Goal: Task Accomplishment & Management: Manage account settings

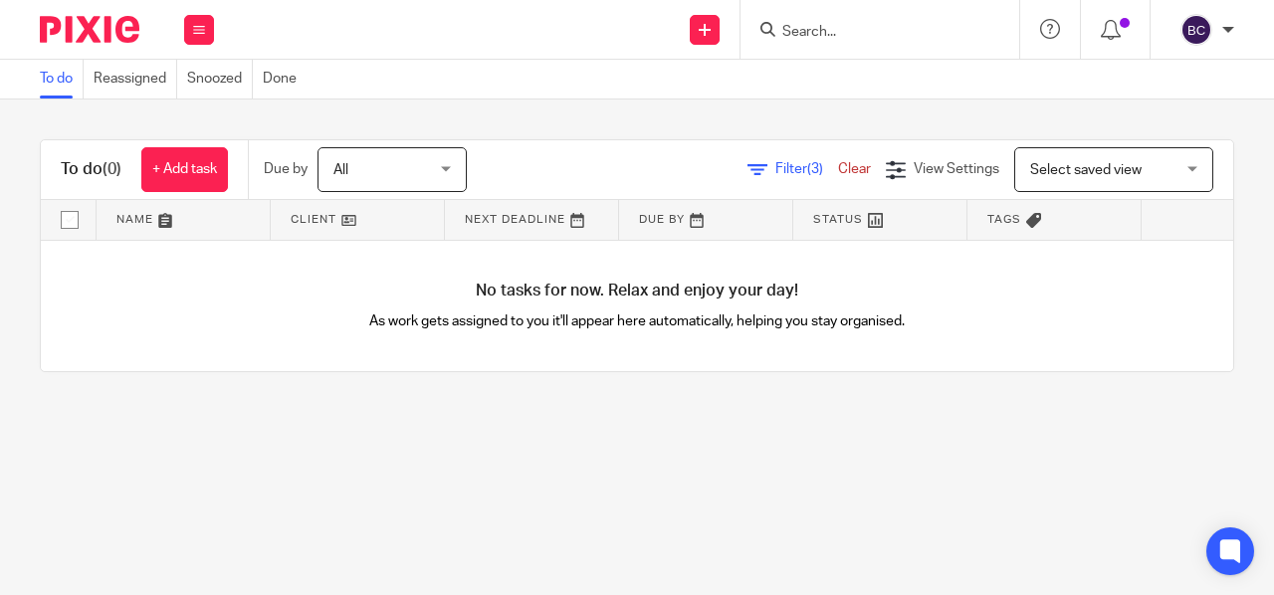
click at [838, 166] on link "Clear" at bounding box center [854, 169] width 33 height 14
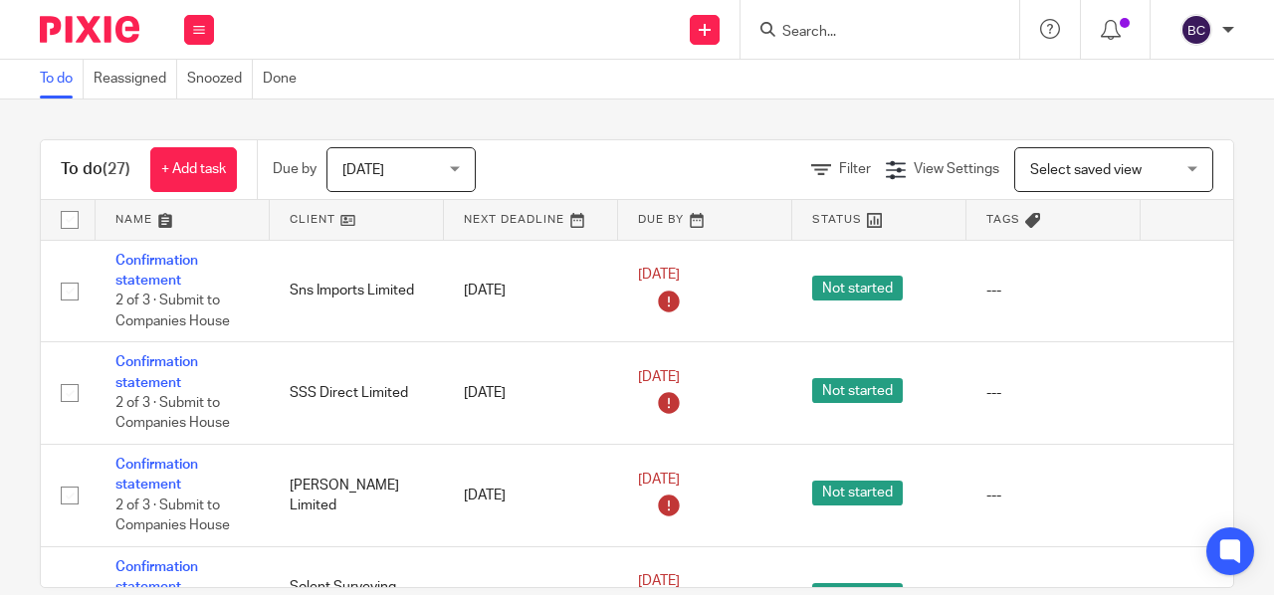
click at [894, 33] on input "Search" at bounding box center [870, 33] width 179 height 18
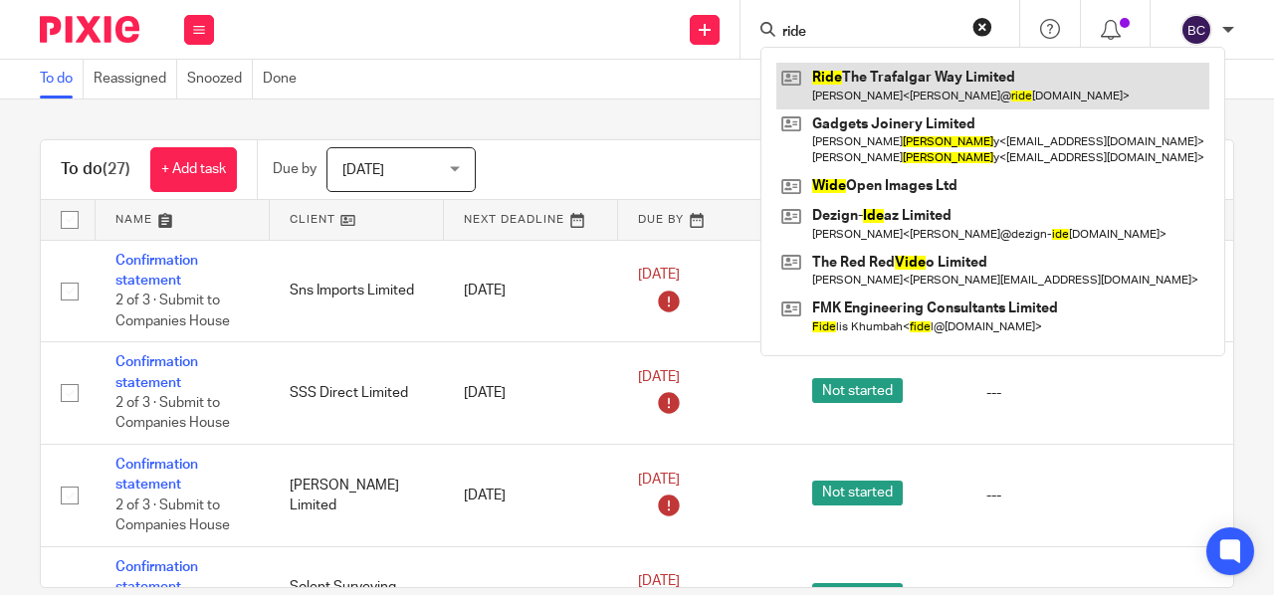
type input "ride"
click at [908, 95] on link at bounding box center [993, 86] width 433 height 46
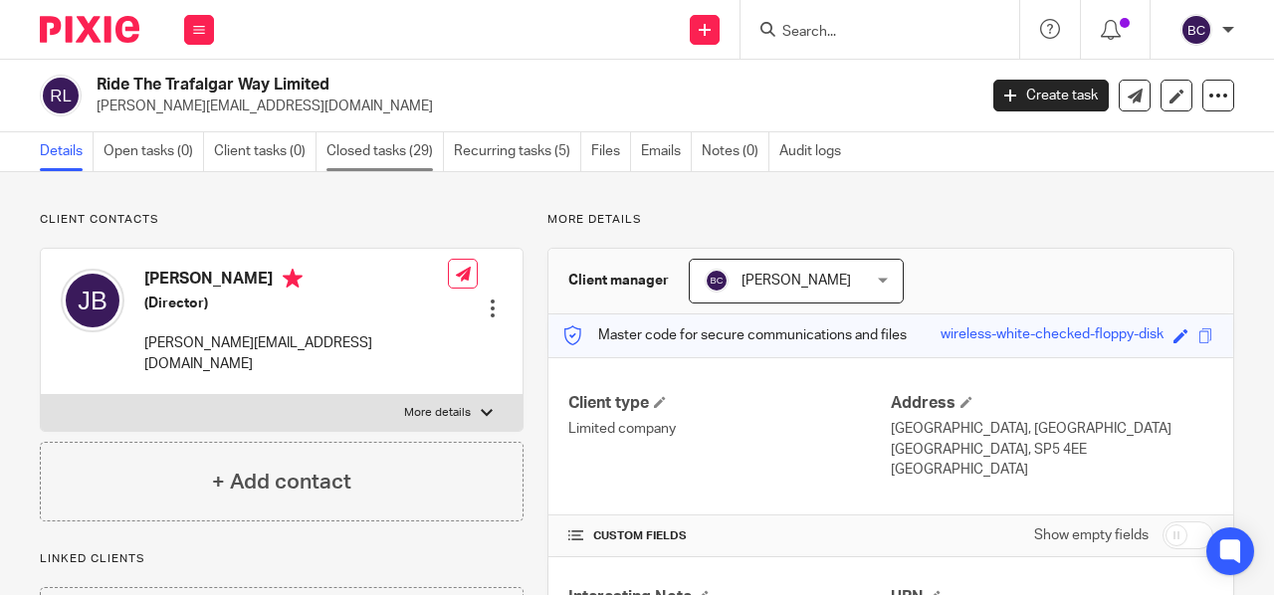
click at [382, 140] on link "Closed tasks (29)" at bounding box center [385, 151] width 117 height 39
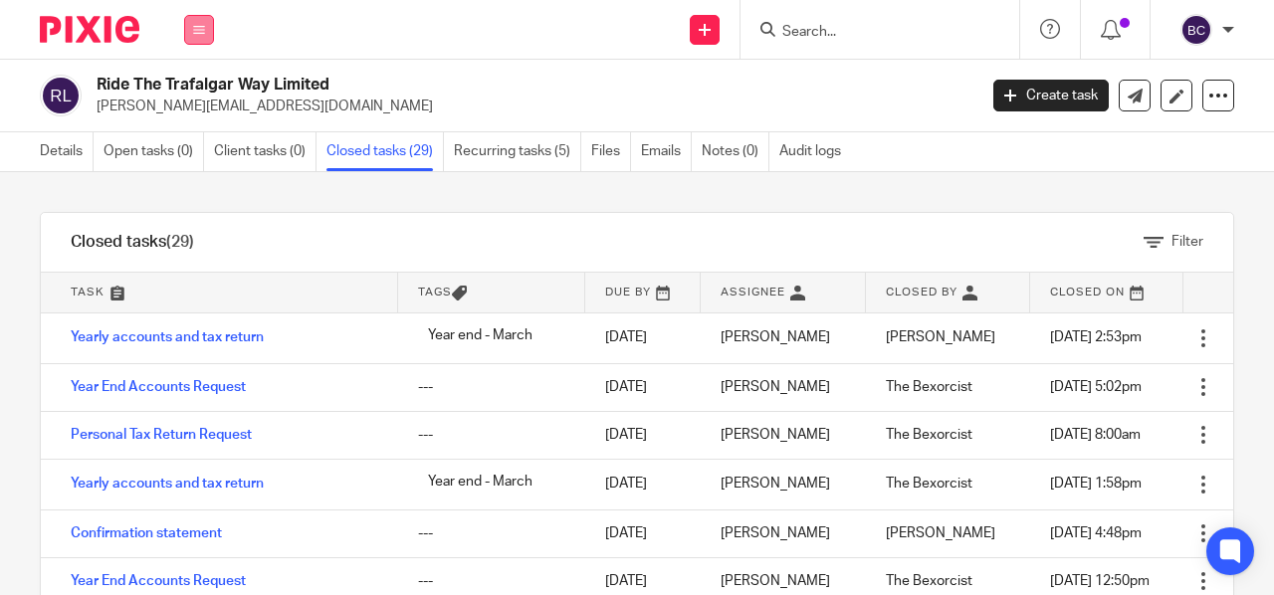
click at [199, 27] on icon at bounding box center [199, 30] width 12 height 12
click at [198, 93] on link "Work" at bounding box center [188, 93] width 32 height 14
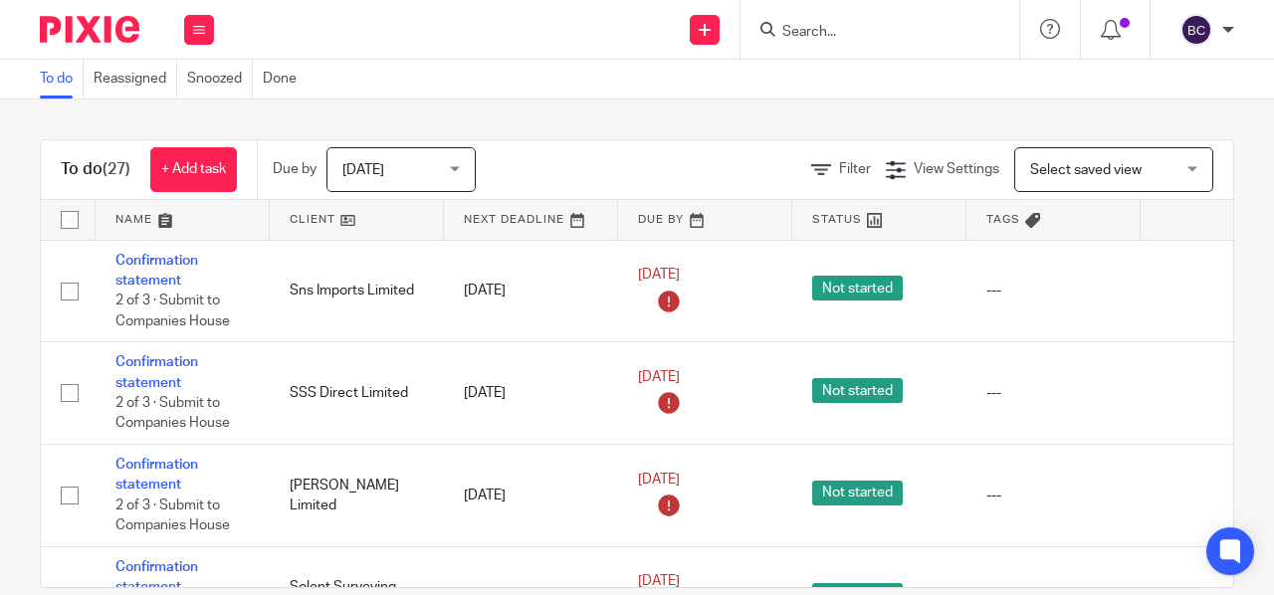
click at [842, 27] on input "Search" at bounding box center [870, 33] width 179 height 18
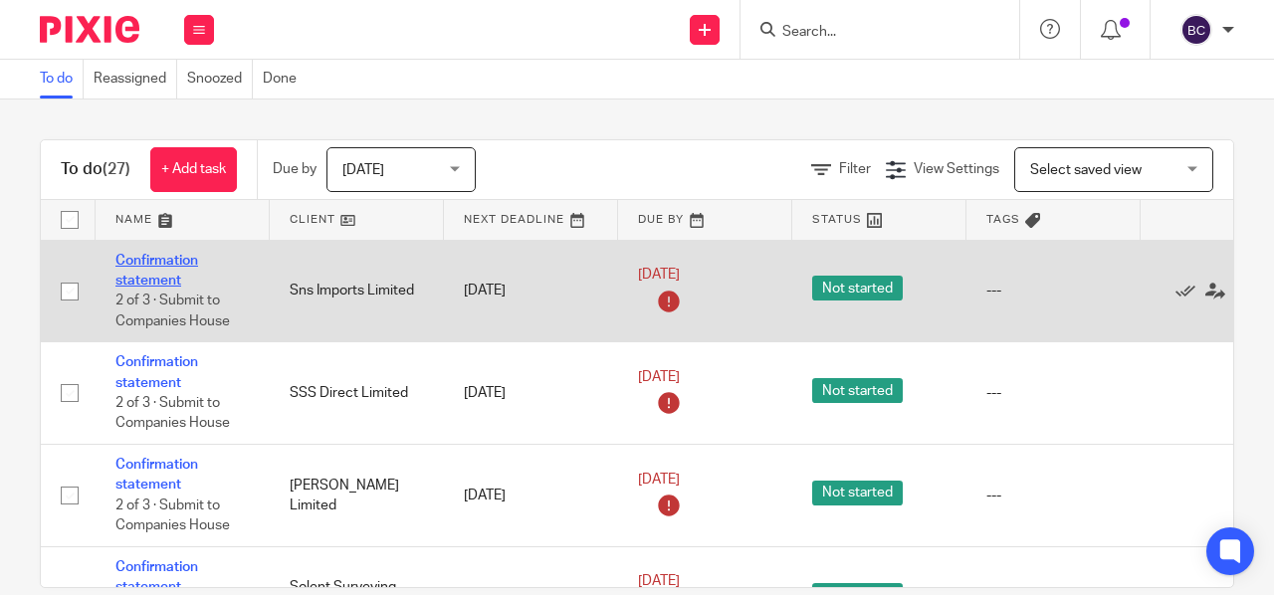
click at [147, 279] on link "Confirmation statement" at bounding box center [156, 271] width 83 height 34
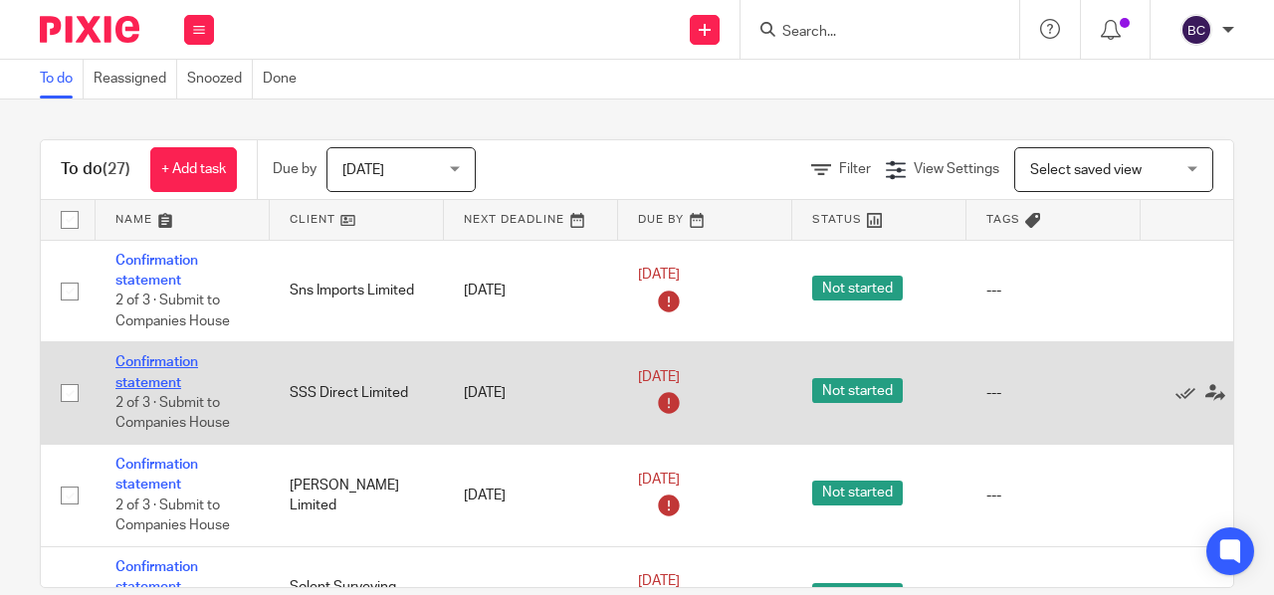
click at [146, 379] on link "Confirmation statement" at bounding box center [156, 372] width 83 height 34
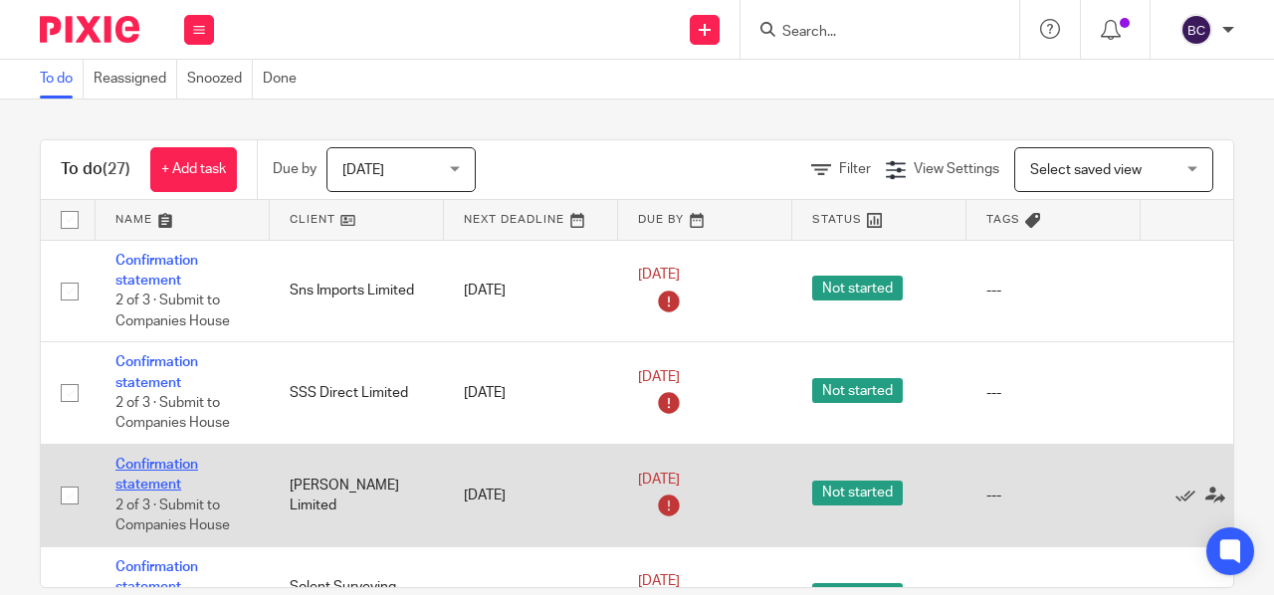
click at [143, 465] on link "Confirmation statement" at bounding box center [156, 475] width 83 height 34
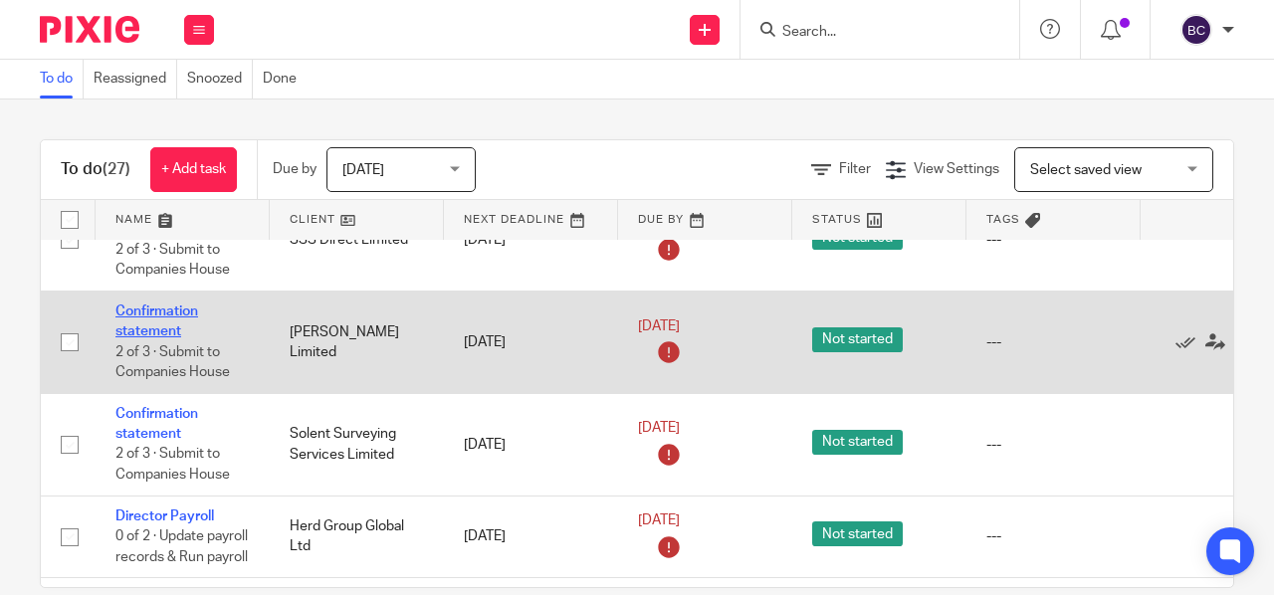
scroll to position [185, 0]
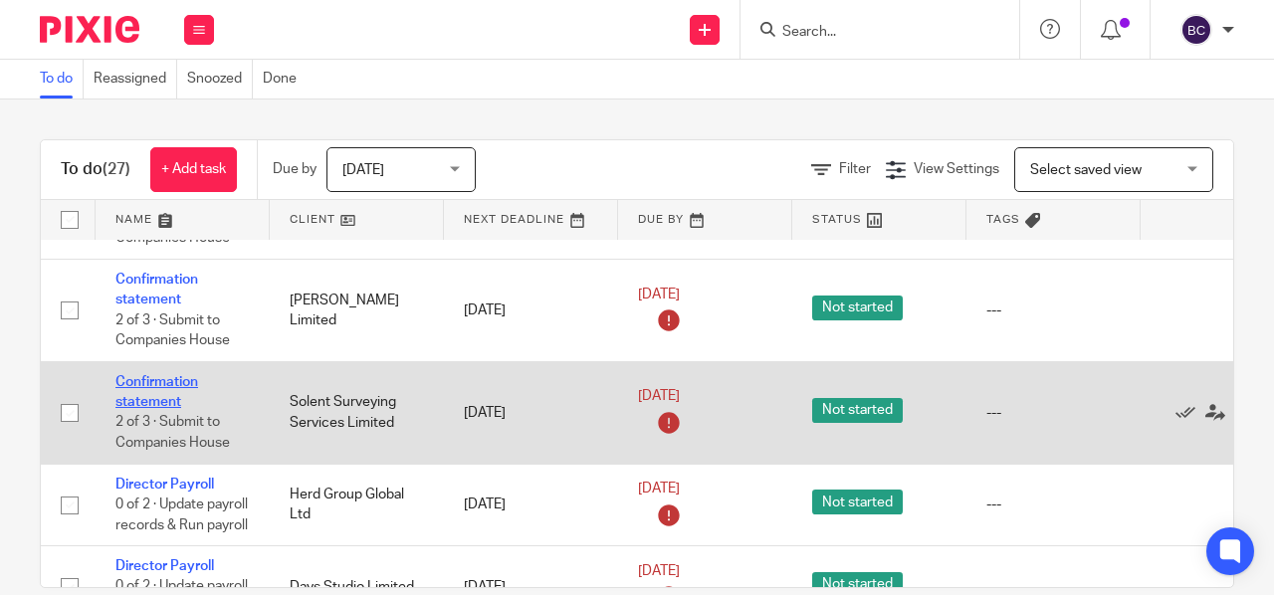
click at [132, 396] on link "Confirmation statement" at bounding box center [156, 392] width 83 height 34
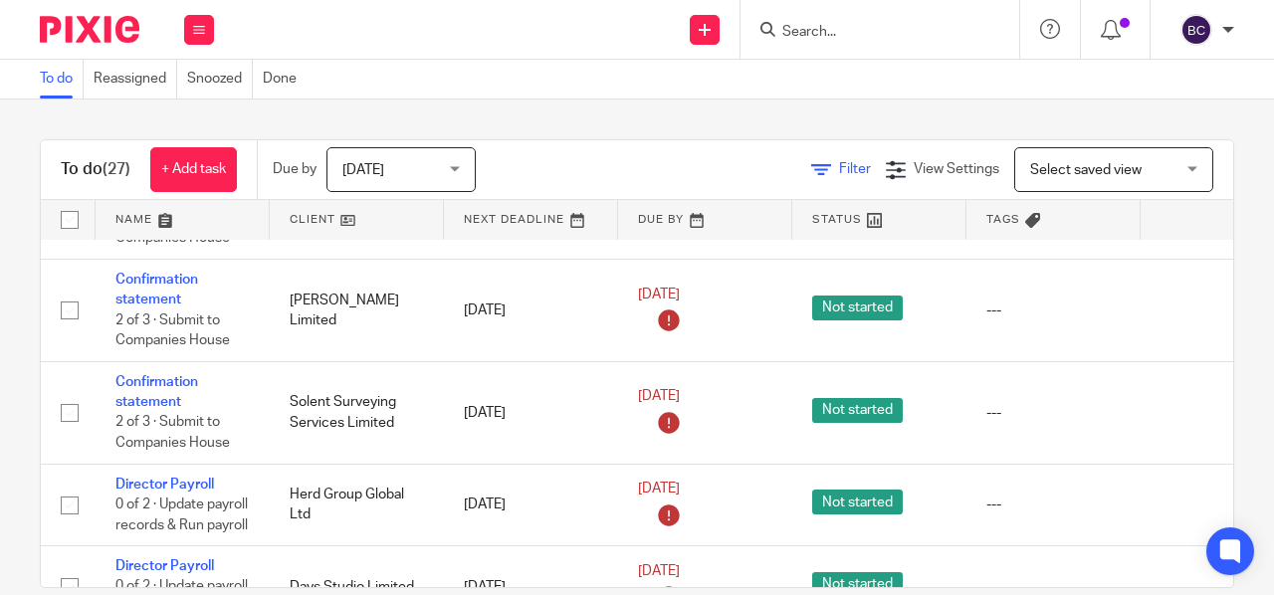
click at [811, 166] on link "Filter" at bounding box center [841, 169] width 60 height 14
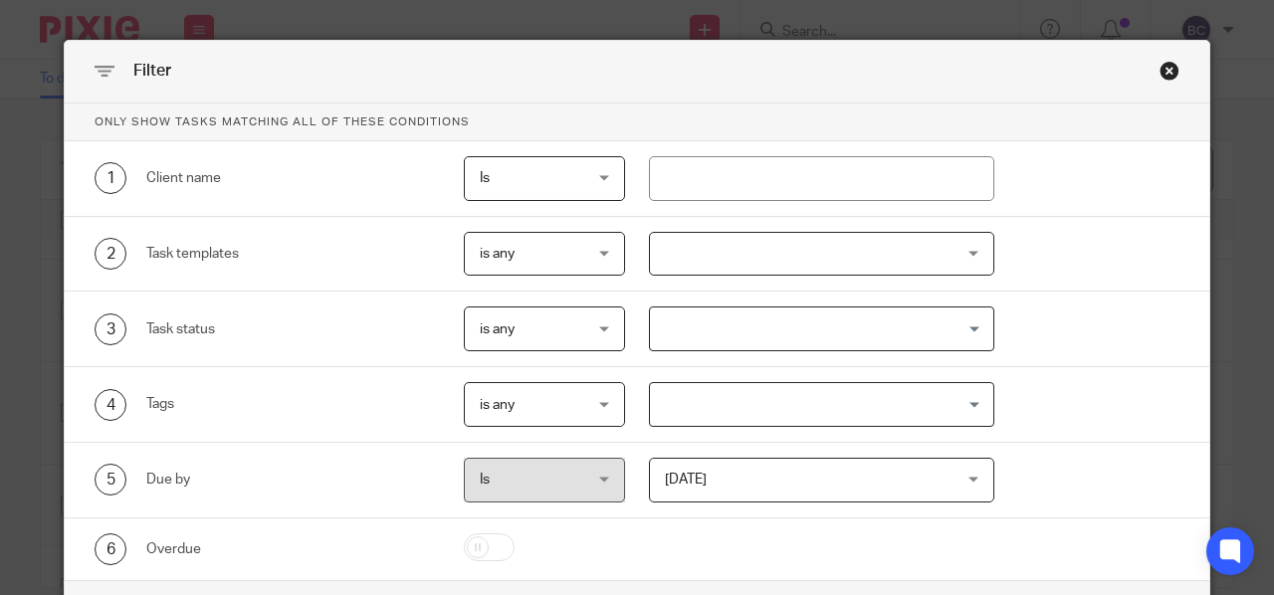
click at [675, 250] on div at bounding box center [822, 254] width 346 height 45
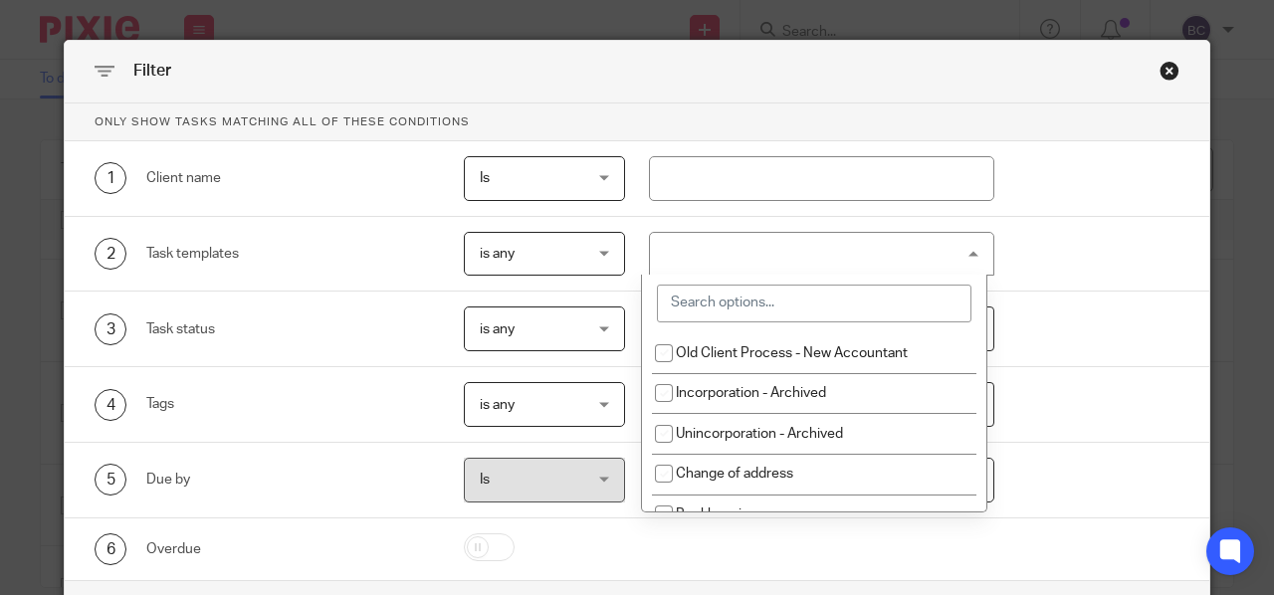
click at [701, 292] on input "search" at bounding box center [814, 304] width 315 height 38
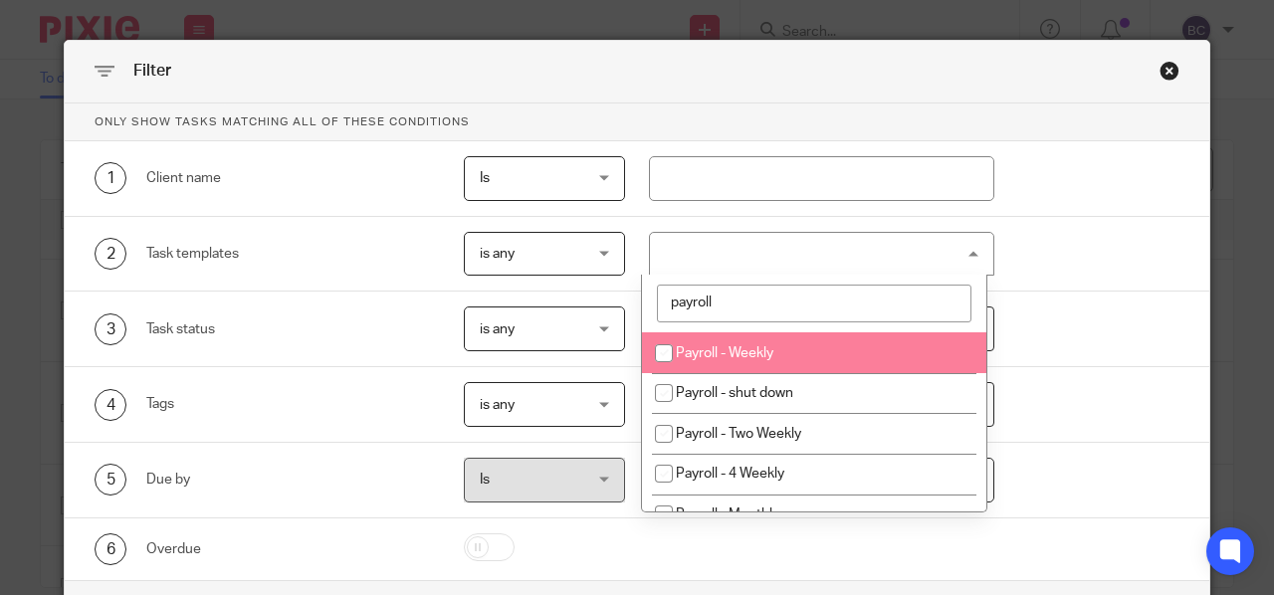
type input "payroll"
click at [664, 347] on input "checkbox" at bounding box center [664, 354] width 38 height 38
checkbox input "true"
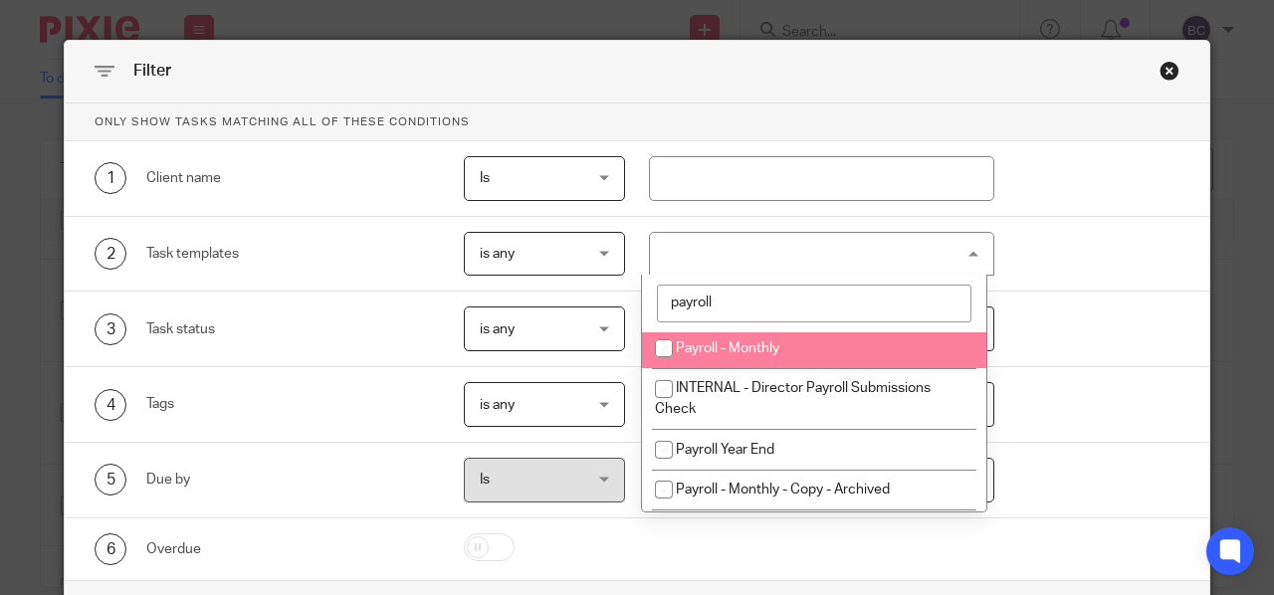
click at [664, 347] on input "checkbox" at bounding box center [664, 349] width 38 height 38
checkbox input "true"
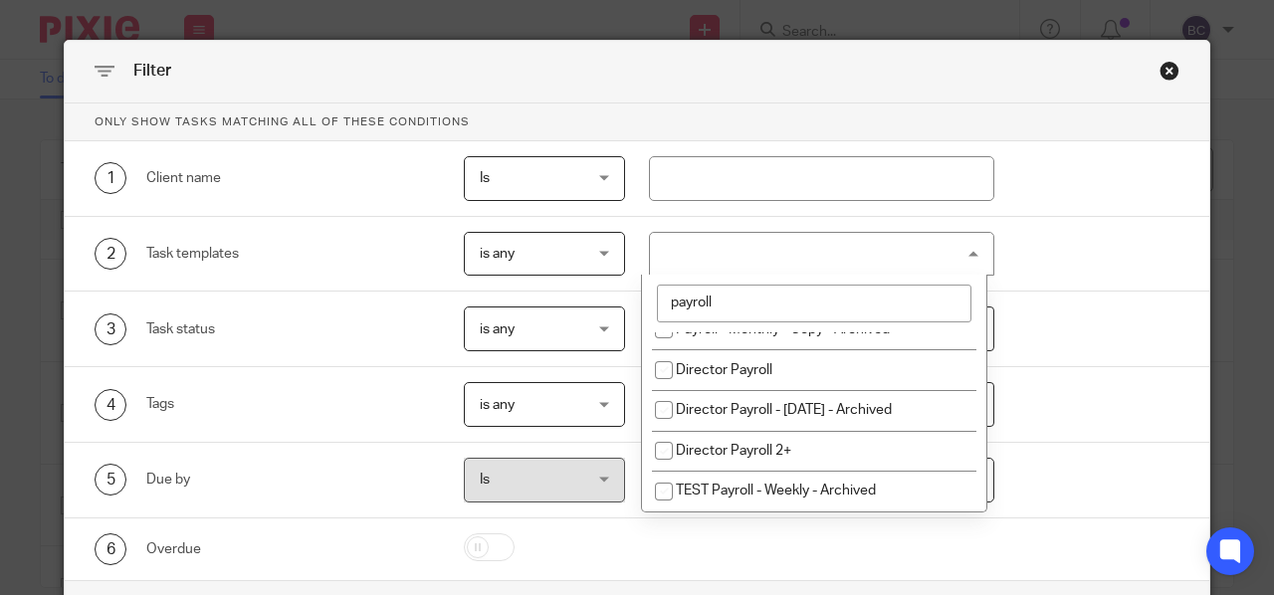
scroll to position [325, 0]
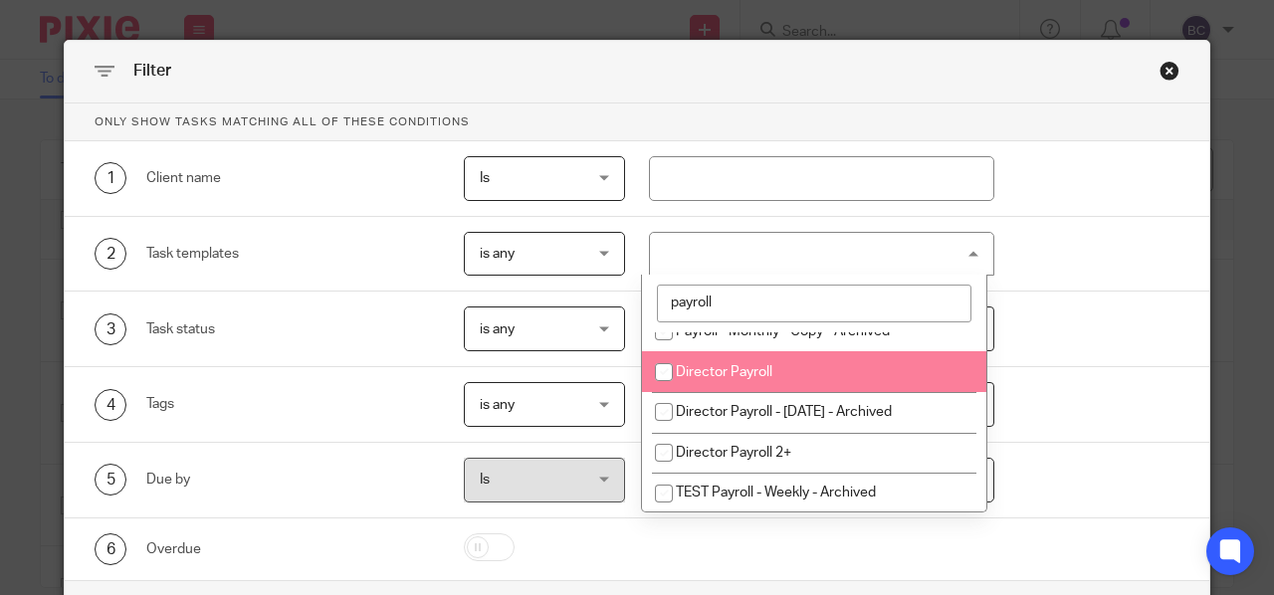
click at [668, 369] on input "checkbox" at bounding box center [664, 372] width 38 height 38
checkbox input "true"
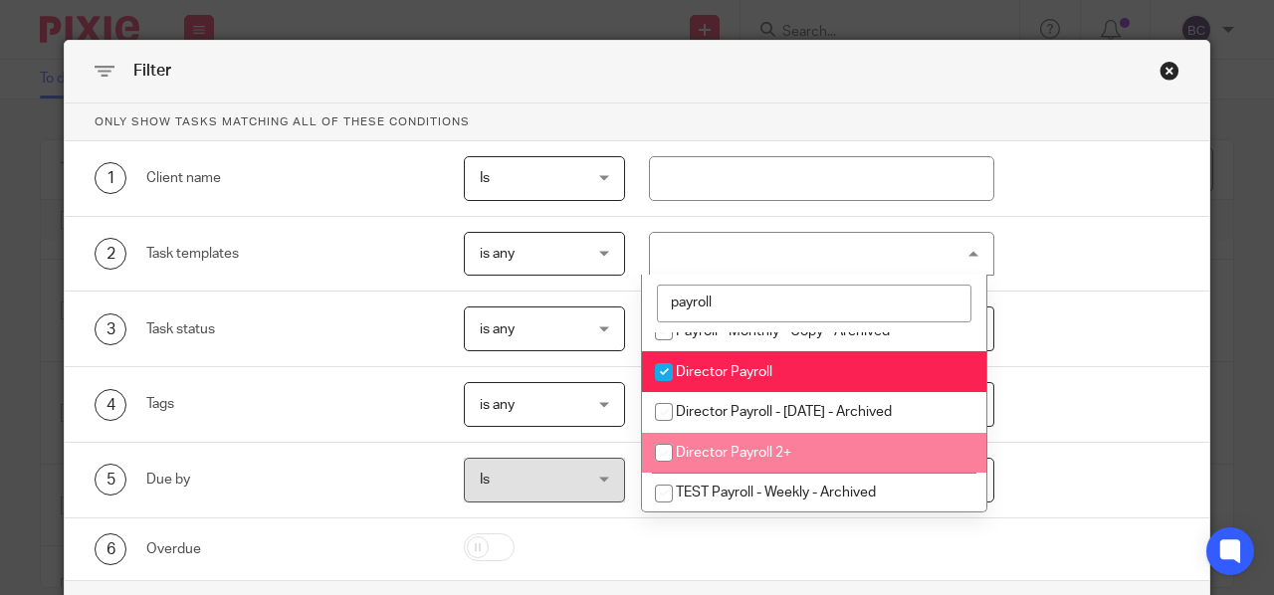
click at [671, 450] on input "checkbox" at bounding box center [664, 453] width 38 height 38
checkbox input "true"
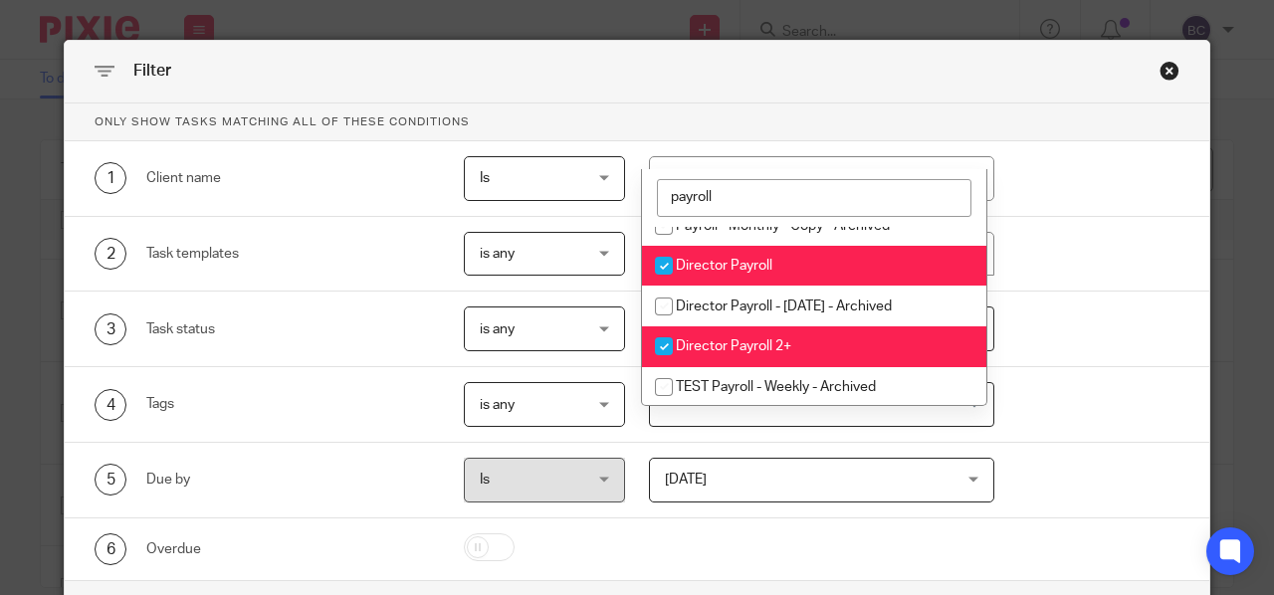
scroll to position [106, 0]
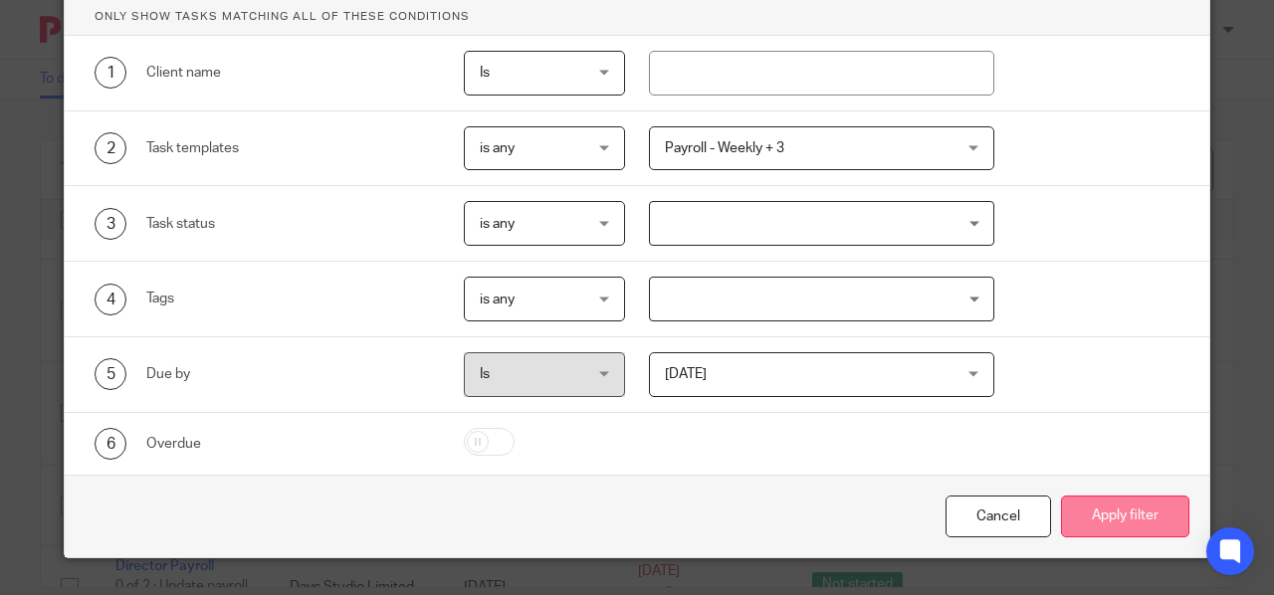
click at [1115, 523] on button "Apply filter" at bounding box center [1125, 517] width 128 height 43
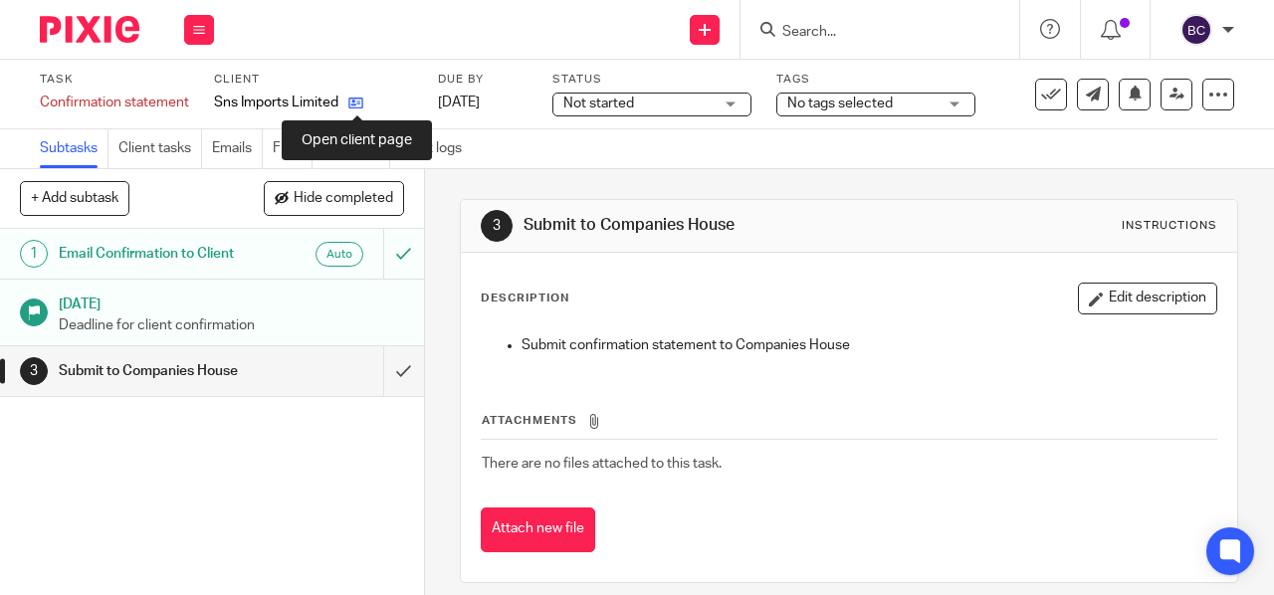
click at [362, 100] on icon at bounding box center [355, 103] width 15 height 15
click at [356, 107] on icon at bounding box center [349, 103] width 15 height 15
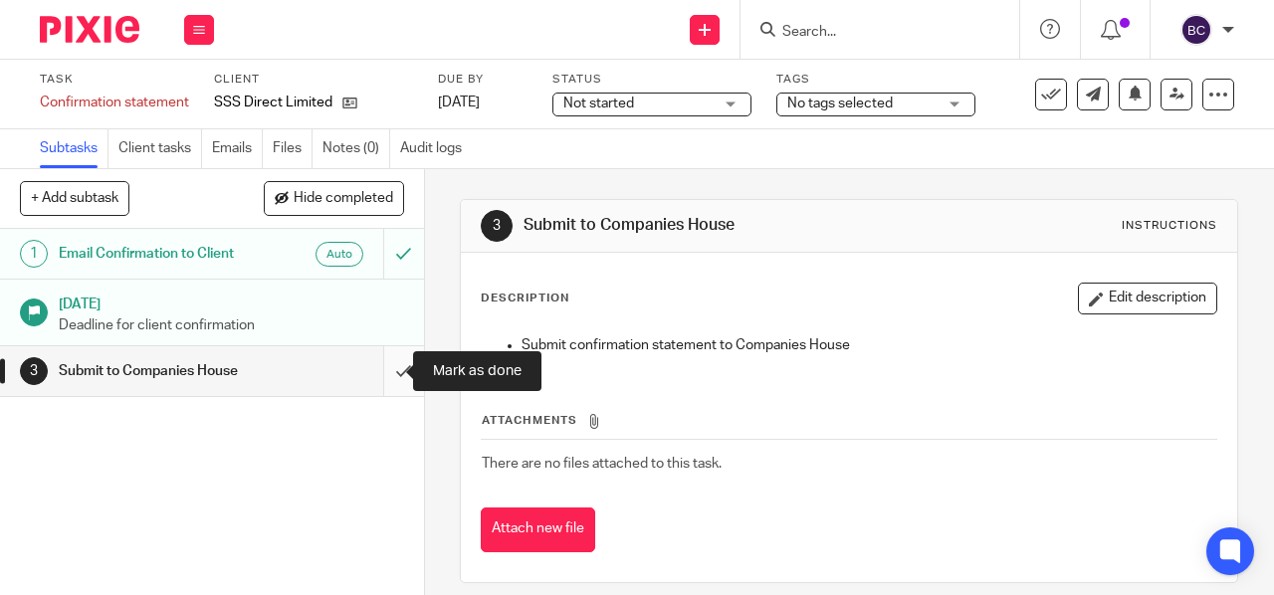
click at [380, 365] on input "submit" at bounding box center [212, 371] width 424 height 50
click at [382, 366] on input "submit" at bounding box center [212, 371] width 424 height 50
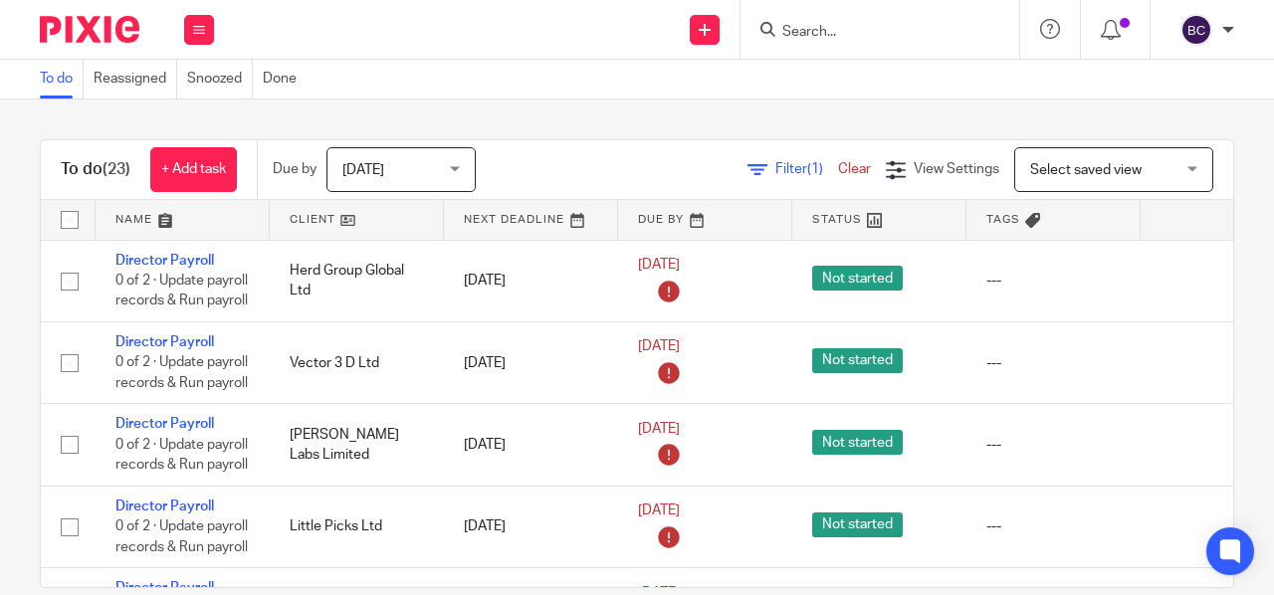
click at [143, 214] on link at bounding box center [183, 220] width 174 height 40
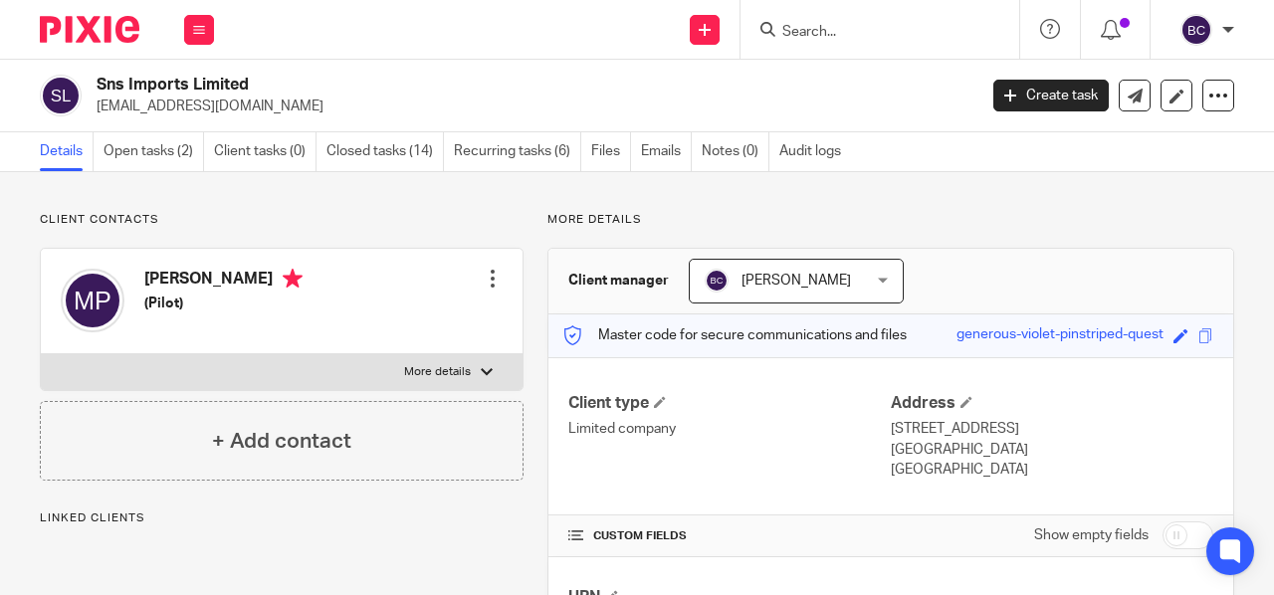
click at [430, 364] on p "More details" at bounding box center [437, 372] width 67 height 16
click at [41, 354] on input "More details" at bounding box center [40, 353] width 1 height 1
checkbox input "true"
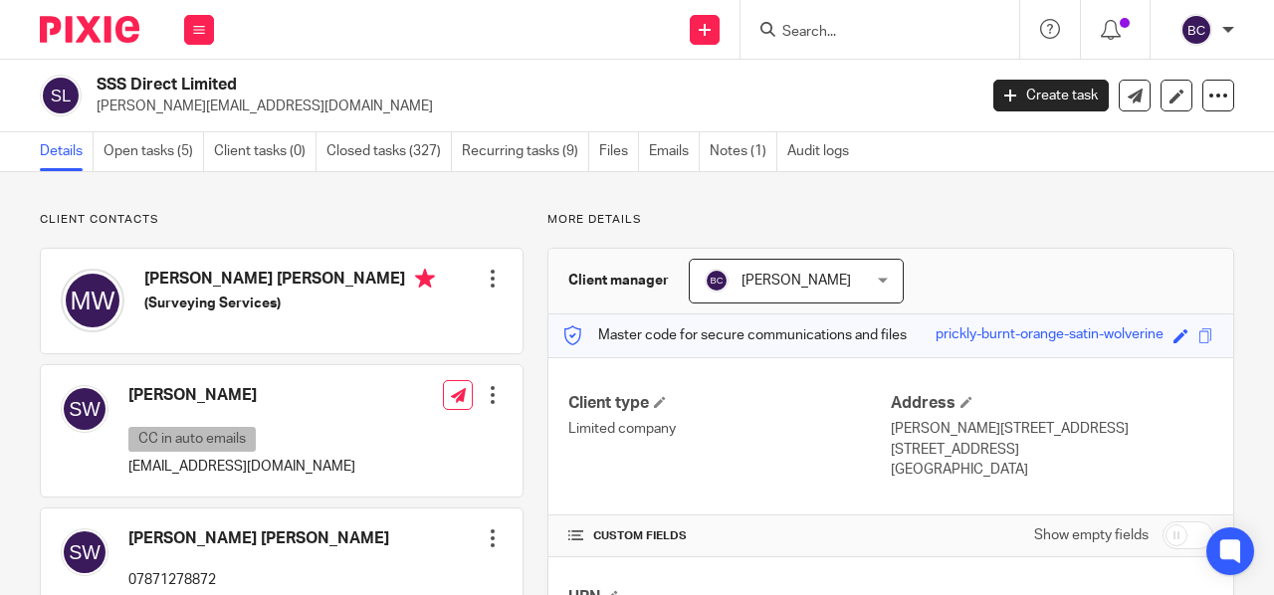
scroll to position [410, 0]
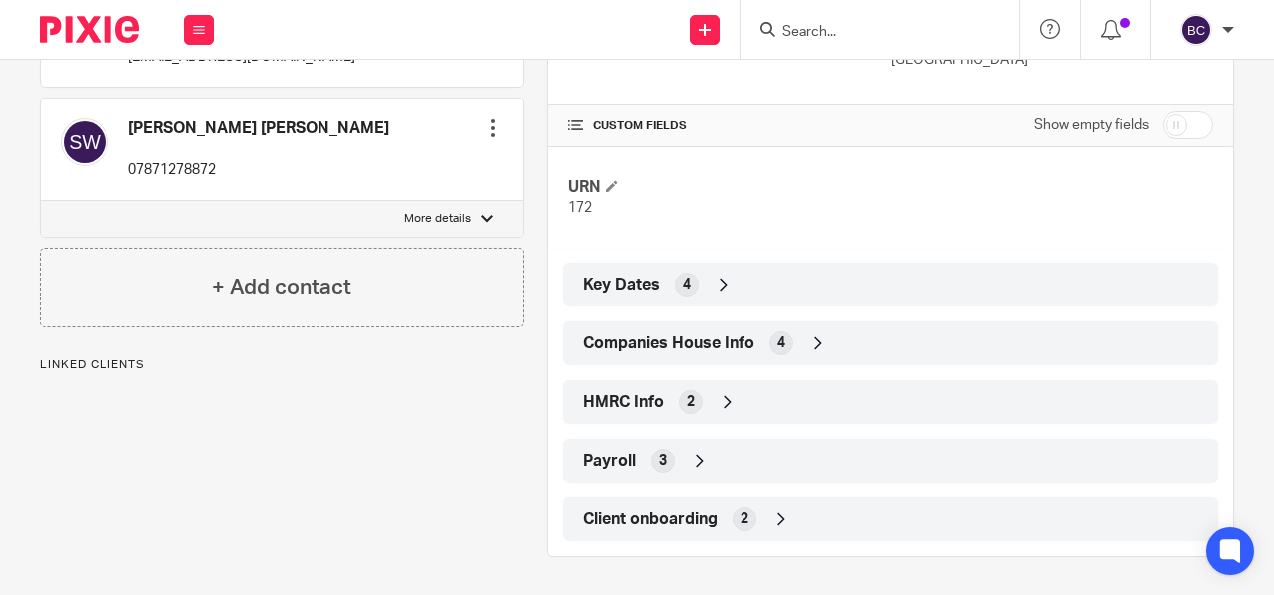
drag, startPoint x: 0, startPoint y: 0, endPoint x: 685, endPoint y: 346, distance: 767.6
click at [685, 346] on span "Companies House Info" at bounding box center [668, 344] width 171 height 21
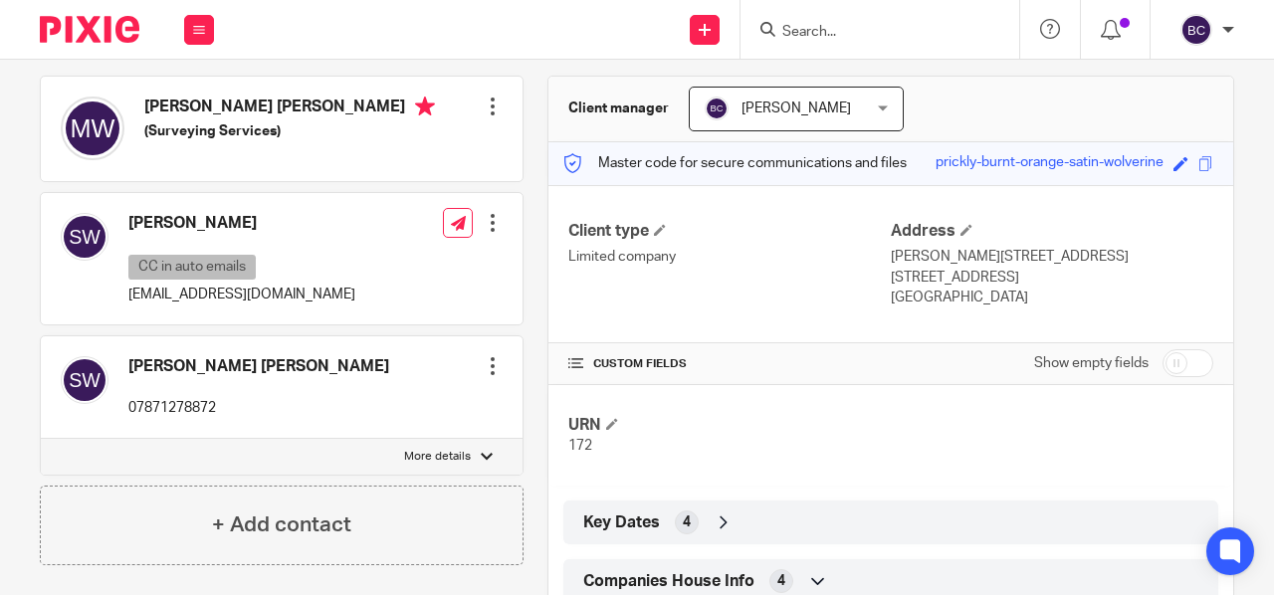
scroll to position [173, 0]
drag, startPoint x: 130, startPoint y: 291, endPoint x: 263, endPoint y: 291, distance: 132.4
click at [263, 291] on div "[PERSON_NAME] CC in auto emails [EMAIL_ADDRESS][DOMAIN_NAME] Edit contact Creat…" at bounding box center [282, 257] width 482 height 131
copy p "[EMAIL_ADDRESS][DOMAIN_NAME]"
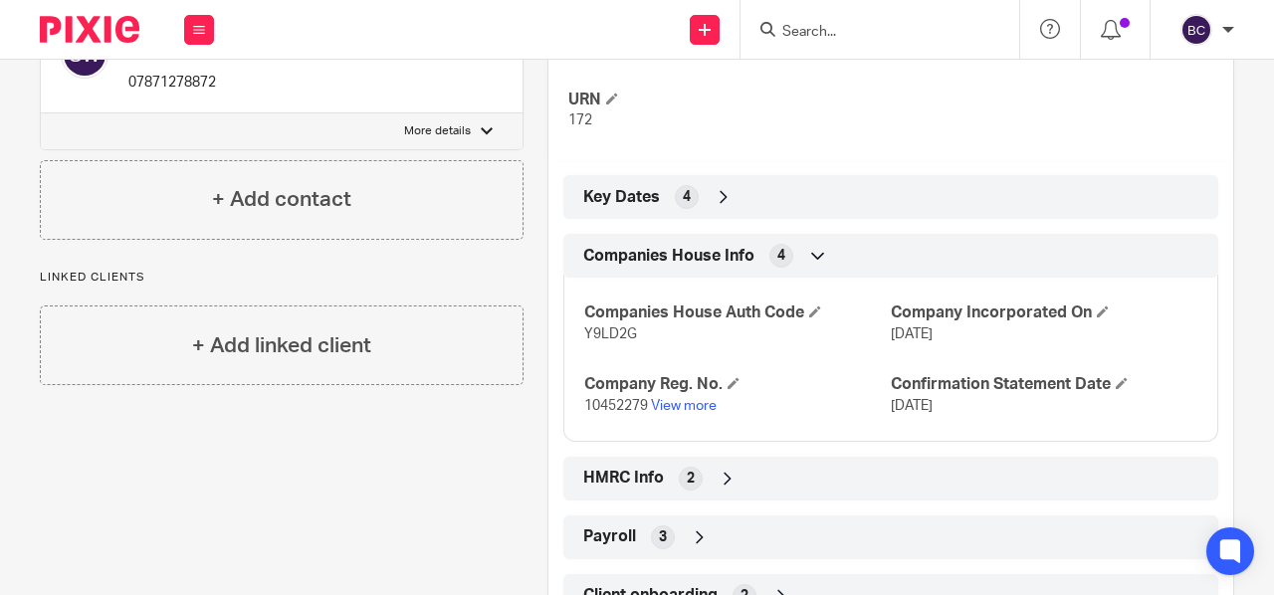
scroll to position [504, 0]
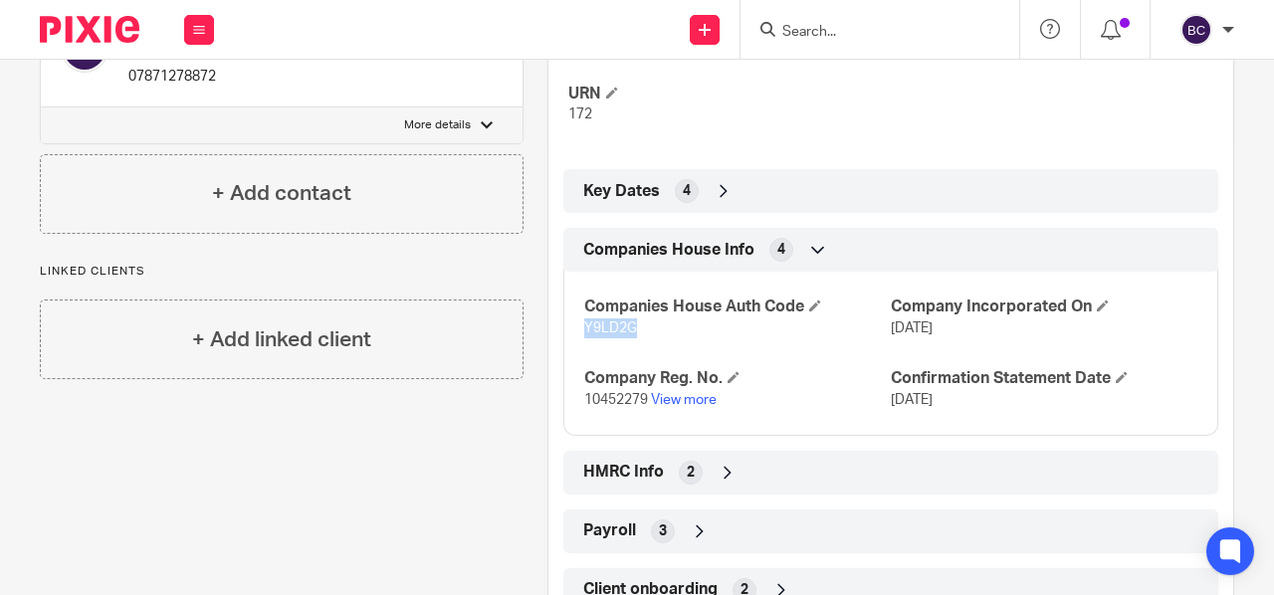
drag, startPoint x: 576, startPoint y: 324, endPoint x: 631, endPoint y: 334, distance: 55.7
click at [631, 334] on p "Y9LD2G" at bounding box center [737, 329] width 307 height 20
copy span "Y9LD2G"
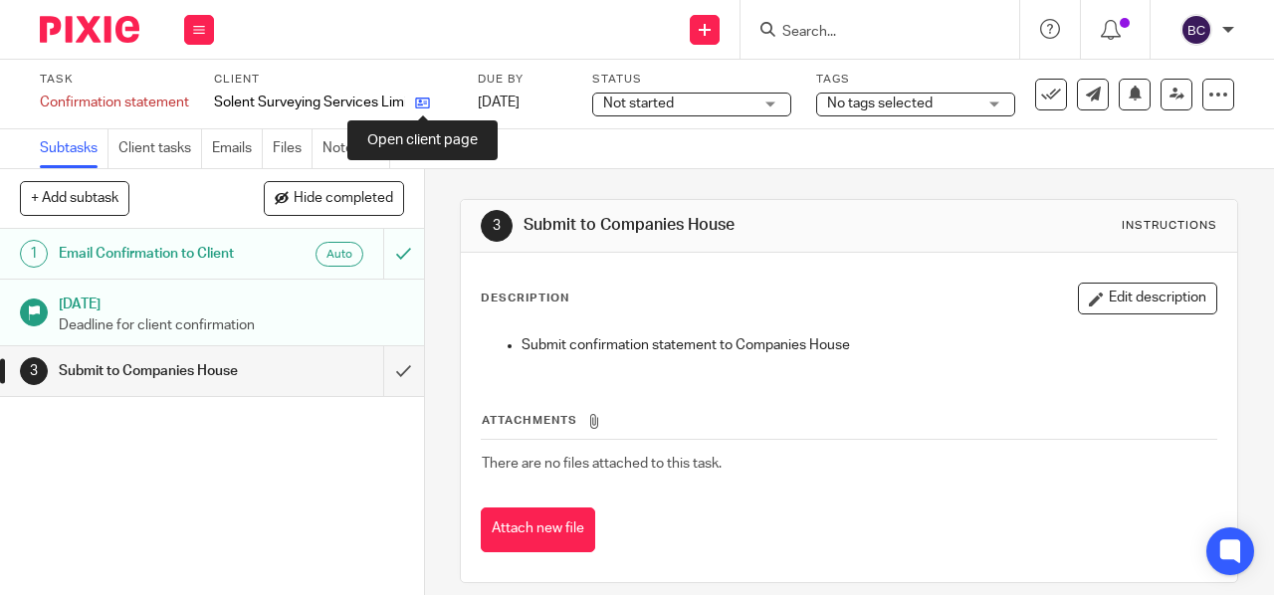
click at [416, 103] on icon at bounding box center [422, 103] width 15 height 15
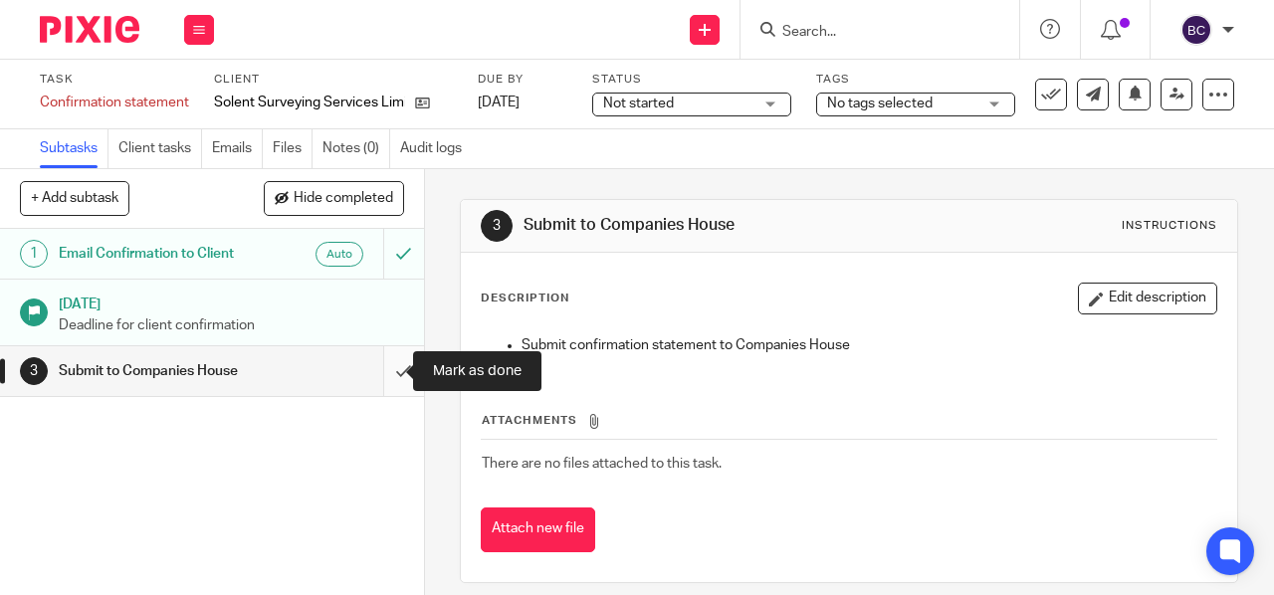
click at [378, 373] on input "submit" at bounding box center [212, 371] width 424 height 50
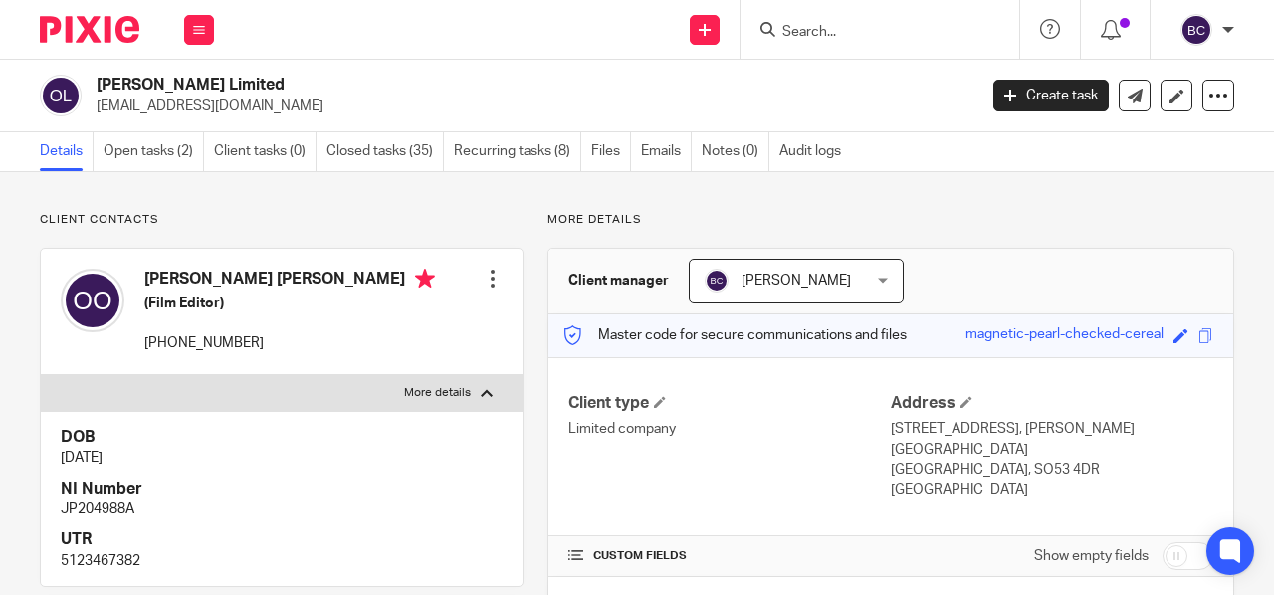
scroll to position [179, 0]
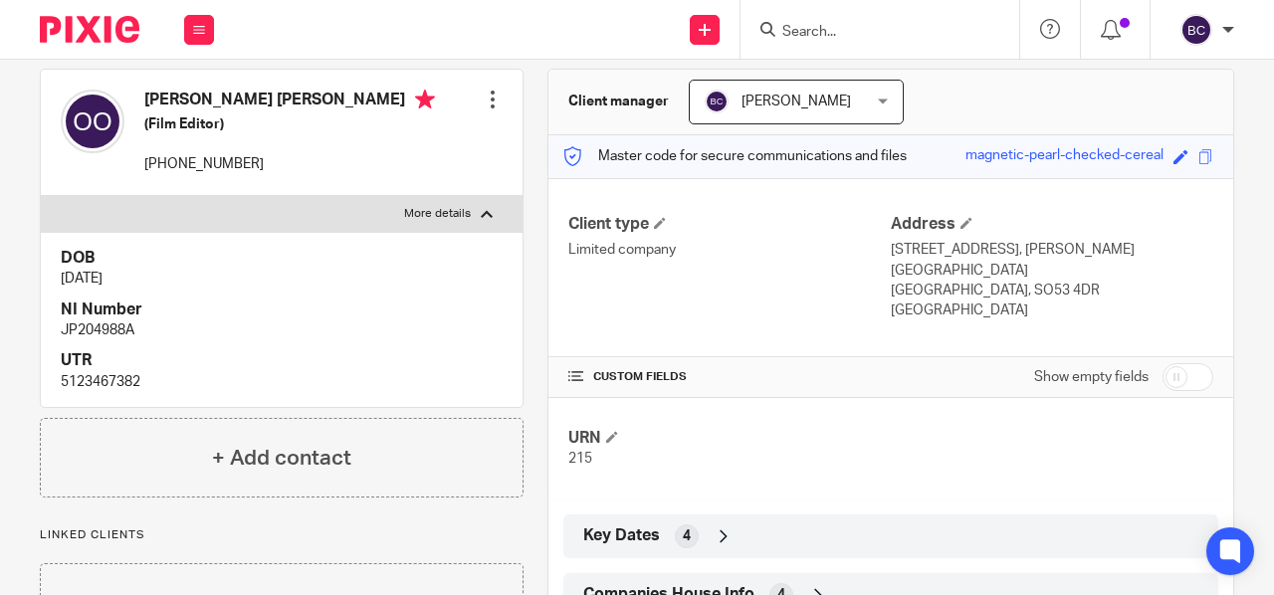
drag, startPoint x: 828, startPoint y: 43, endPoint x: 810, endPoint y: 25, distance: 25.3
click at [810, 25] on div at bounding box center [880, 29] width 279 height 59
click at [841, 25] on input "Search" at bounding box center [870, 33] width 179 height 18
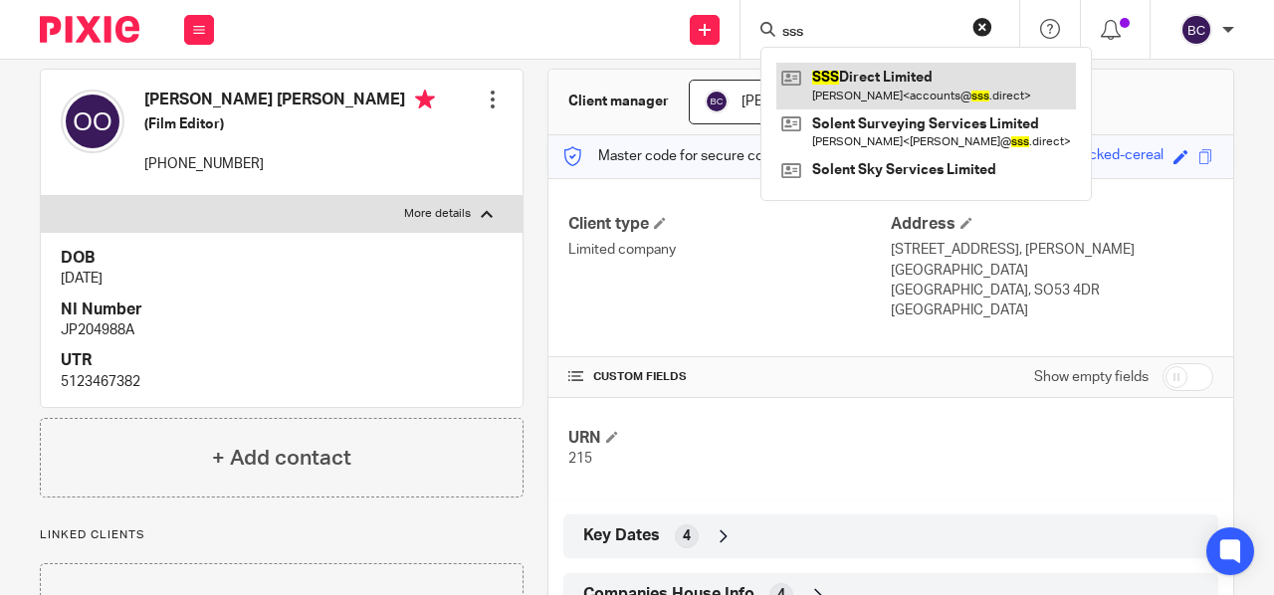
type input "sss"
click at [877, 80] on link at bounding box center [927, 86] width 300 height 46
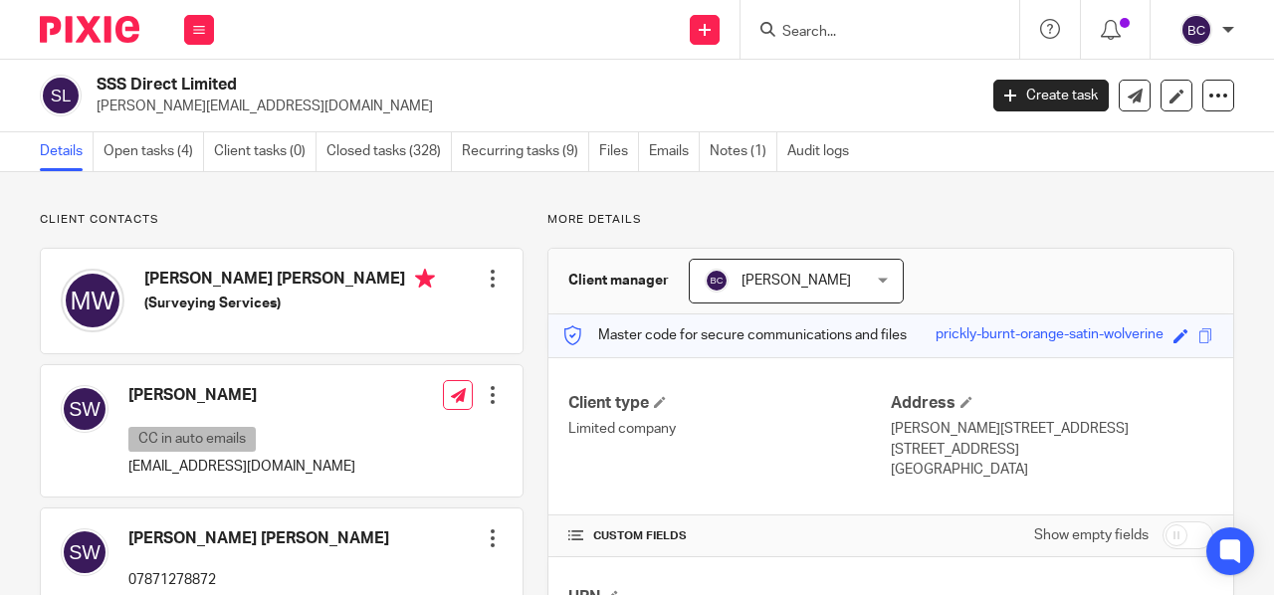
scroll to position [410, 0]
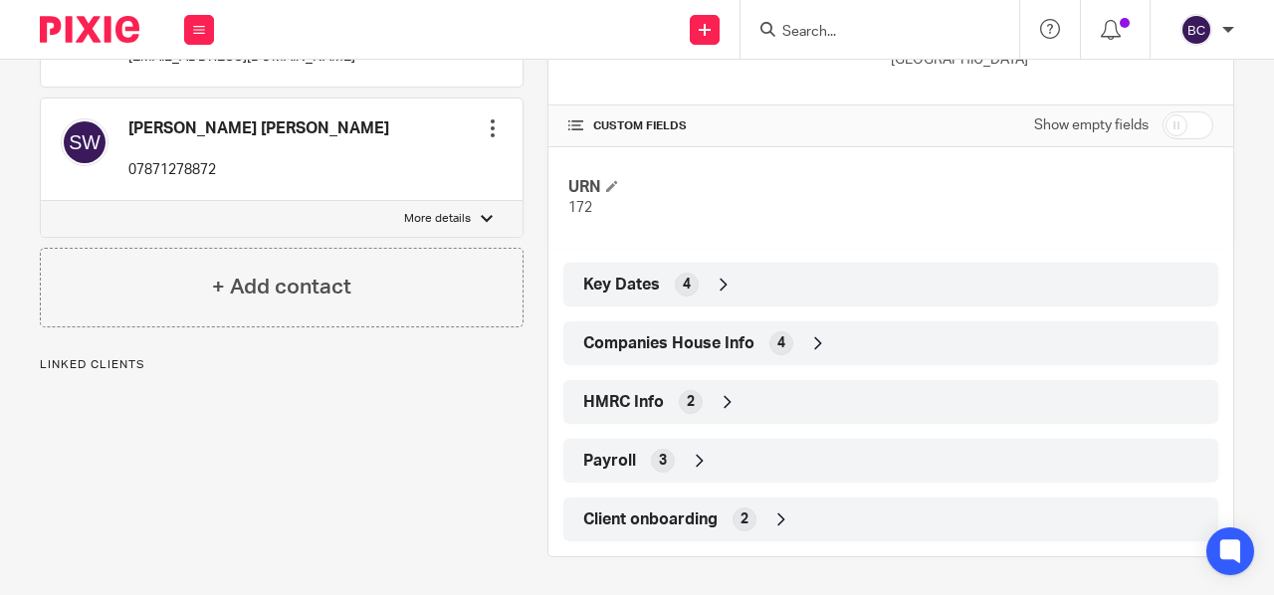
click at [703, 354] on div "Companies House Info 4" at bounding box center [890, 344] width 625 height 34
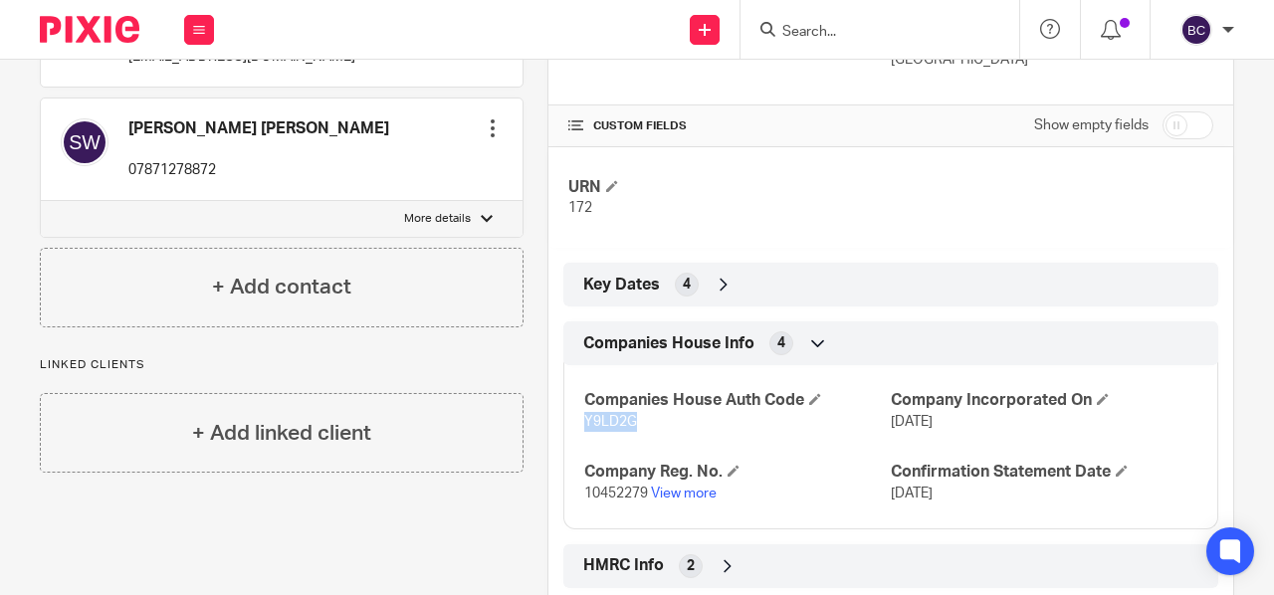
drag, startPoint x: 577, startPoint y: 413, endPoint x: 656, endPoint y: 425, distance: 79.6
click at [656, 425] on p "Y9LD2G" at bounding box center [737, 422] width 307 height 20
copy span "Y9LD2G"
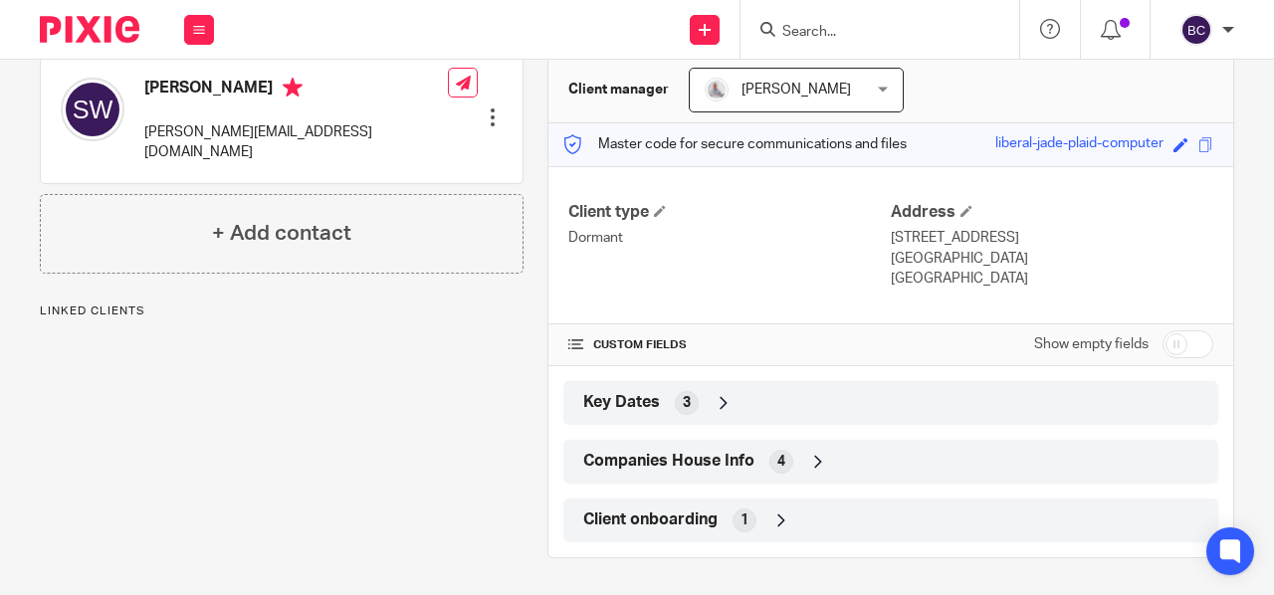
scroll to position [189, 0]
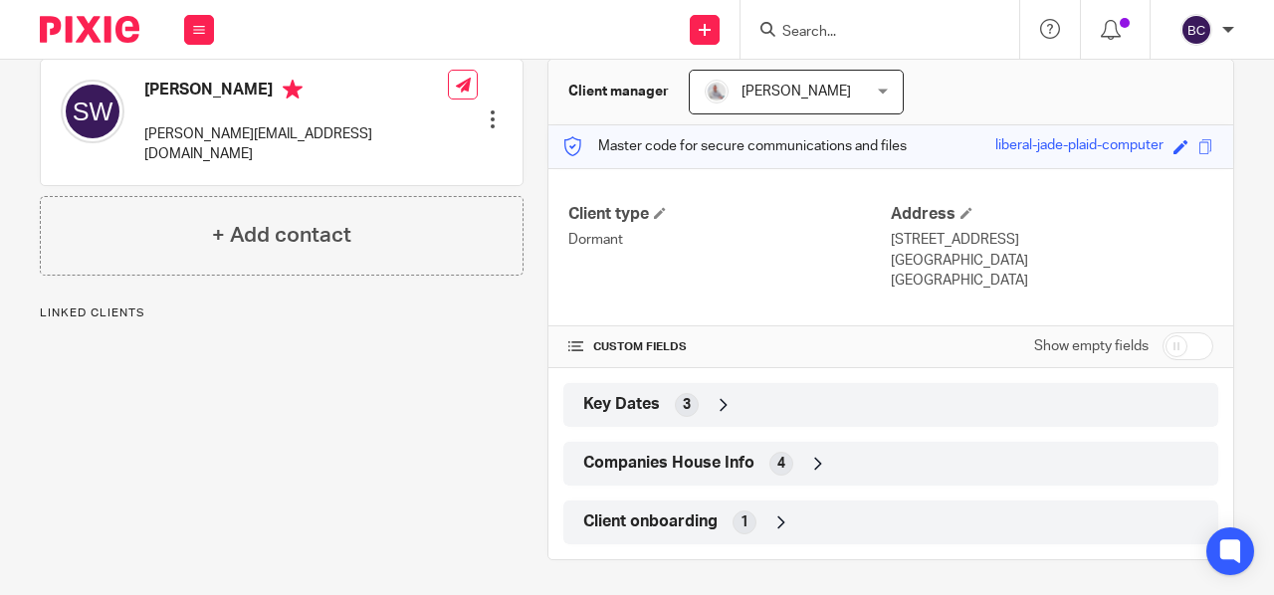
click at [674, 454] on span "Companies House Info" at bounding box center [668, 463] width 171 height 21
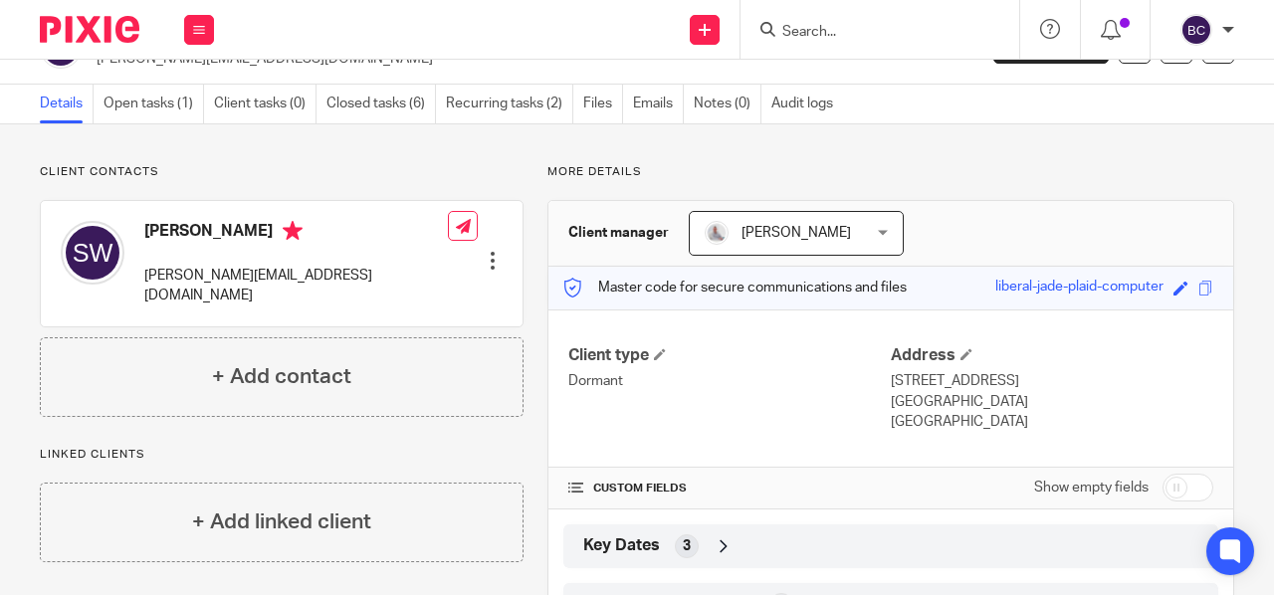
scroll to position [354, 0]
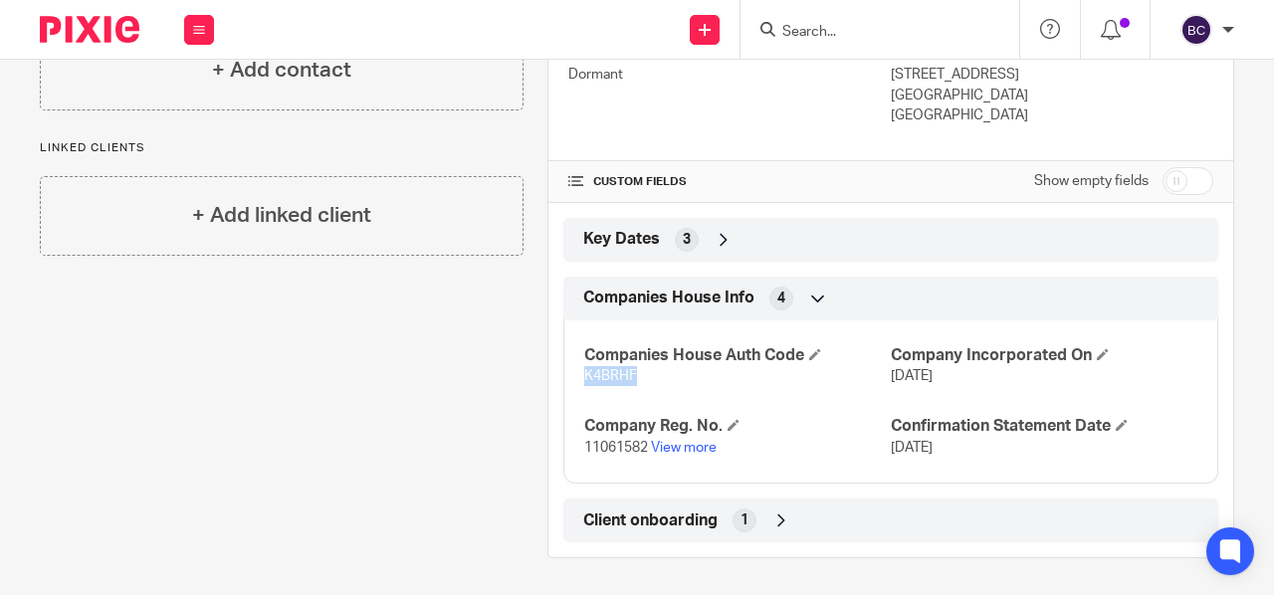
drag, startPoint x: 576, startPoint y: 371, endPoint x: 633, endPoint y: 370, distance: 56.8
click at [633, 370] on p "K4BRHF" at bounding box center [737, 376] width 307 height 20
copy span "K4BRHF"
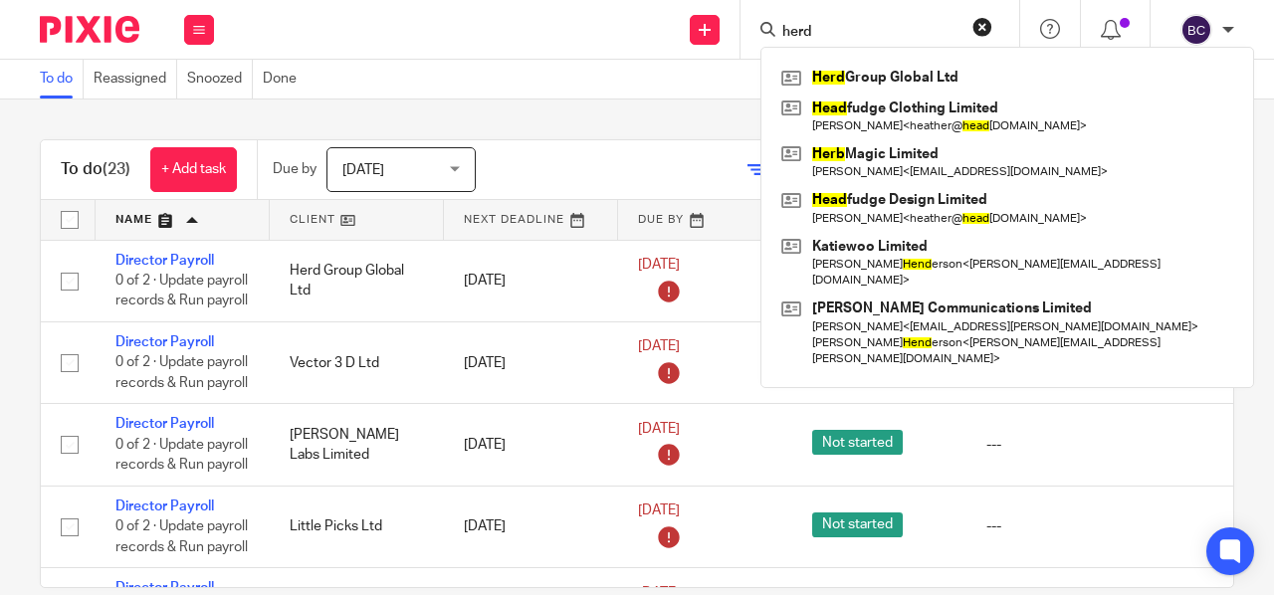
type input "herd"
click button "submit" at bounding box center [0, 0] width 0 height 0
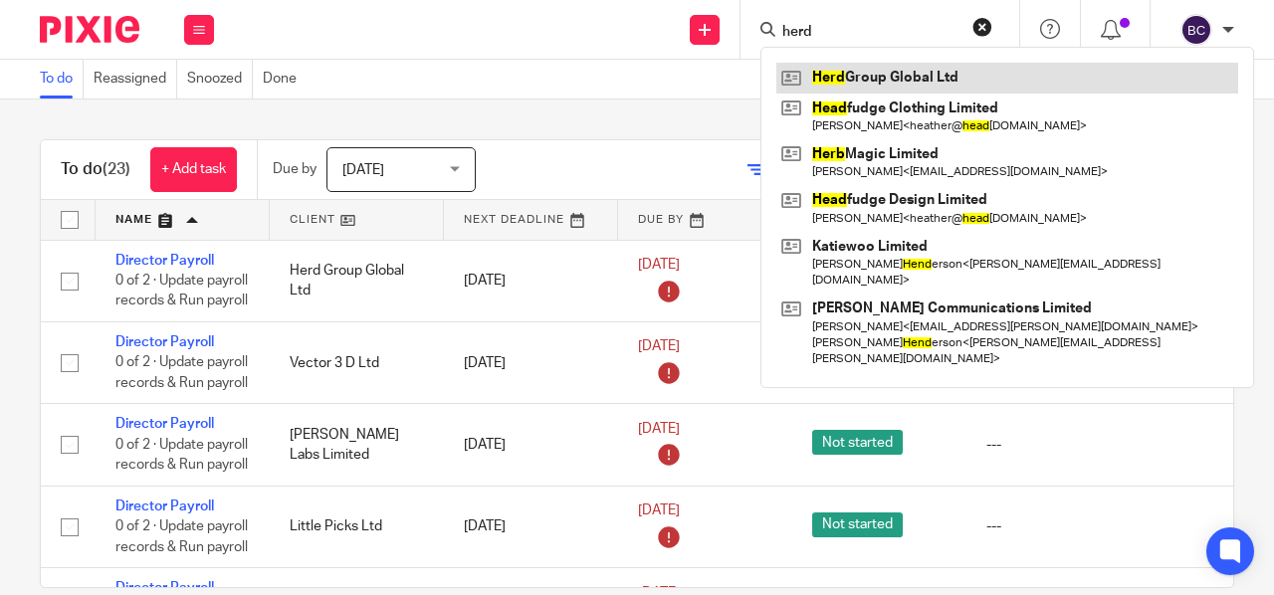
click at [844, 68] on link at bounding box center [1008, 78] width 462 height 30
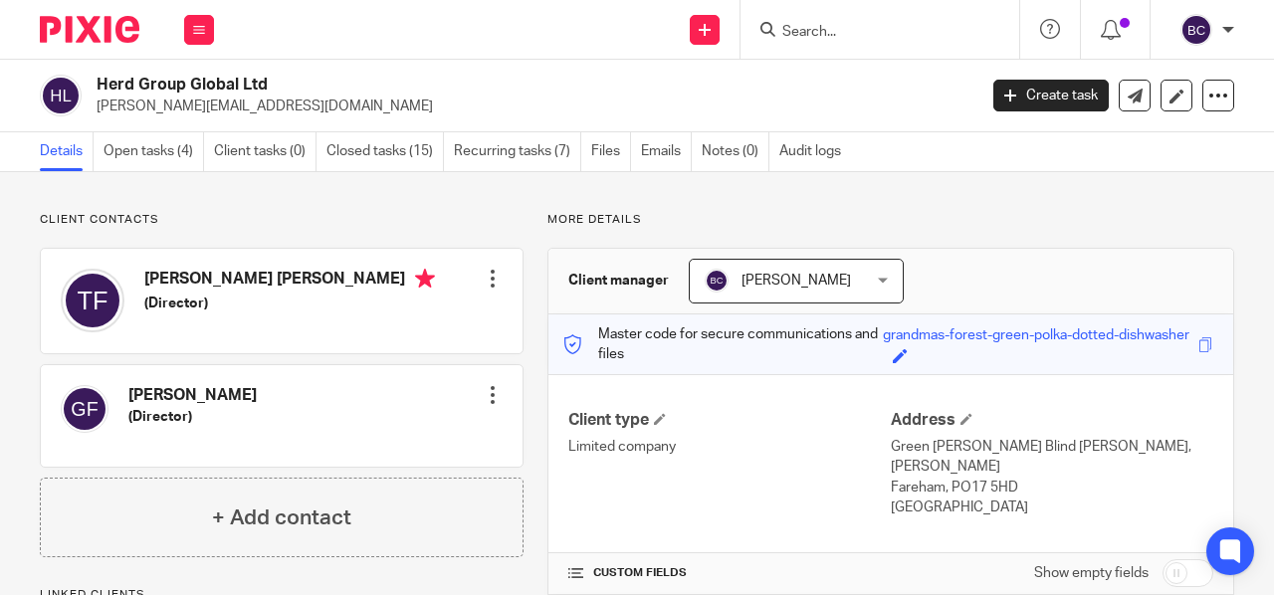
scroll to position [311, 0]
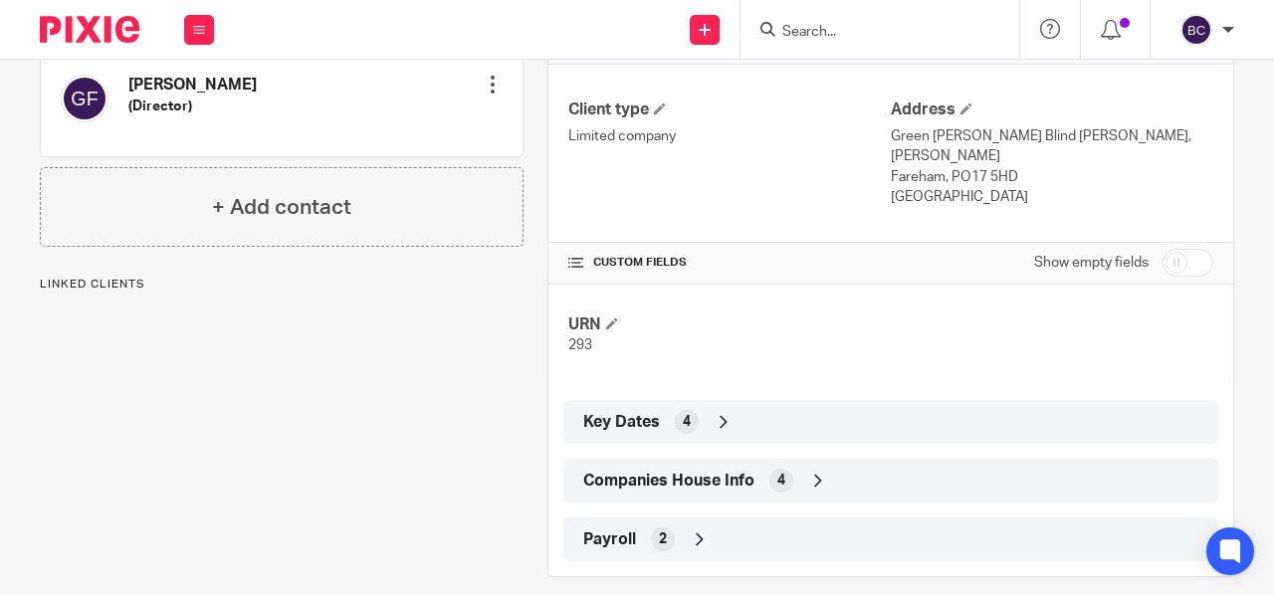
click at [705, 471] on span "Companies House Info" at bounding box center [668, 481] width 171 height 21
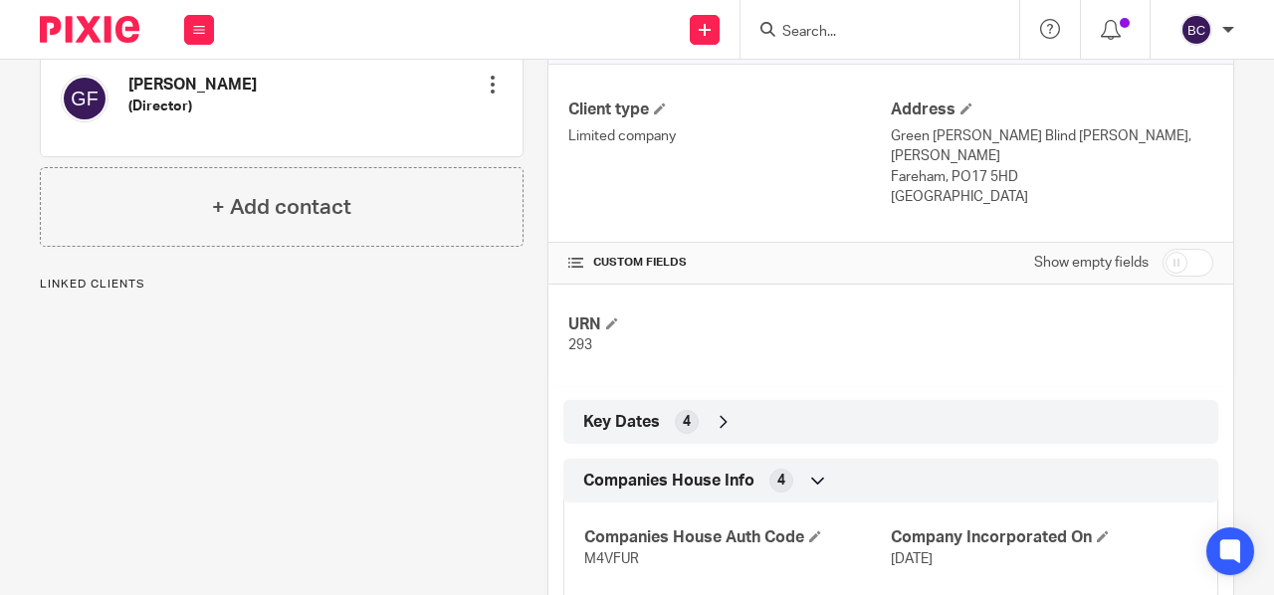
scroll to position [474, 0]
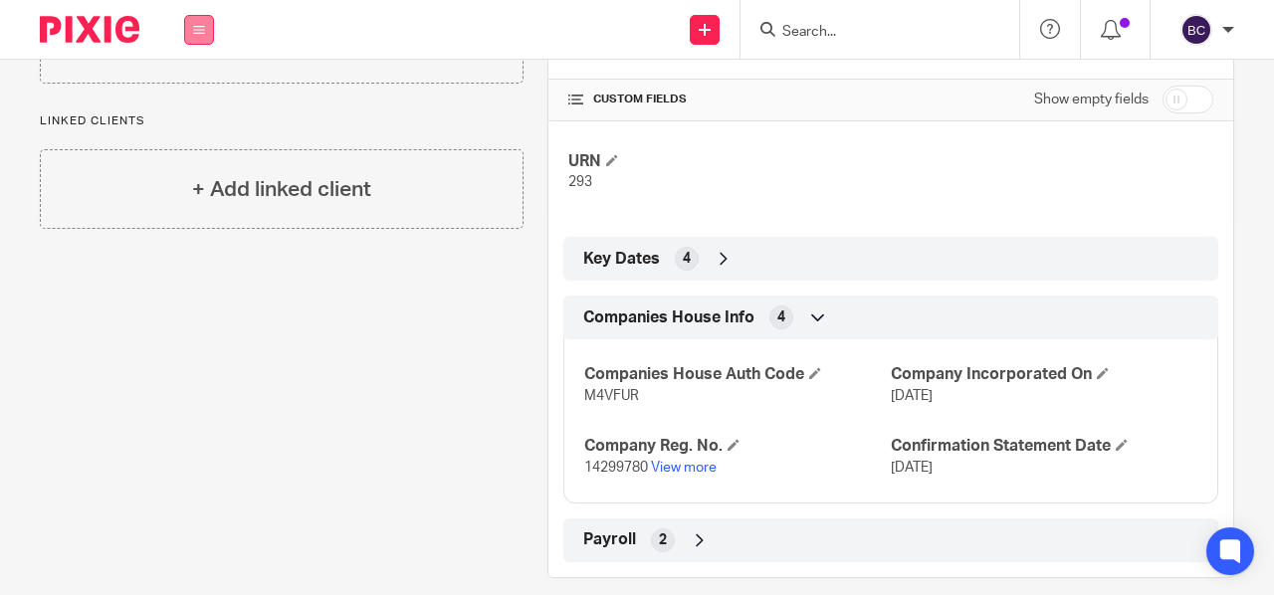
click at [202, 24] on icon at bounding box center [199, 30] width 12 height 12
click at [199, 91] on link "Work" at bounding box center [188, 93] width 32 height 14
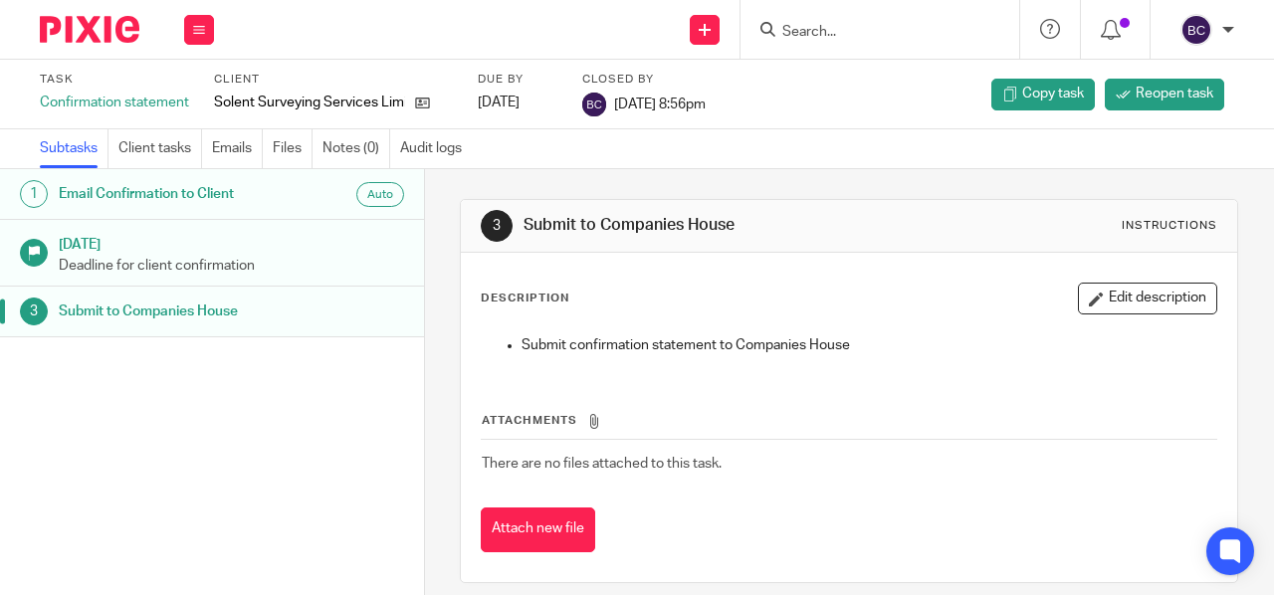
click at [840, 33] on input "Search" at bounding box center [870, 33] width 179 height 18
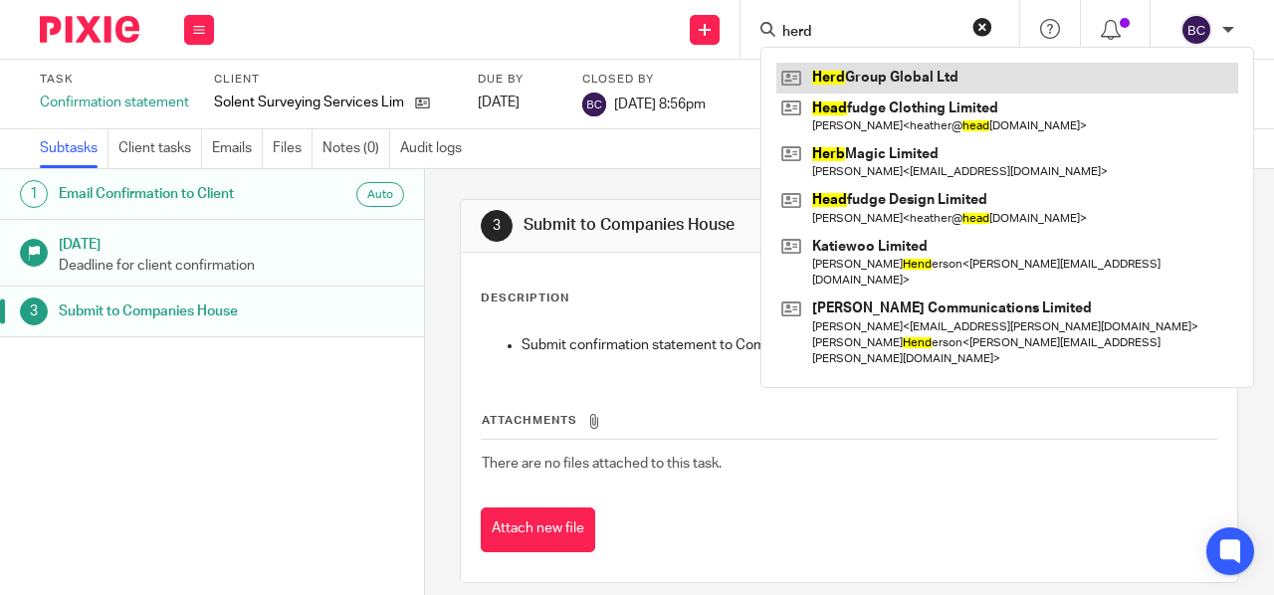
type input "herd"
click at [869, 77] on link at bounding box center [1008, 78] width 462 height 30
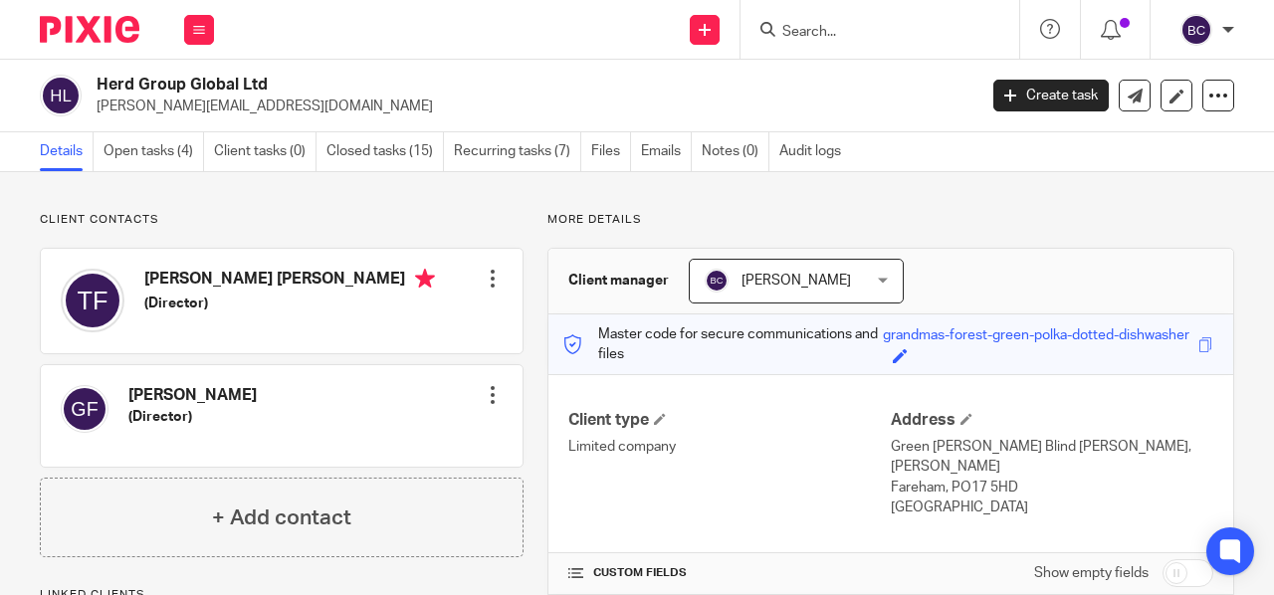
click at [818, 29] on input "Search" at bounding box center [870, 33] width 179 height 18
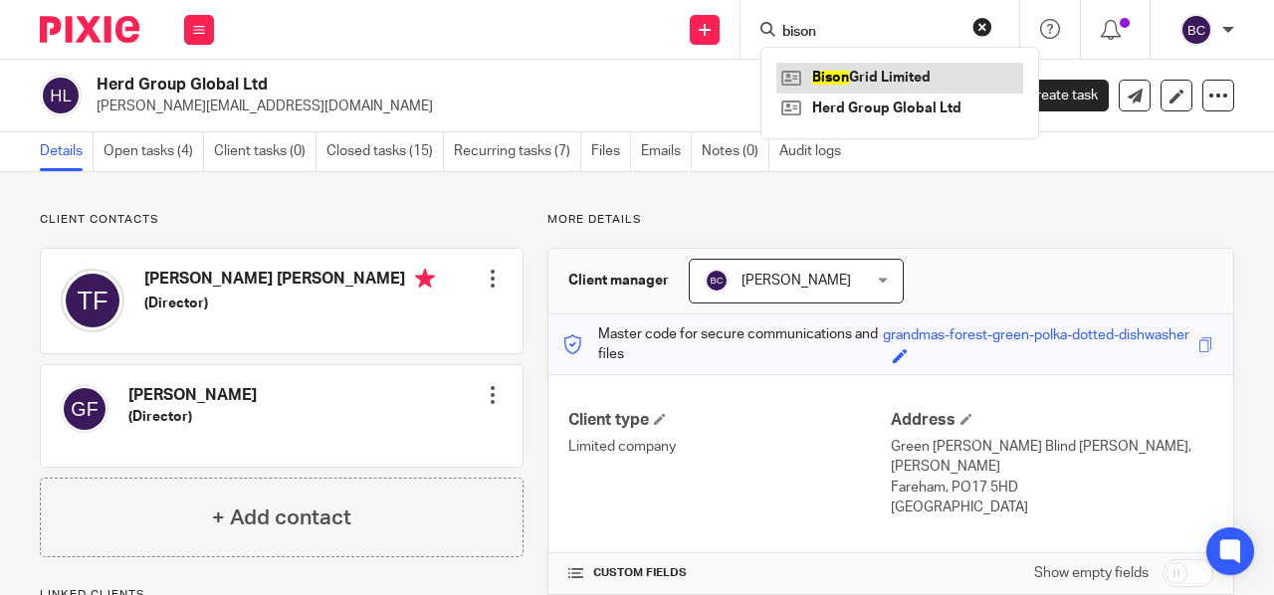
type input "bison"
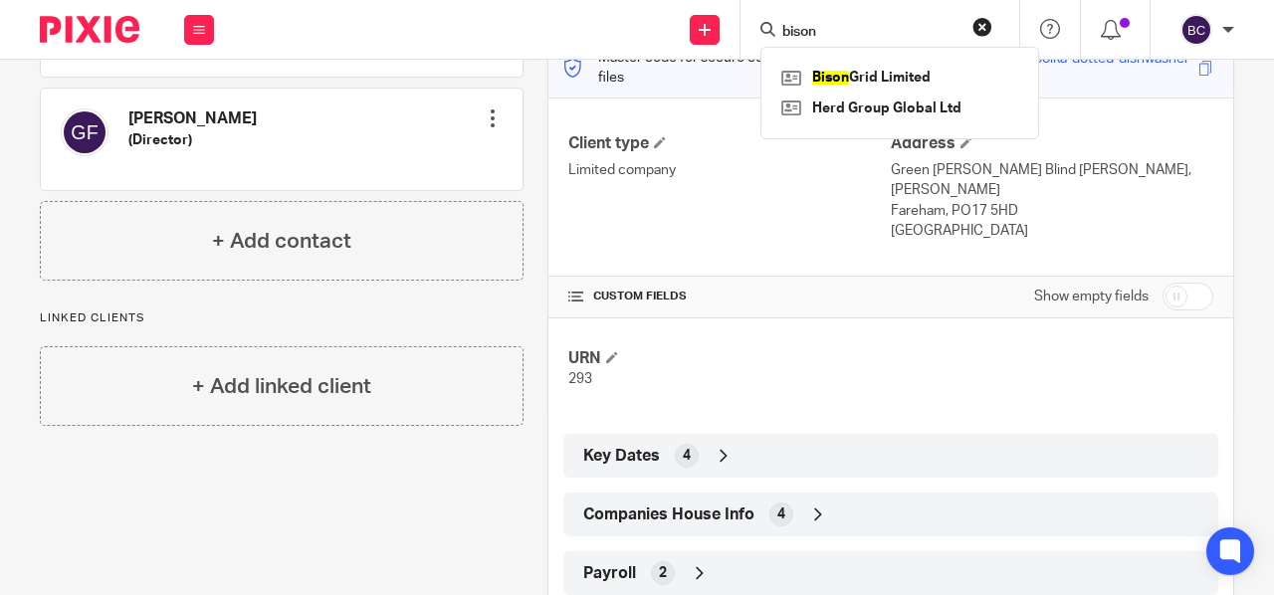
scroll to position [311, 0]
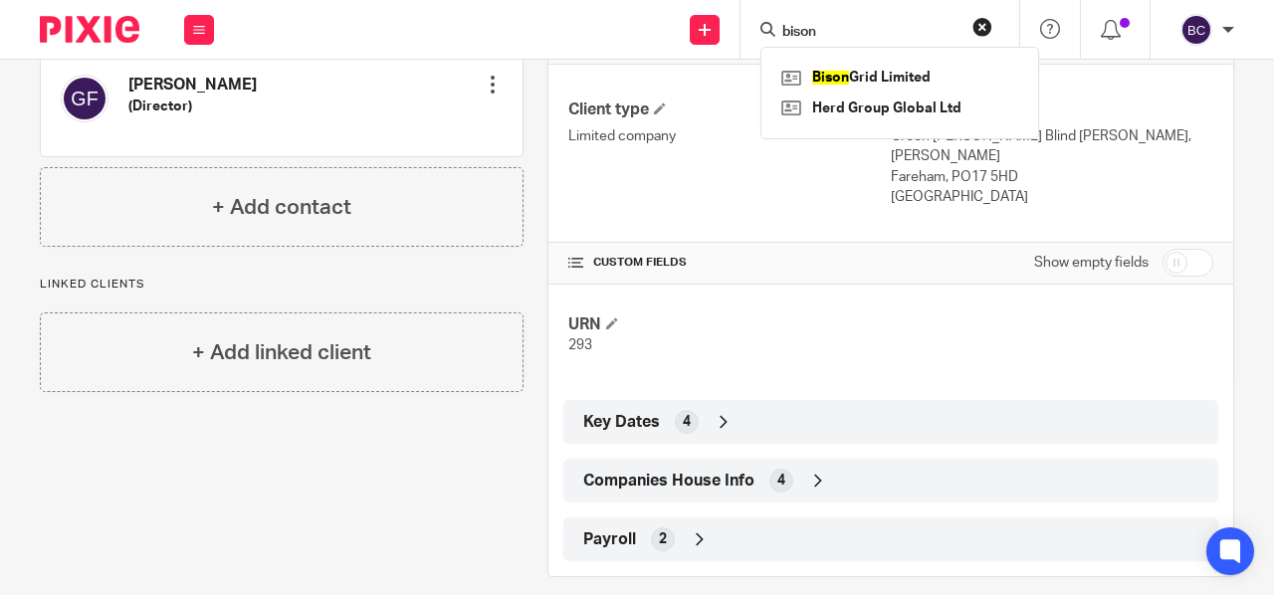
click at [647, 471] on span "Companies House Info" at bounding box center [668, 481] width 171 height 21
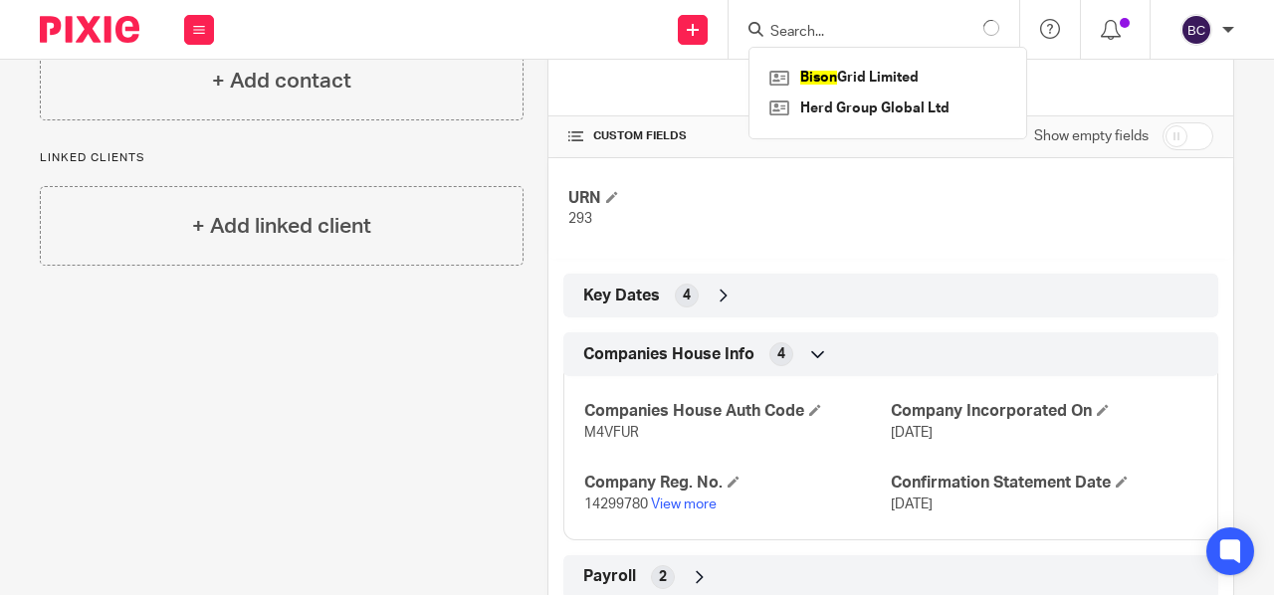
scroll to position [439, 0]
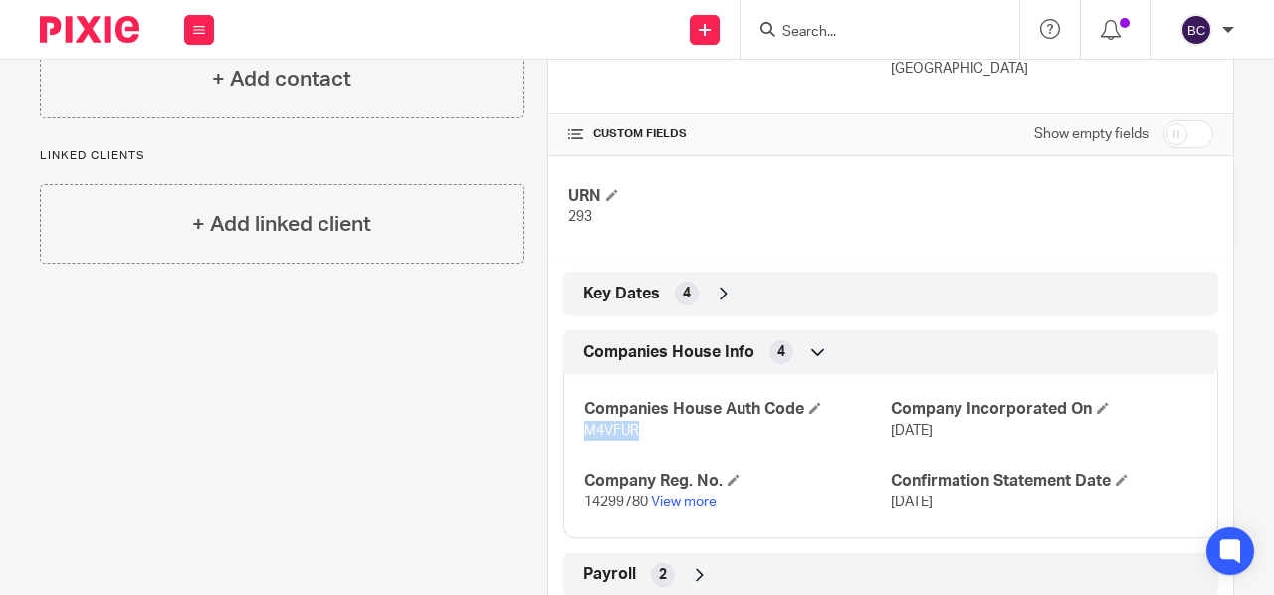
drag, startPoint x: 576, startPoint y: 406, endPoint x: 635, endPoint y: 405, distance: 58.7
click at [635, 421] on p "M4VFUR" at bounding box center [737, 431] width 307 height 20
copy span "M4VFUR"
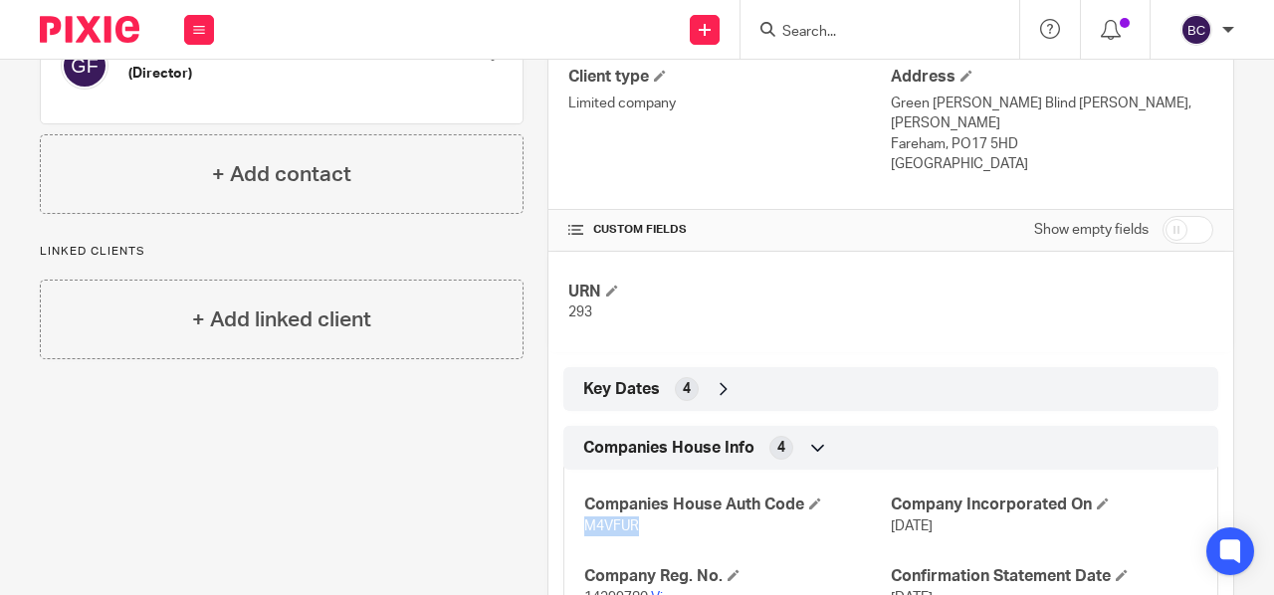
scroll to position [344, 0]
click at [1163, 215] on input "checkbox" at bounding box center [1188, 229] width 51 height 28
checkbox input "true"
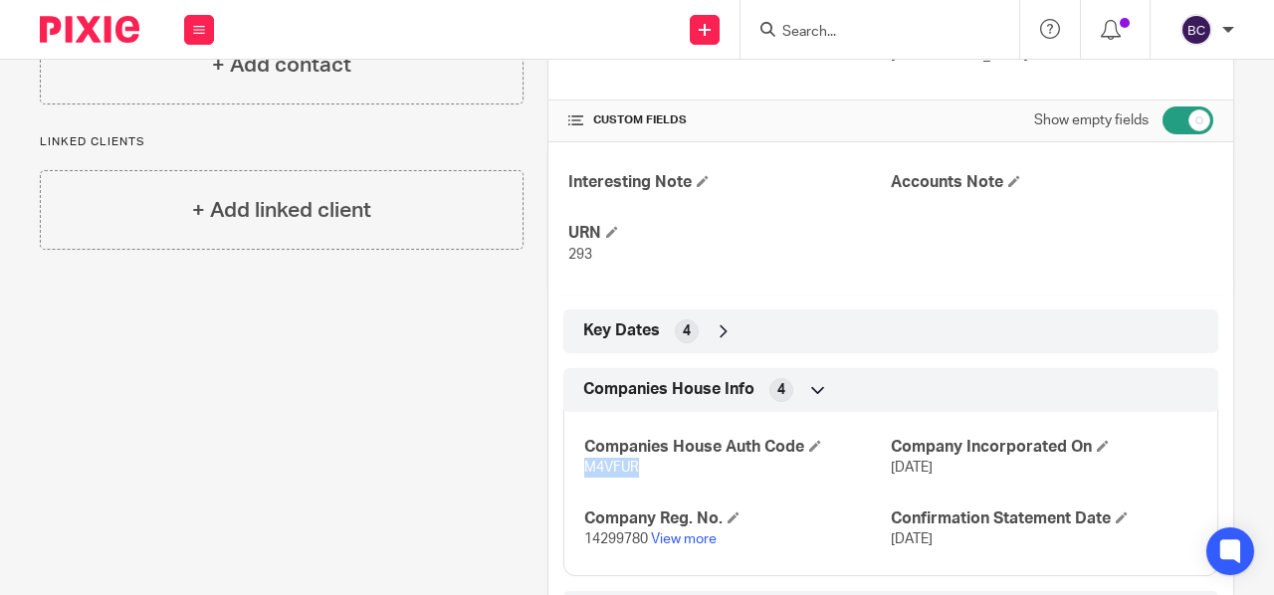
scroll to position [454, 0]
click at [714, 321] on icon at bounding box center [724, 331] width 20 height 20
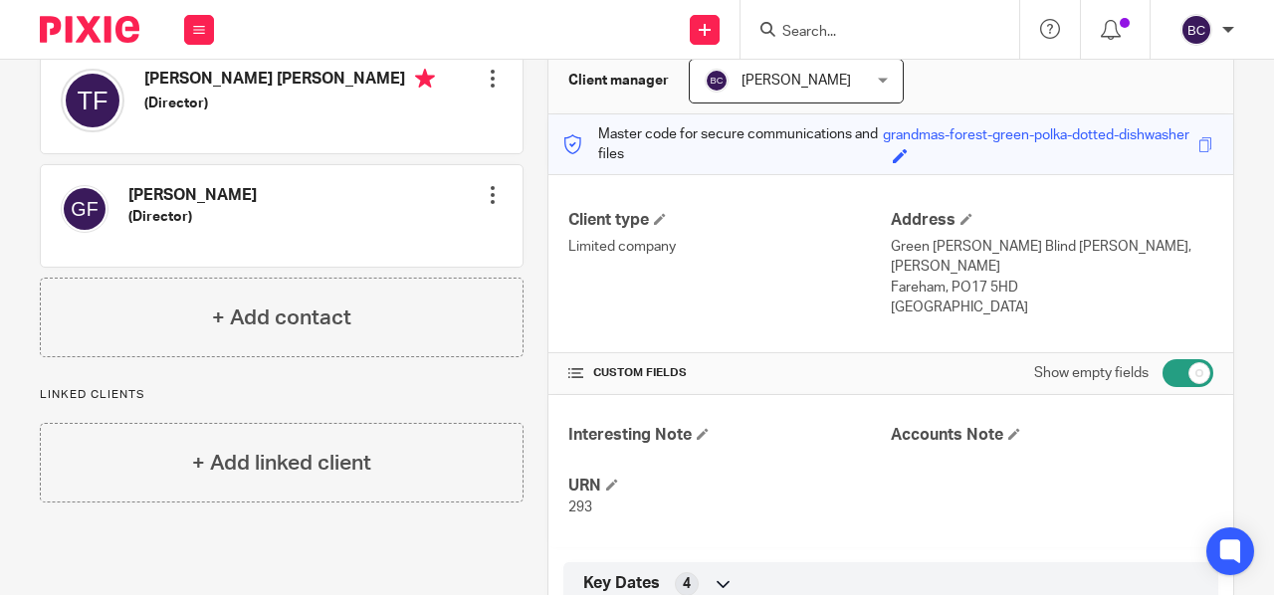
scroll to position [29, 0]
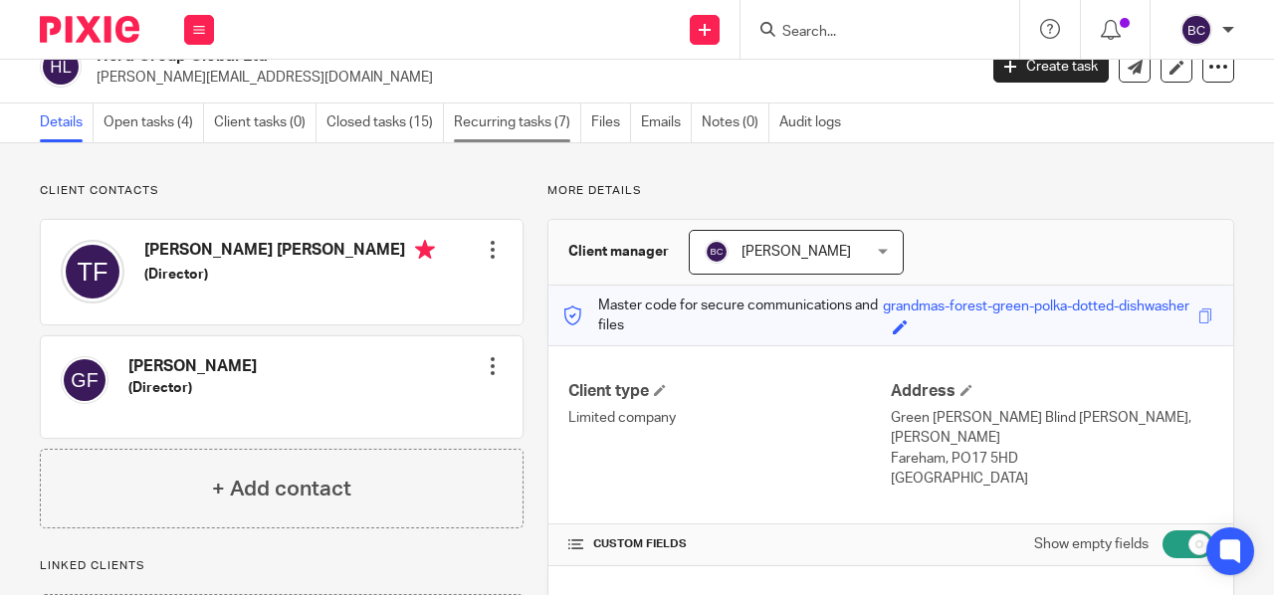
click at [508, 123] on link "Recurring tasks (7)" at bounding box center [517, 123] width 127 height 39
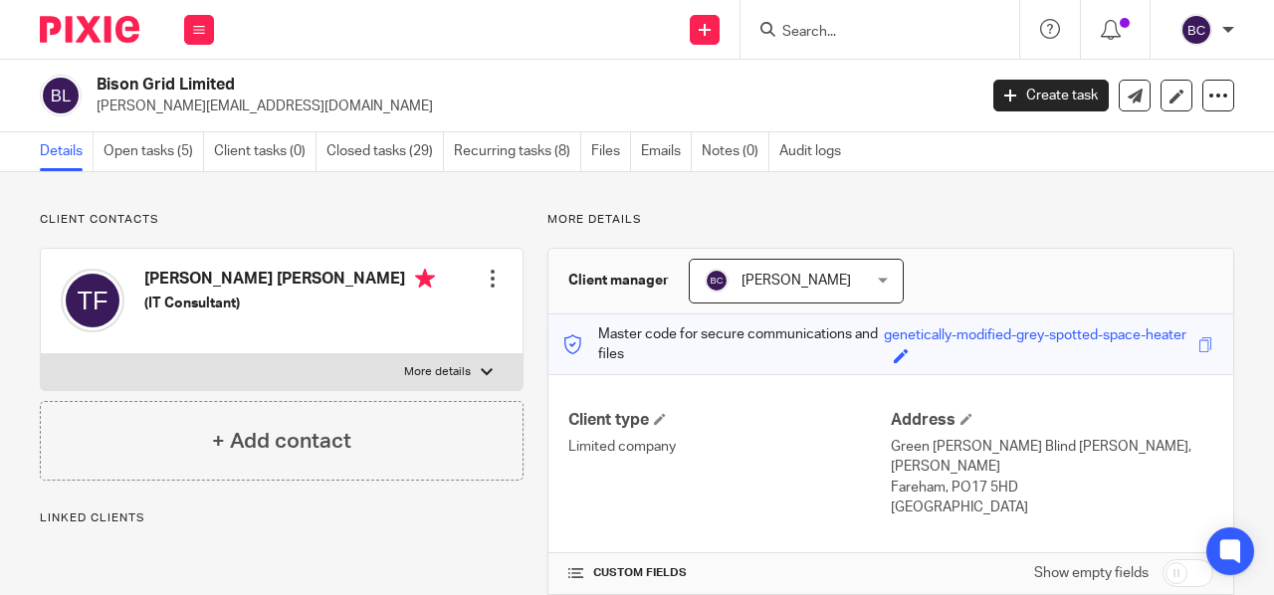
click at [431, 364] on p "More details" at bounding box center [437, 372] width 67 height 16
click at [41, 354] on input "More details" at bounding box center [40, 353] width 1 height 1
checkbox input "true"
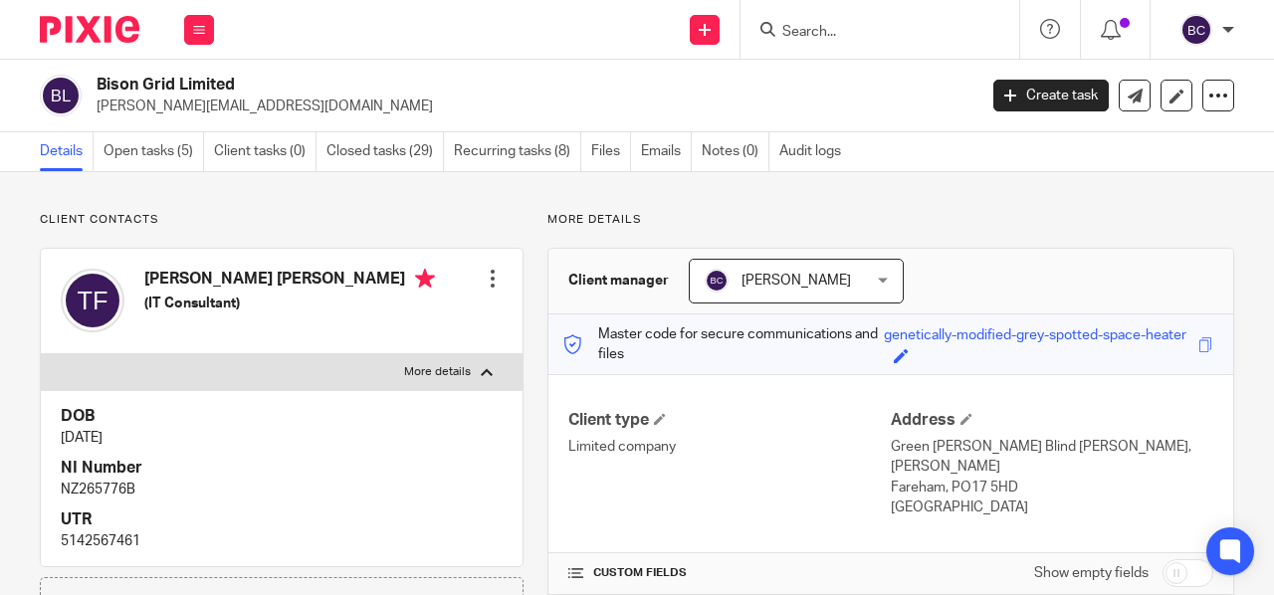
click at [811, 31] on input "Search" at bounding box center [870, 33] width 179 height 18
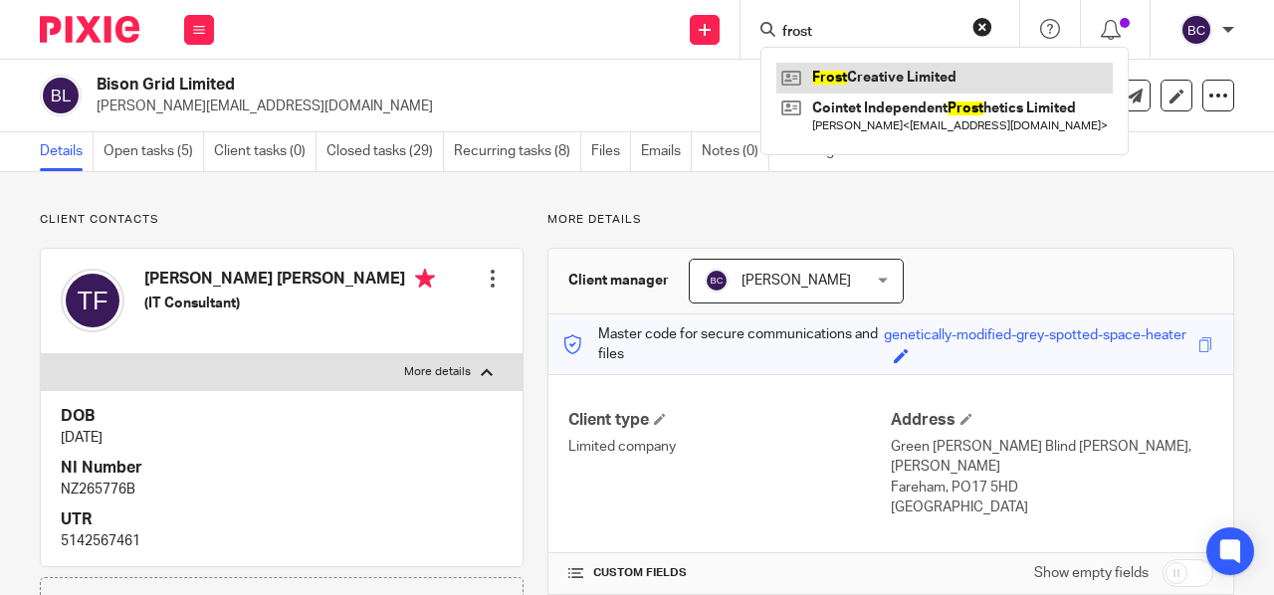
type input "frost"
click at [860, 80] on link at bounding box center [945, 78] width 337 height 30
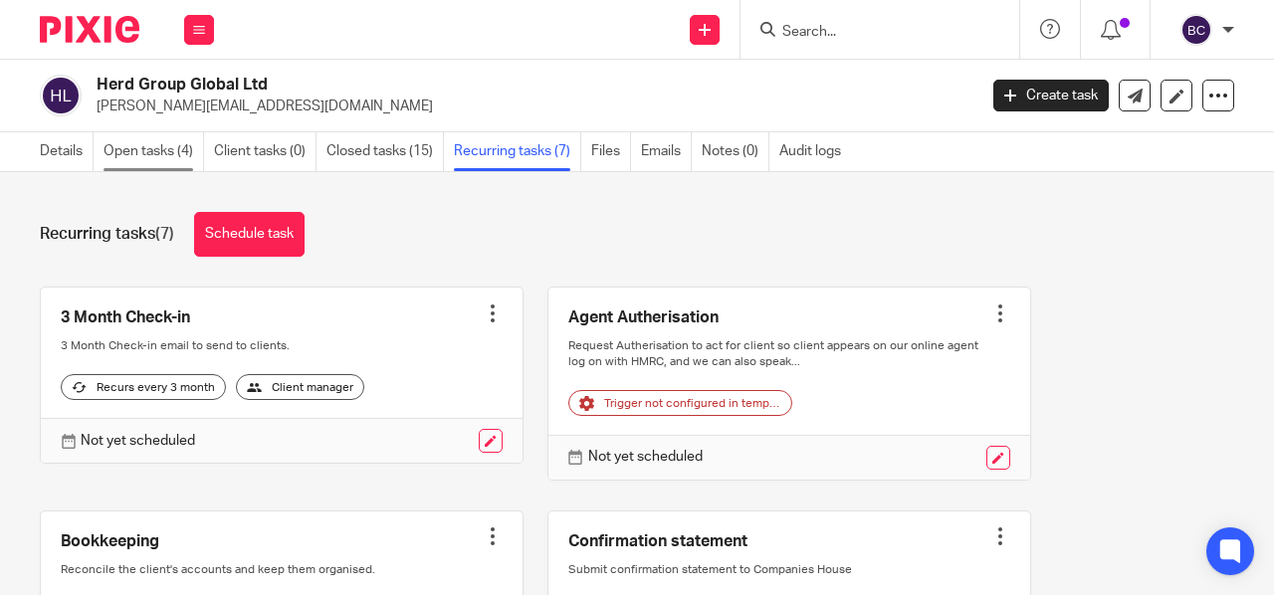
click at [139, 138] on link "Open tasks (4)" at bounding box center [154, 151] width 101 height 39
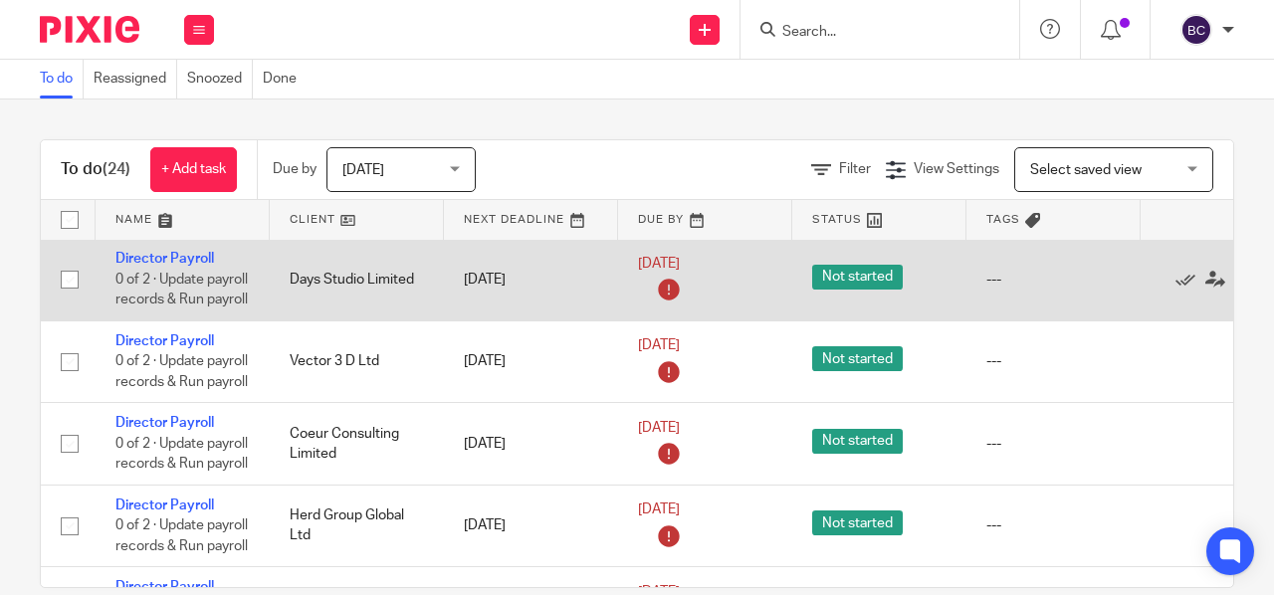
scroll to position [101, 0]
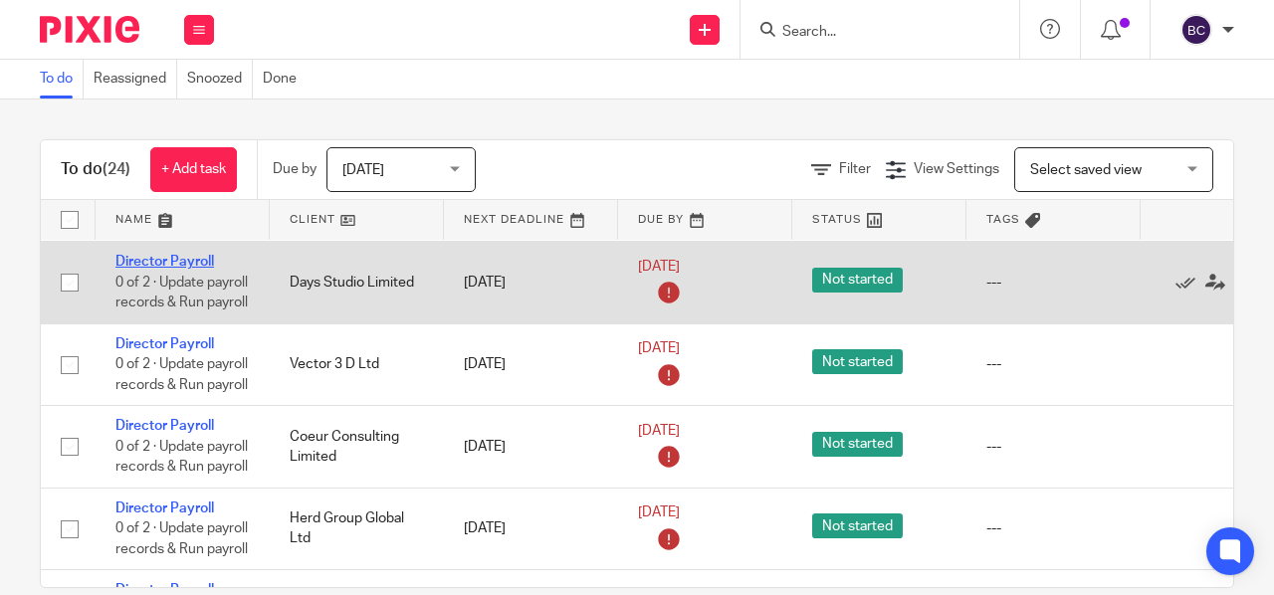
click at [167, 259] on link "Director Payroll" at bounding box center [164, 262] width 99 height 14
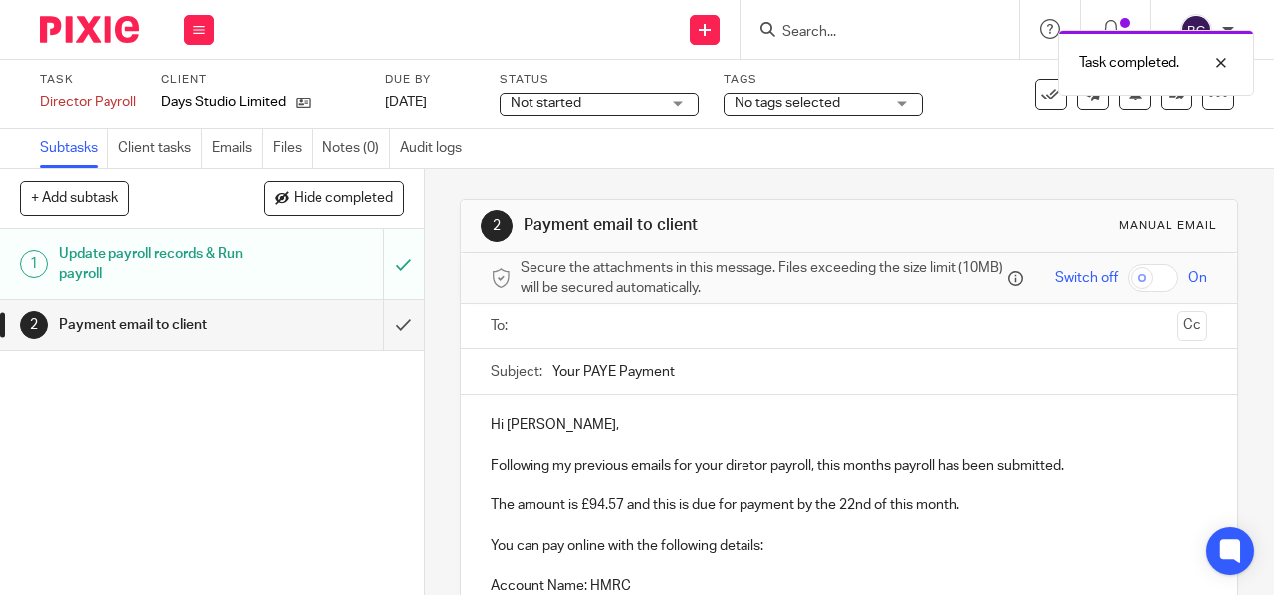
click at [546, 332] on input "text" at bounding box center [849, 327] width 642 height 23
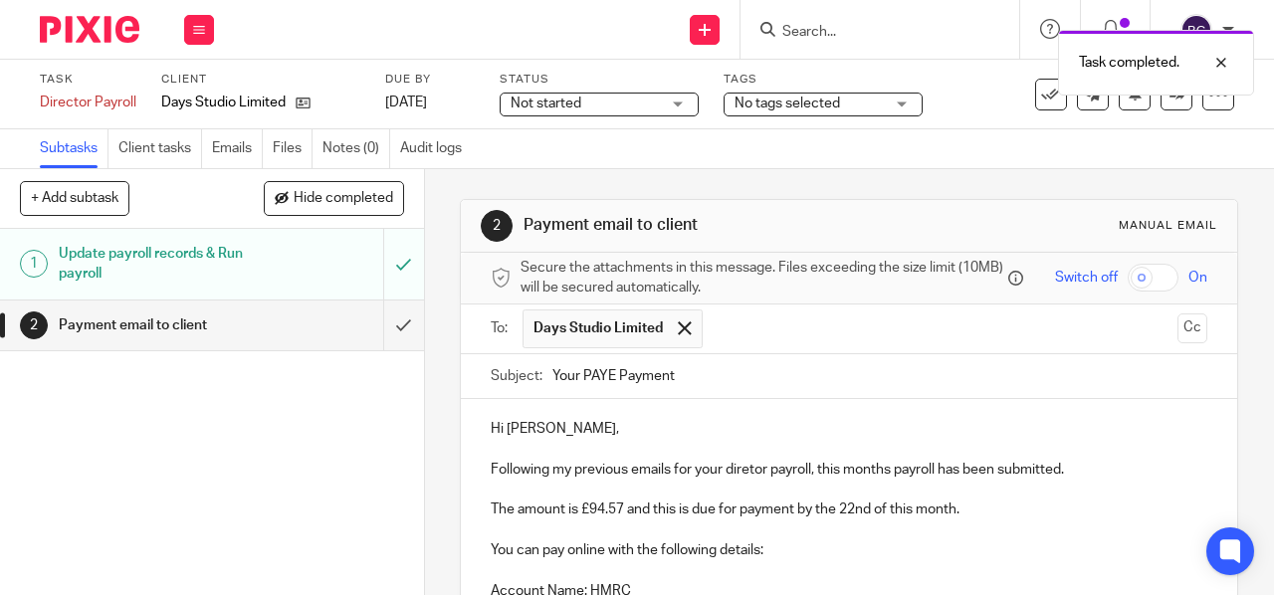
click at [745, 473] on p "Following my previous emails for your diretor payroll, this months payroll has …" at bounding box center [849, 470] width 717 height 20
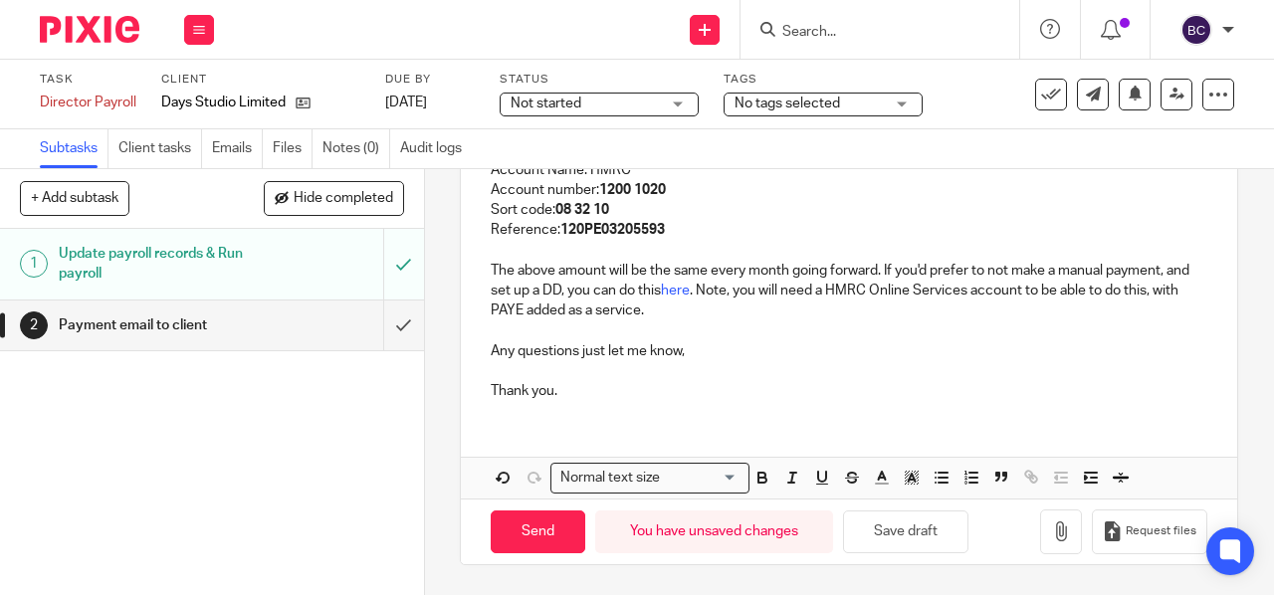
scroll to position [416, 0]
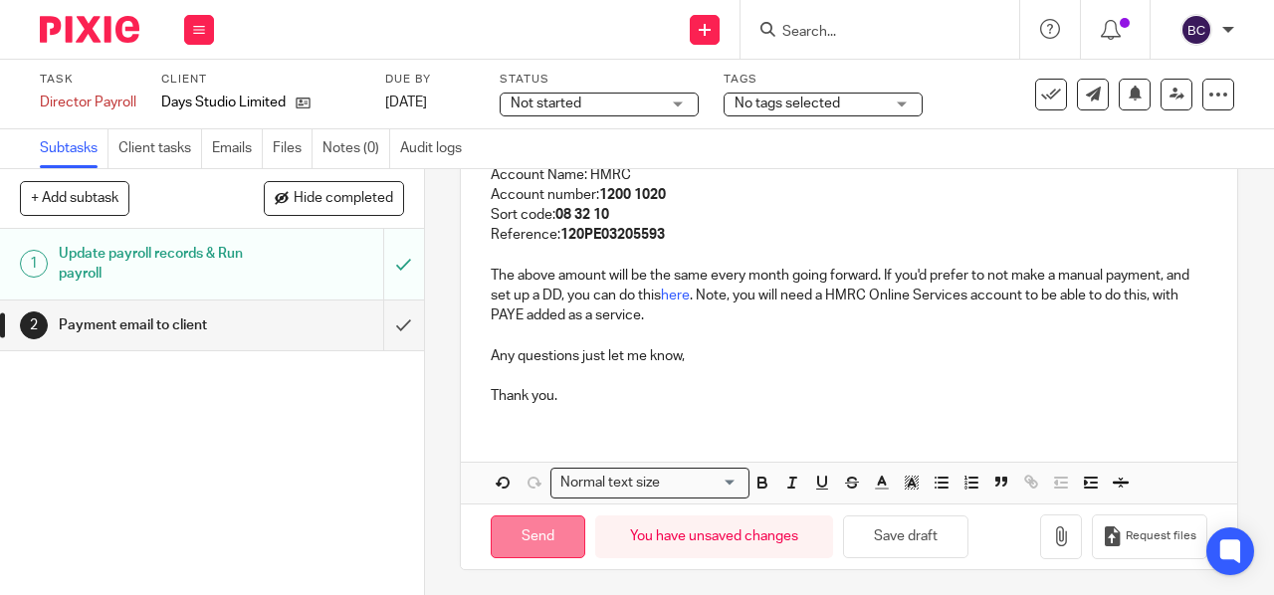
click at [532, 537] on input "Send" at bounding box center [538, 537] width 95 height 43
type input "Sent"
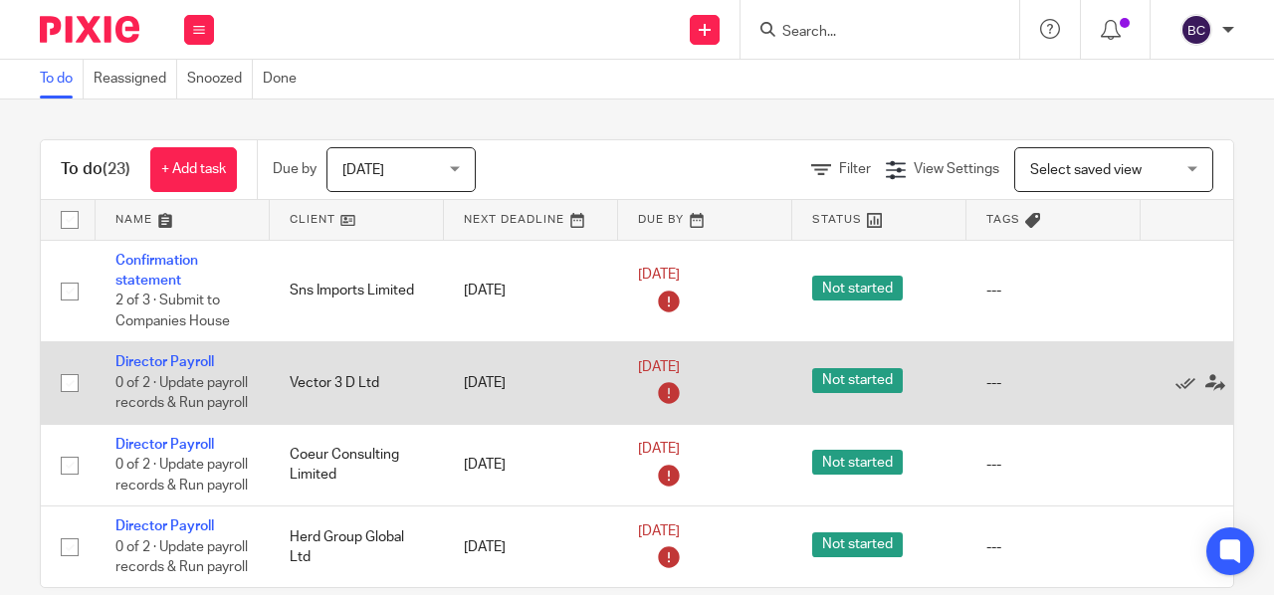
scroll to position [0, 126]
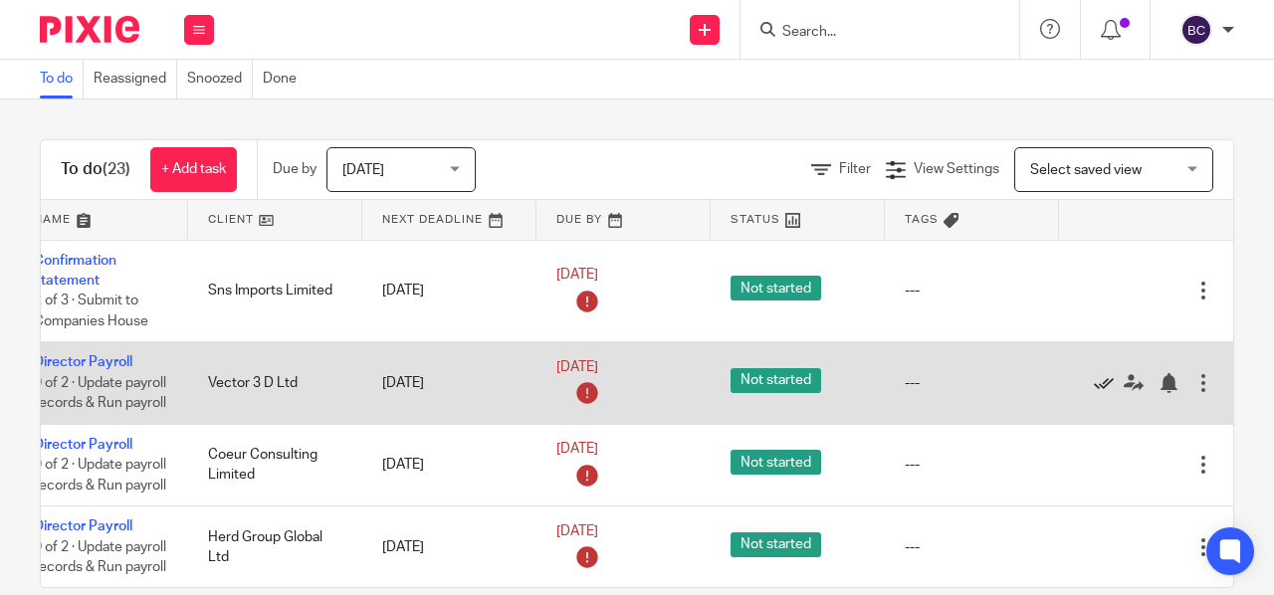
click at [1094, 393] on icon at bounding box center [1104, 383] width 20 height 20
click at [1094, 391] on icon at bounding box center [1104, 383] width 20 height 20
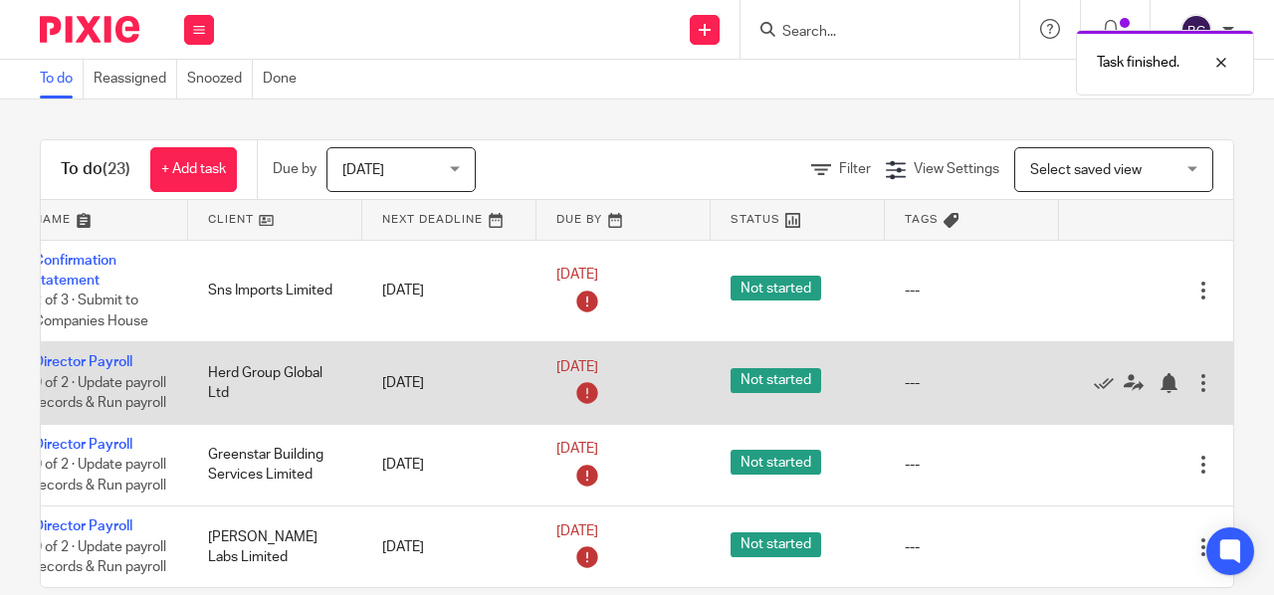
scroll to position [0, 0]
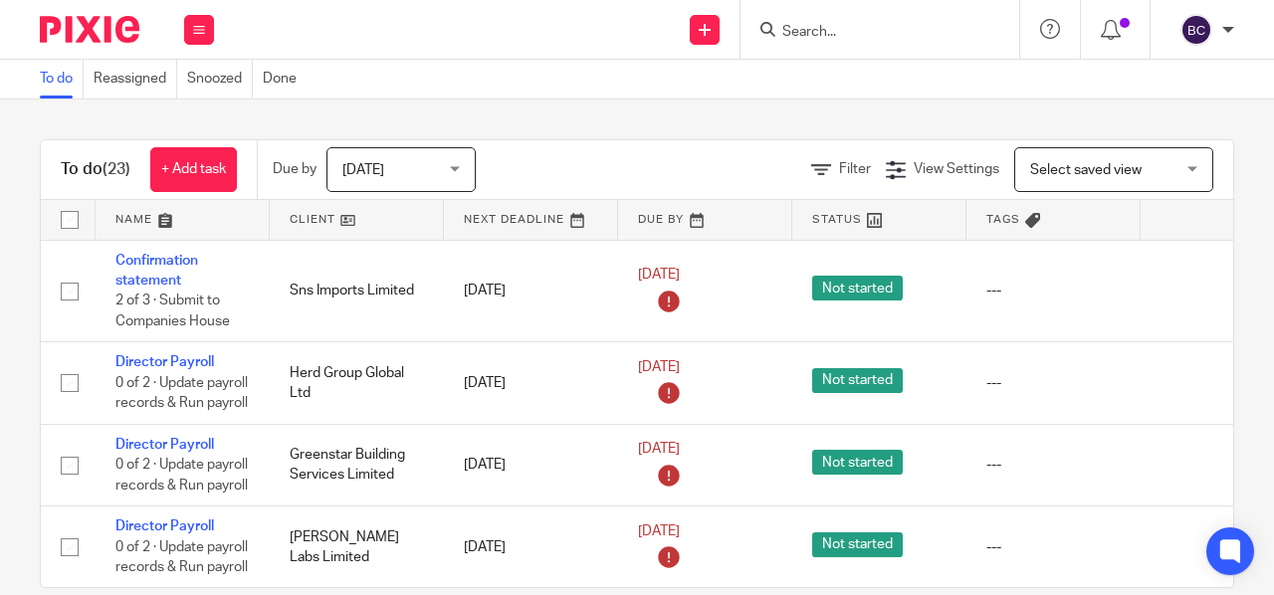
click at [808, 27] on input "Search" at bounding box center [870, 33] width 179 height 18
type input "herd"
click button "submit" at bounding box center [0, 0] width 0 height 0
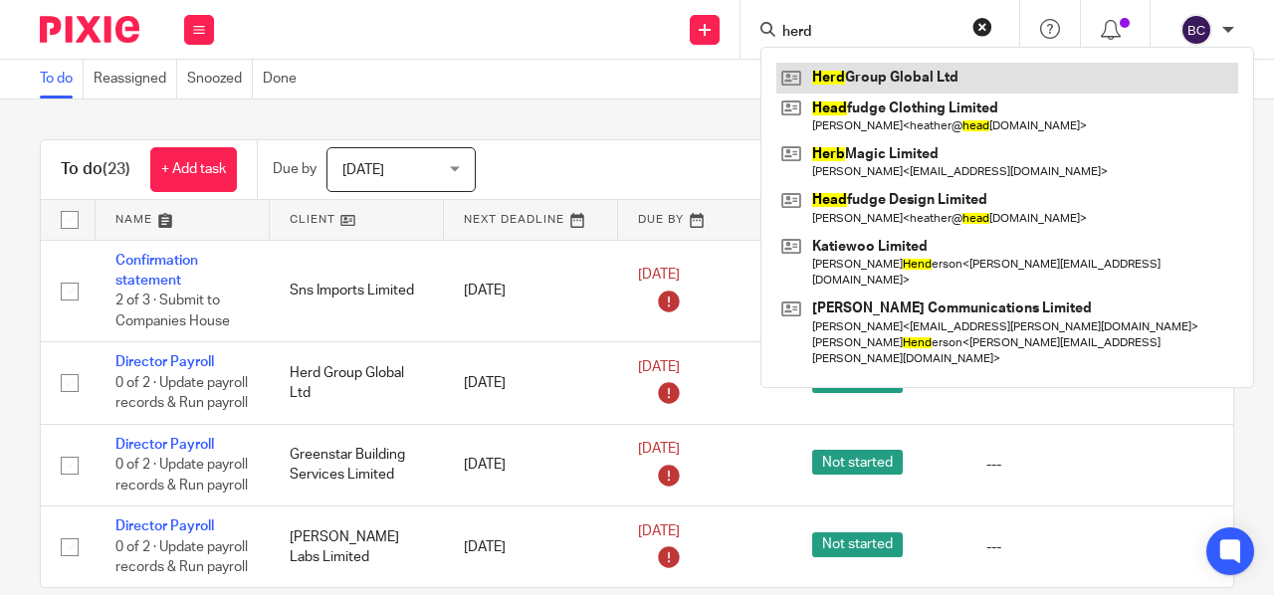
click at [851, 73] on link at bounding box center [1008, 78] width 462 height 30
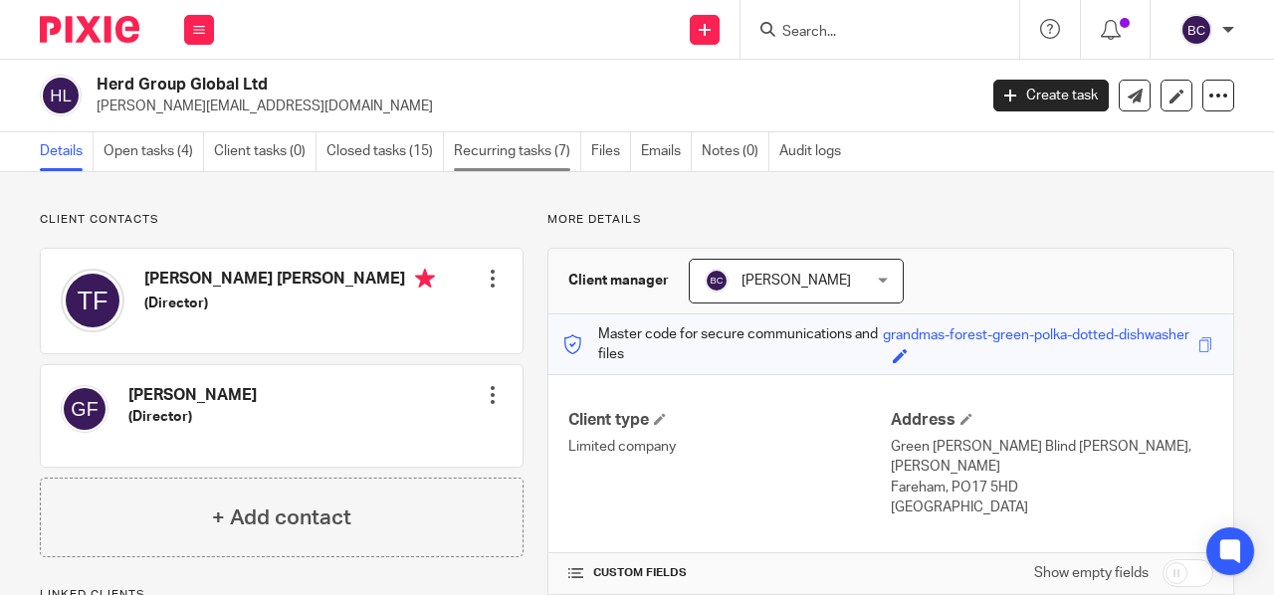
click at [510, 140] on link "Recurring tasks (7)" at bounding box center [517, 151] width 127 height 39
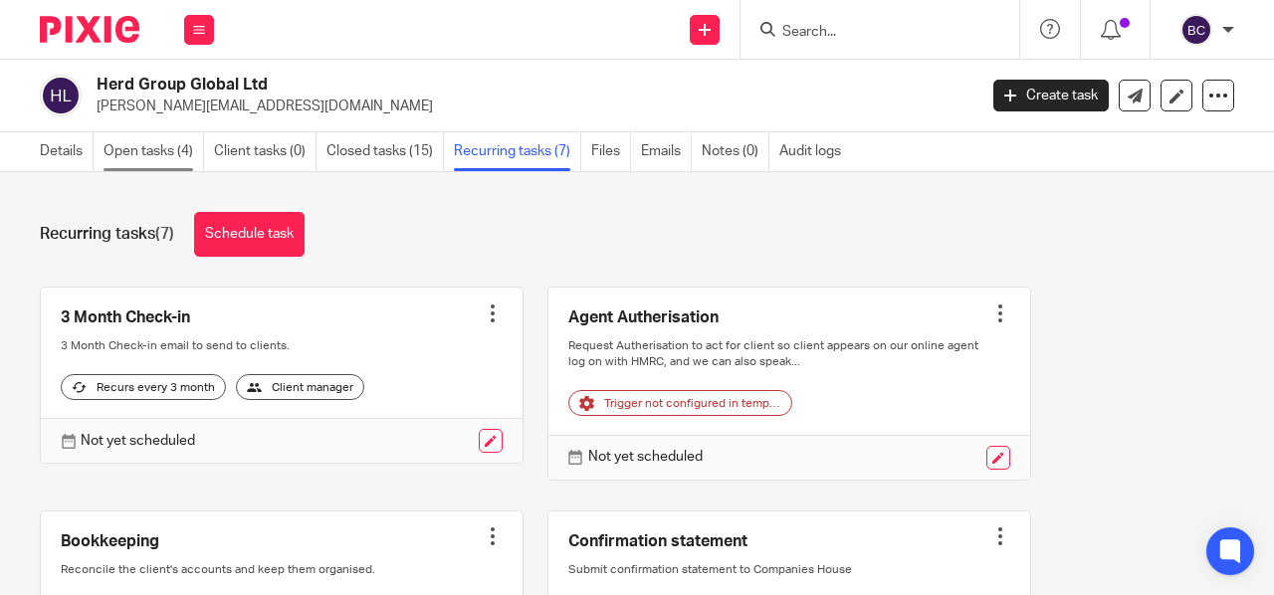
click at [187, 136] on link "Open tasks (4)" at bounding box center [154, 151] width 101 height 39
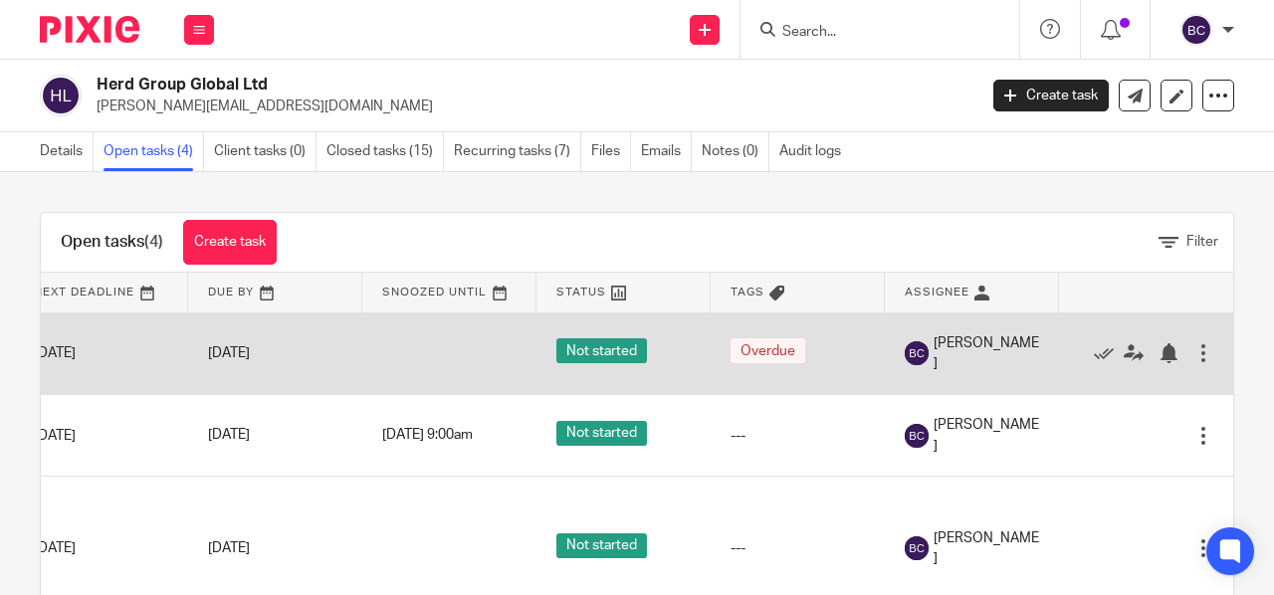
scroll to position [0, 231]
click at [1094, 357] on icon at bounding box center [1104, 353] width 20 height 20
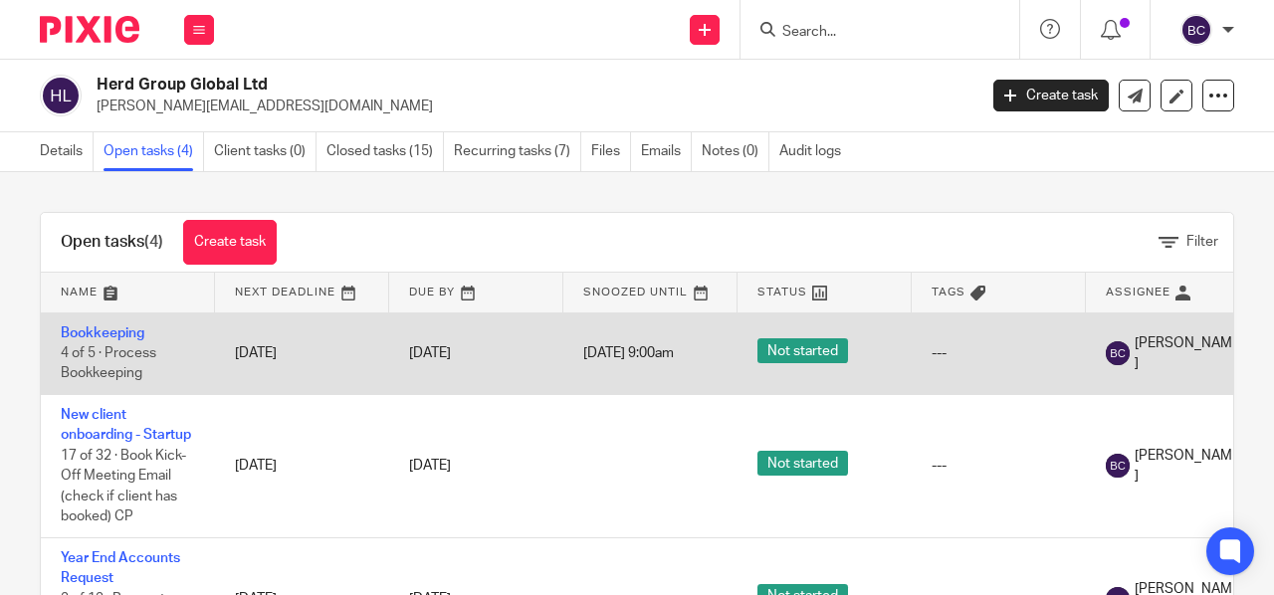
scroll to position [0, 0]
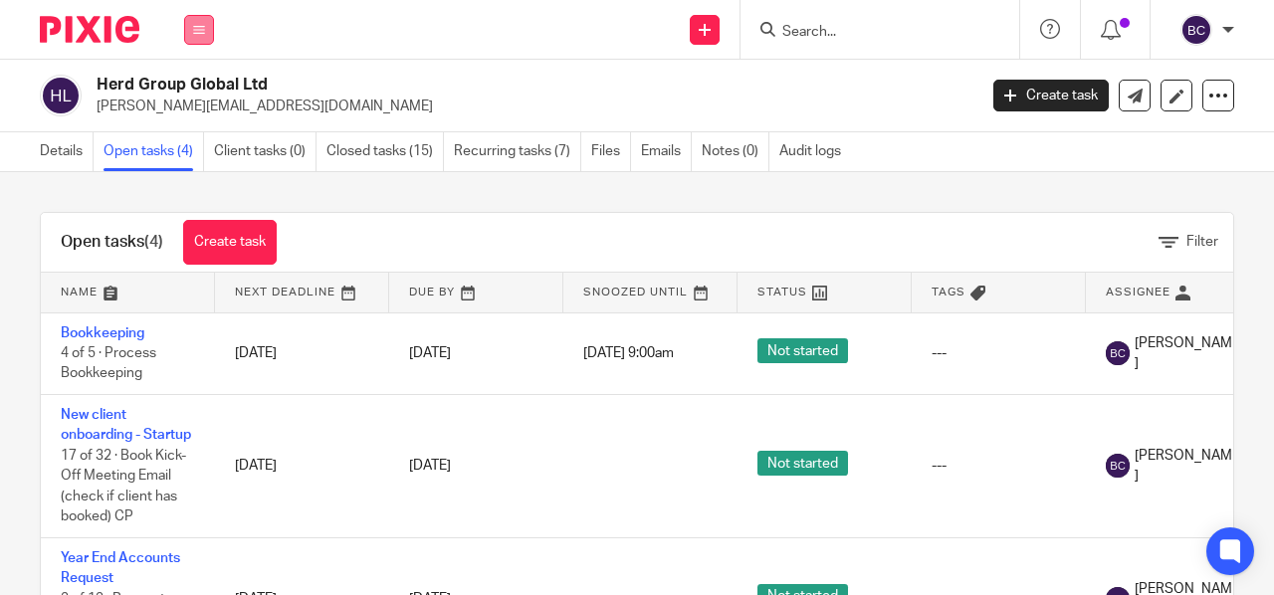
click at [200, 35] on button at bounding box center [199, 30] width 30 height 30
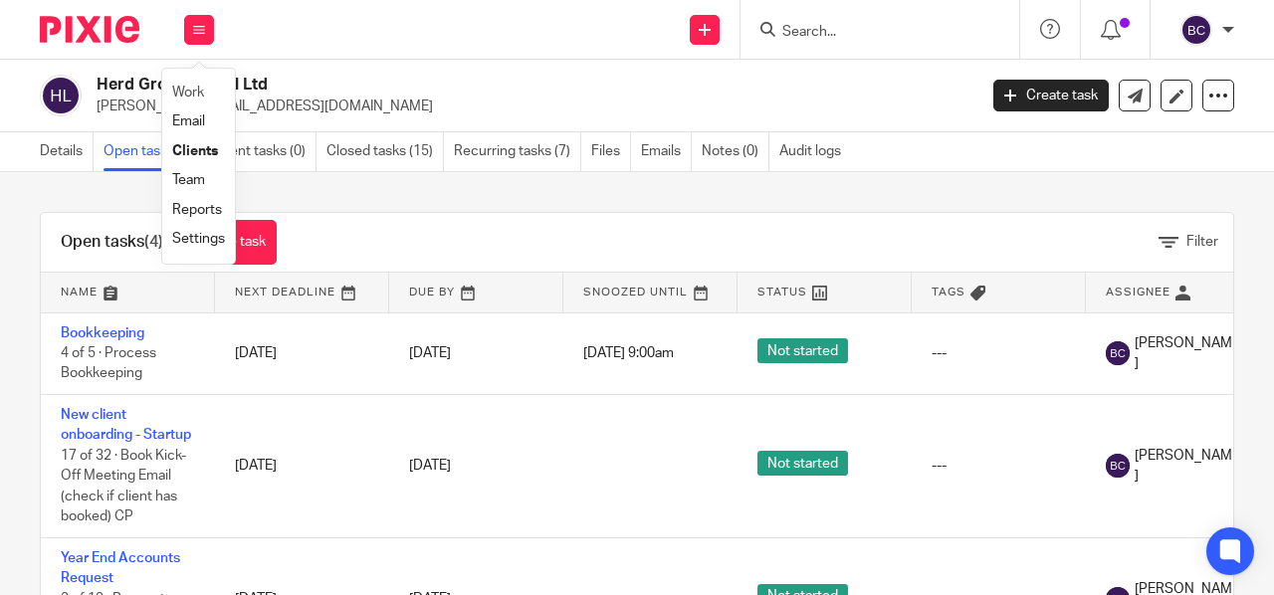
click at [208, 91] on li "Work" at bounding box center [198, 93] width 53 height 29
click at [200, 93] on link "Work" at bounding box center [188, 93] width 32 height 14
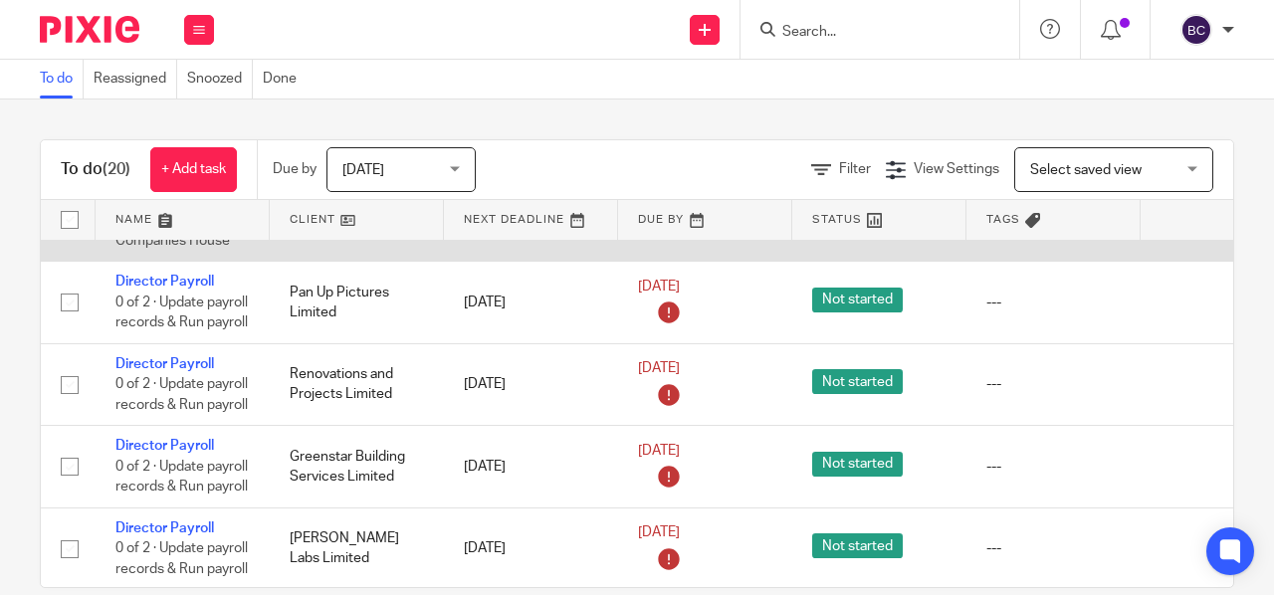
scroll to position [82, 0]
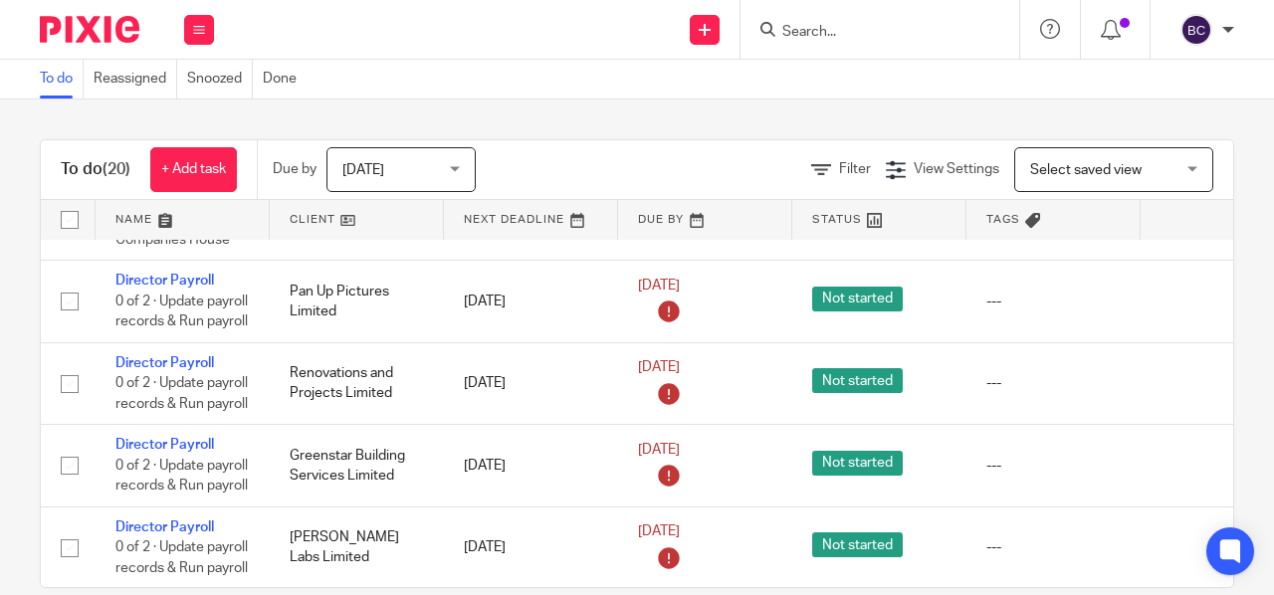
click at [807, 25] on input "Search" at bounding box center [870, 33] width 179 height 18
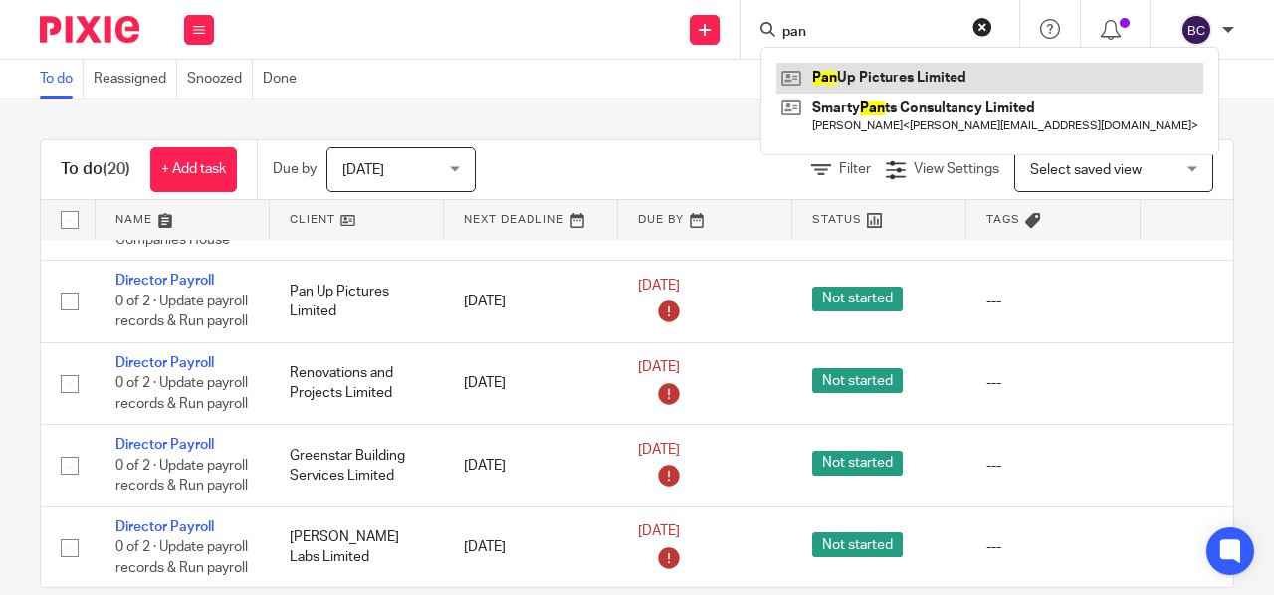
type input "pan"
click at [830, 69] on link at bounding box center [990, 78] width 427 height 30
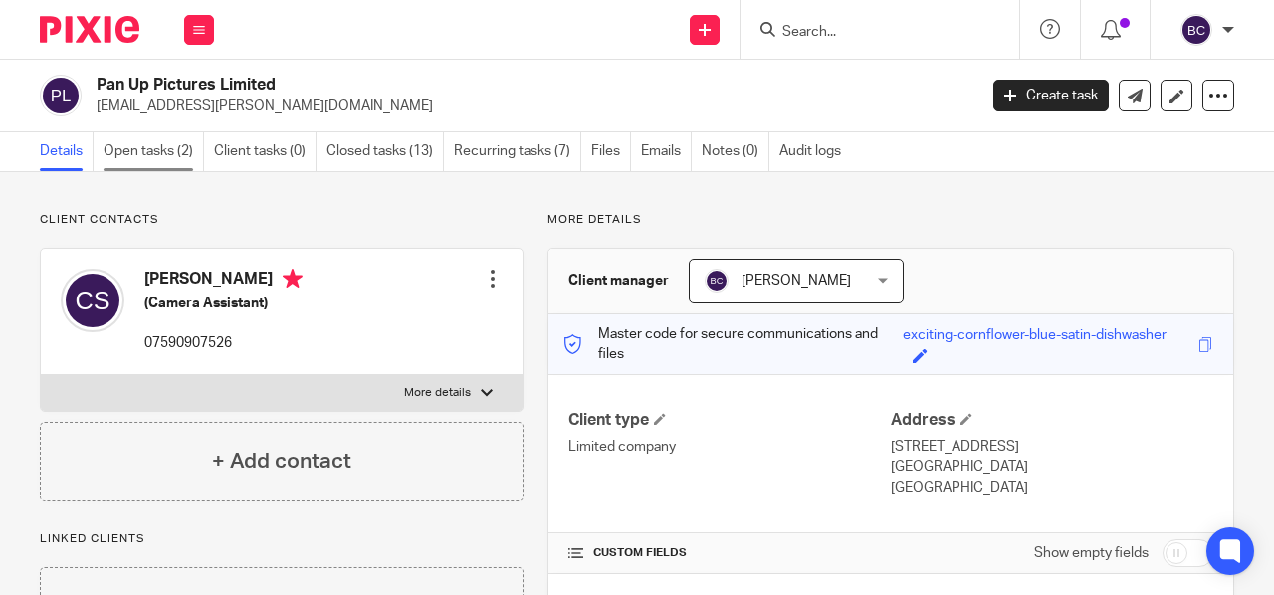
click at [139, 153] on link "Open tasks (2)" at bounding box center [154, 151] width 101 height 39
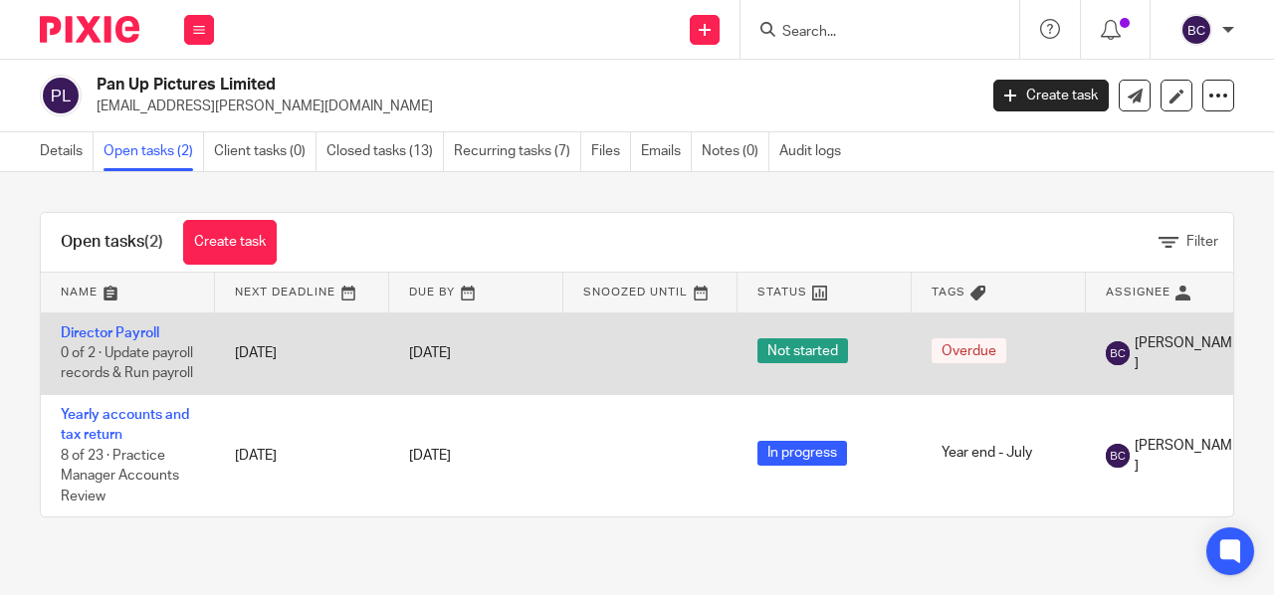
scroll to position [0, 231]
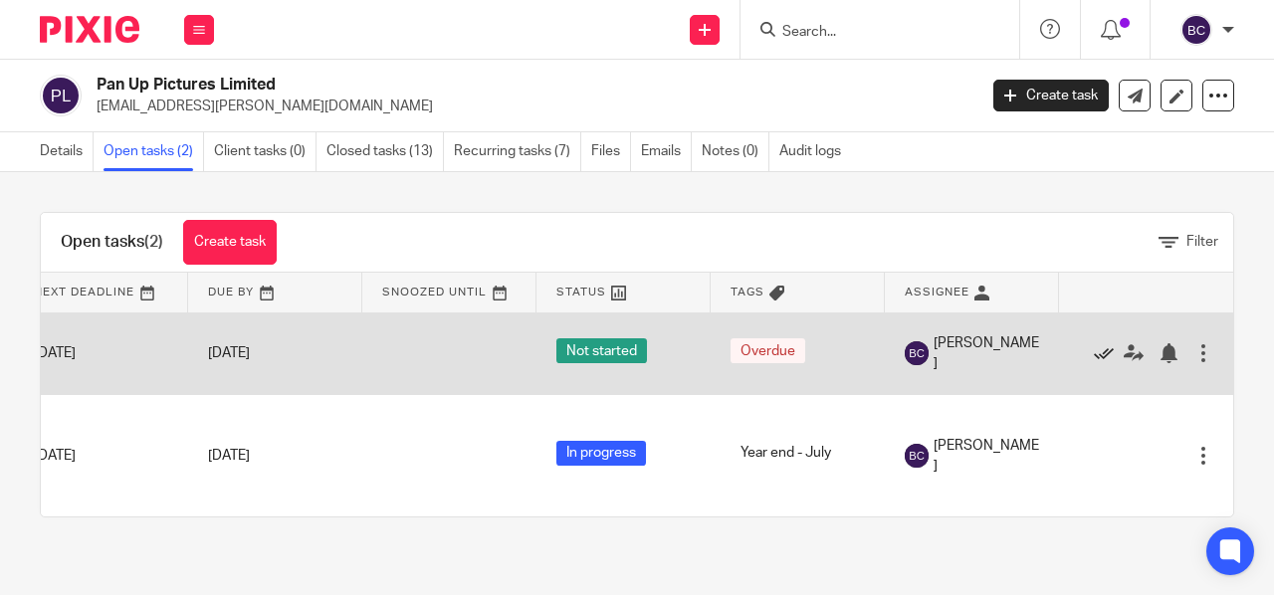
click at [1094, 363] on icon at bounding box center [1104, 353] width 20 height 20
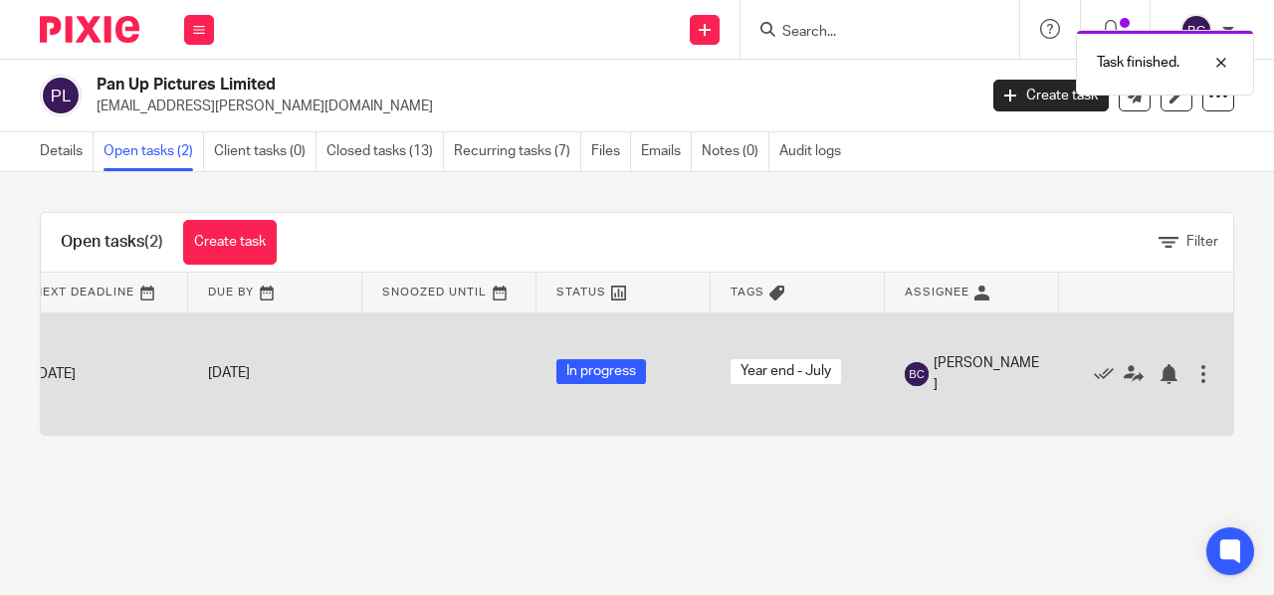
scroll to position [0, 0]
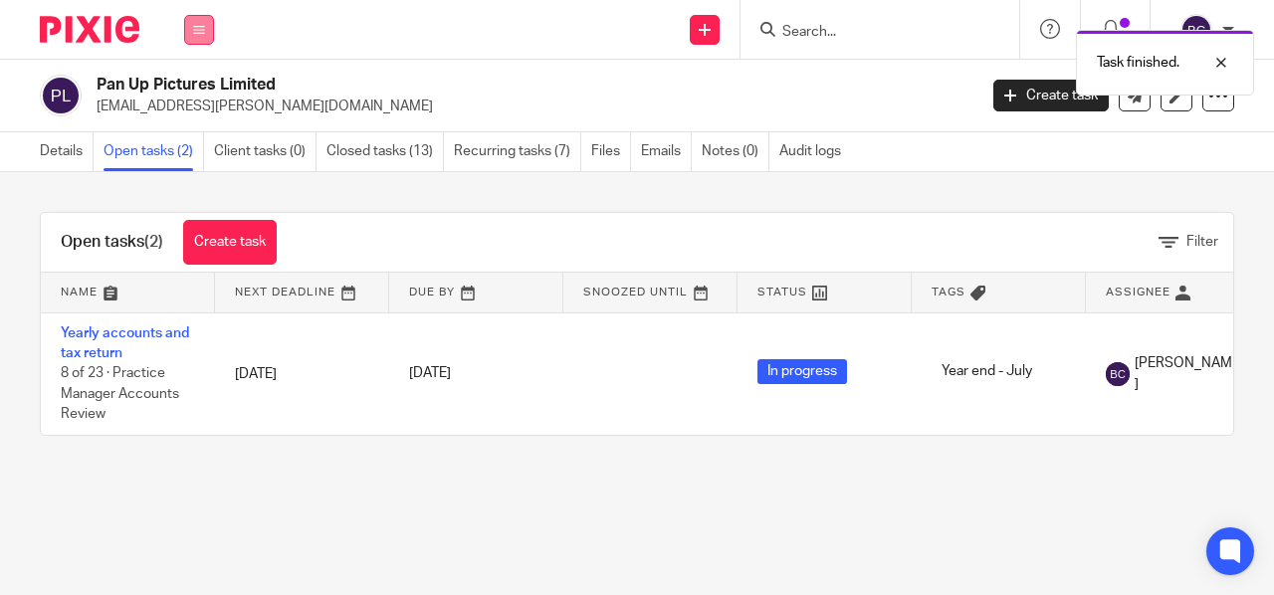
click at [208, 31] on button at bounding box center [199, 30] width 30 height 30
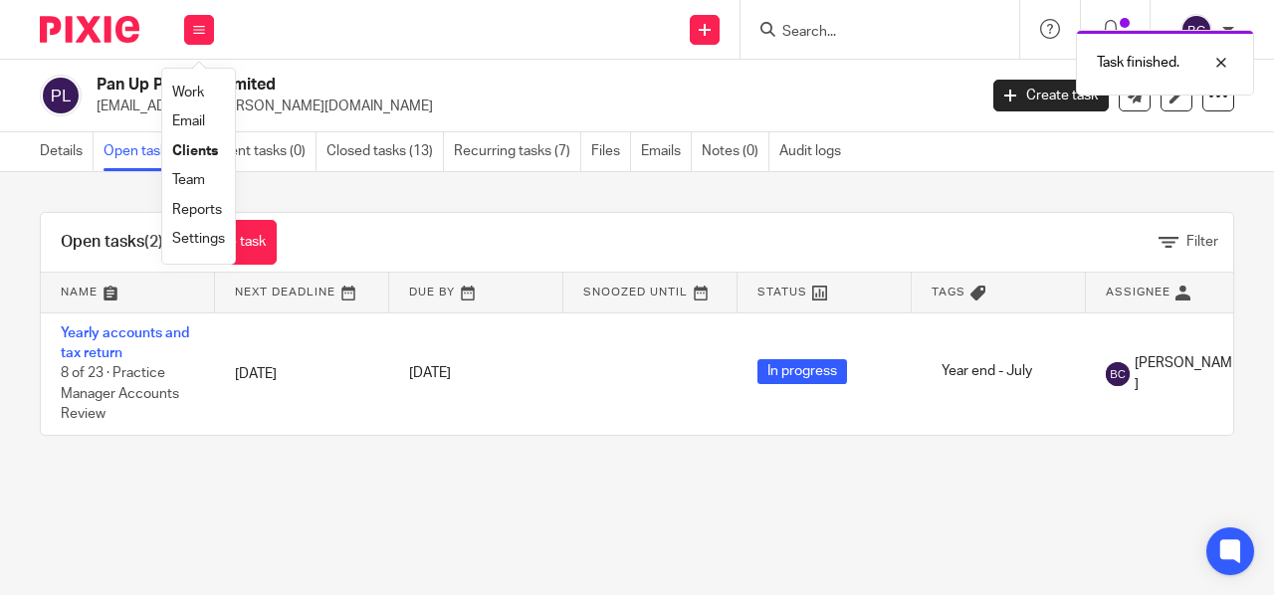
click at [189, 95] on link "Work" at bounding box center [188, 93] width 32 height 14
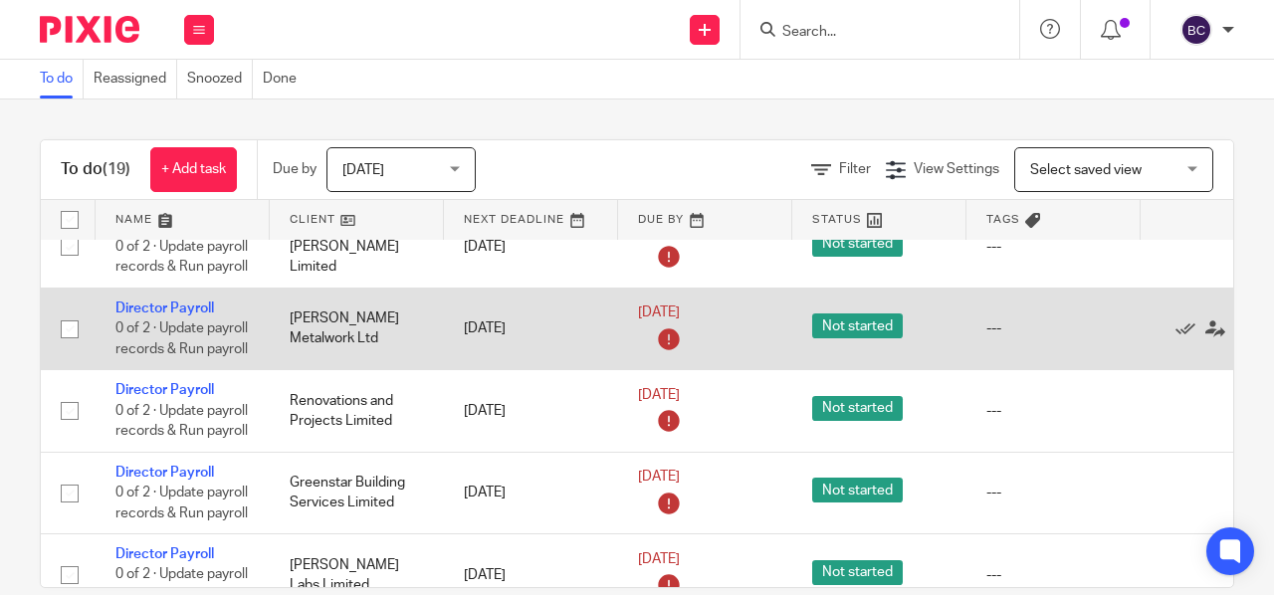
scroll to position [148, 126]
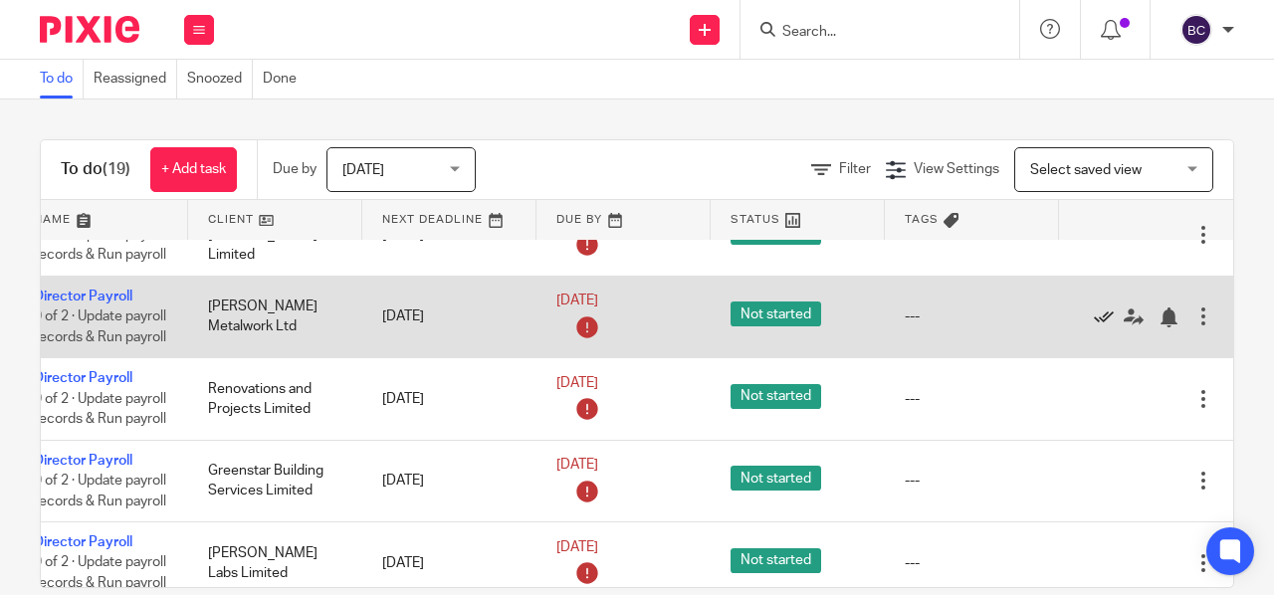
click at [1094, 328] on icon at bounding box center [1104, 318] width 20 height 20
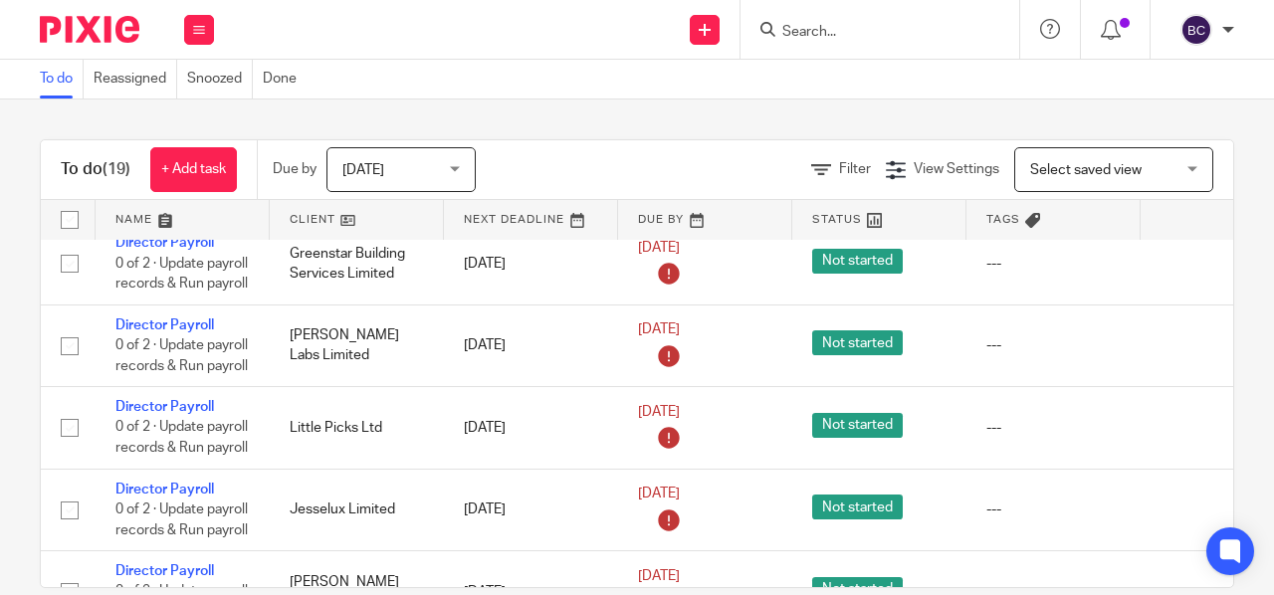
scroll to position [290, 0]
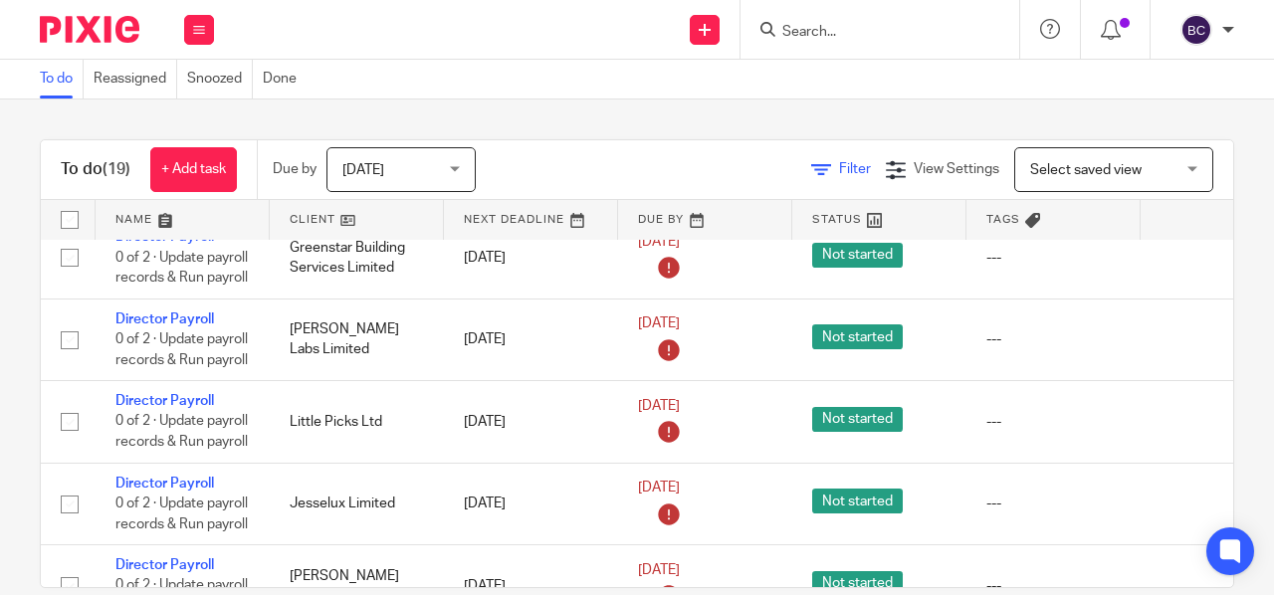
click at [839, 169] on span "Filter" at bounding box center [855, 169] width 32 height 14
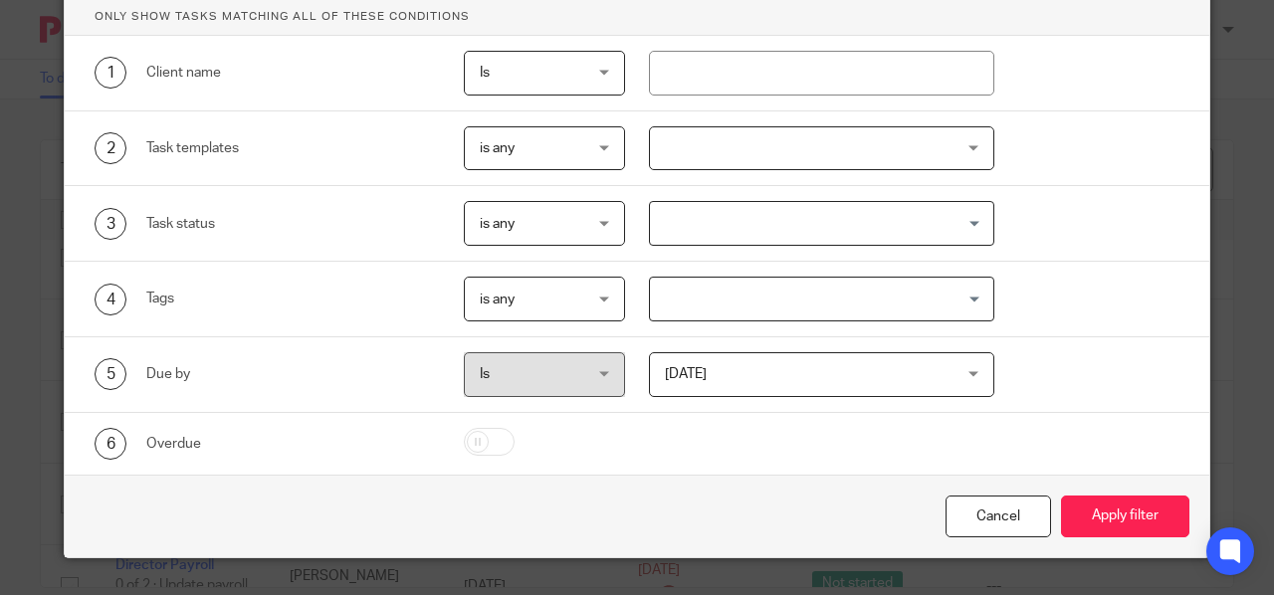
scroll to position [100, 0]
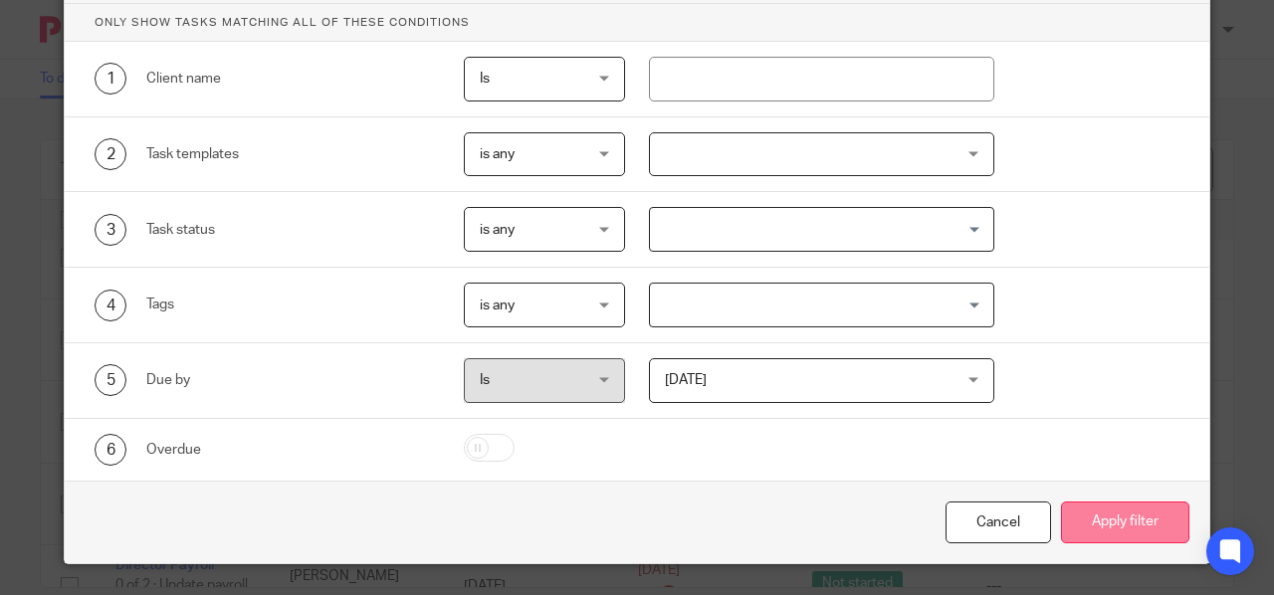
click at [1091, 510] on button "Apply filter" at bounding box center [1125, 523] width 128 height 43
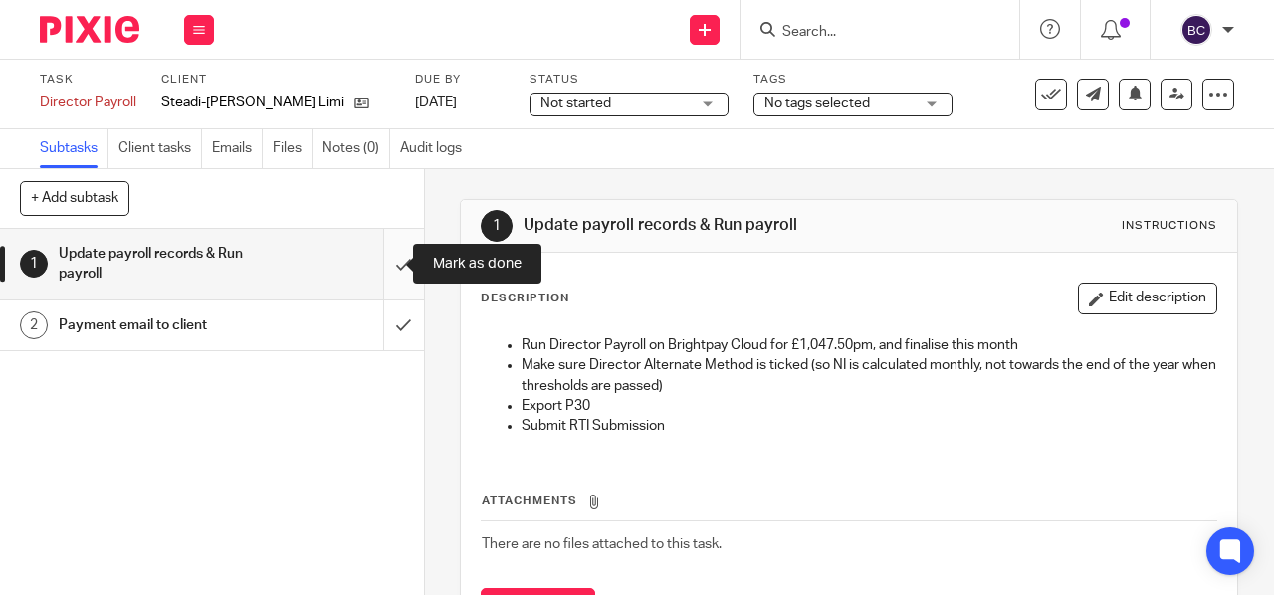
click at [381, 264] on input "submit" at bounding box center [212, 264] width 424 height 71
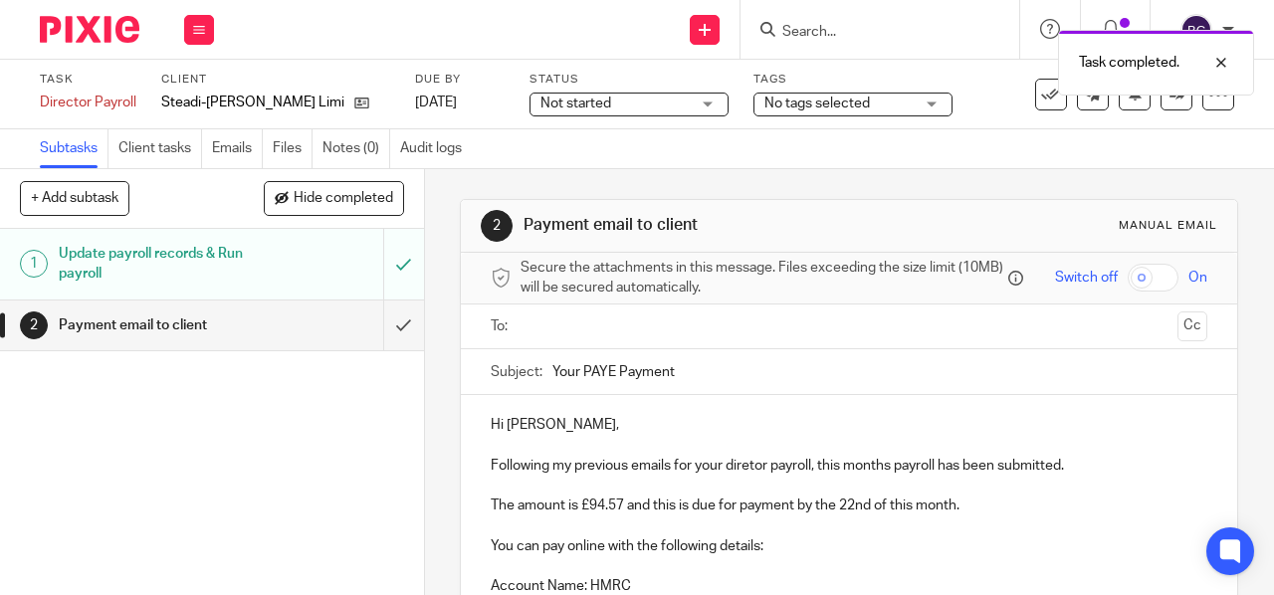
click at [745, 471] on p "Following my previous emails for your diretor payroll, this months payroll has …" at bounding box center [849, 466] width 717 height 20
click at [637, 334] on input "text" at bounding box center [849, 327] width 642 height 23
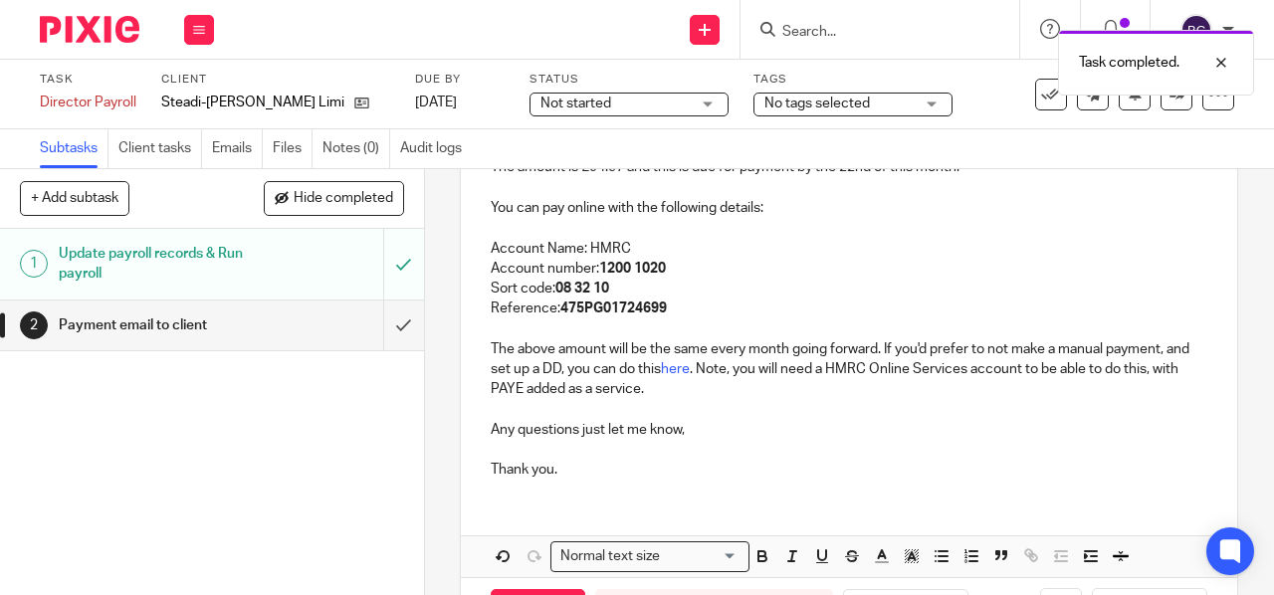
scroll to position [424, 0]
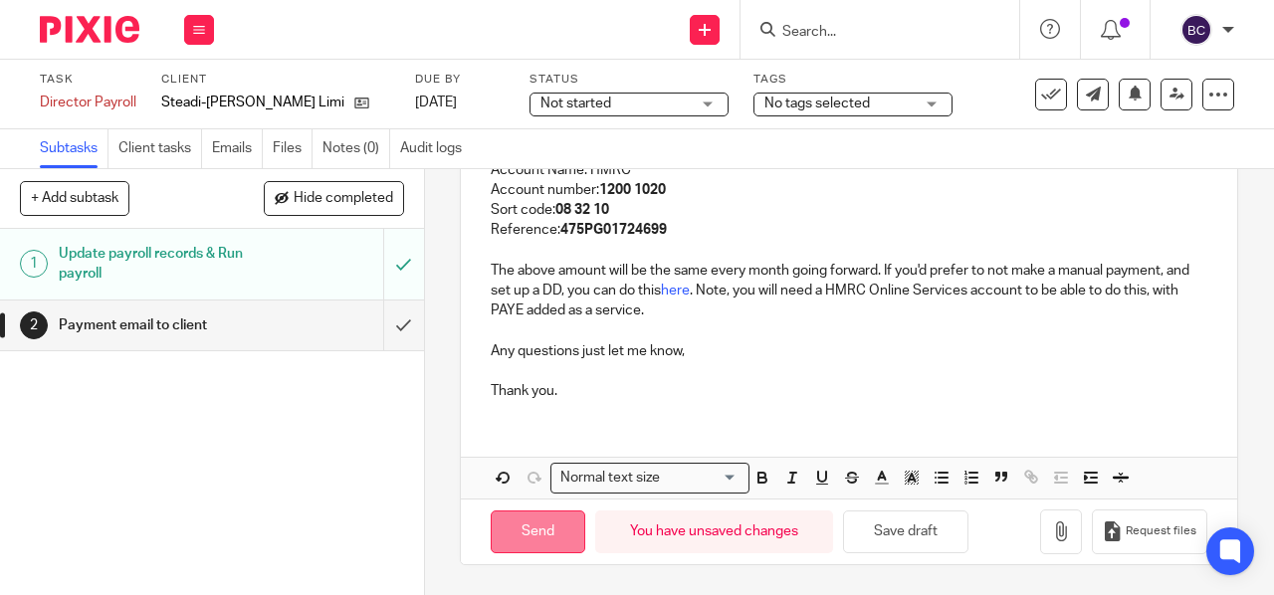
click at [518, 535] on input "Send" at bounding box center [538, 532] width 95 height 43
type input "Sent"
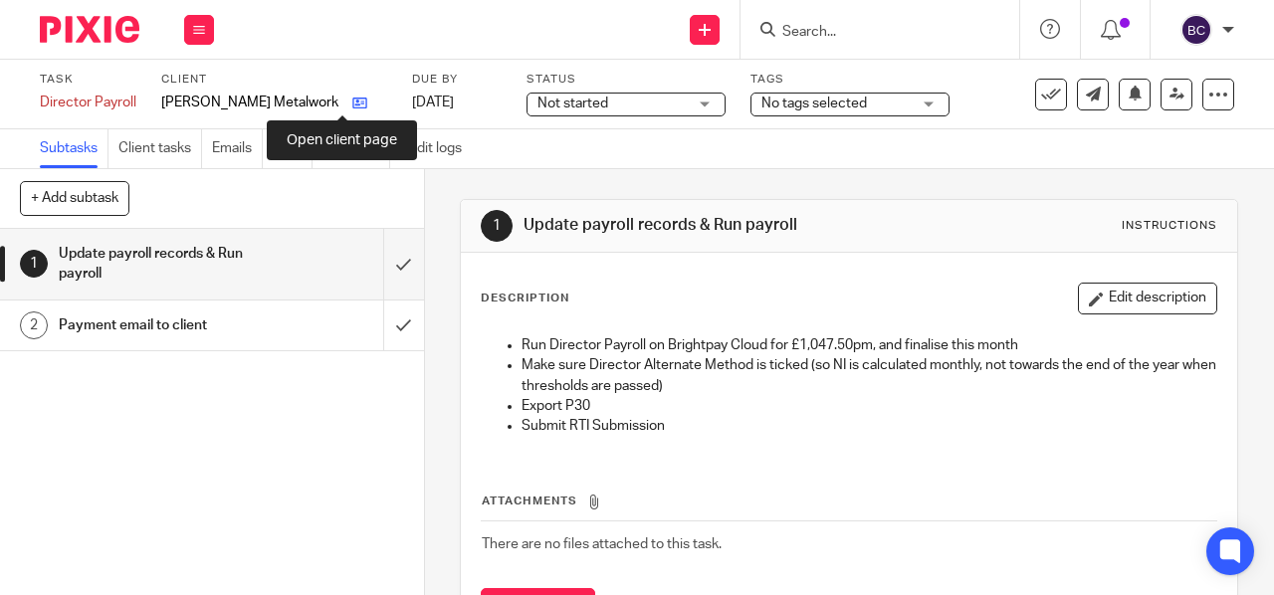
click at [352, 99] on icon at bounding box center [359, 103] width 15 height 15
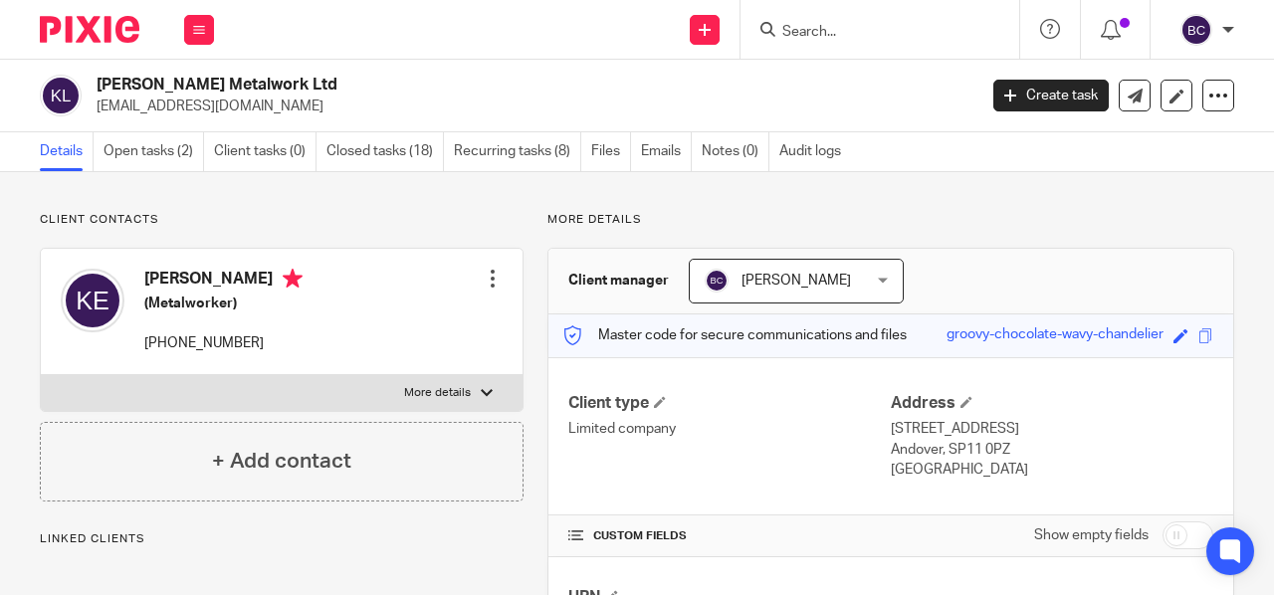
scroll to position [351, 0]
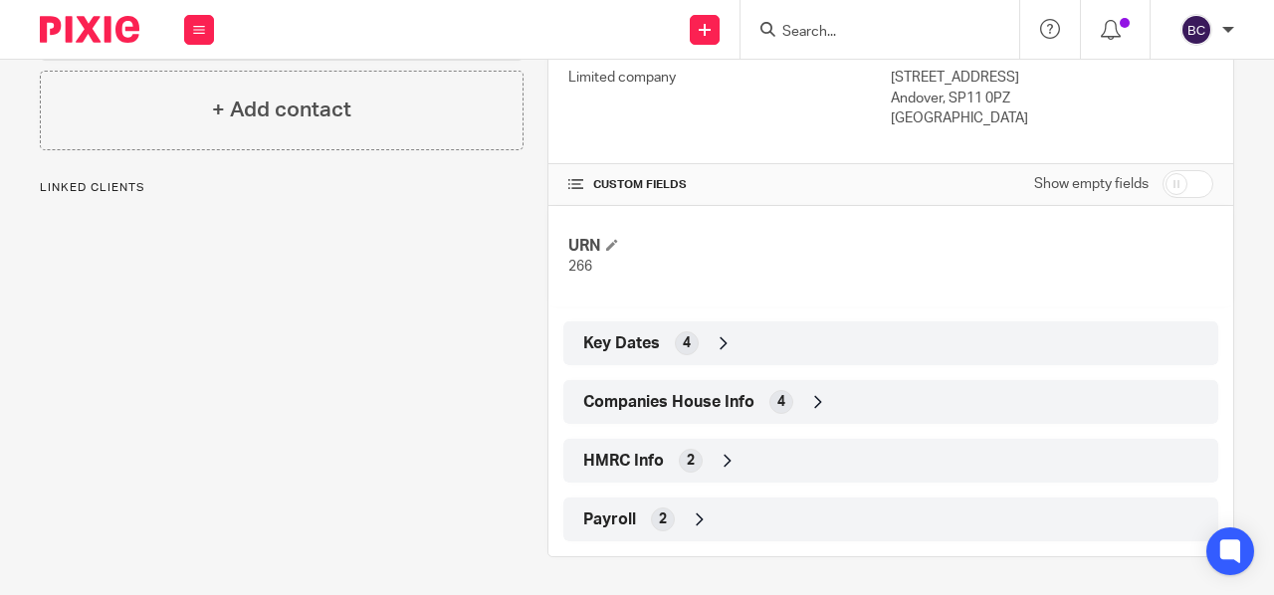
click at [608, 517] on span "Payroll" at bounding box center [609, 520] width 53 height 21
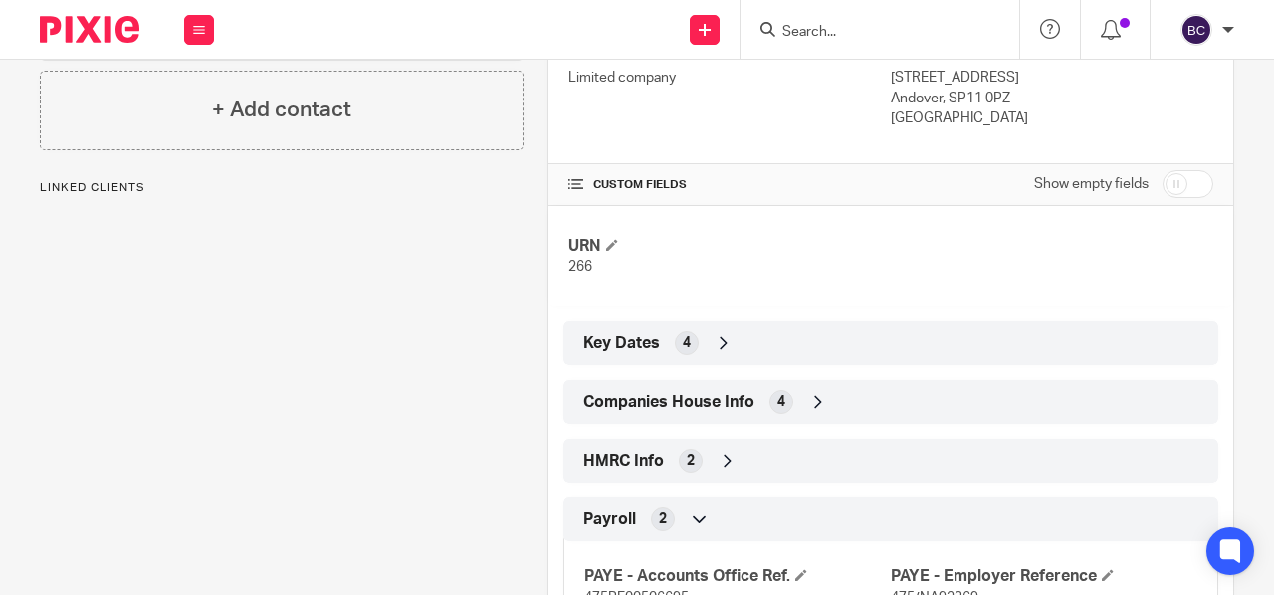
scroll to position [444, 0]
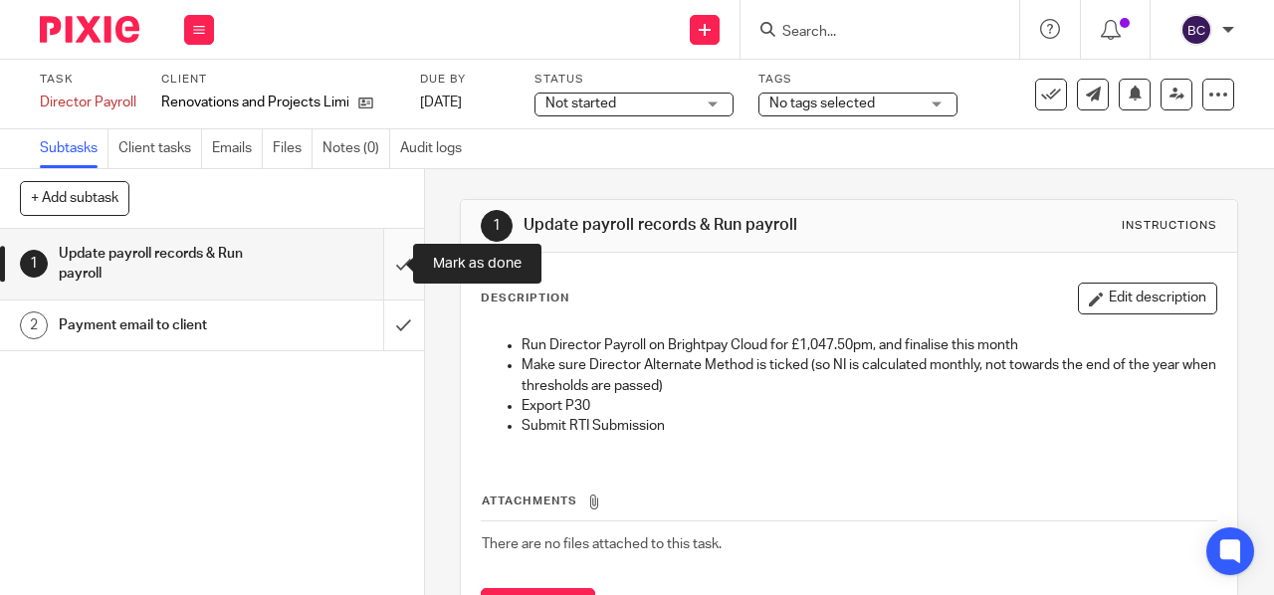
click at [391, 257] on input "submit" at bounding box center [212, 264] width 424 height 71
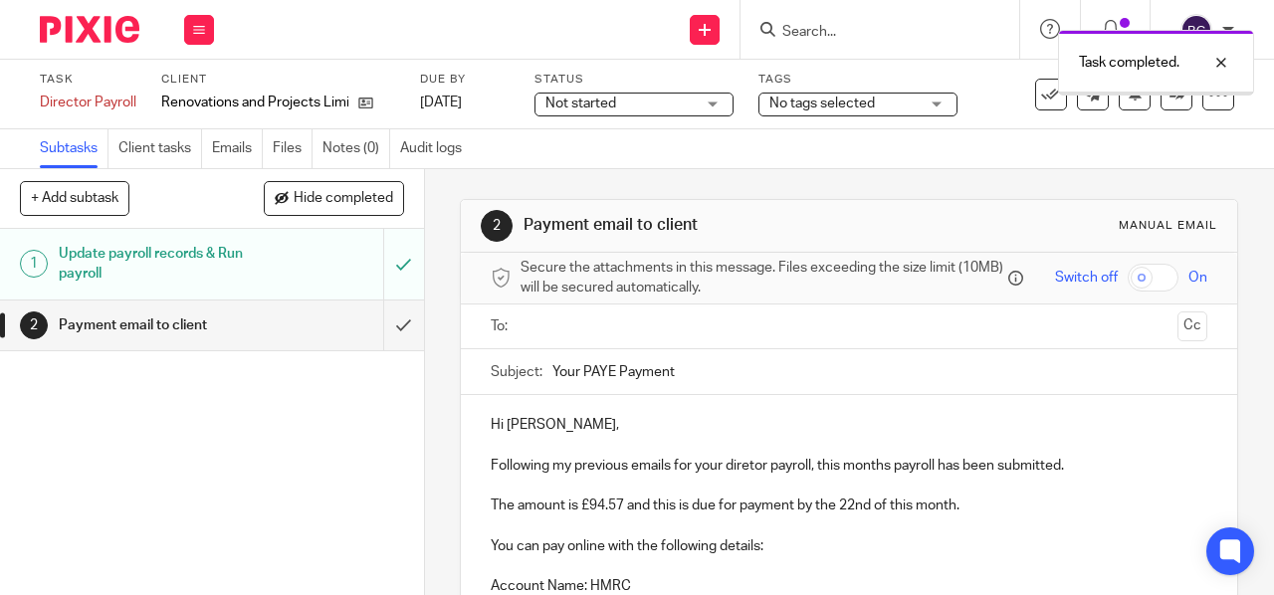
click at [639, 332] on input "text" at bounding box center [849, 327] width 642 height 23
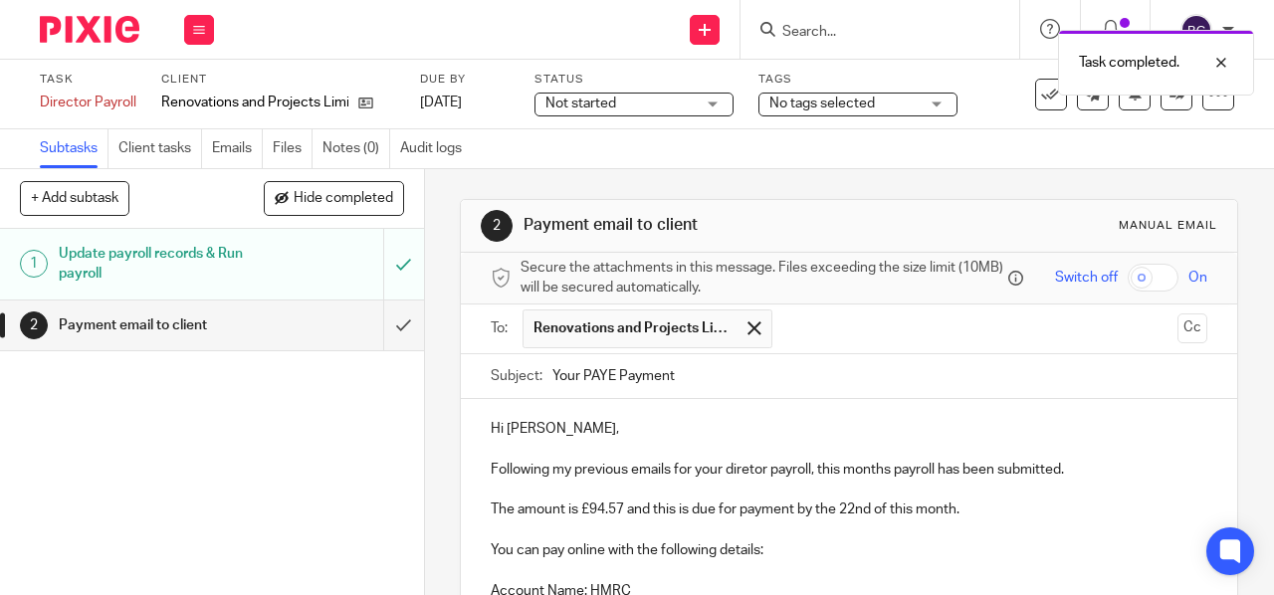
click at [741, 474] on p "Following my previous emails for your diretor payroll, this months payroll has …" at bounding box center [849, 470] width 717 height 20
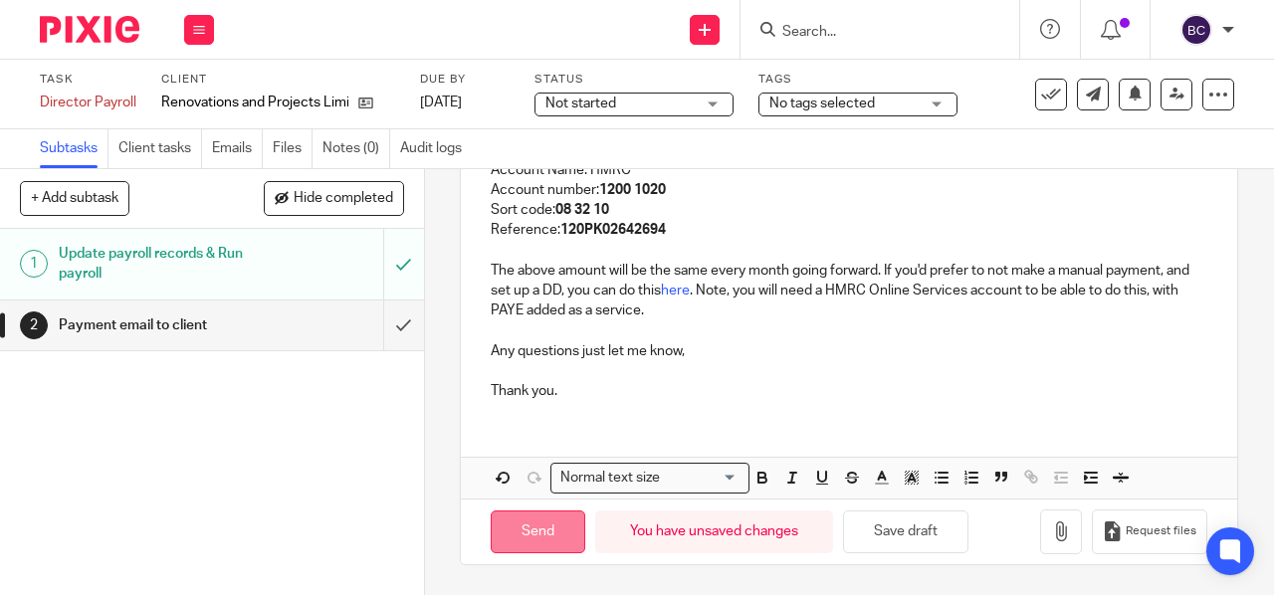
click at [526, 529] on input "Send" at bounding box center [538, 532] width 95 height 43
type input "Sent"
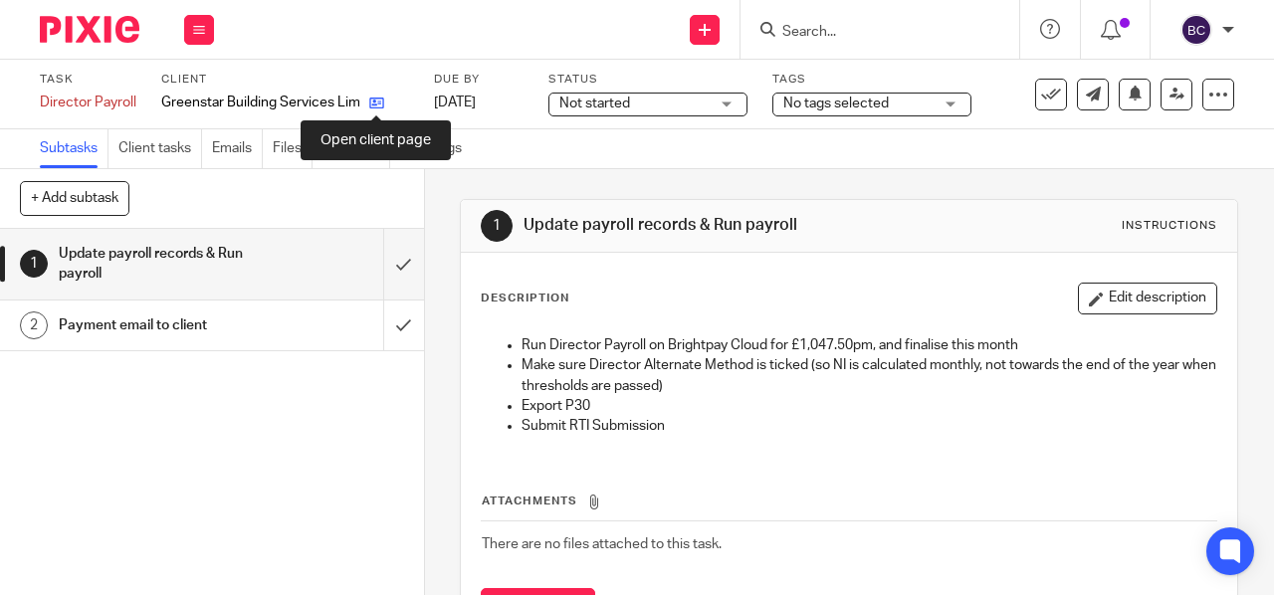
drag, startPoint x: 0, startPoint y: 0, endPoint x: 376, endPoint y: 103, distance: 390.1
click at [376, 103] on icon at bounding box center [376, 103] width 15 height 15
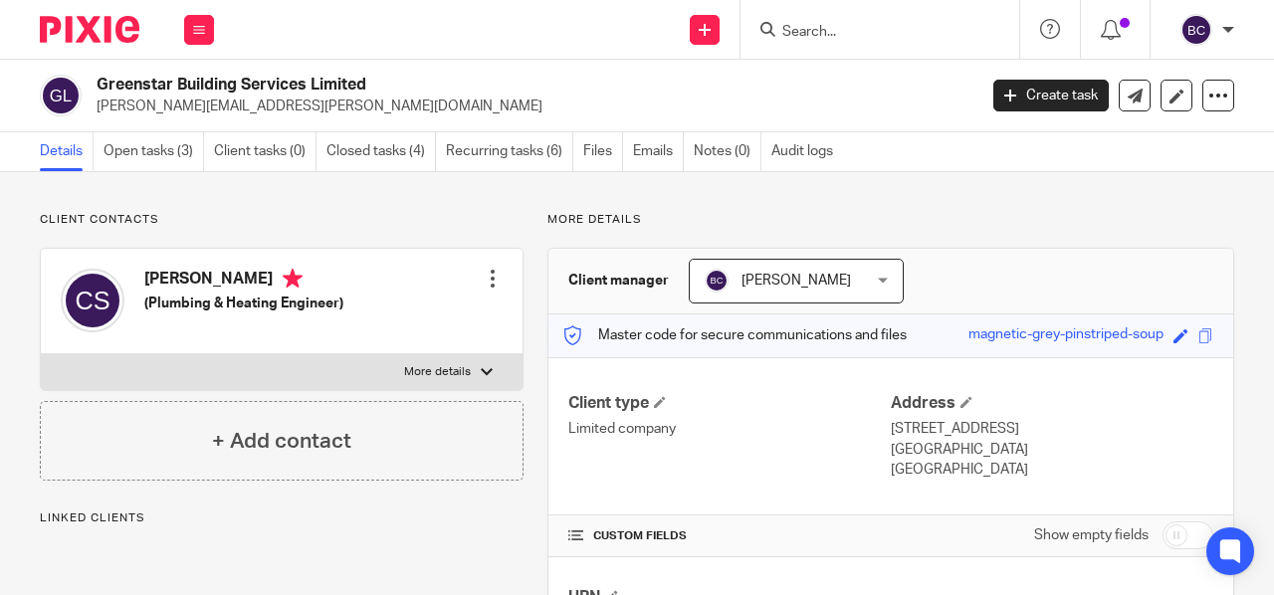
click at [185, 151] on link "Open tasks (3)" at bounding box center [154, 151] width 101 height 39
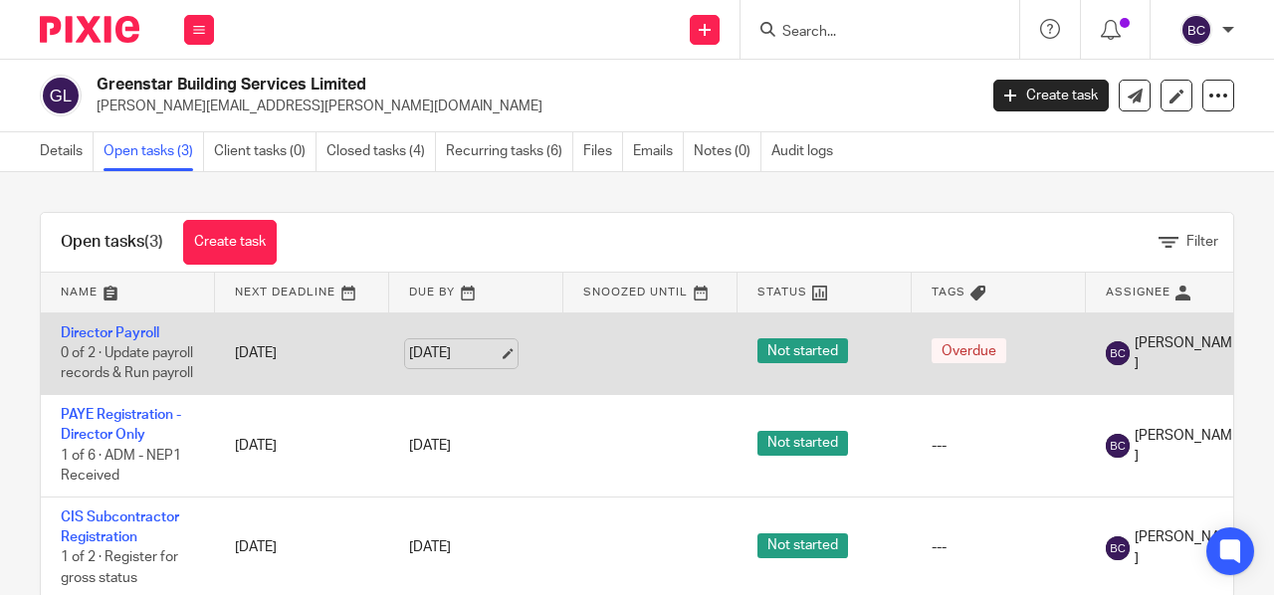
scroll to position [0, 231]
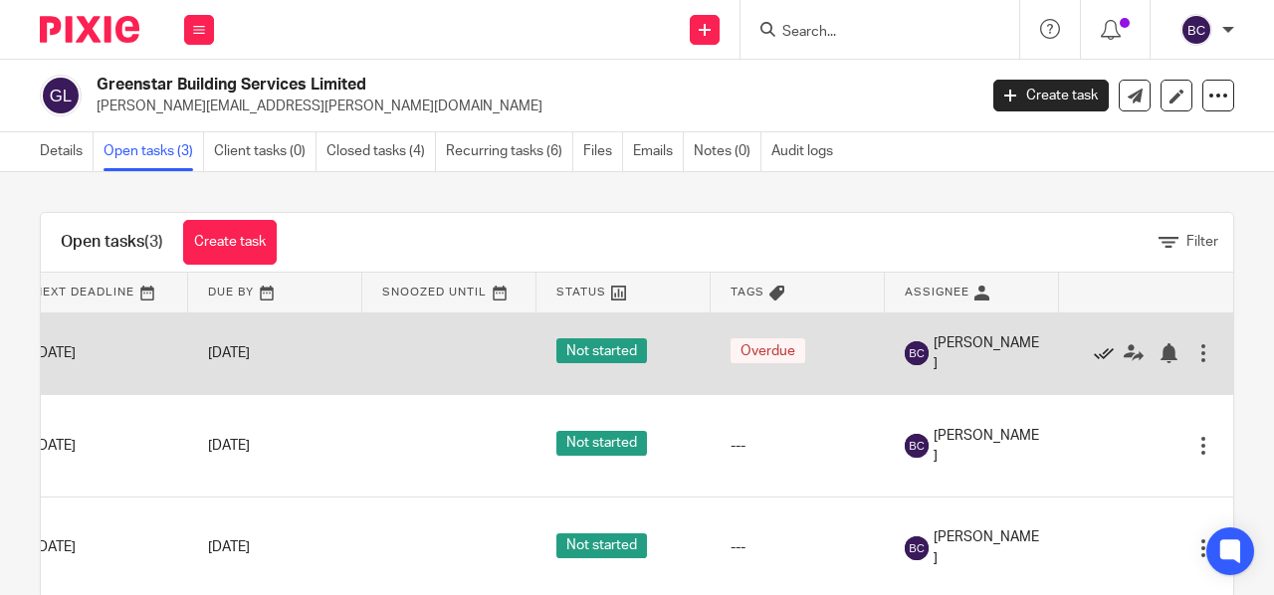
click at [1094, 357] on icon at bounding box center [1104, 353] width 20 height 20
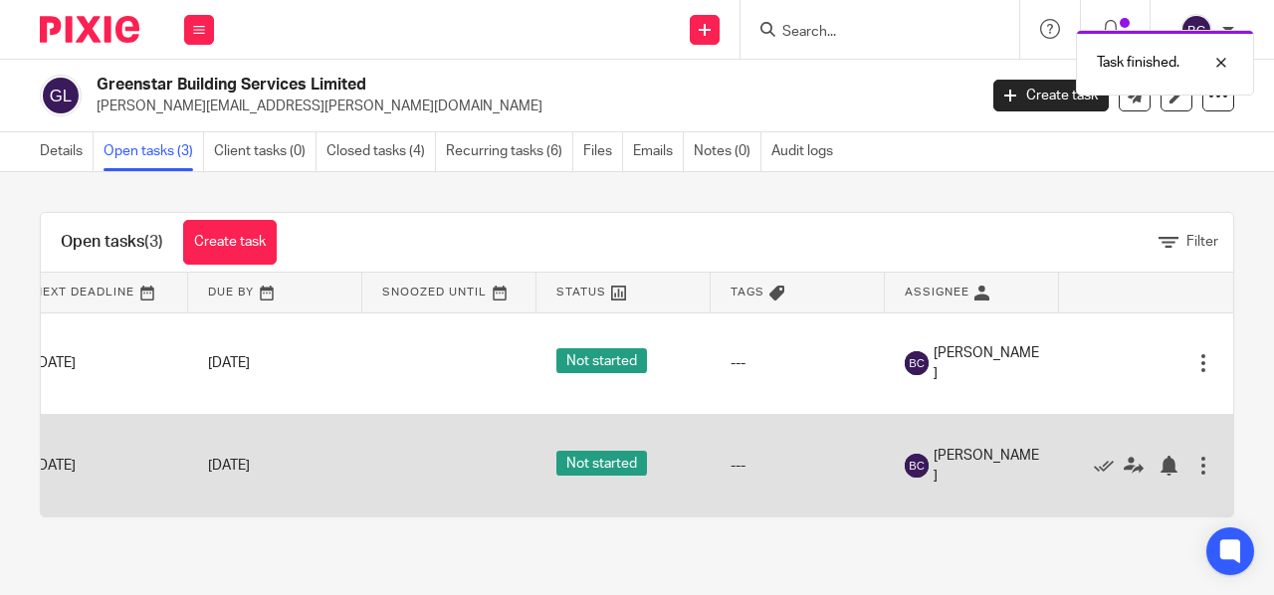
scroll to position [0, 0]
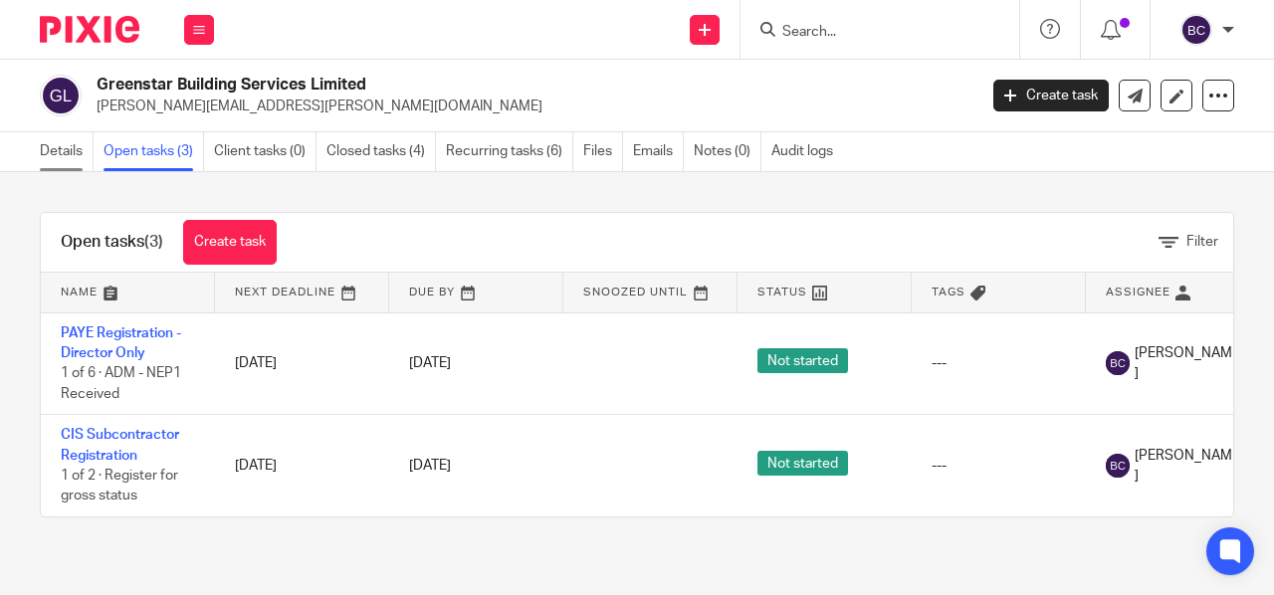
click at [59, 153] on link "Details" at bounding box center [67, 151] width 54 height 39
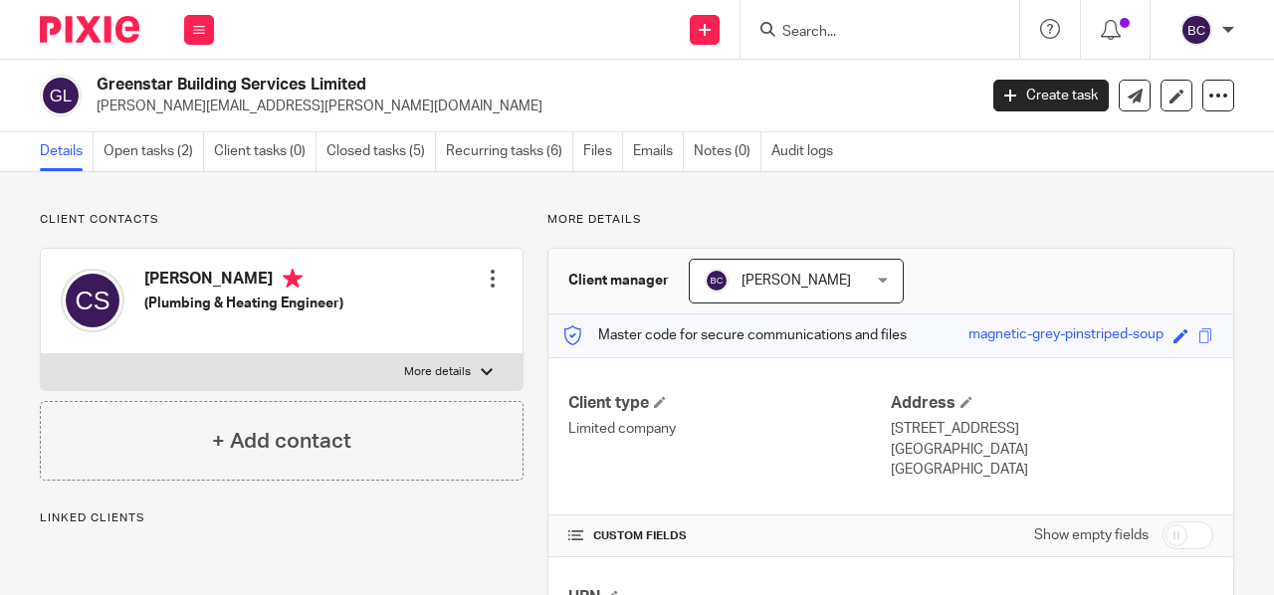
scroll to position [293, 0]
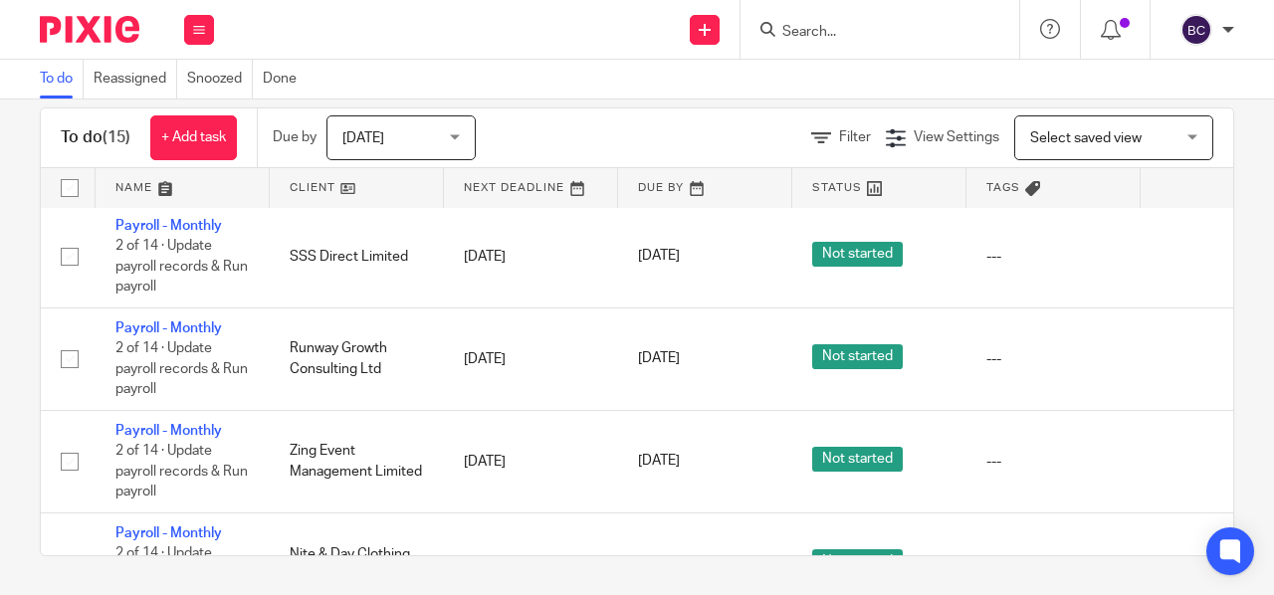
scroll to position [880, 0]
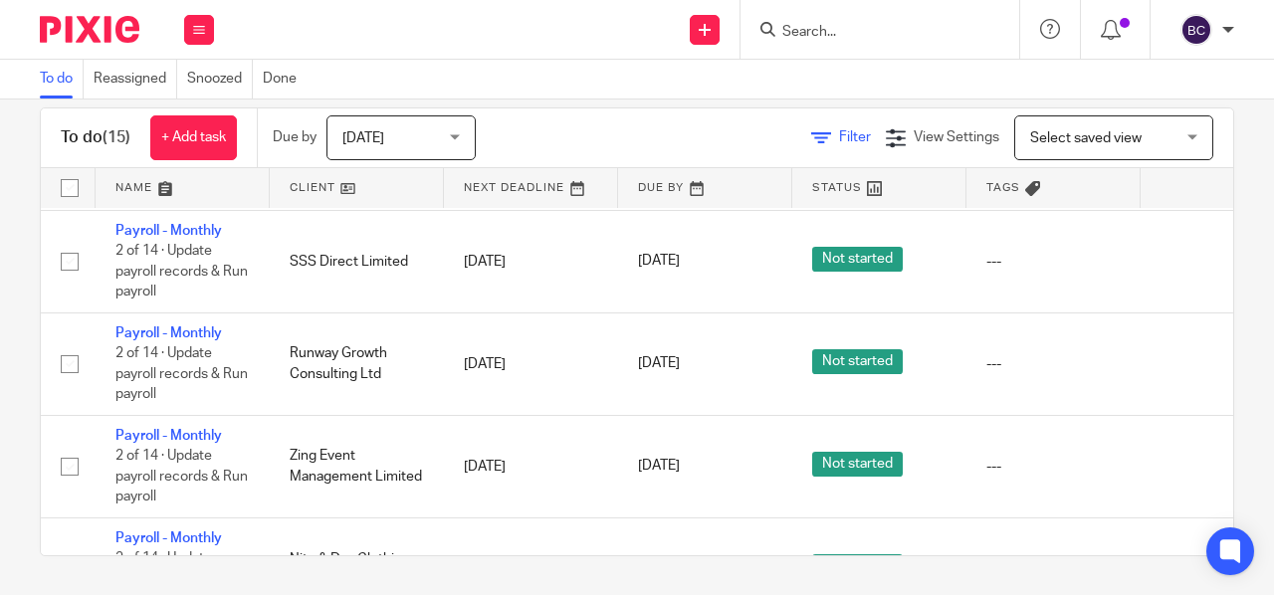
click at [811, 133] on icon at bounding box center [821, 138] width 20 height 20
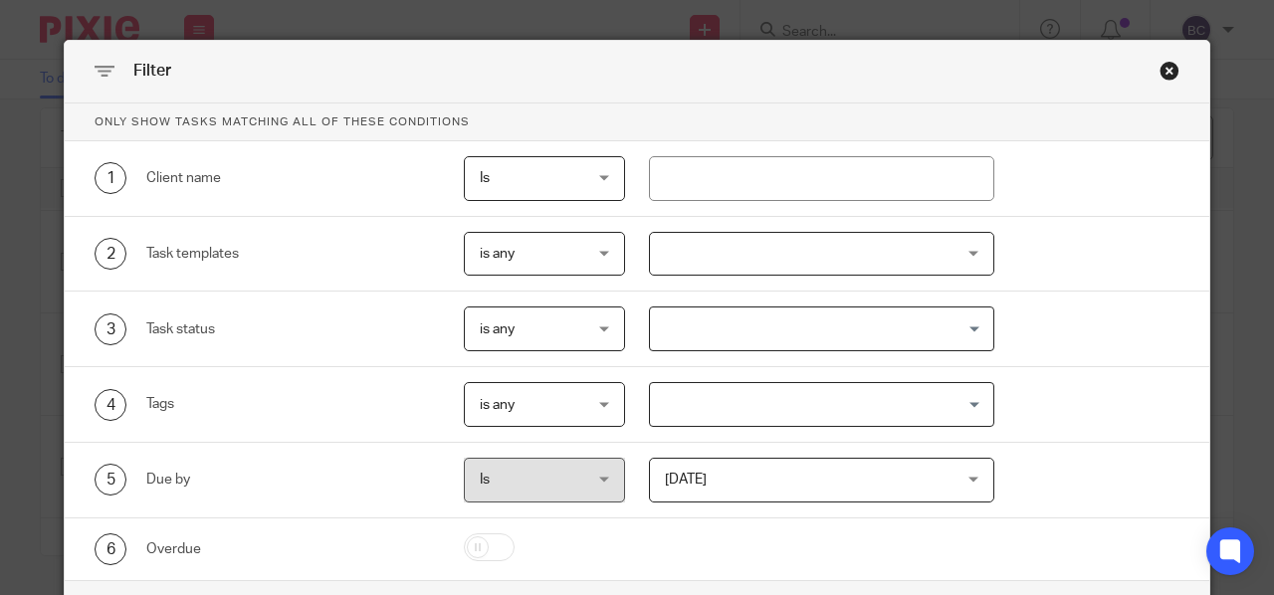
click at [599, 248] on div "is any is any" at bounding box center [544, 254] width 161 height 45
click at [717, 255] on div at bounding box center [822, 254] width 346 height 45
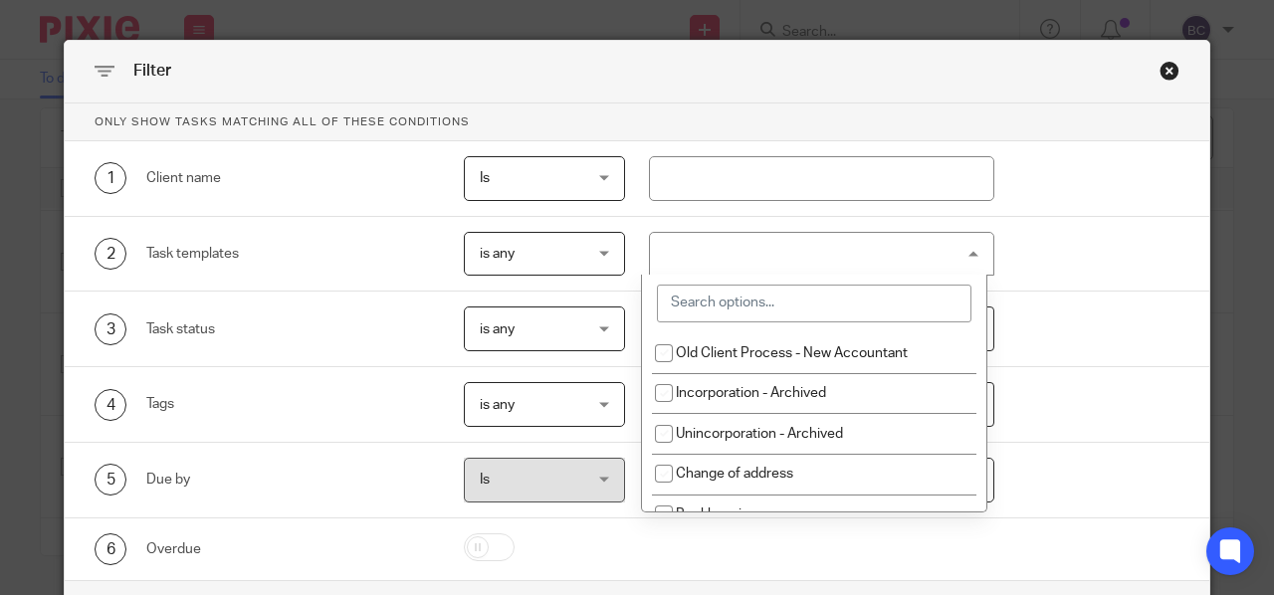
click at [721, 300] on input "search" at bounding box center [814, 304] width 315 height 38
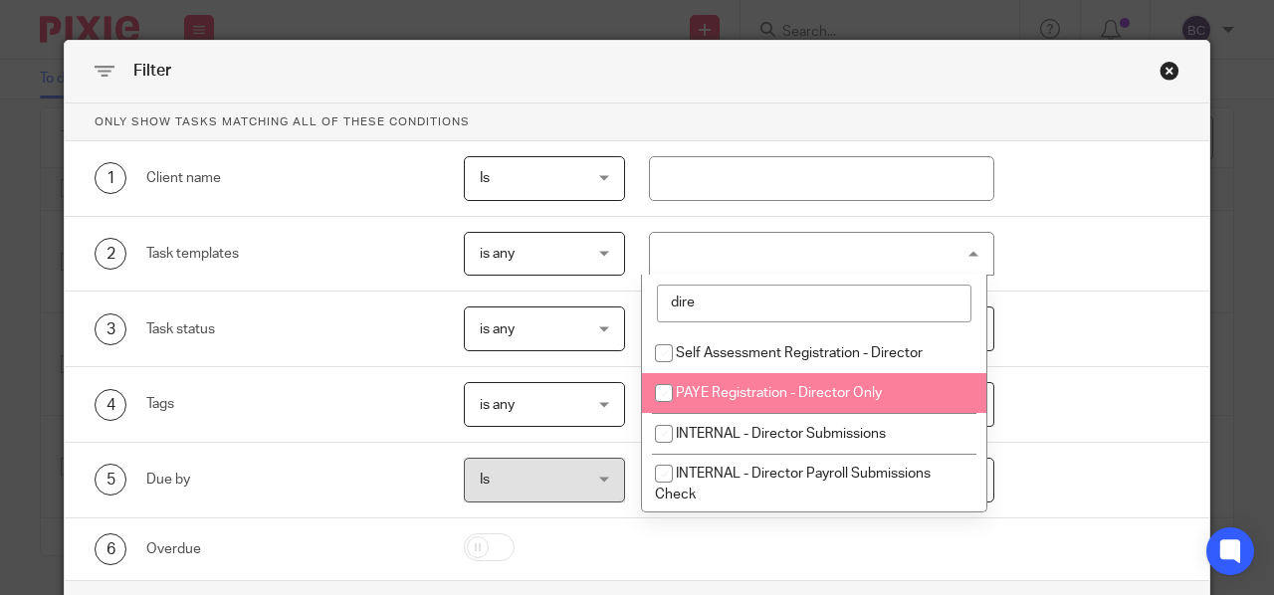
scroll to position [123, 0]
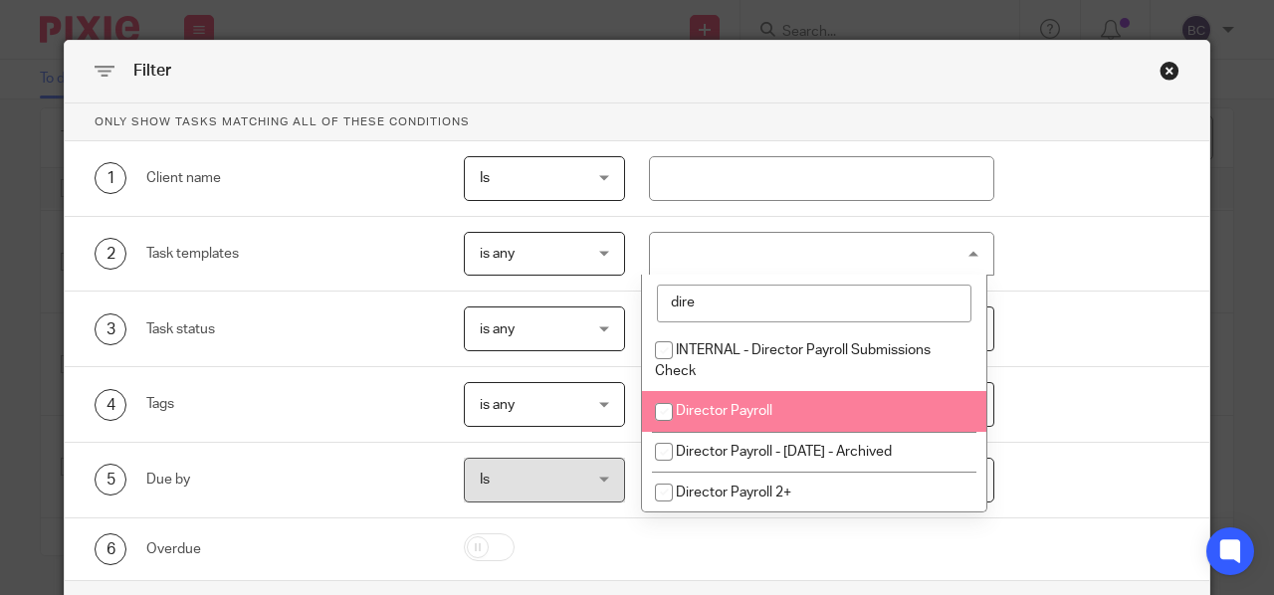
type input "dire"
click at [760, 409] on span "Director Payroll" at bounding box center [724, 411] width 97 height 14
checkbox input "true"
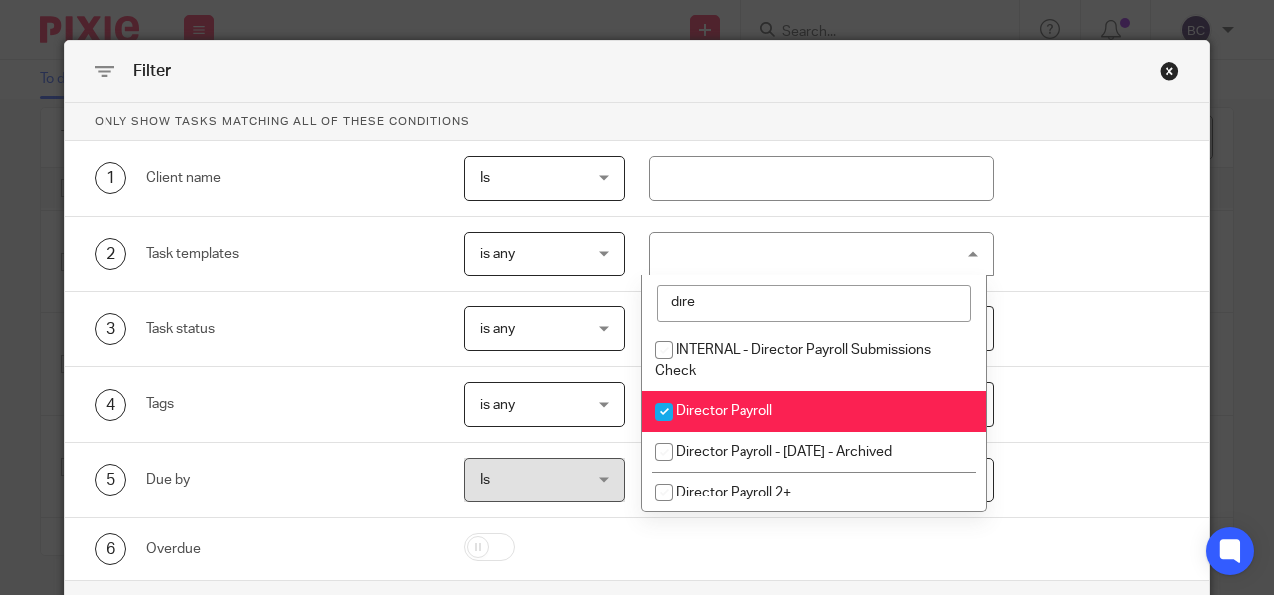
scroll to position [106, 0]
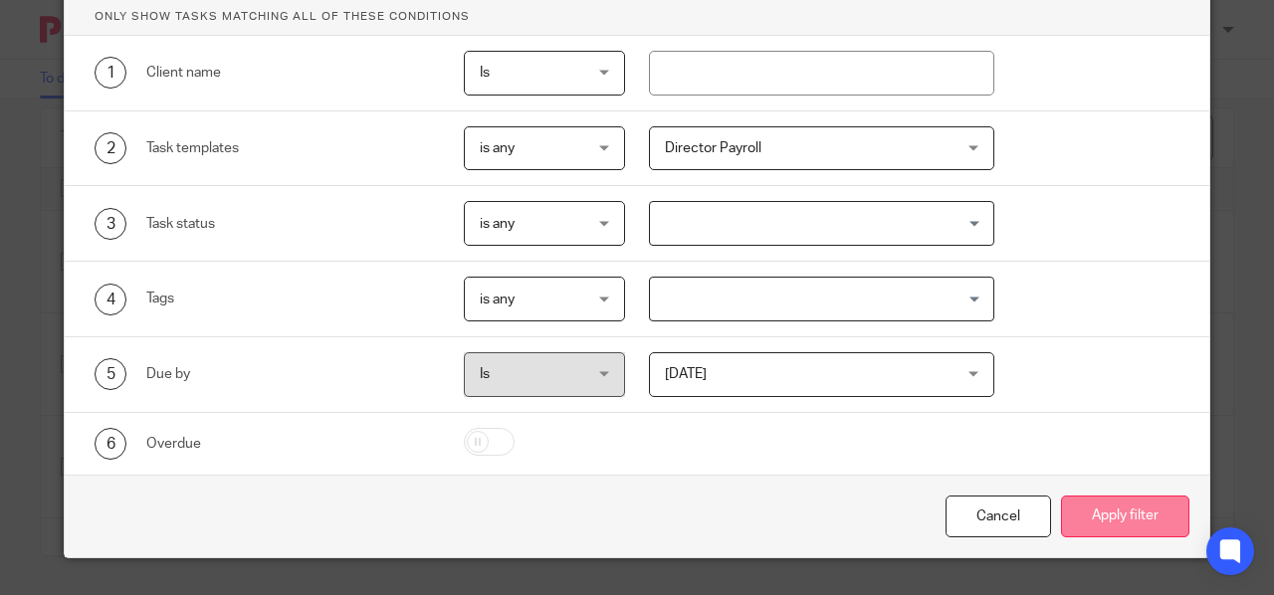
click at [1076, 501] on button "Apply filter" at bounding box center [1125, 517] width 128 height 43
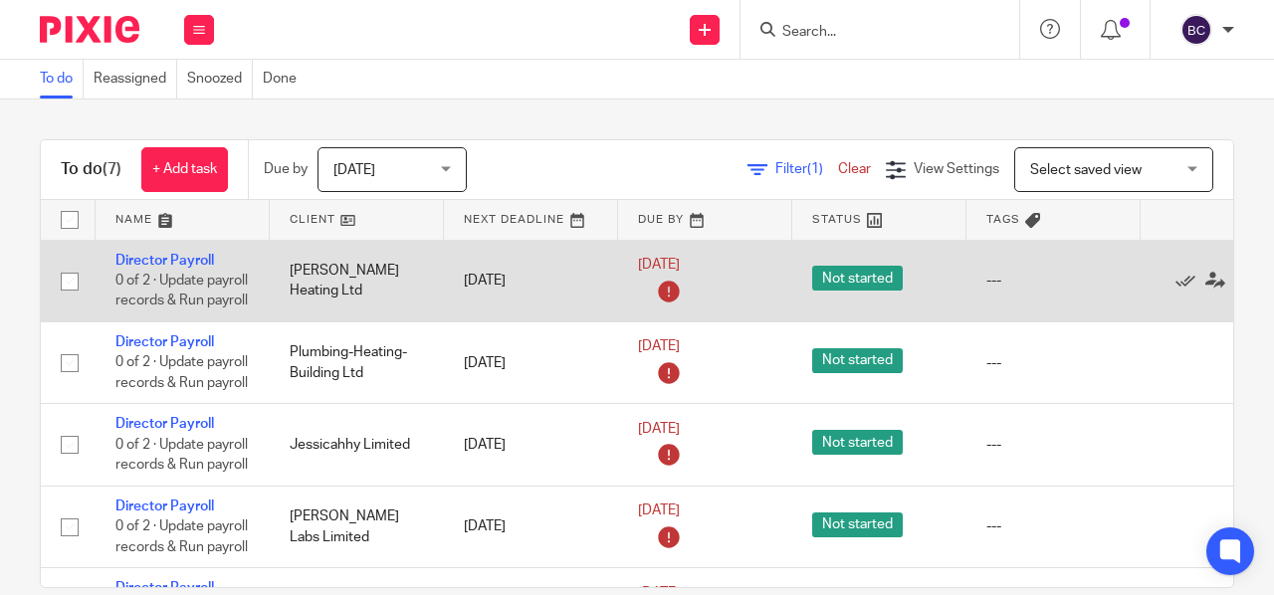
scroll to position [0, 126]
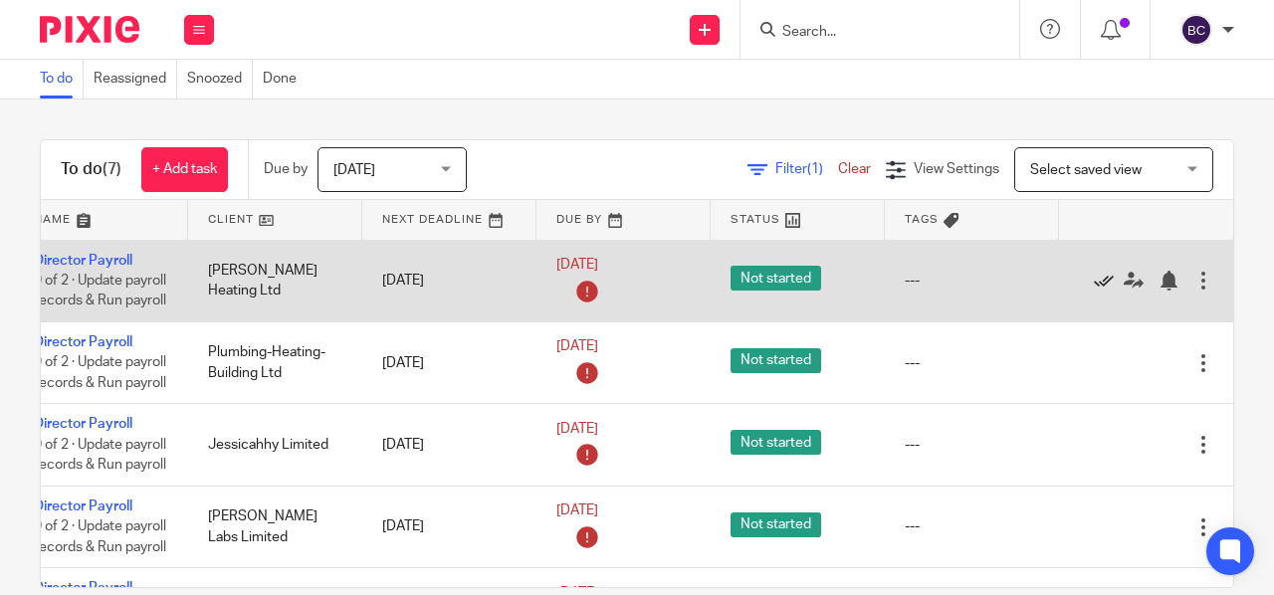
click at [1094, 288] on icon at bounding box center [1104, 281] width 20 height 20
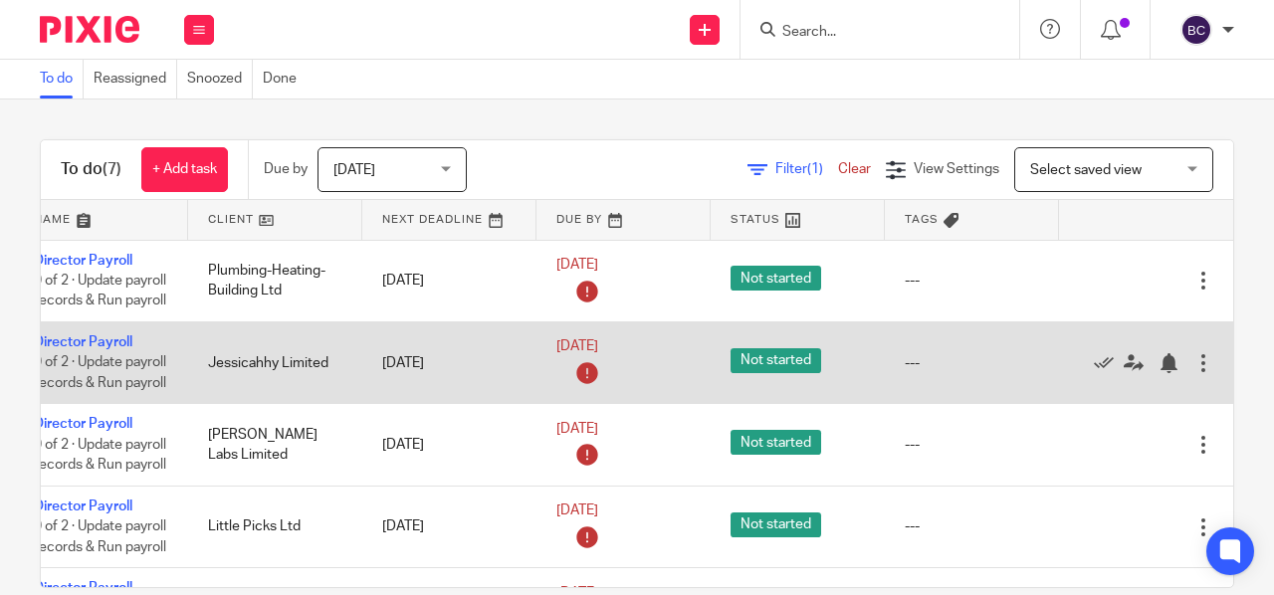
scroll to position [0, 0]
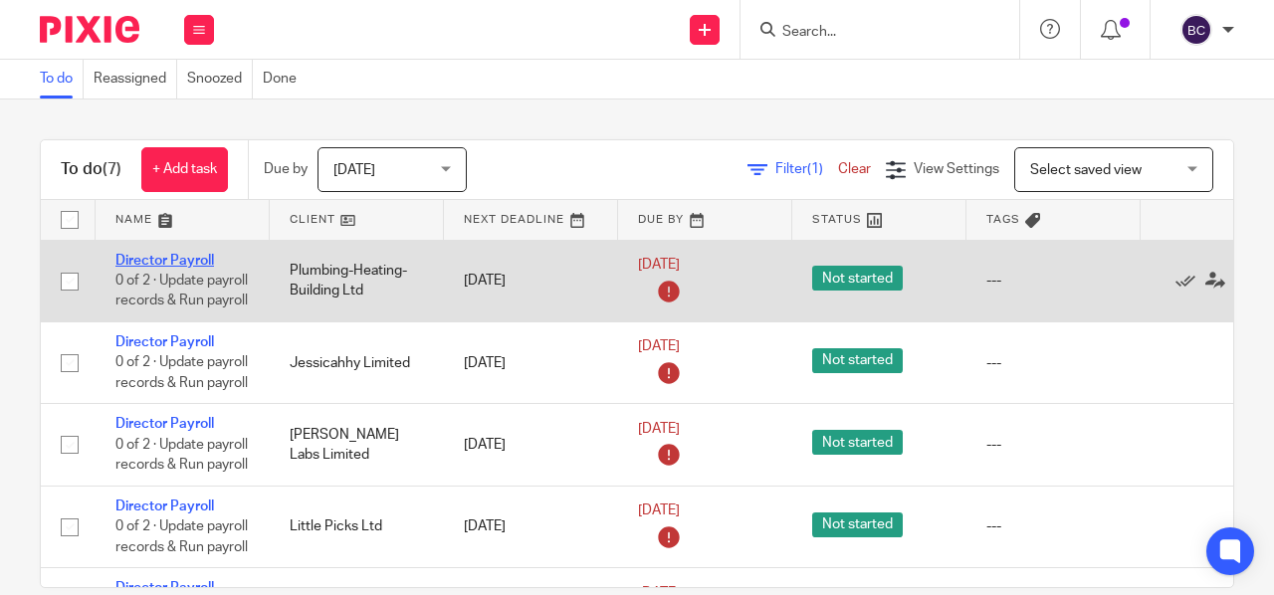
click at [180, 256] on link "Director Payroll" at bounding box center [164, 261] width 99 height 14
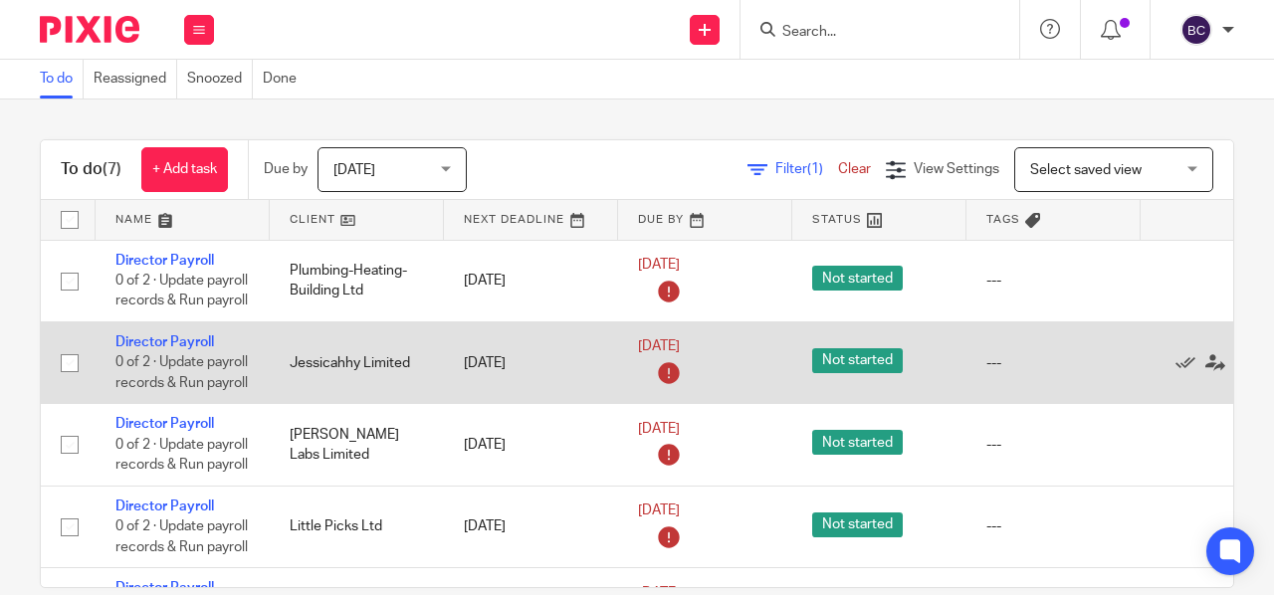
scroll to position [0, 126]
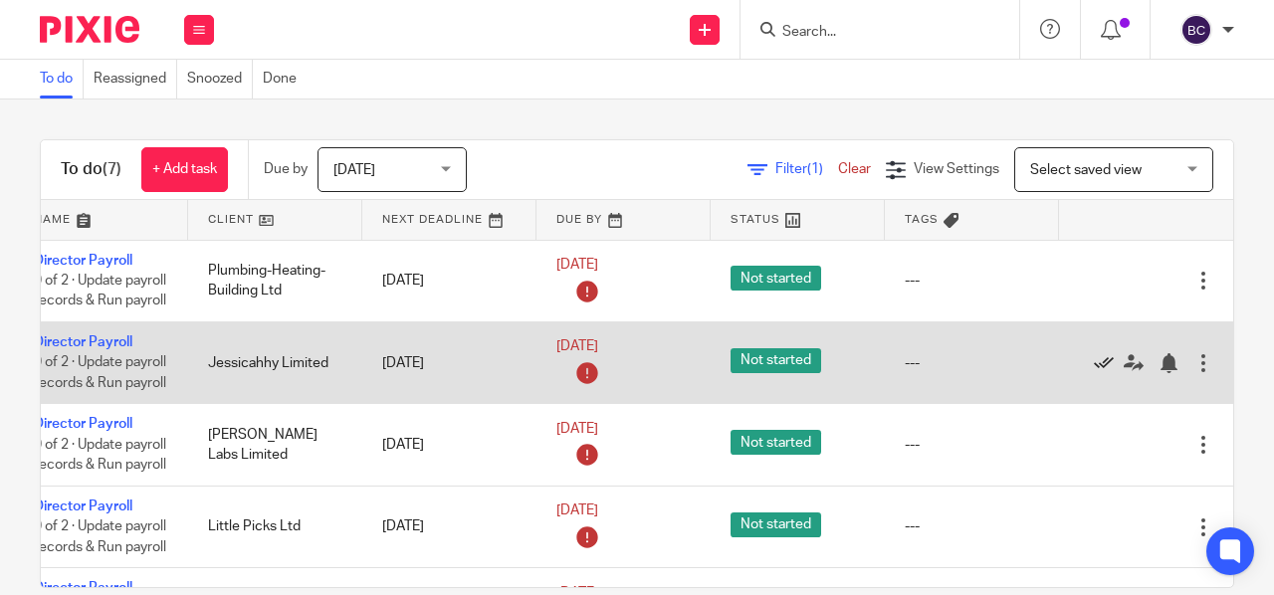
click at [1094, 373] on icon at bounding box center [1104, 363] width 20 height 20
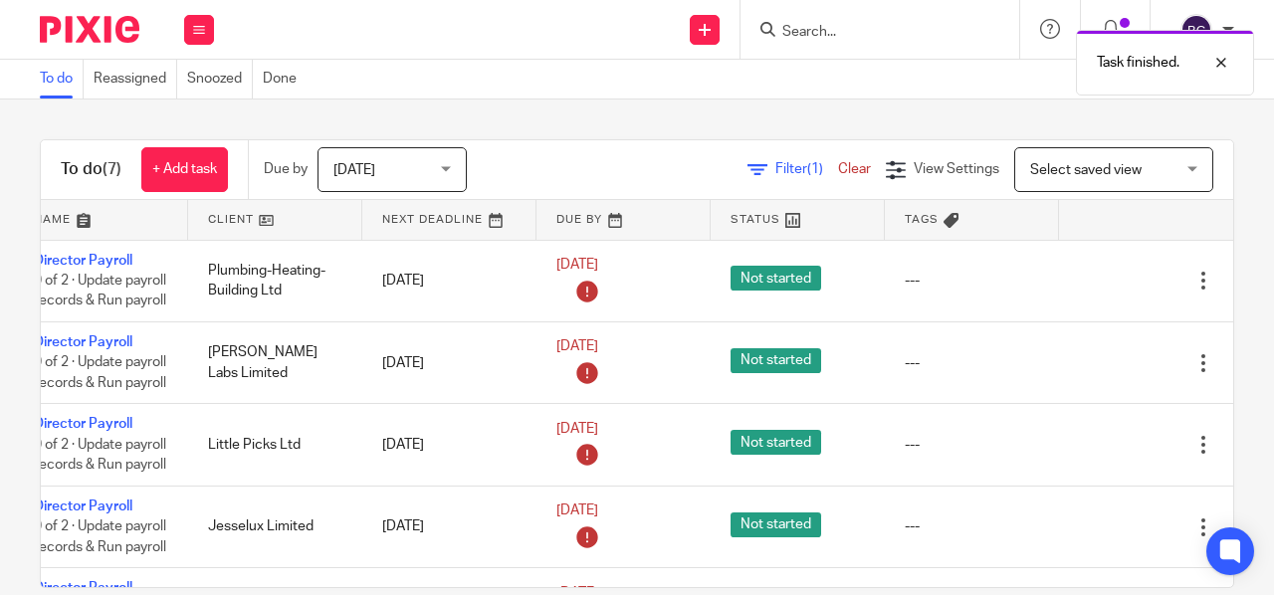
click at [776, 166] on span "Filter (1)" at bounding box center [807, 169] width 63 height 14
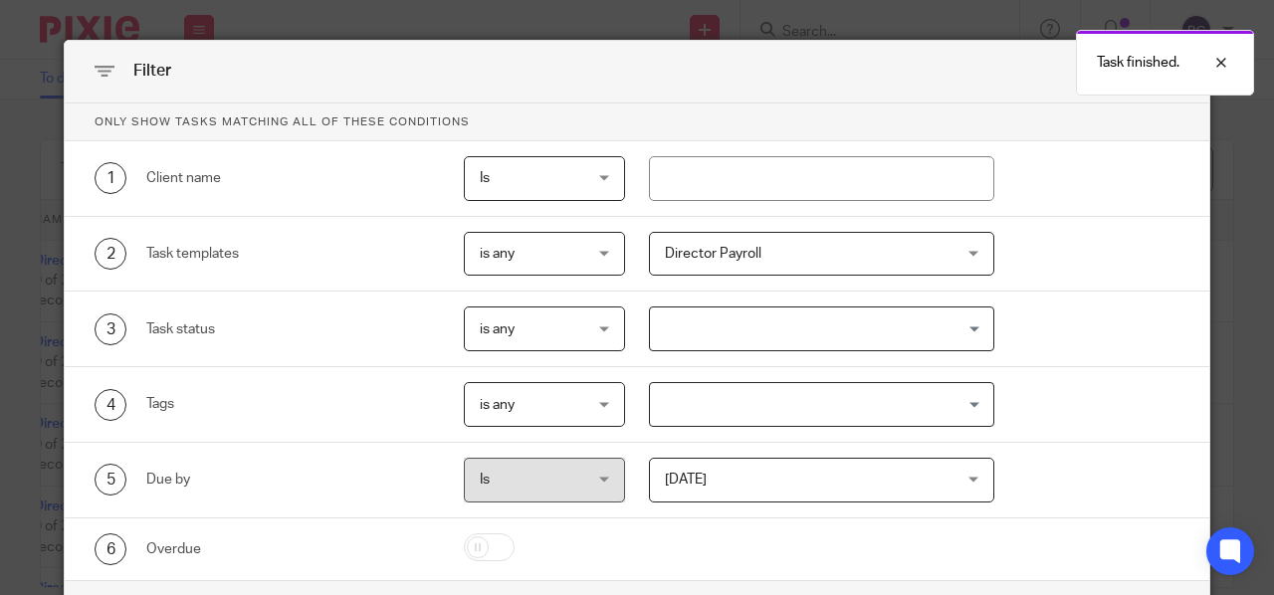
scroll to position [106, 0]
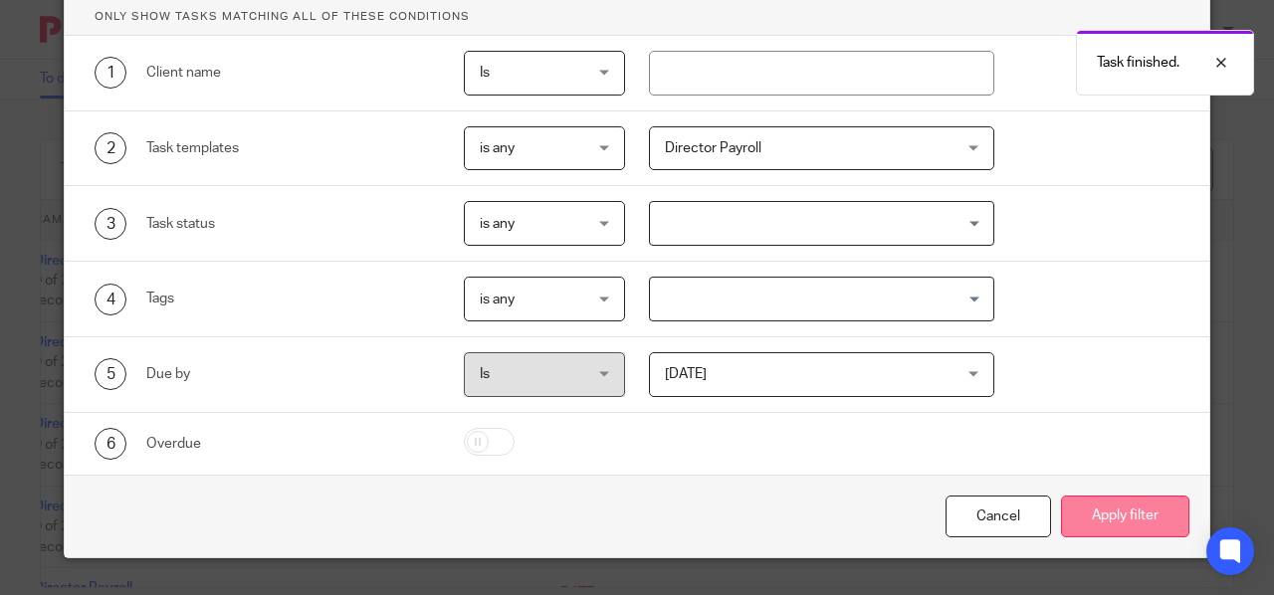
click at [1103, 509] on button "Apply filter" at bounding box center [1125, 517] width 128 height 43
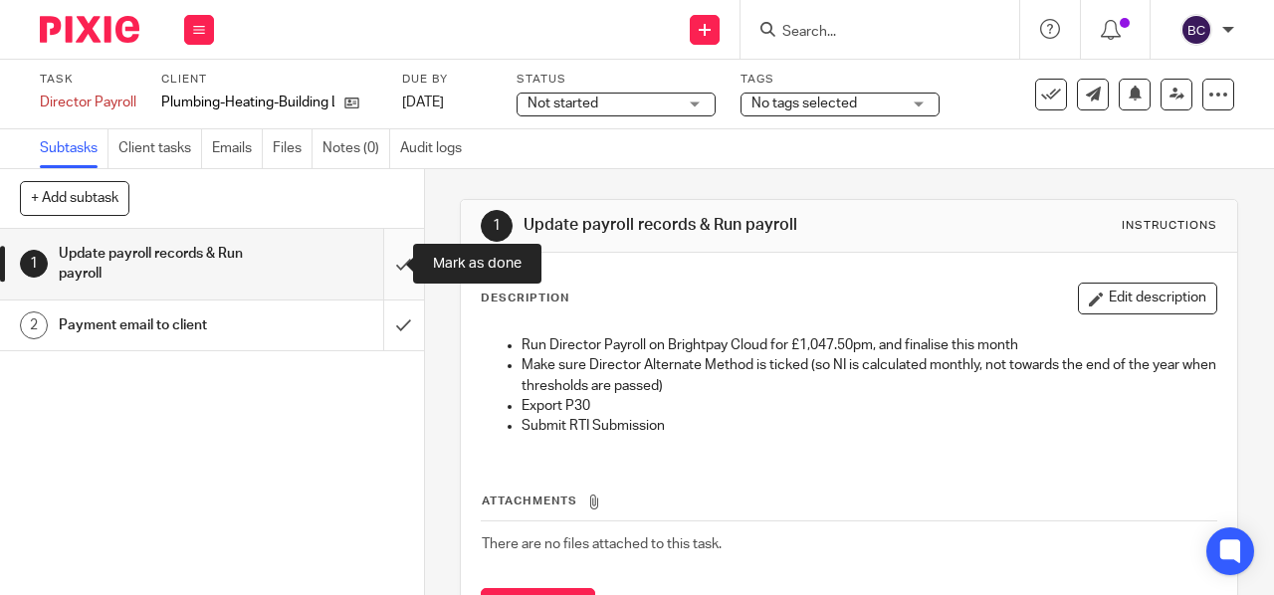
click at [389, 255] on input "submit" at bounding box center [212, 264] width 424 height 71
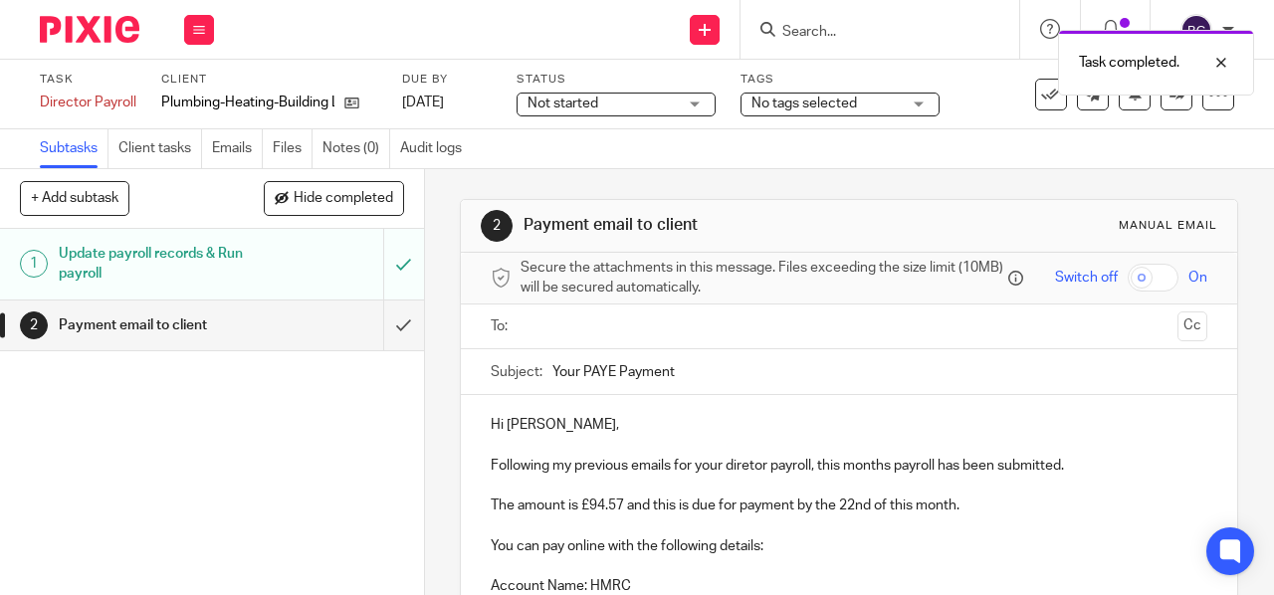
click at [630, 338] on input "text" at bounding box center [849, 327] width 642 height 23
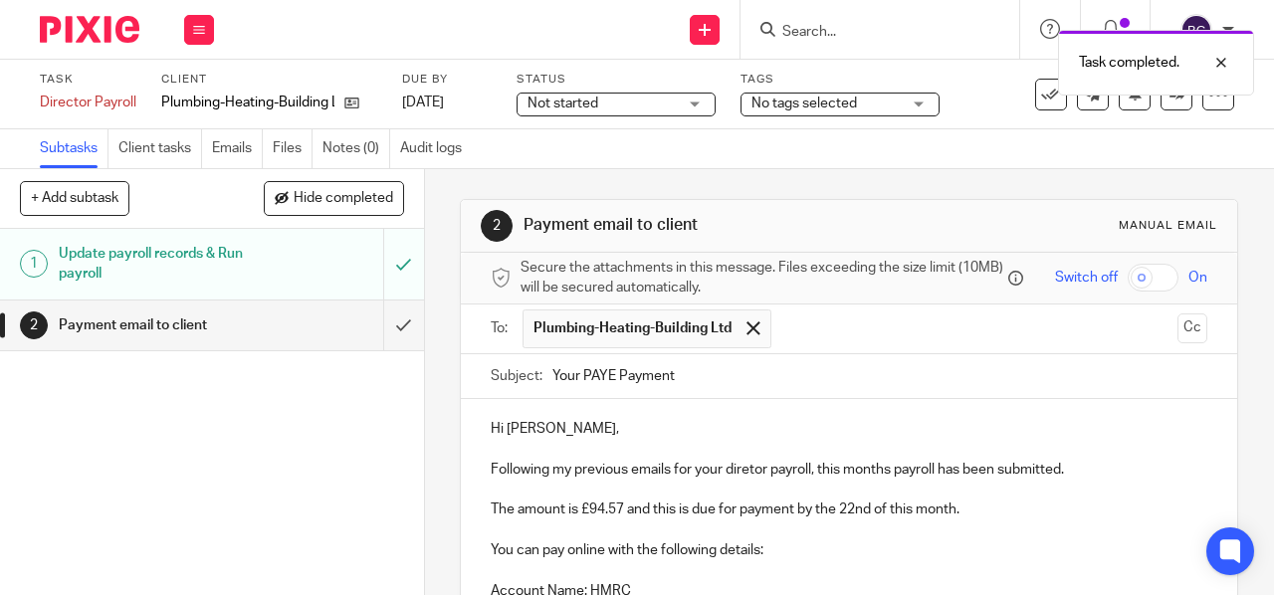
click at [747, 477] on p "Following my previous emails for your diretor payroll, this months payroll has …" at bounding box center [849, 470] width 717 height 20
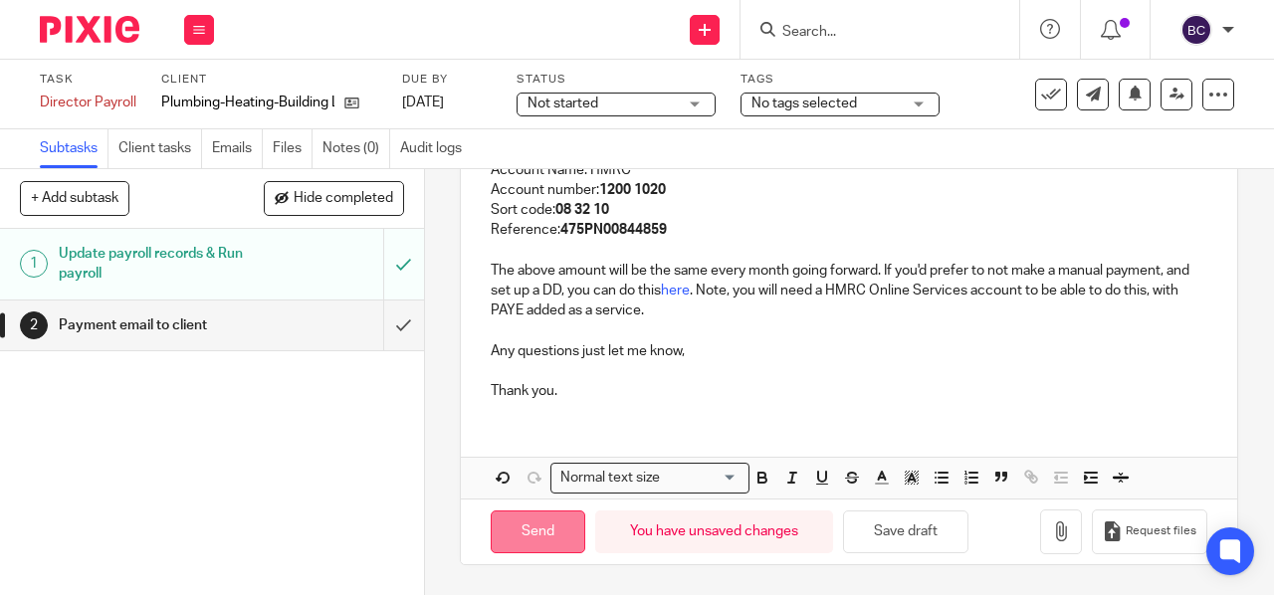
click at [532, 525] on input "Send" at bounding box center [538, 532] width 95 height 43
type input "Sent"
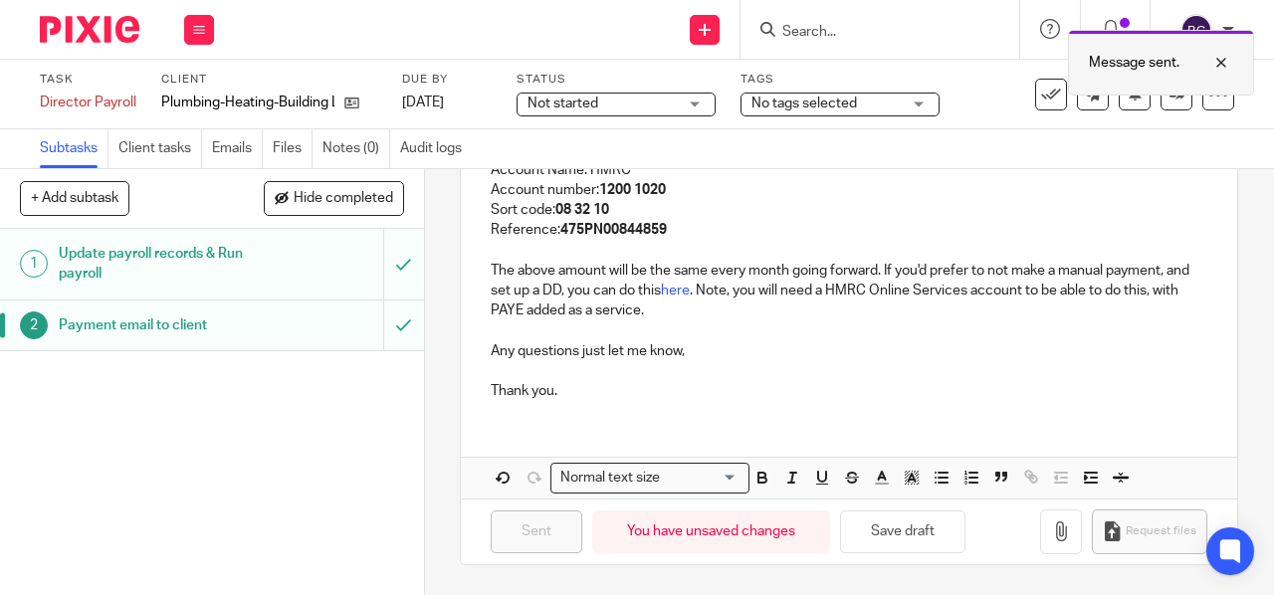
click at [1222, 63] on div at bounding box center [1207, 63] width 54 height 24
click at [868, 34] on input "Search" at bounding box center [870, 33] width 179 height 18
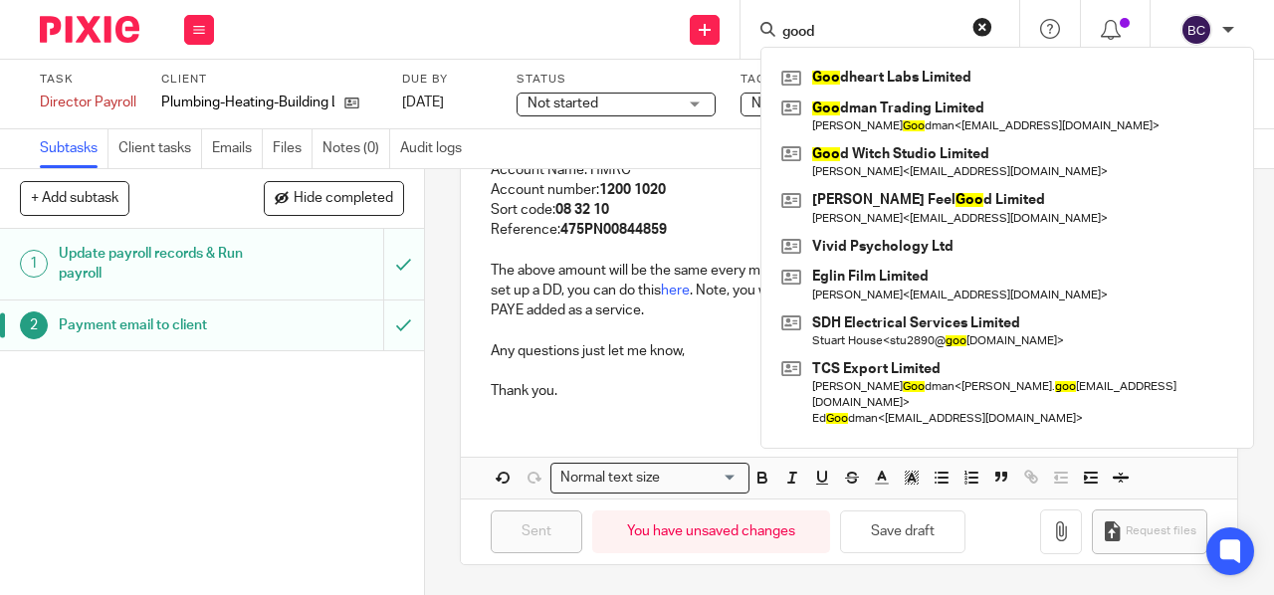
type input "good"
click button "submit" at bounding box center [0, 0] width 0 height 0
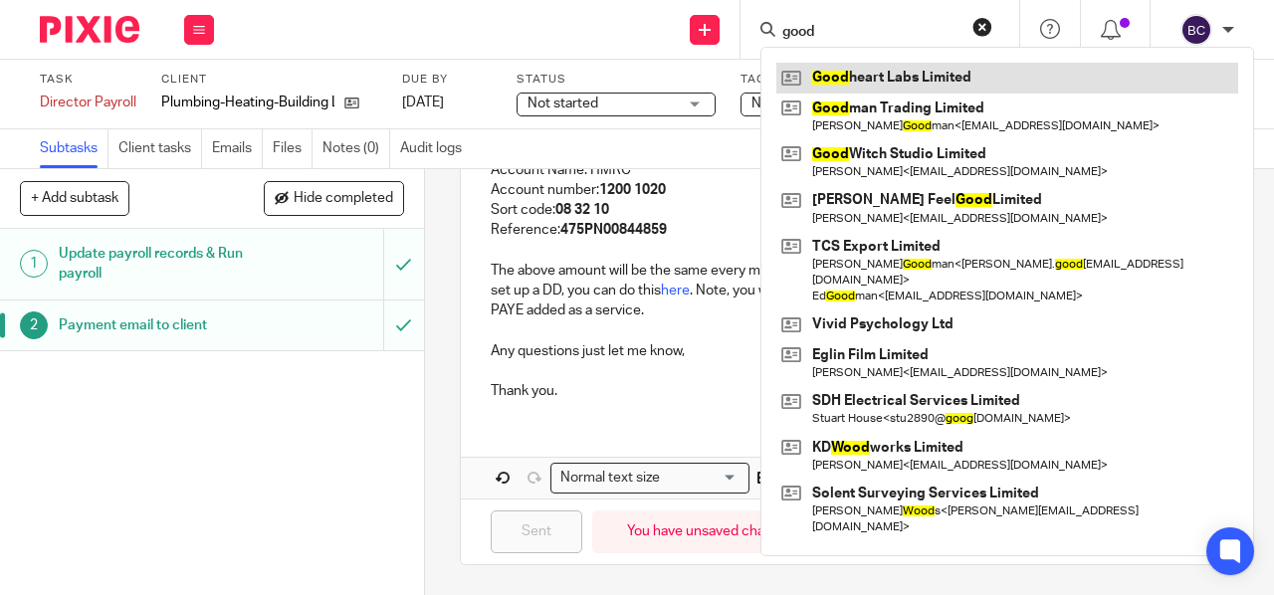
click at [872, 64] on link at bounding box center [1008, 78] width 462 height 30
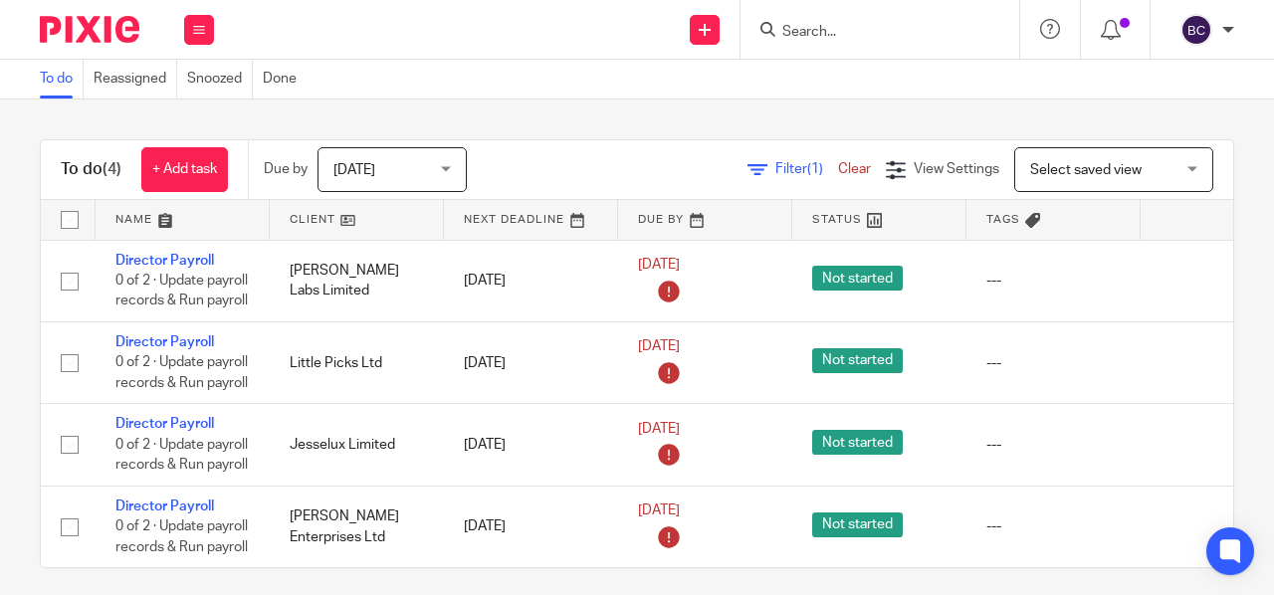
click at [748, 162] on link "Filter (1)" at bounding box center [793, 169] width 91 height 14
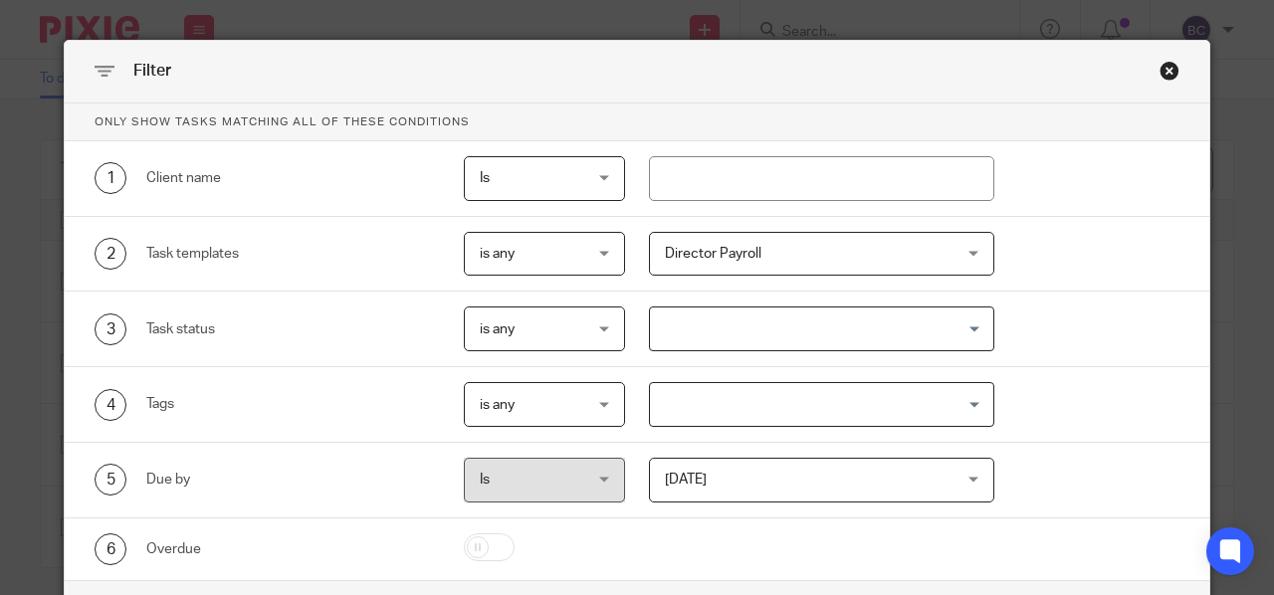
scroll to position [106, 0]
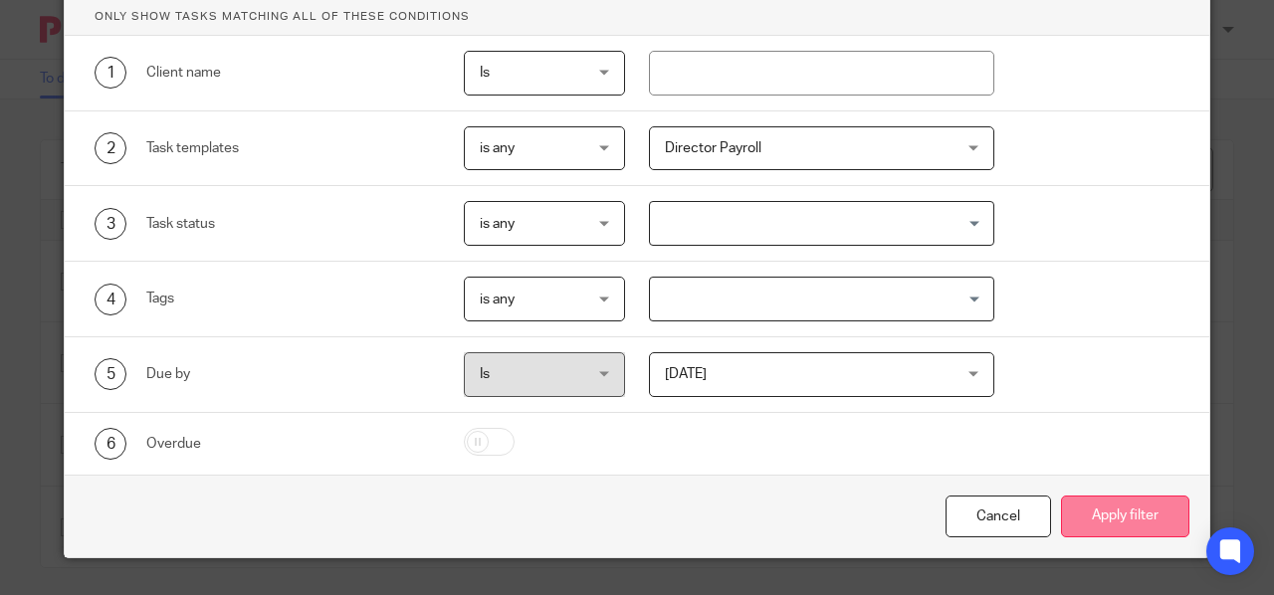
click at [1115, 515] on button "Apply filter" at bounding box center [1125, 517] width 128 height 43
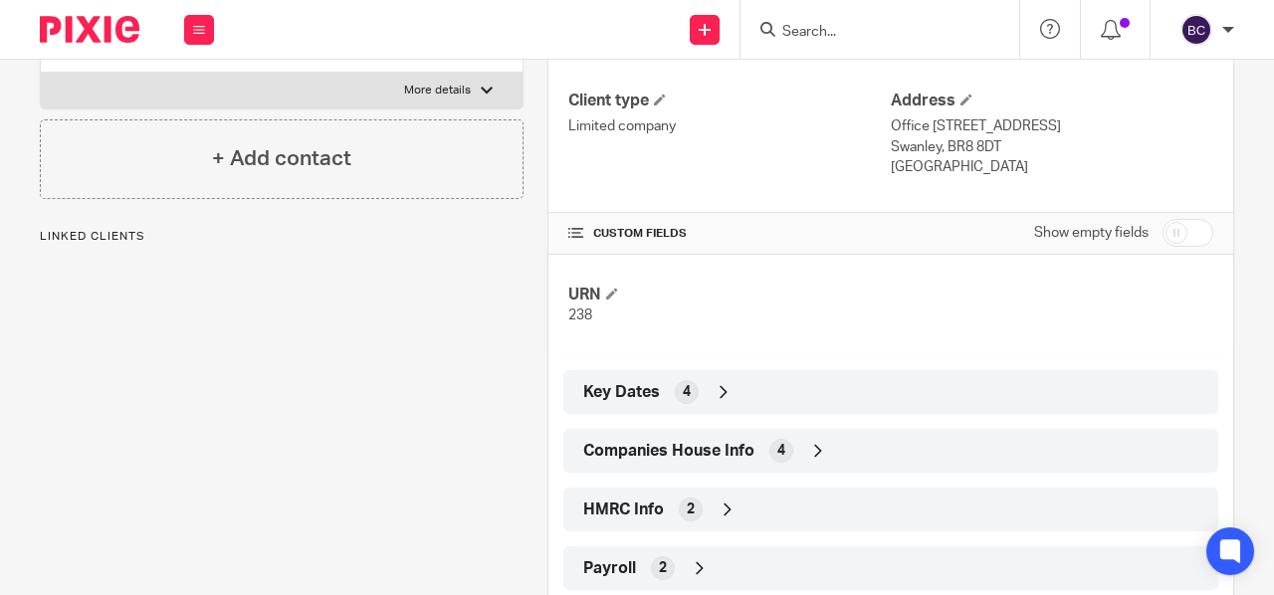
scroll to position [351, 0]
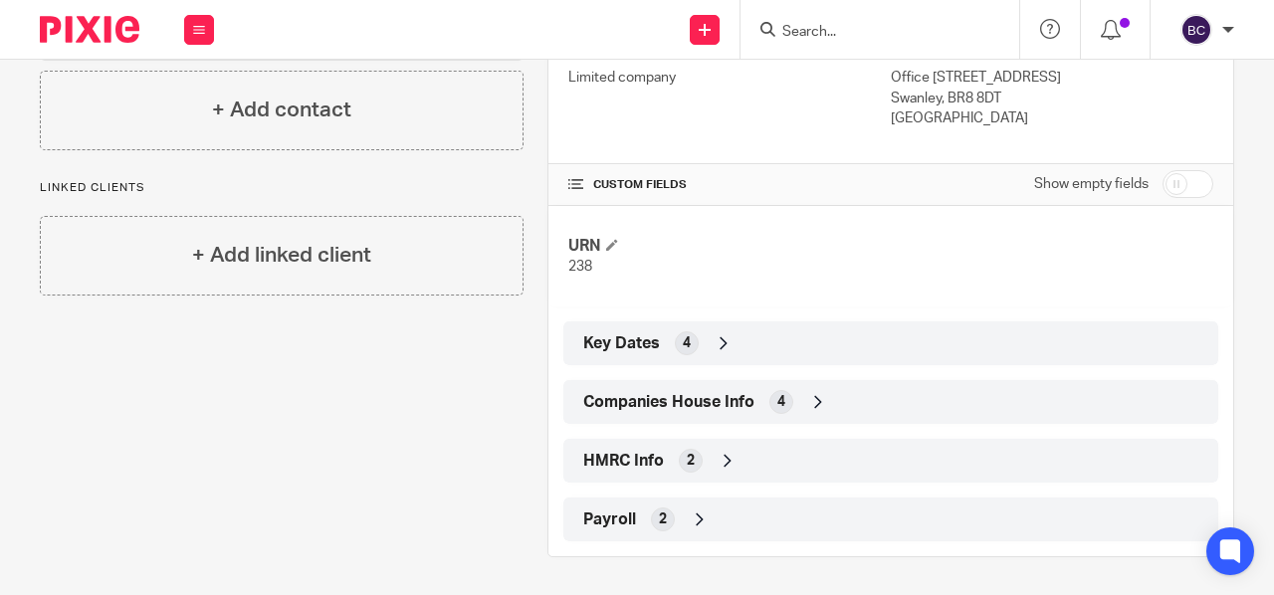
click at [635, 522] on div "Payroll 2" at bounding box center [890, 520] width 625 height 34
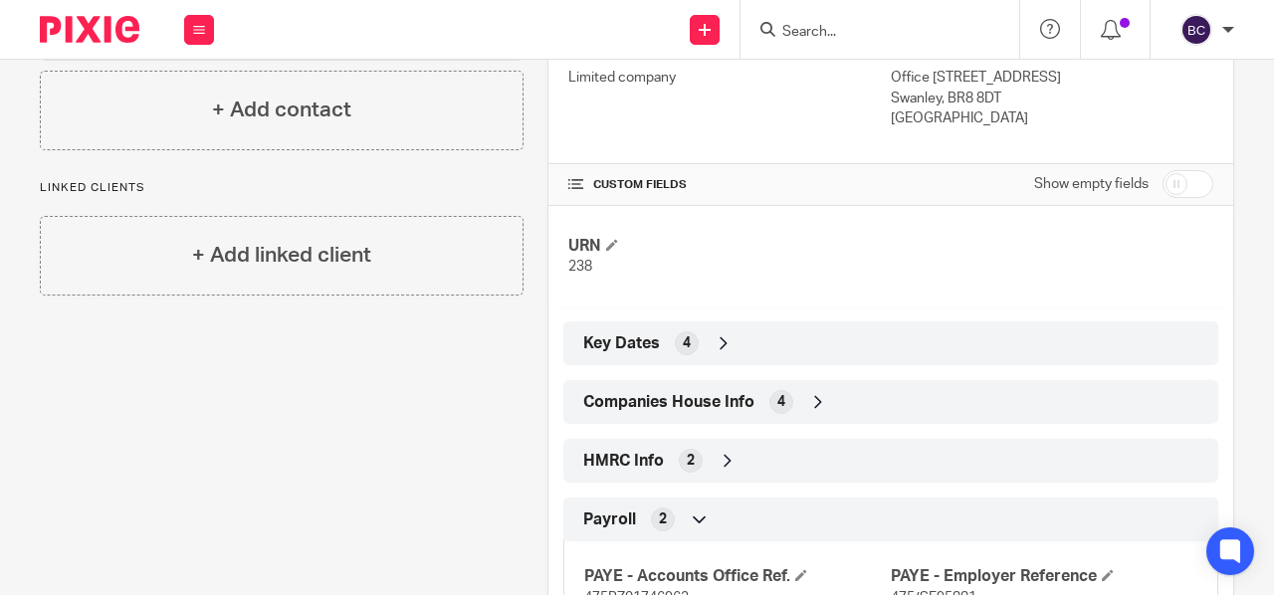
scroll to position [444, 0]
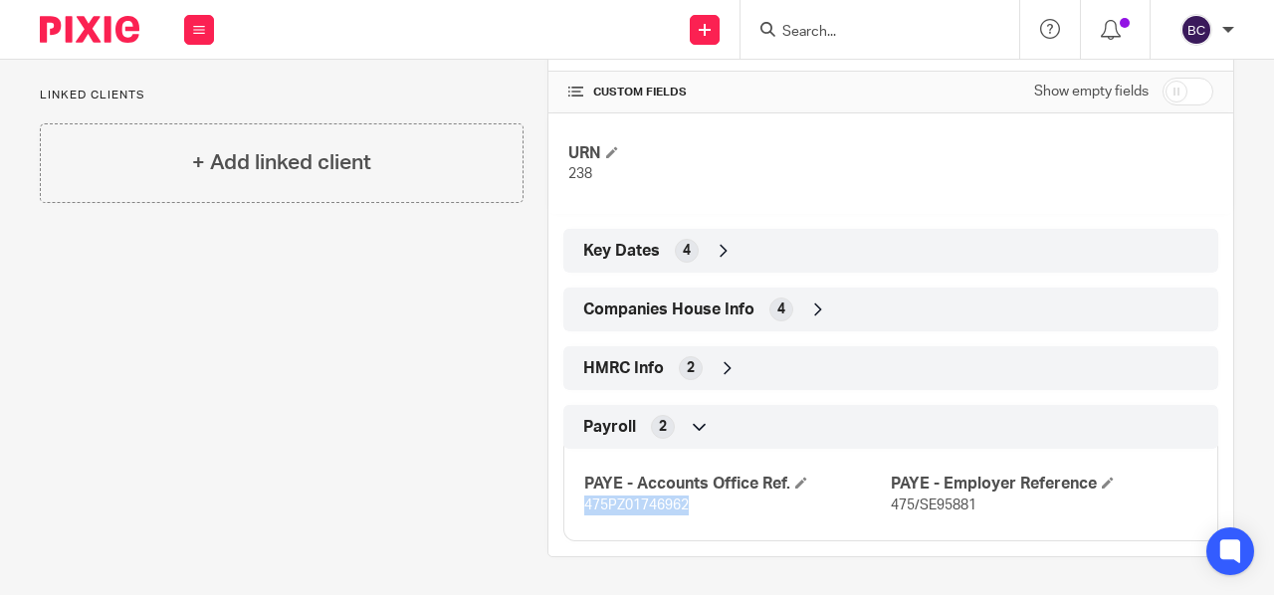
drag, startPoint x: 577, startPoint y: 502, endPoint x: 729, endPoint y: 505, distance: 151.4
click at [729, 505] on p "475PZ01746962" at bounding box center [737, 506] width 307 height 20
copy span "475PZ01746962"
click at [912, 499] on span "475/SE95881" at bounding box center [934, 506] width 86 height 14
drag, startPoint x: 916, startPoint y: 505, endPoint x: 964, endPoint y: 510, distance: 48.0
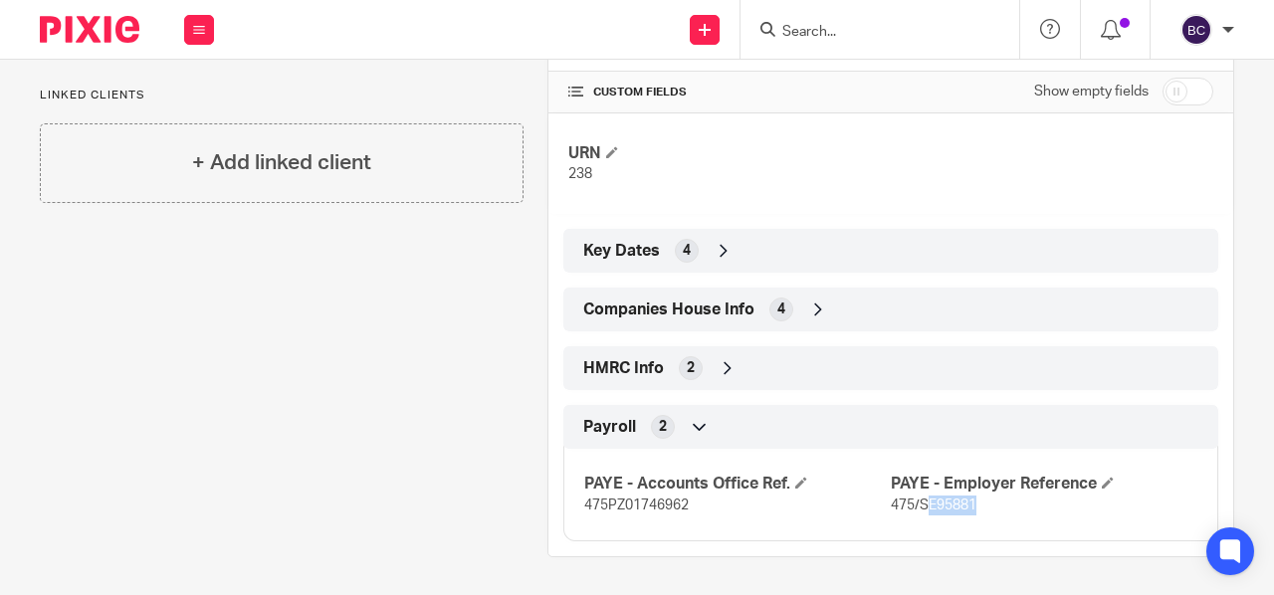
click at [964, 510] on span "475/SE95881" at bounding box center [934, 506] width 86 height 14
drag, startPoint x: 911, startPoint y: 503, endPoint x: 971, endPoint y: 509, distance: 60.0
click at [971, 509] on p "475/SE95881" at bounding box center [1044, 506] width 307 height 20
copy span "SE95881"
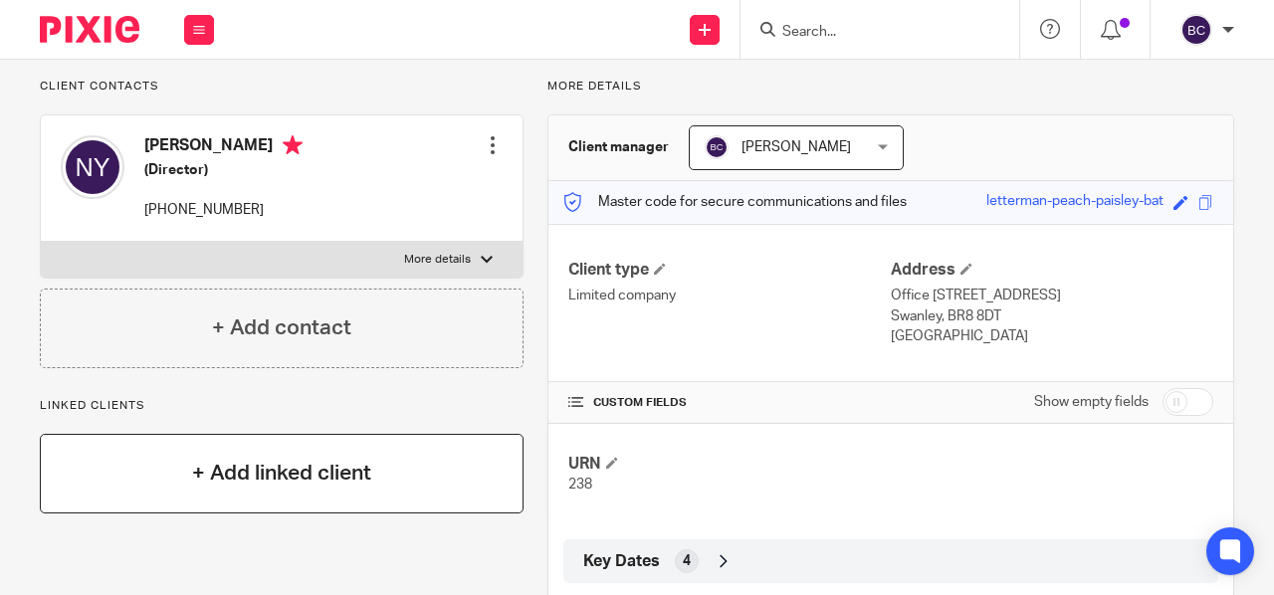
scroll to position [0, 0]
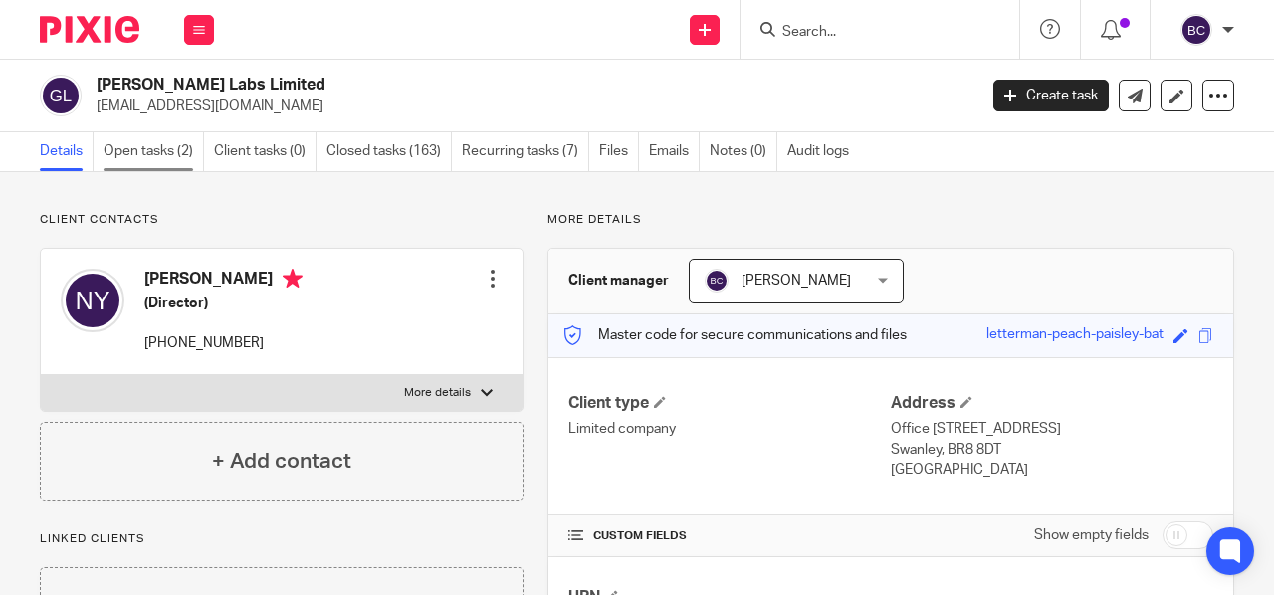
click at [157, 151] on link "Open tasks (2)" at bounding box center [154, 151] width 101 height 39
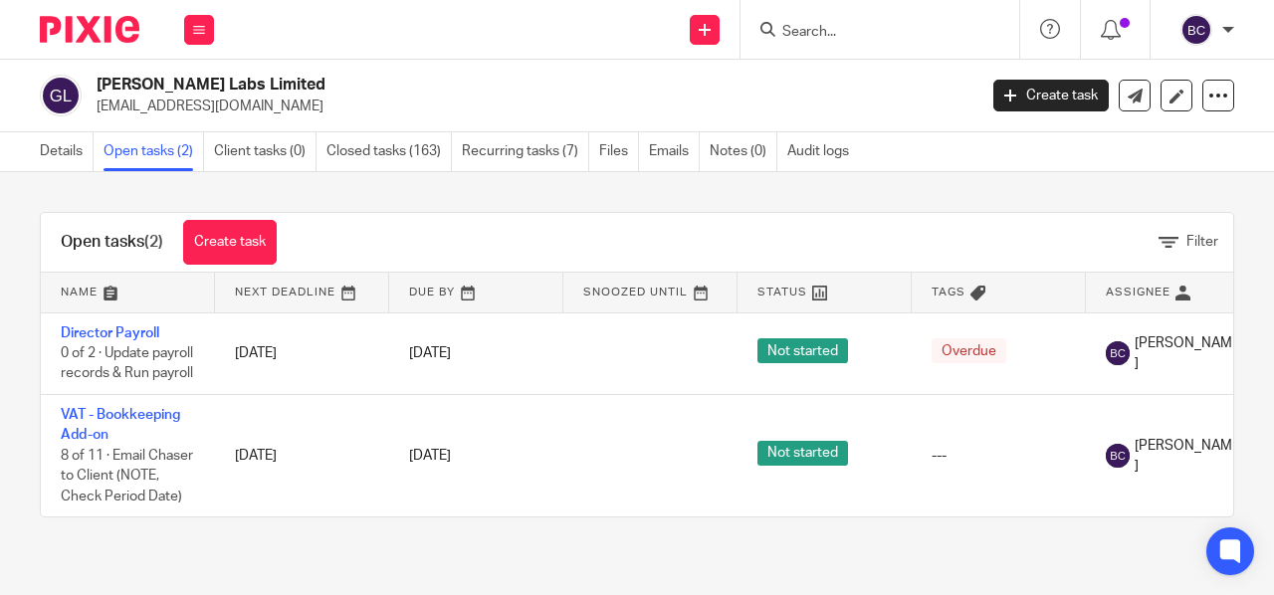
scroll to position [0, 231]
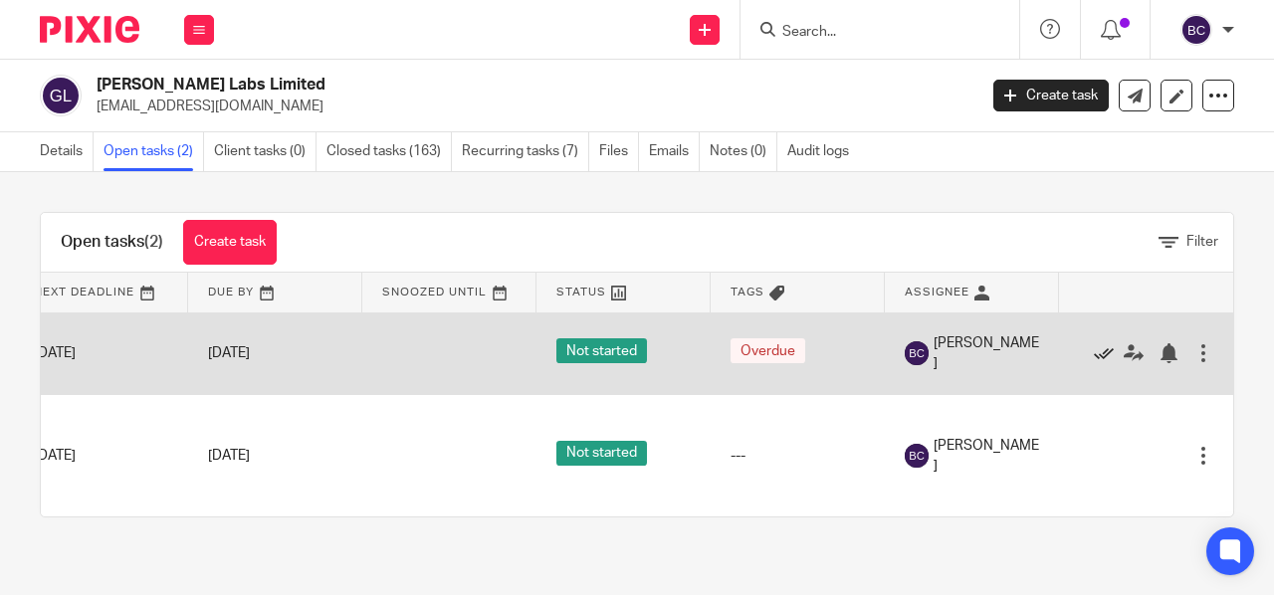
click at [1094, 363] on icon at bounding box center [1104, 353] width 20 height 20
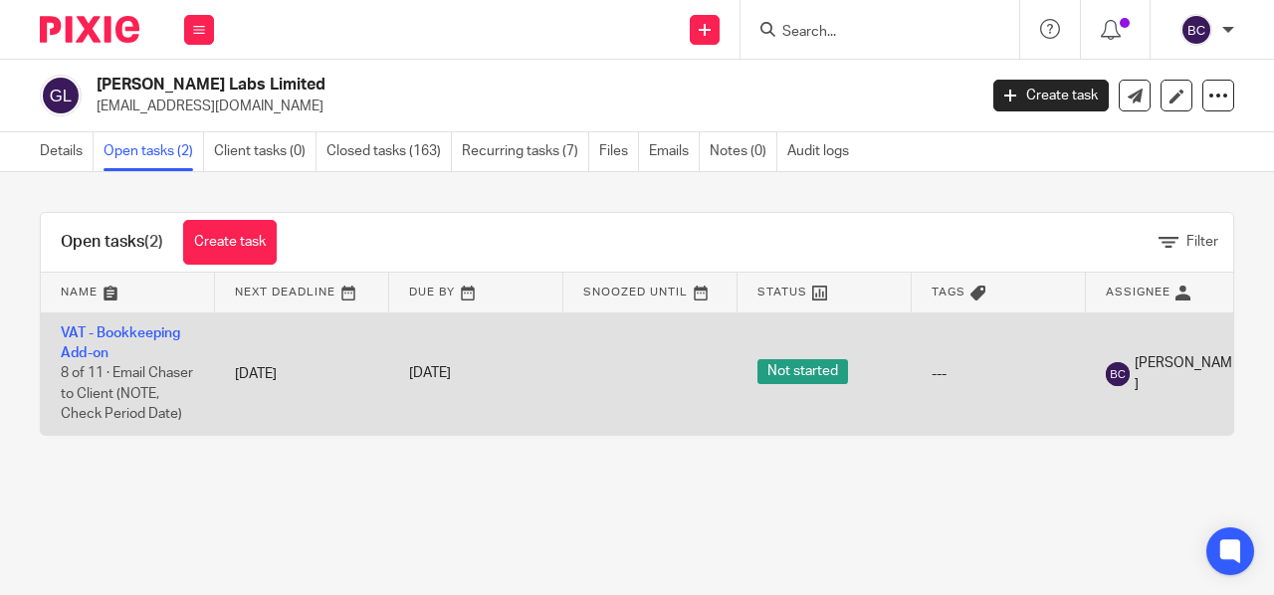
scroll to position [0, 1]
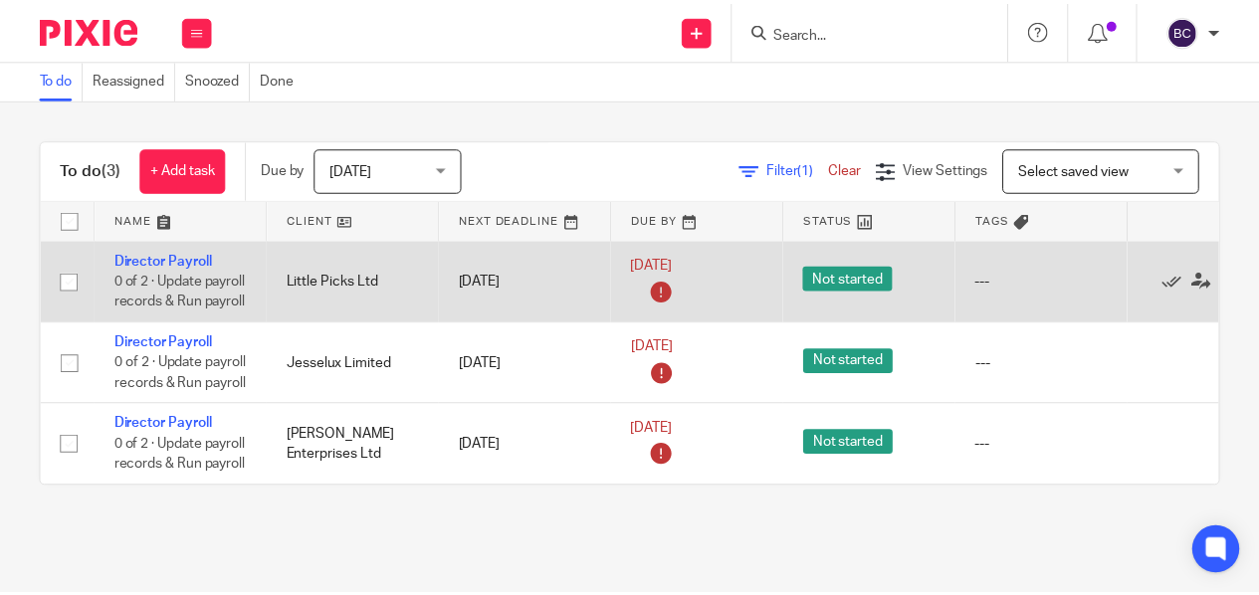
scroll to position [0, 112]
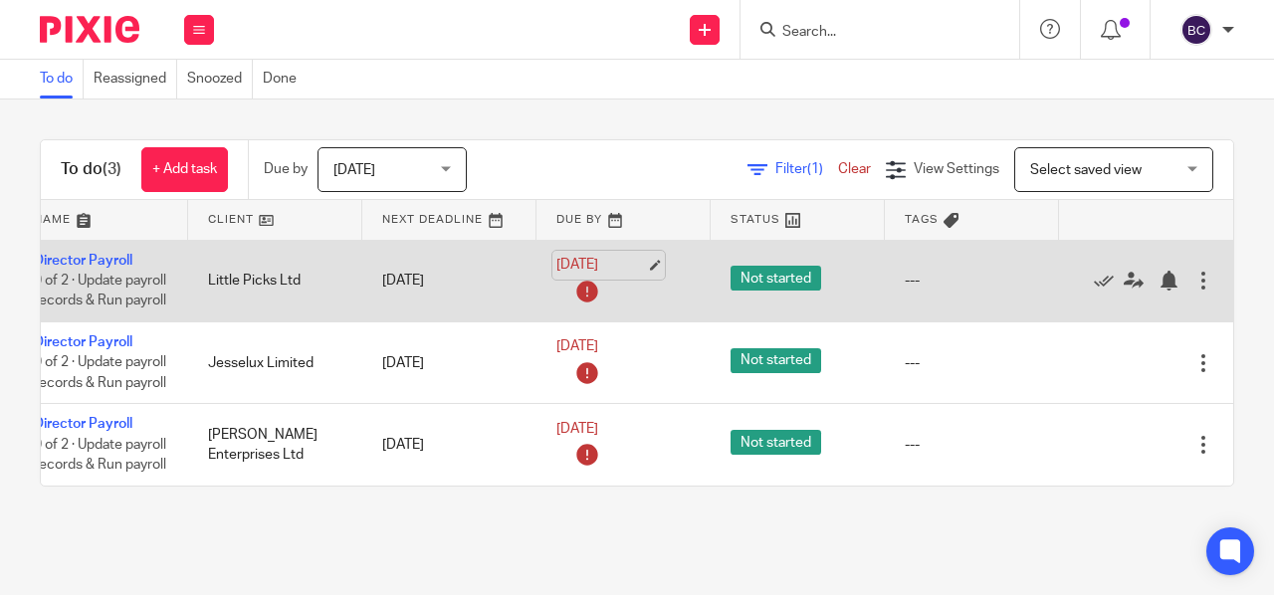
click at [623, 266] on link "[DATE]" at bounding box center [602, 265] width 90 height 21
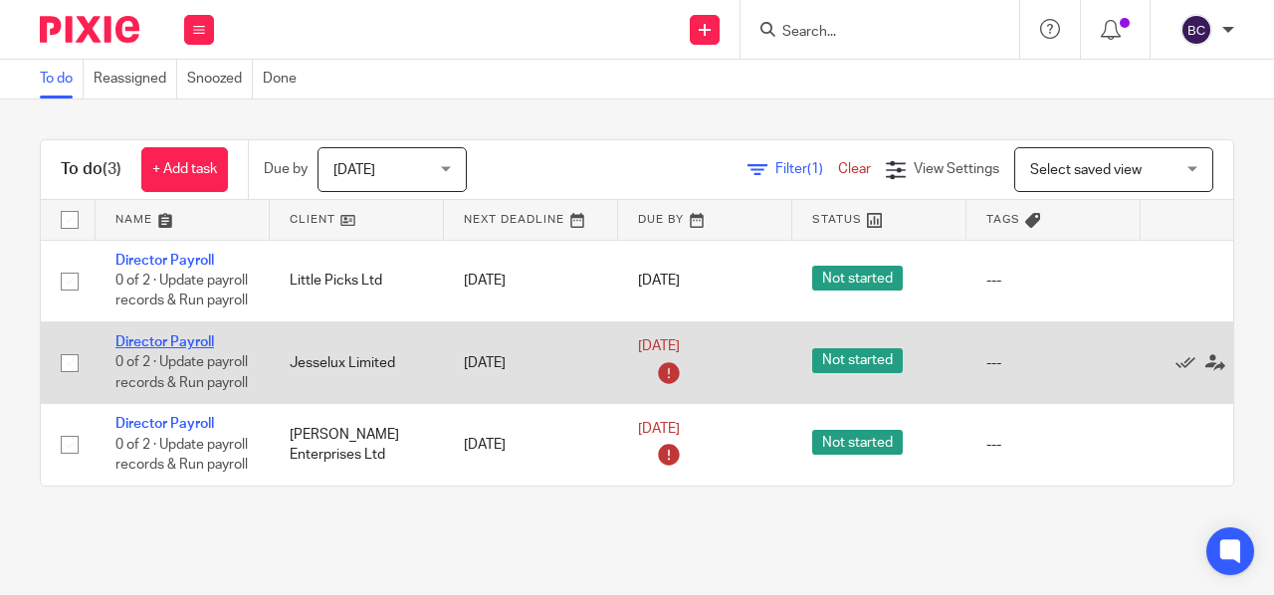
click at [183, 349] on link "Director Payroll" at bounding box center [164, 343] width 99 height 14
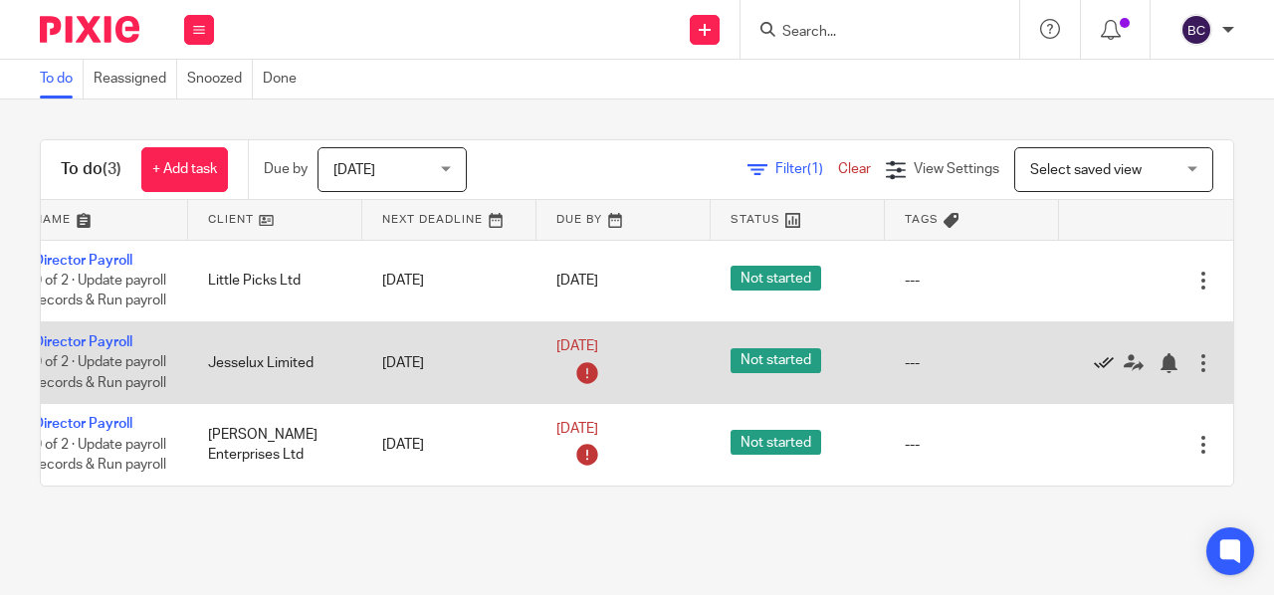
click at [1094, 373] on icon at bounding box center [1104, 363] width 20 height 20
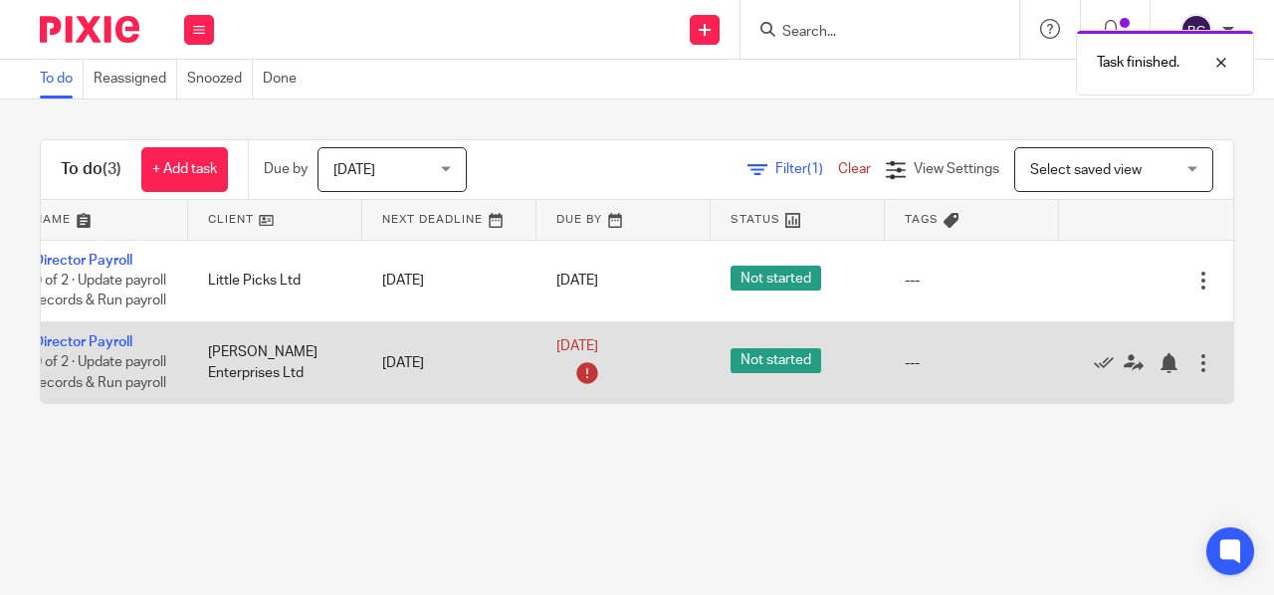
scroll to position [0, 0]
click at [56, 349] on link "Director Payroll" at bounding box center [83, 343] width 99 height 14
click at [1094, 373] on icon at bounding box center [1104, 363] width 20 height 20
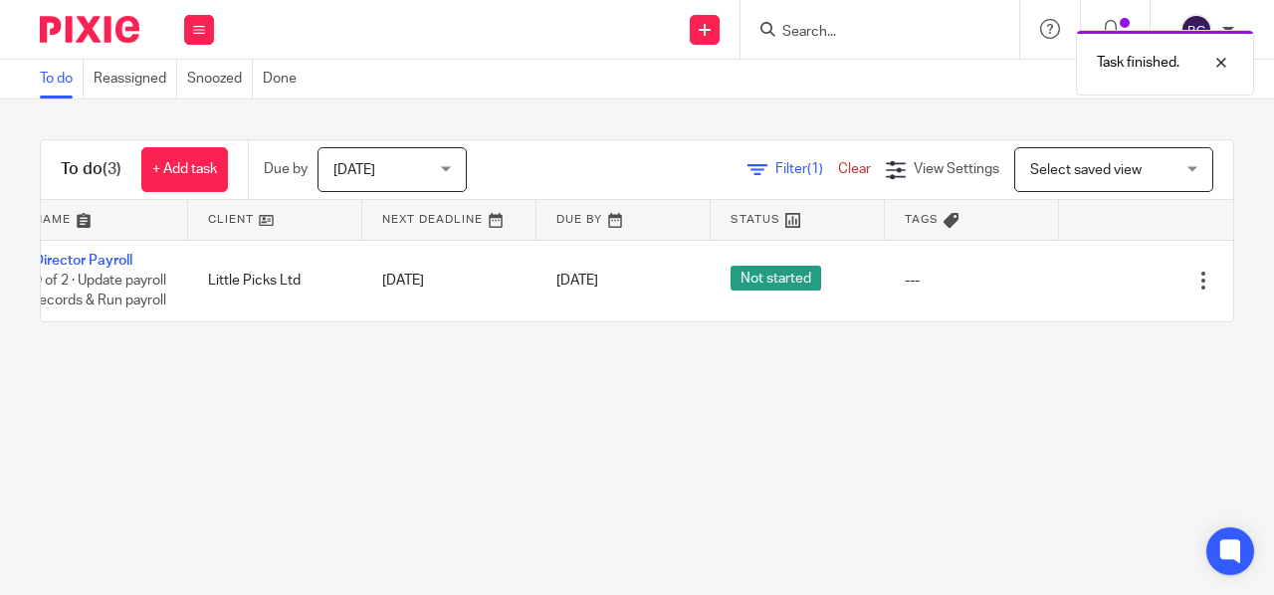
click at [776, 175] on span "Filter (1)" at bounding box center [807, 169] width 63 height 14
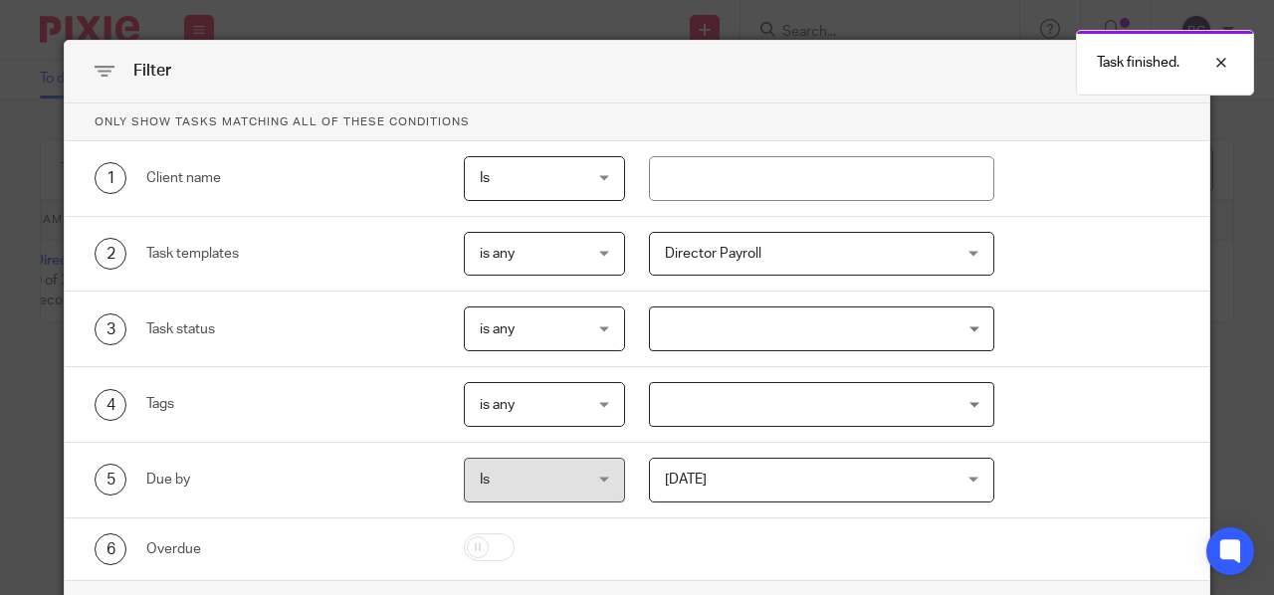
scroll to position [106, 0]
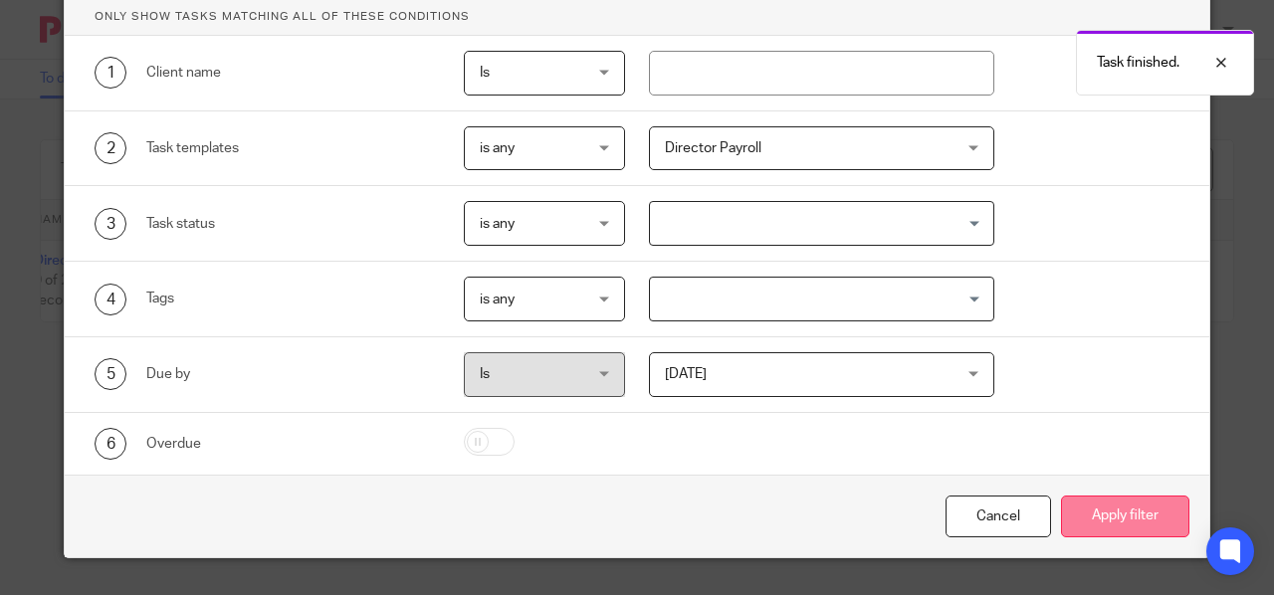
click at [1108, 502] on button "Apply filter" at bounding box center [1125, 517] width 128 height 43
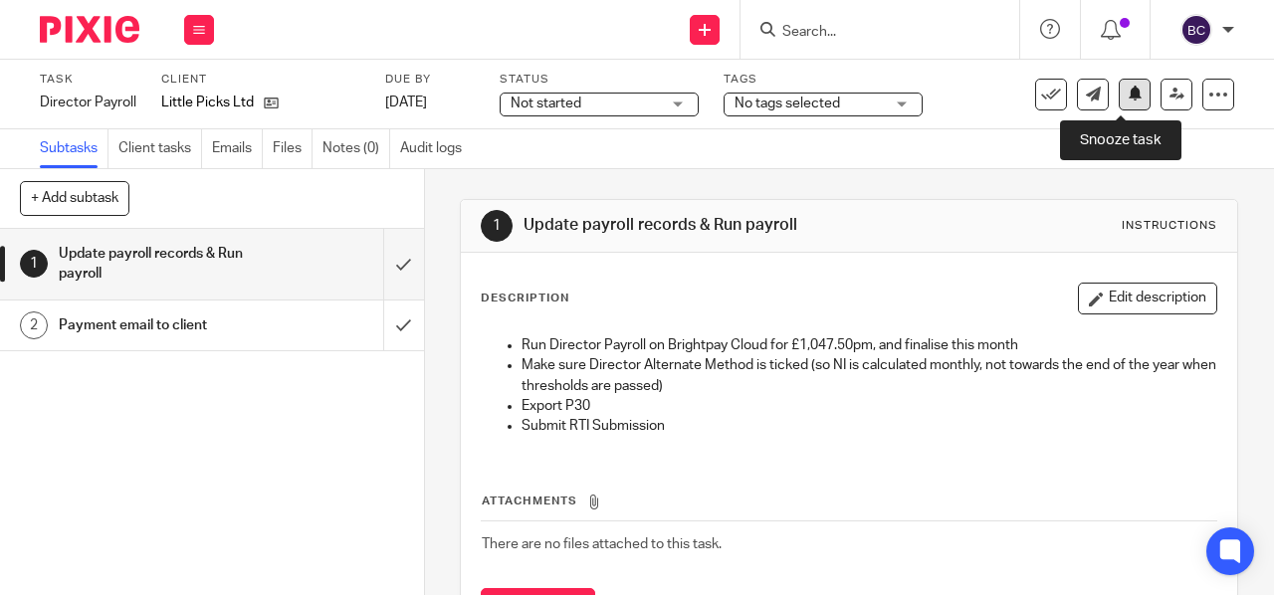
click at [1128, 99] on icon at bounding box center [1135, 93] width 15 height 15
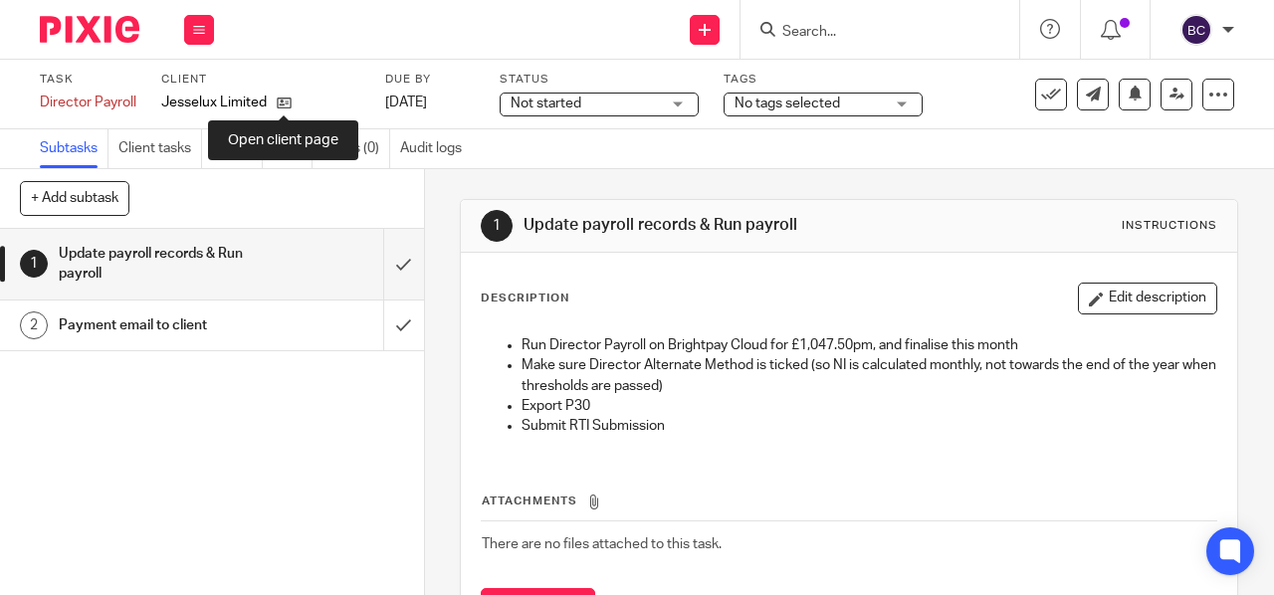
click at [284, 103] on icon at bounding box center [284, 103] width 15 height 15
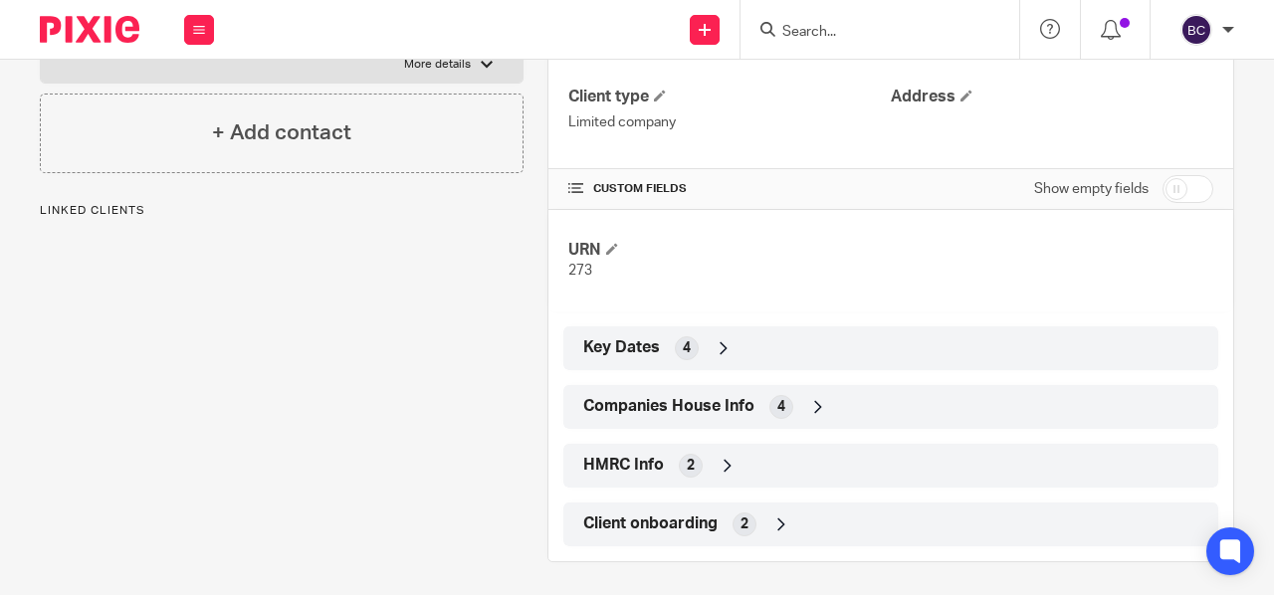
scroll to position [329, 0]
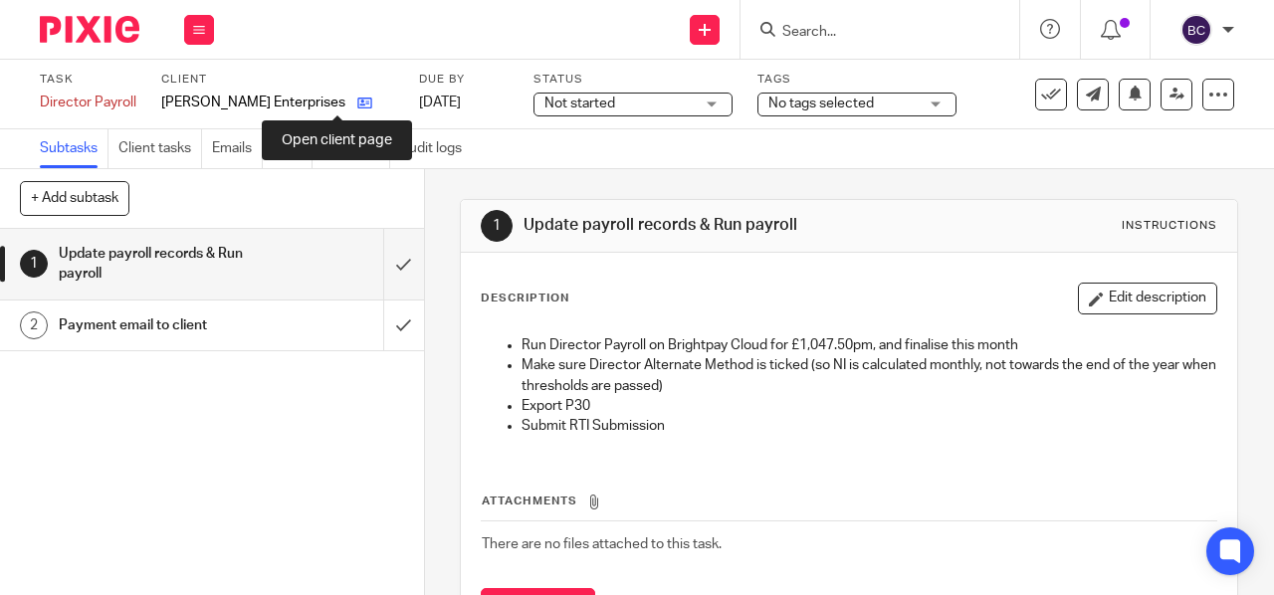
click at [357, 103] on icon at bounding box center [364, 103] width 15 height 15
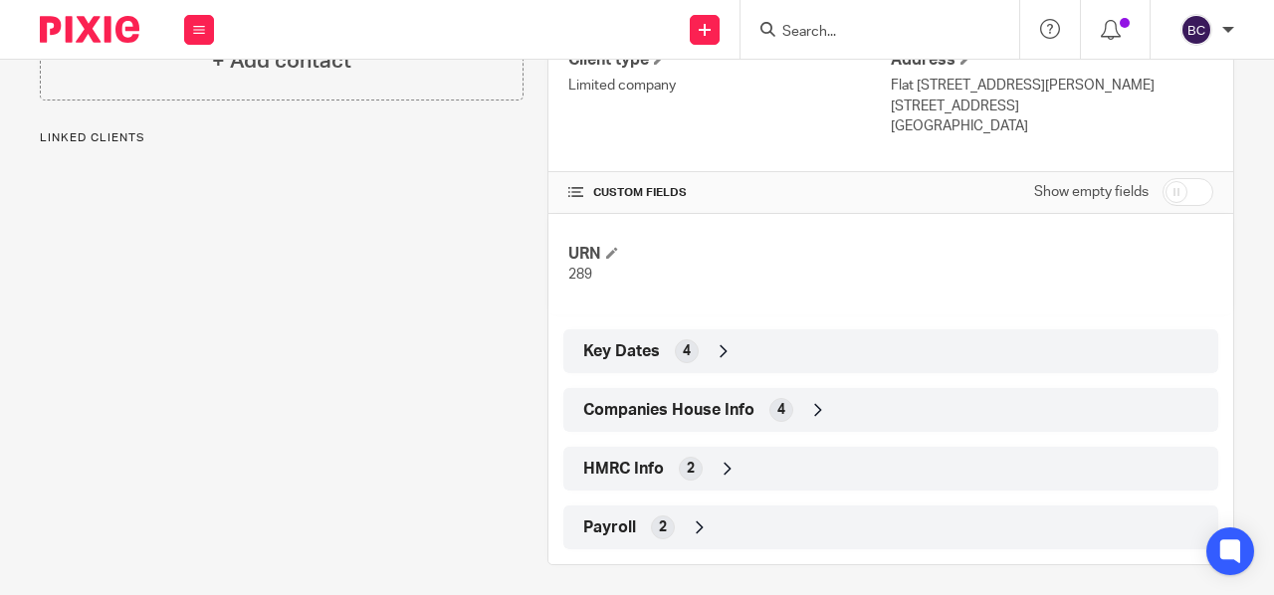
scroll to position [351, 0]
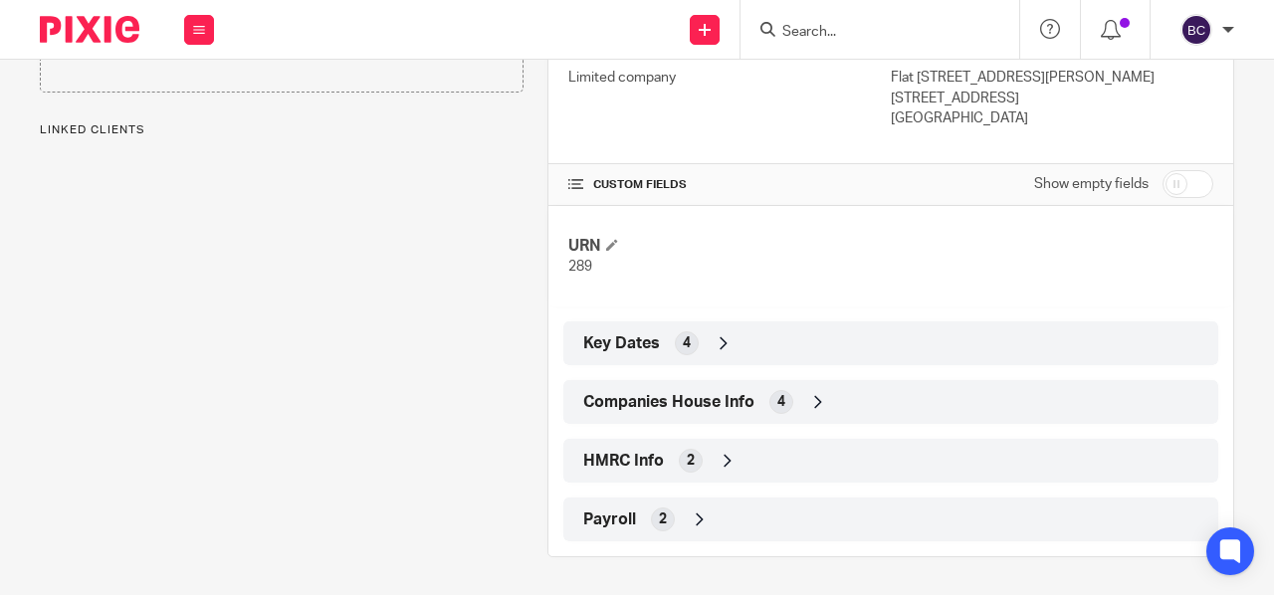
click at [639, 507] on div "Payroll 2" at bounding box center [890, 520] width 625 height 34
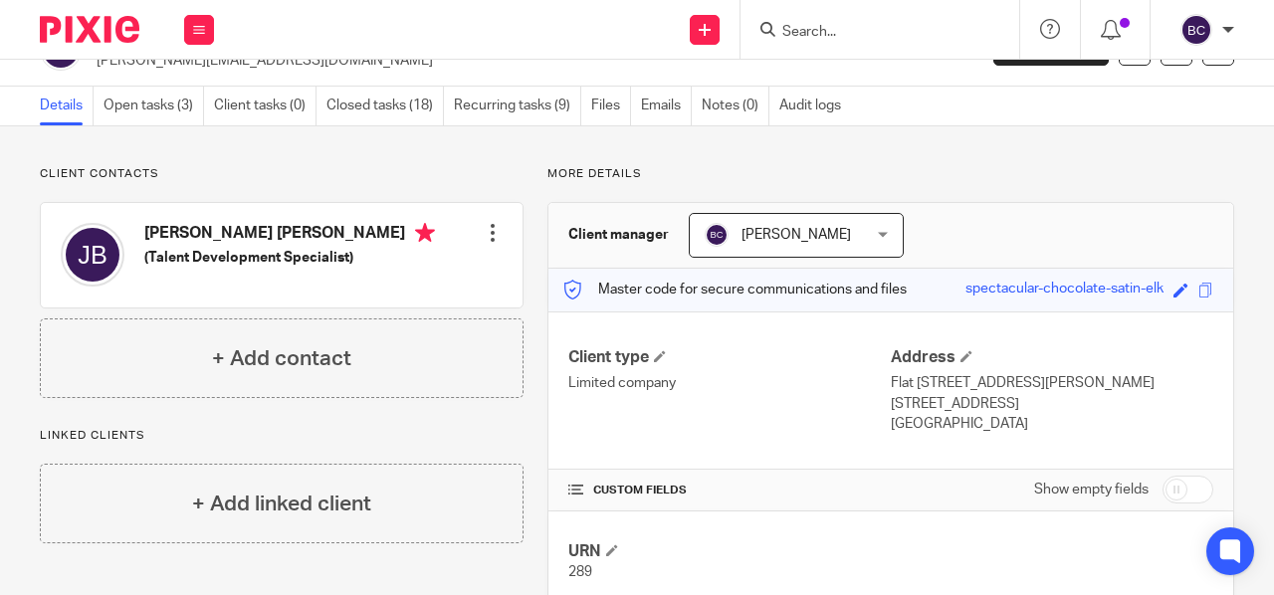
scroll to position [0, 0]
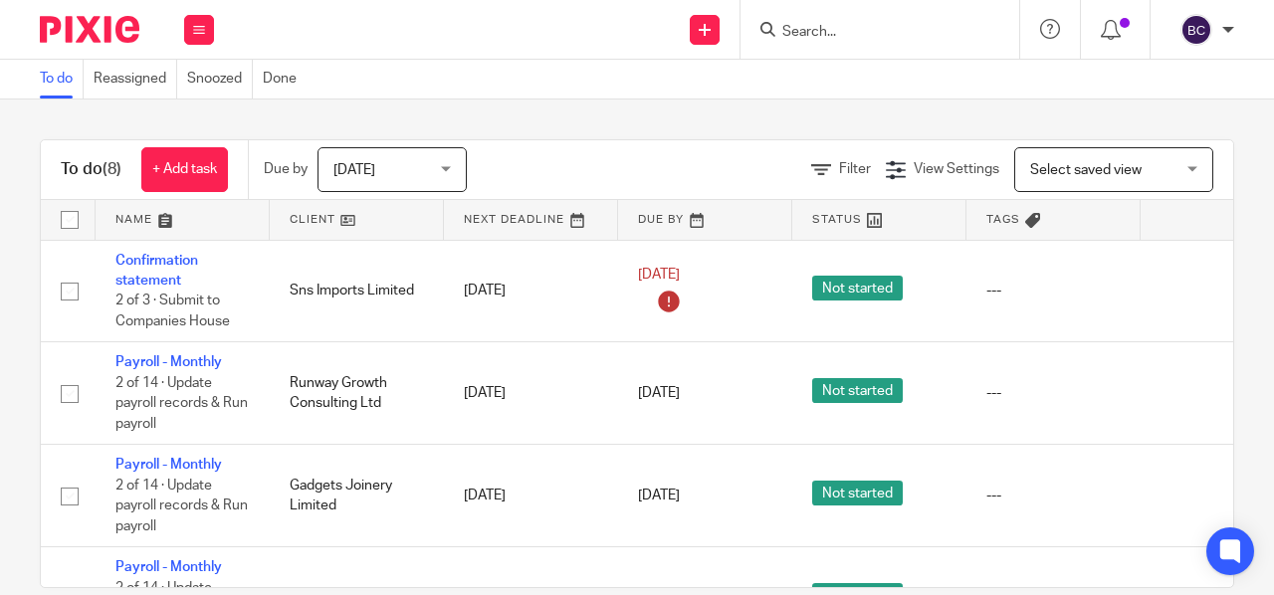
click at [444, 158] on div "Today Today" at bounding box center [392, 169] width 149 height 45
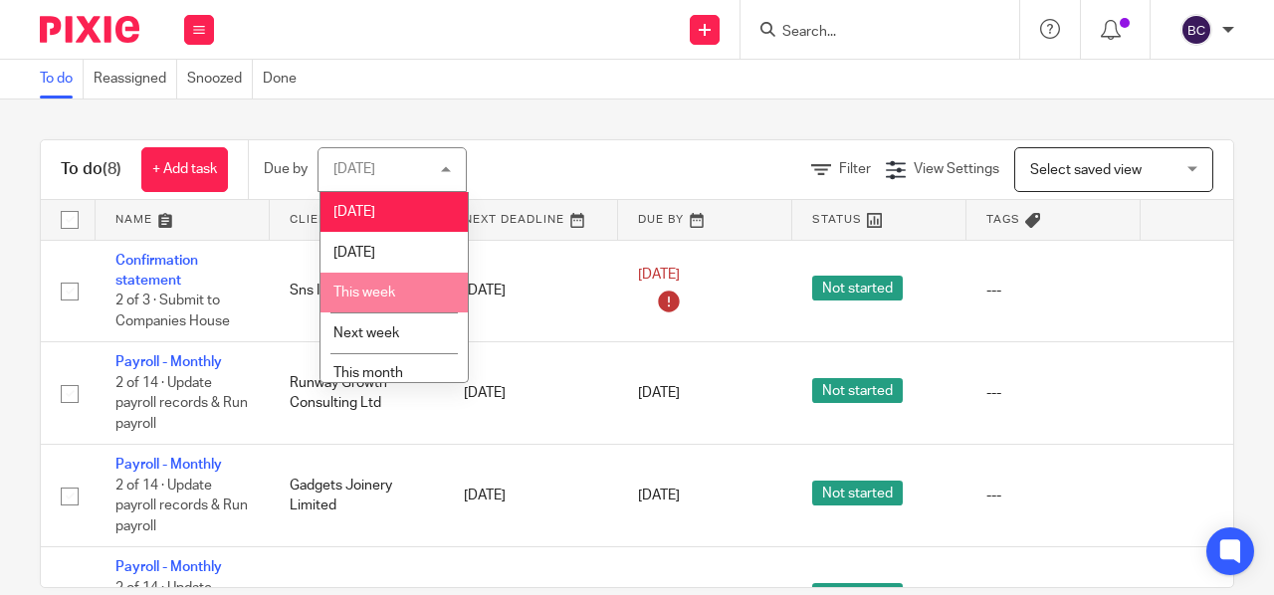
scroll to position [92, 0]
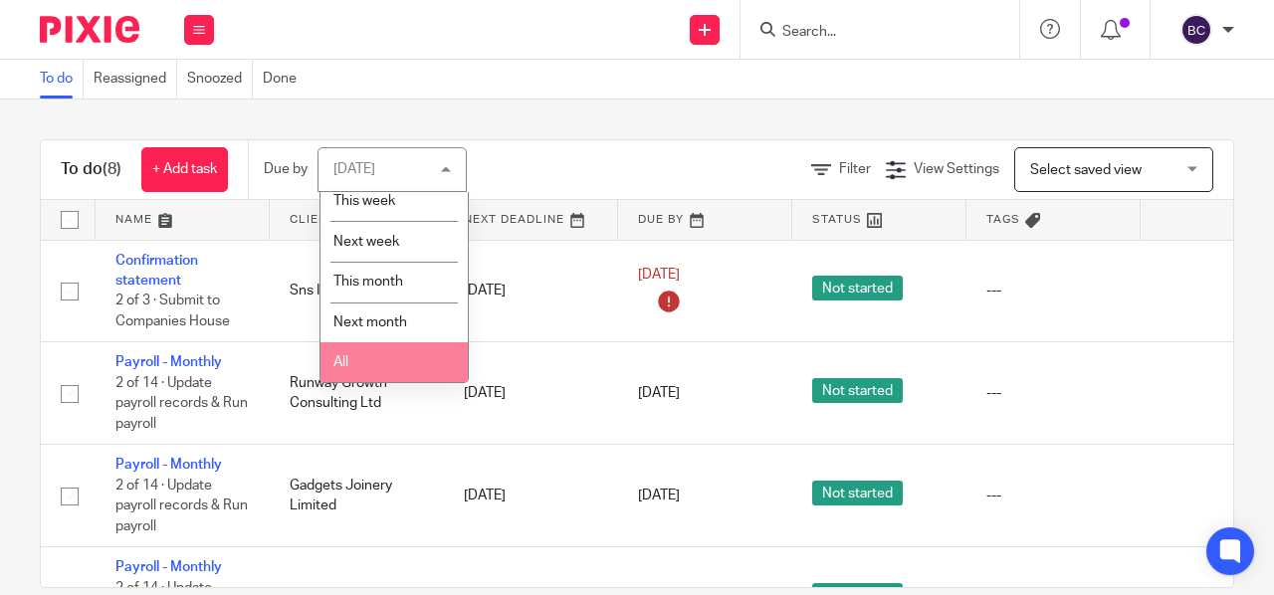
click at [385, 345] on li "All" at bounding box center [394, 362] width 147 height 41
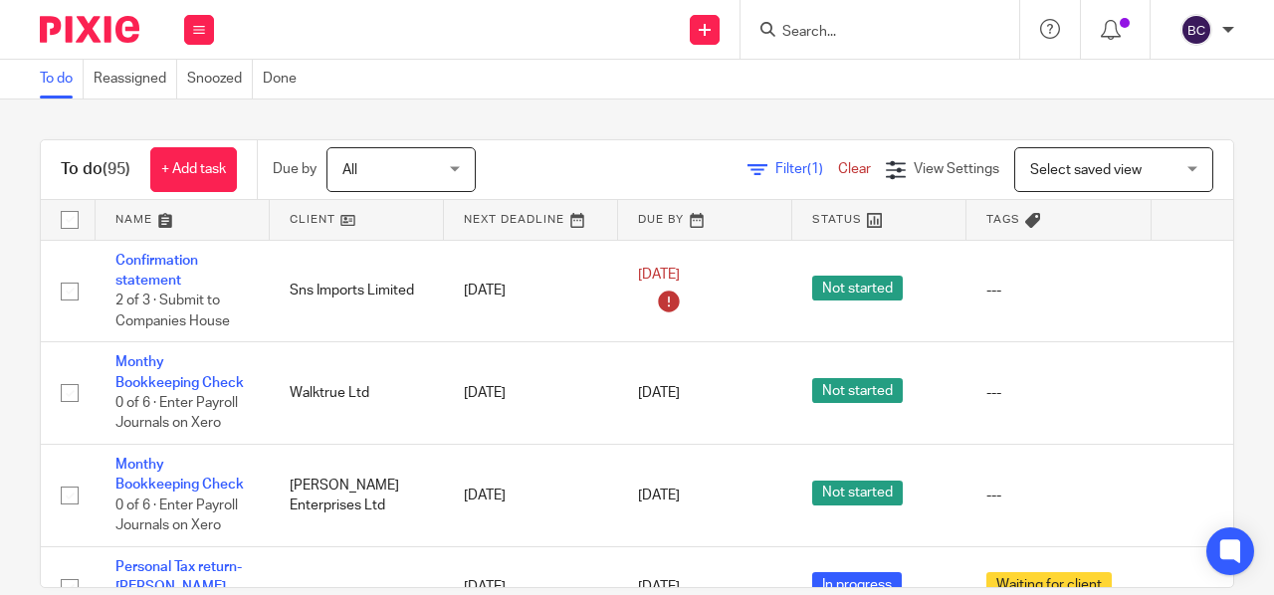
click at [524, 214] on link at bounding box center [531, 220] width 174 height 40
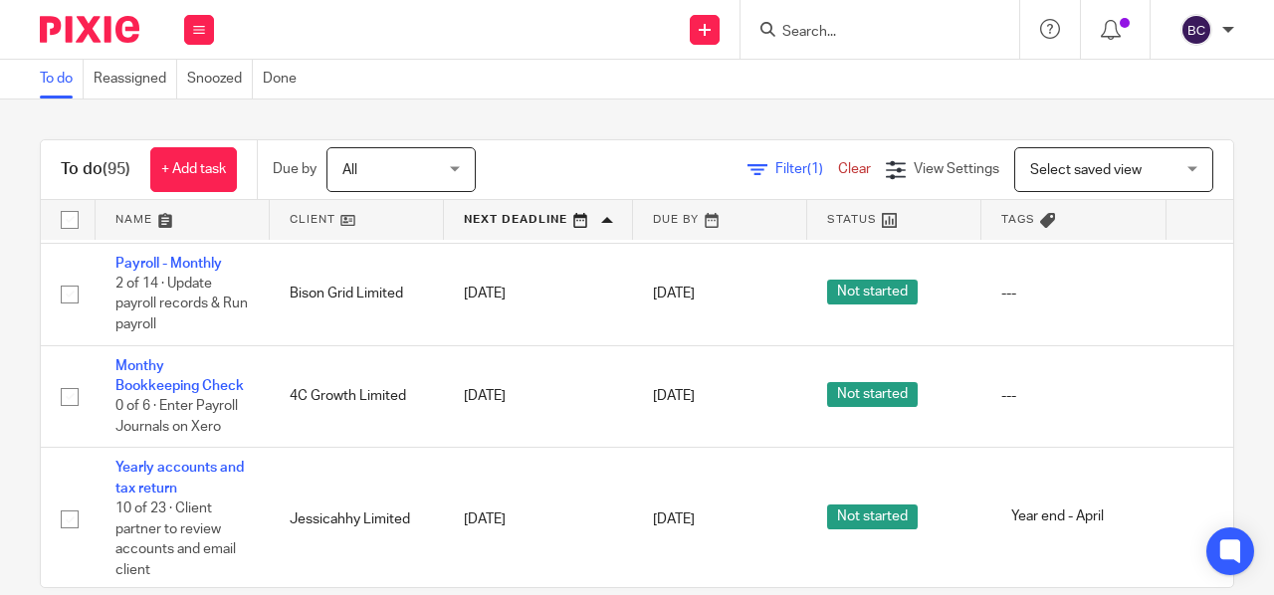
scroll to position [715, 155]
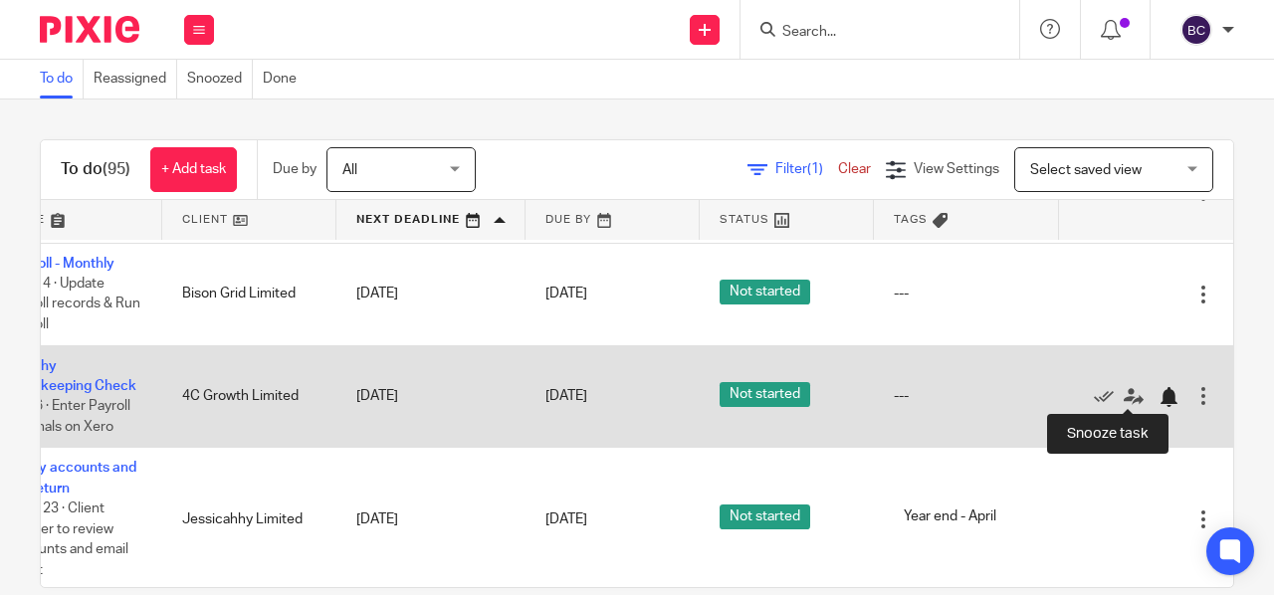
click at [1159, 390] on div at bounding box center [1169, 397] width 20 height 20
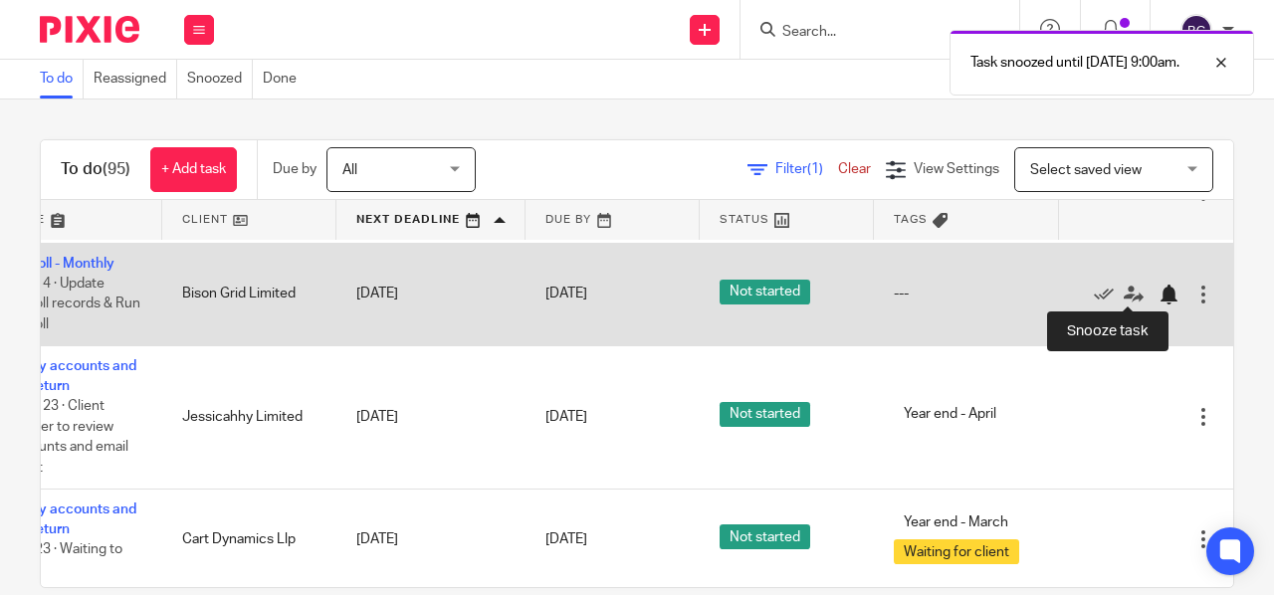
click at [1159, 286] on div at bounding box center [1169, 295] width 20 height 20
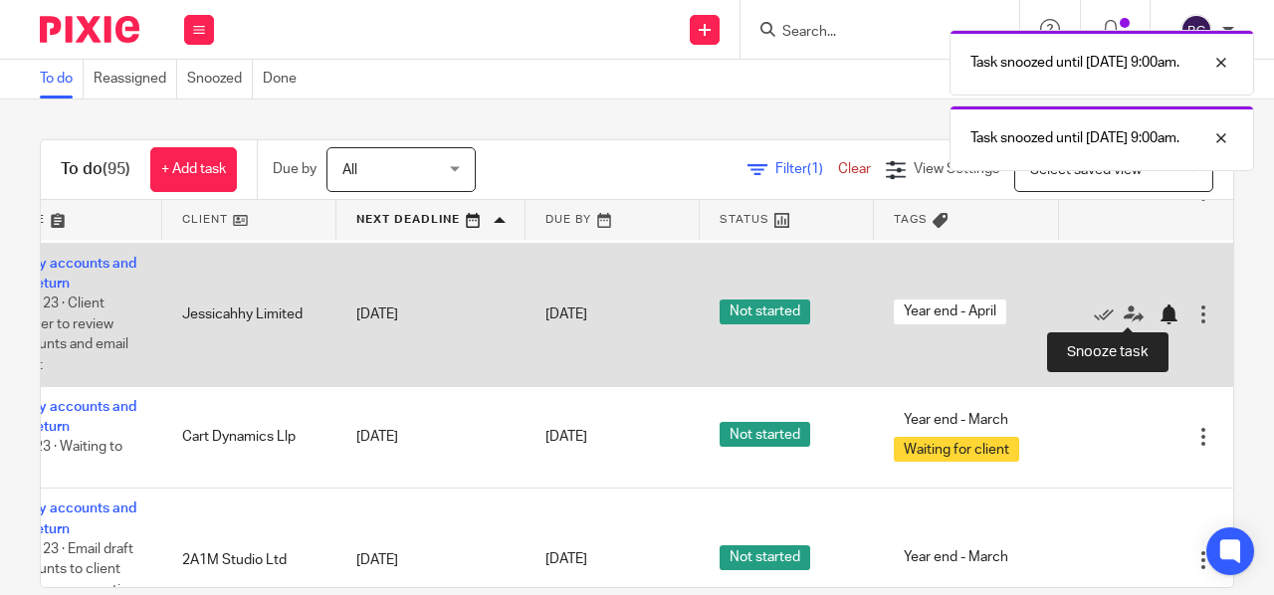
click at [1159, 314] on div at bounding box center [1169, 315] width 20 height 20
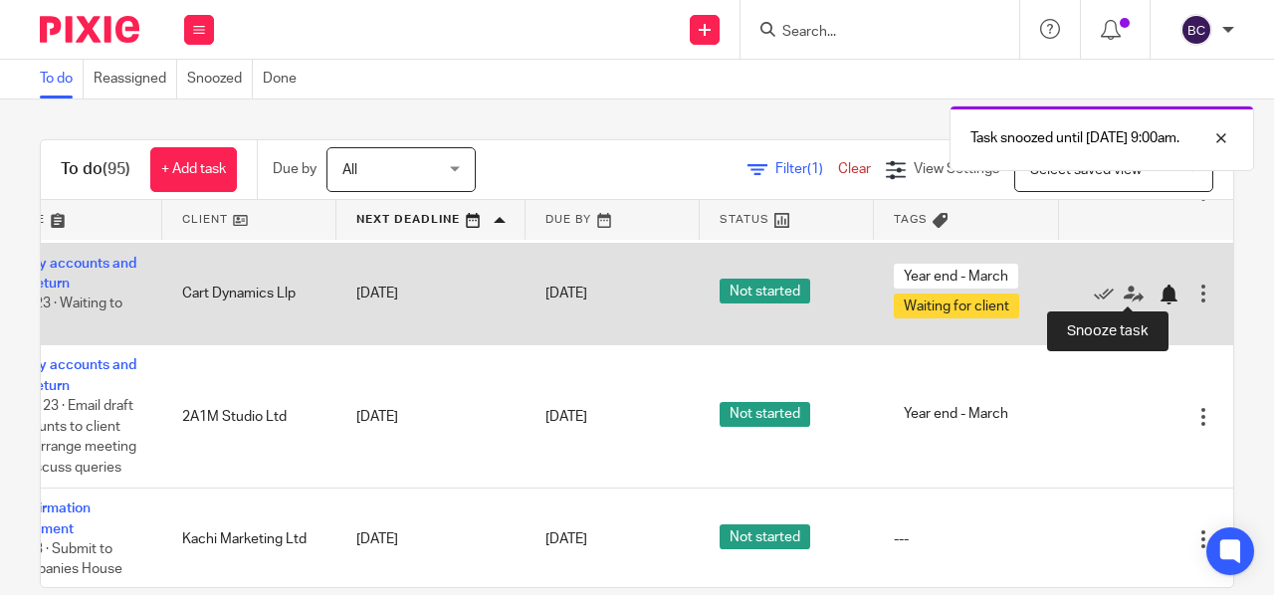
click at [1159, 291] on div at bounding box center [1169, 295] width 20 height 20
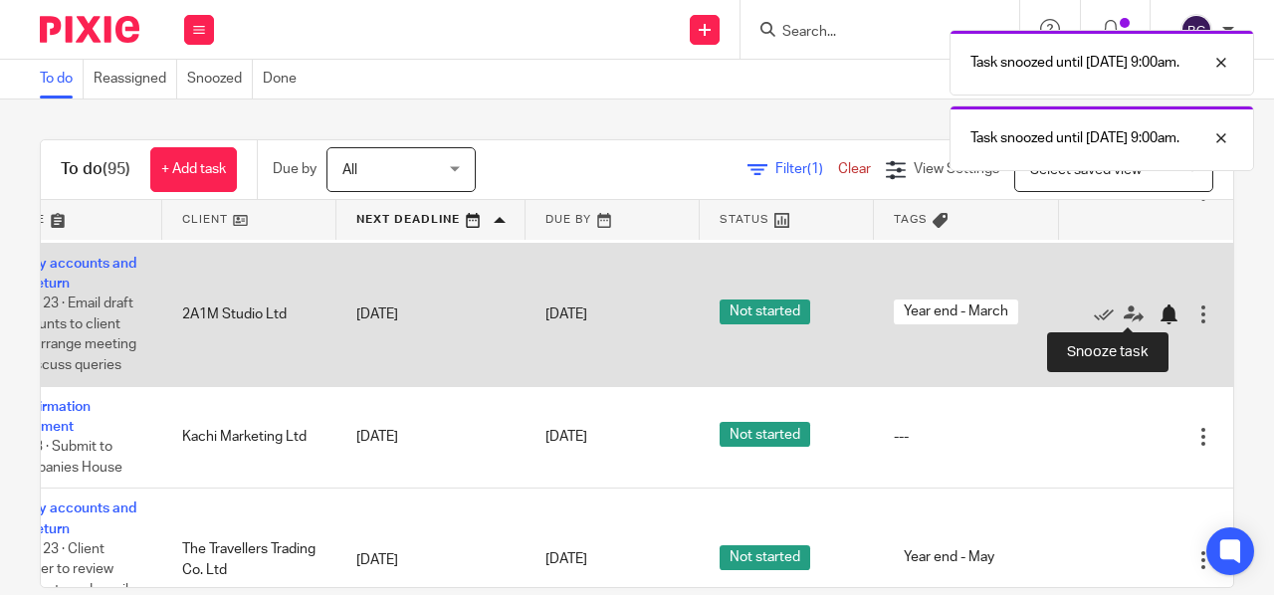
click at [1159, 308] on div at bounding box center [1169, 315] width 20 height 20
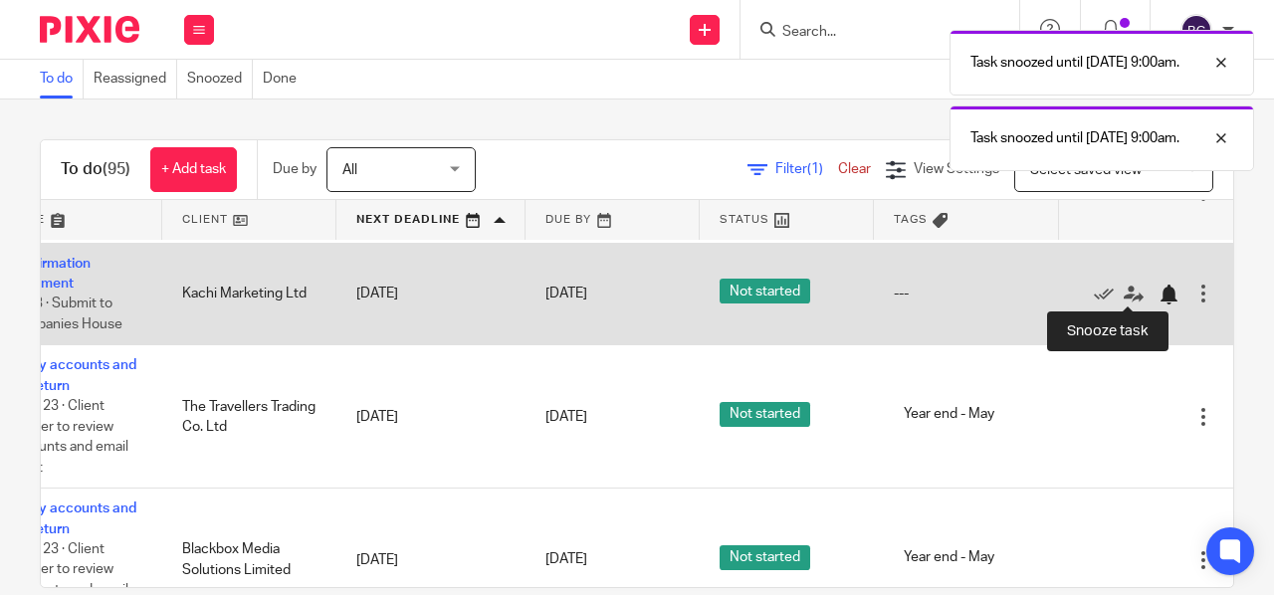
click at [1159, 291] on div at bounding box center [1169, 295] width 20 height 20
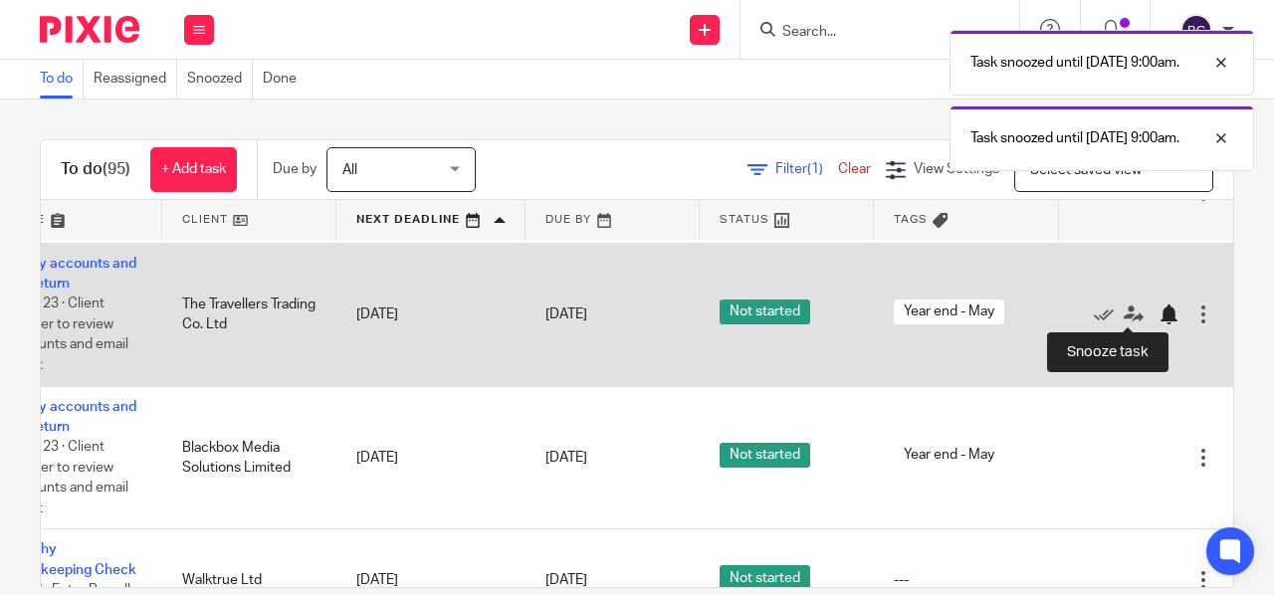
click at [1159, 310] on div at bounding box center [1169, 315] width 20 height 20
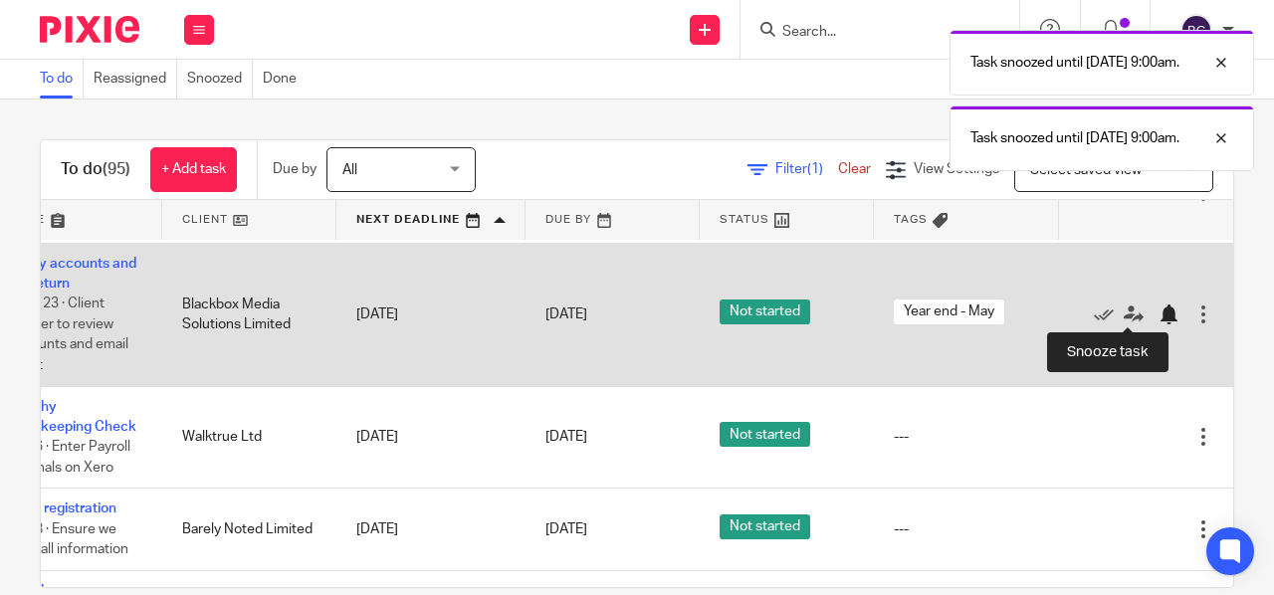
click at [1159, 319] on div at bounding box center [1169, 315] width 20 height 20
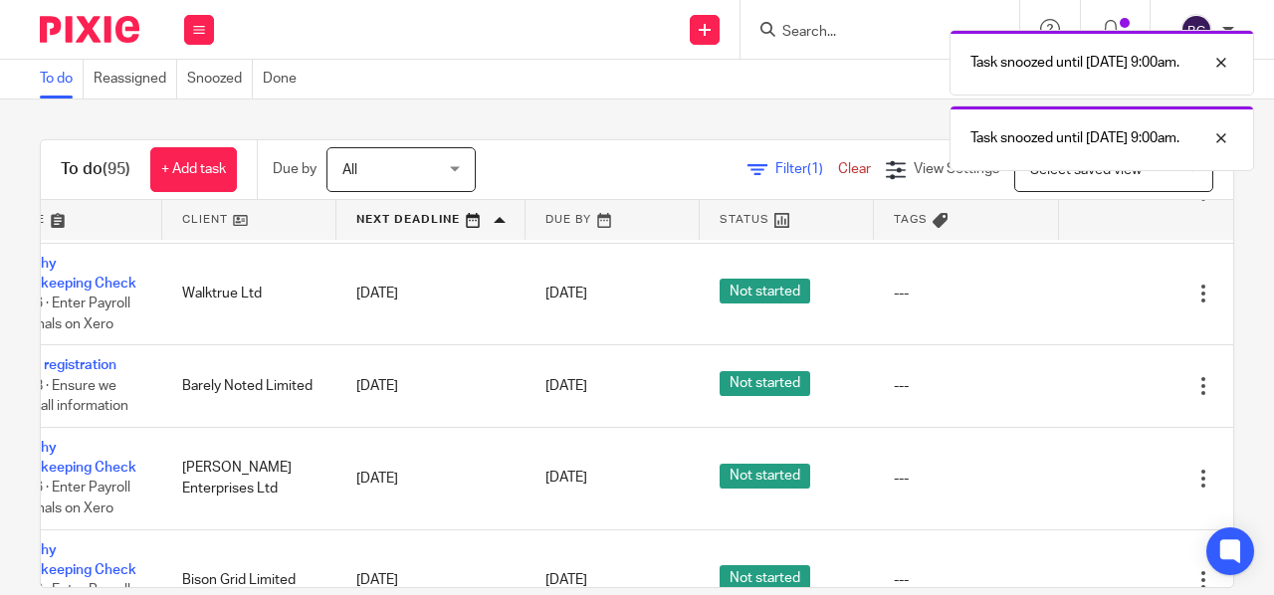
click at [1125, 308] on div "Edit task Delete" at bounding box center [1146, 294] width 134 height 50
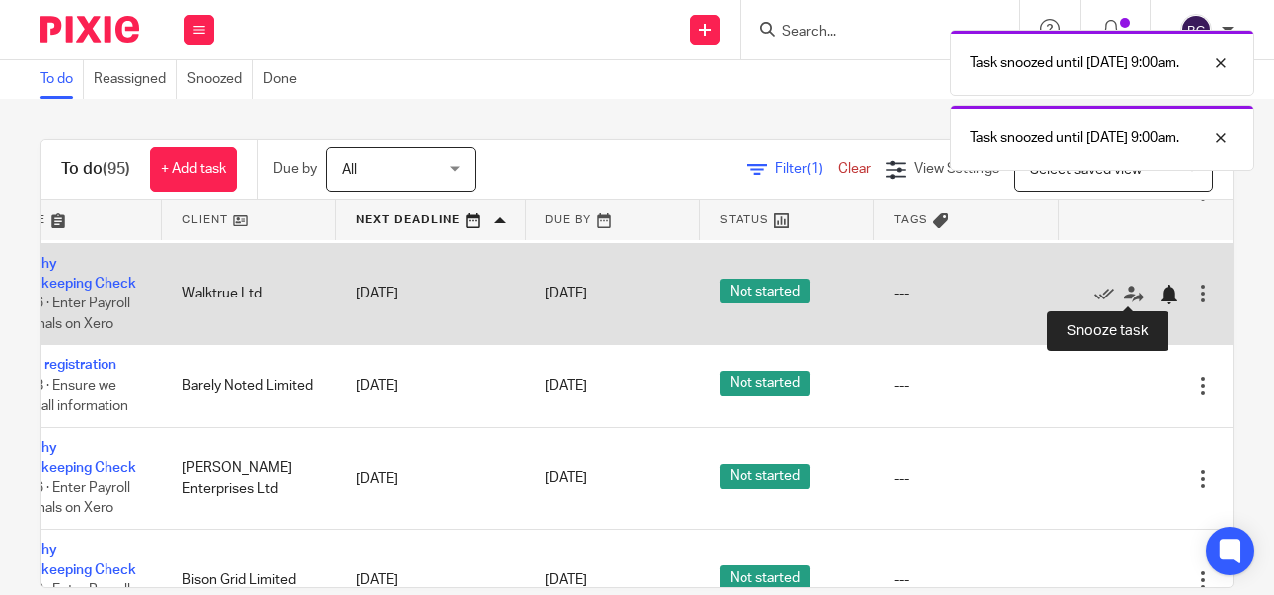
click at [1159, 300] on div at bounding box center [1169, 295] width 20 height 20
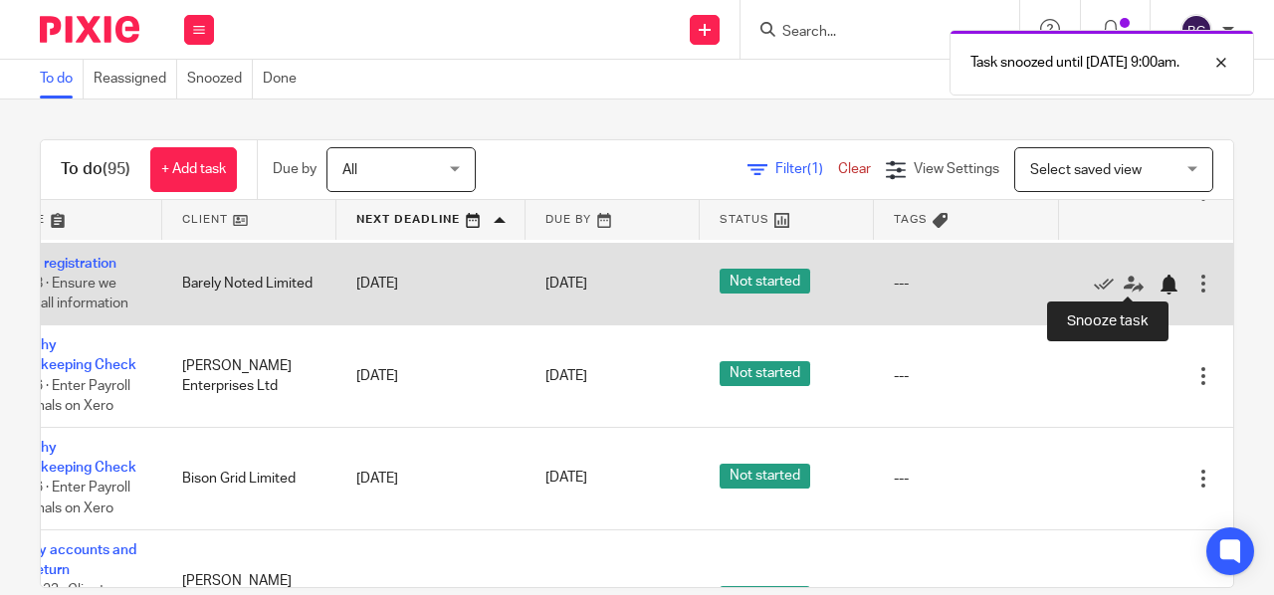
click at [1159, 281] on div at bounding box center [1169, 285] width 20 height 20
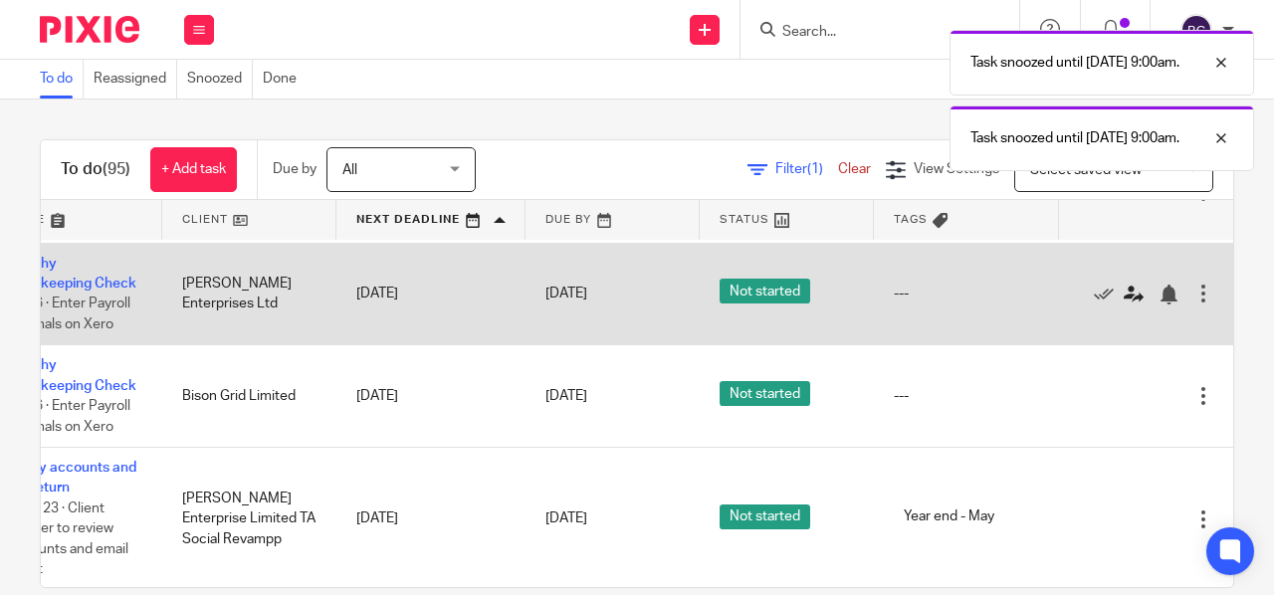
scroll to position [0, 155]
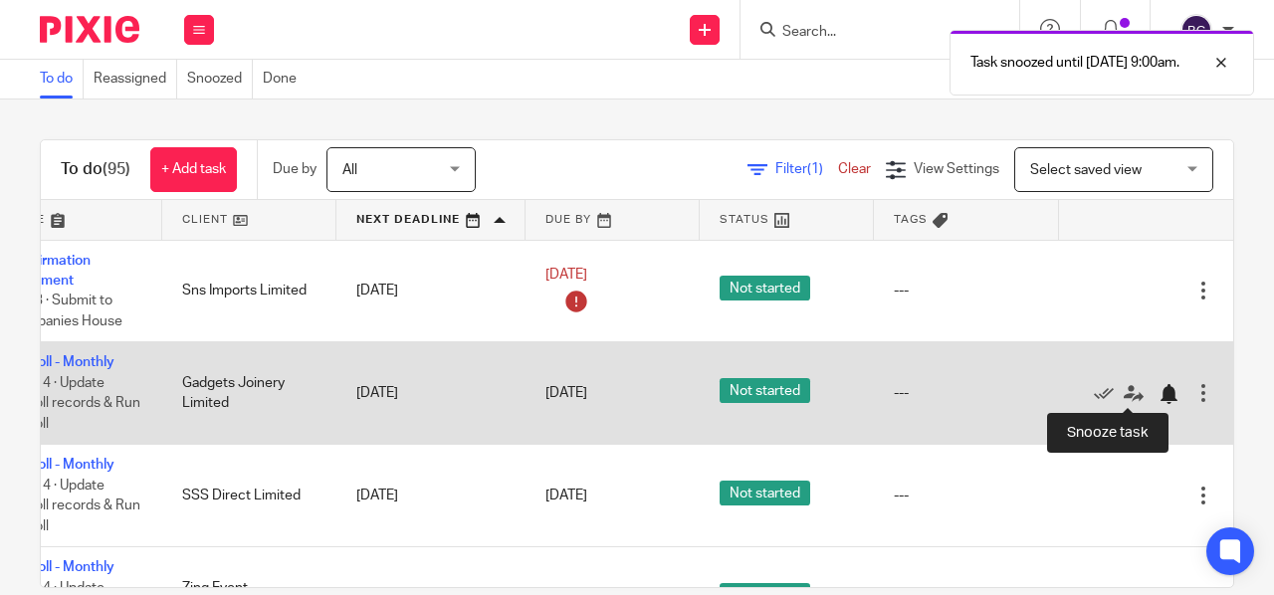
click at [1159, 389] on div at bounding box center [1169, 394] width 20 height 20
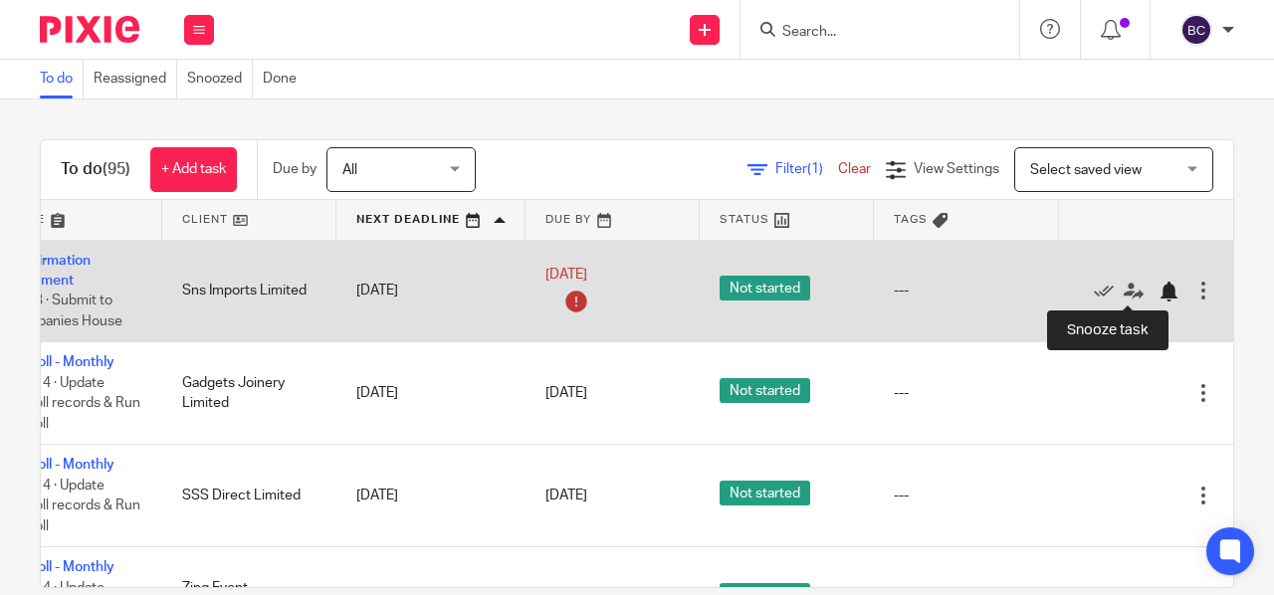
click at [1159, 289] on div at bounding box center [1169, 292] width 20 height 20
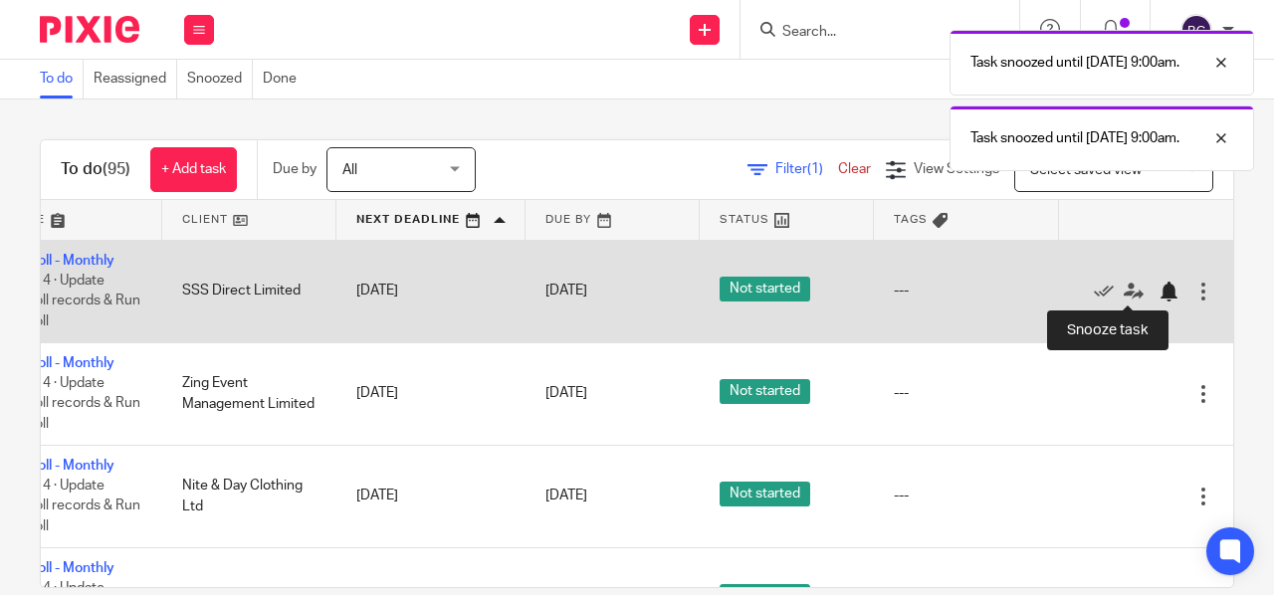
click at [1159, 286] on div at bounding box center [1169, 292] width 20 height 20
click at [1159, 288] on div at bounding box center [1169, 292] width 20 height 20
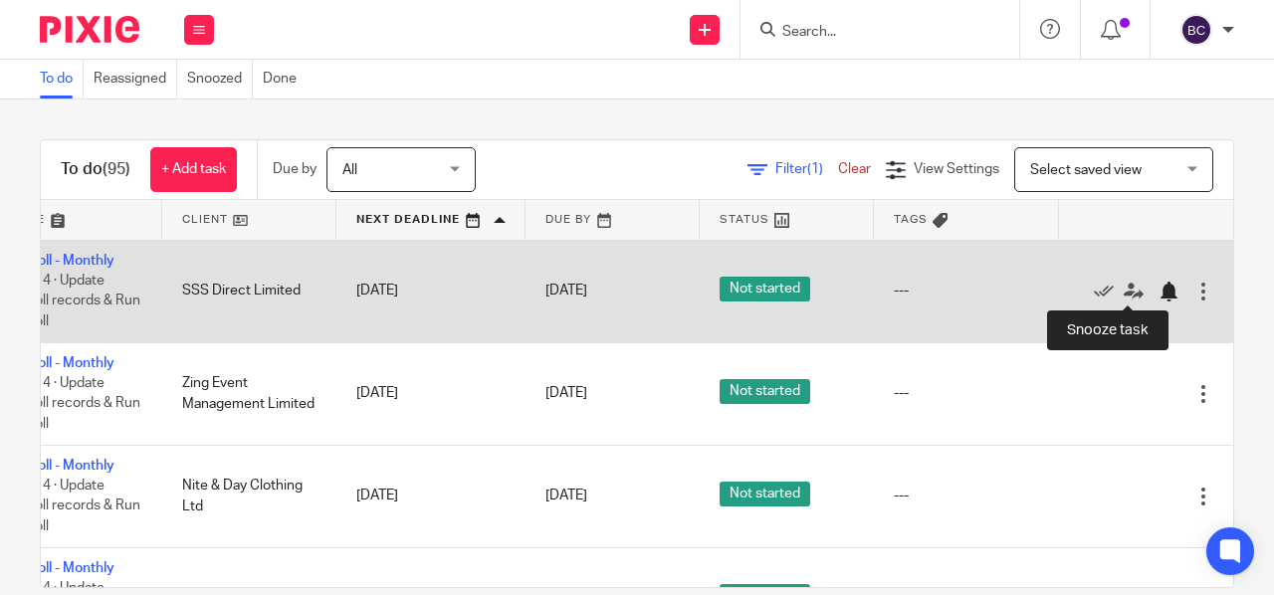
click at [1159, 288] on div at bounding box center [1169, 292] width 20 height 20
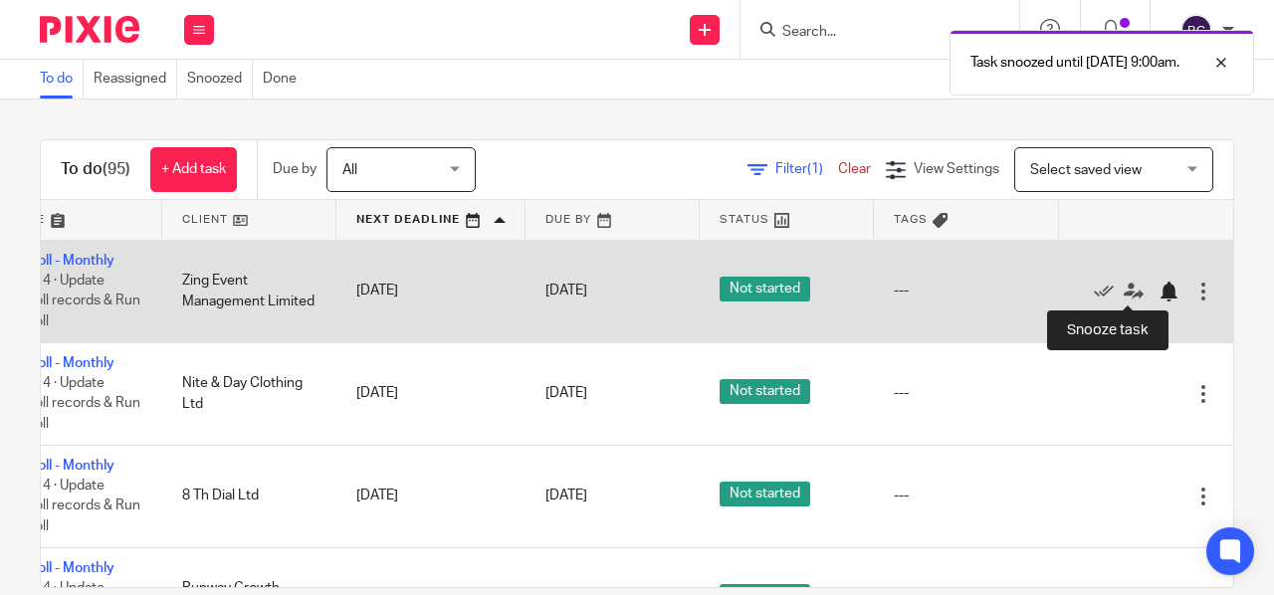
click at [1159, 282] on div at bounding box center [1169, 292] width 20 height 20
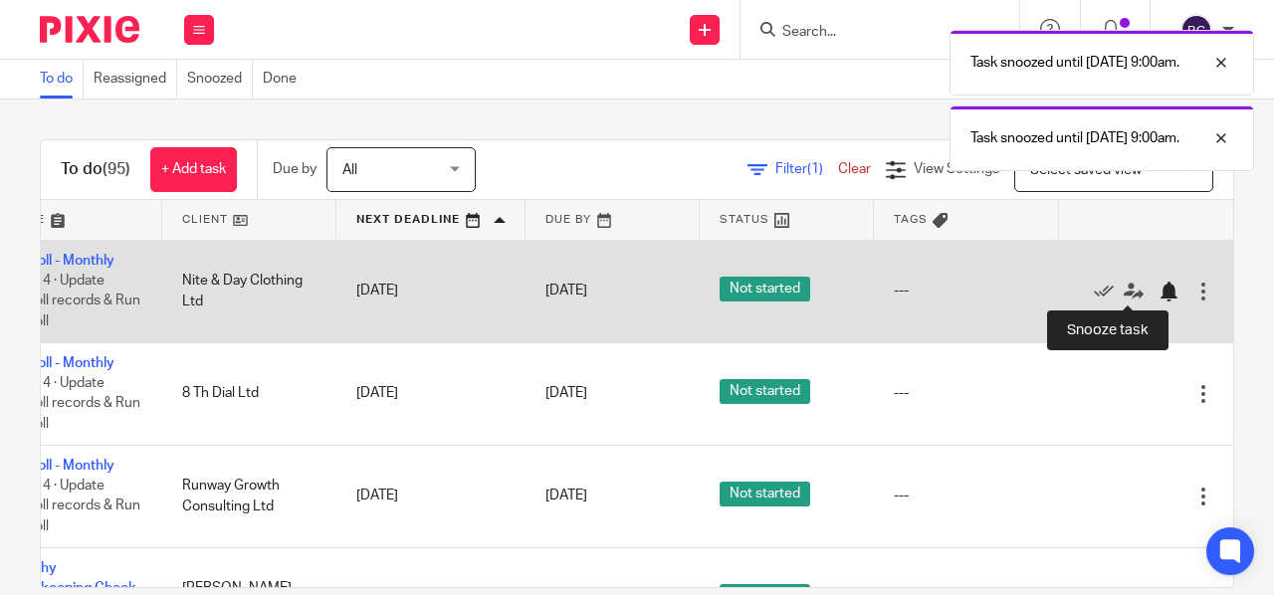
click at [1159, 292] on div at bounding box center [1169, 292] width 20 height 20
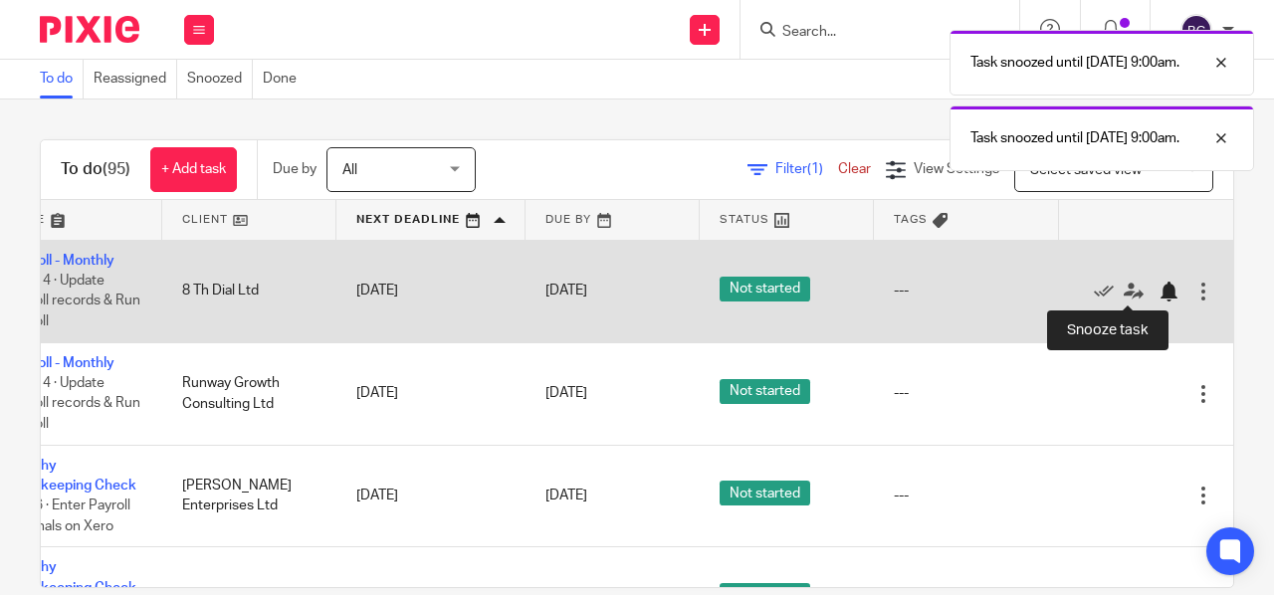
click at [1159, 289] on div at bounding box center [1169, 292] width 20 height 20
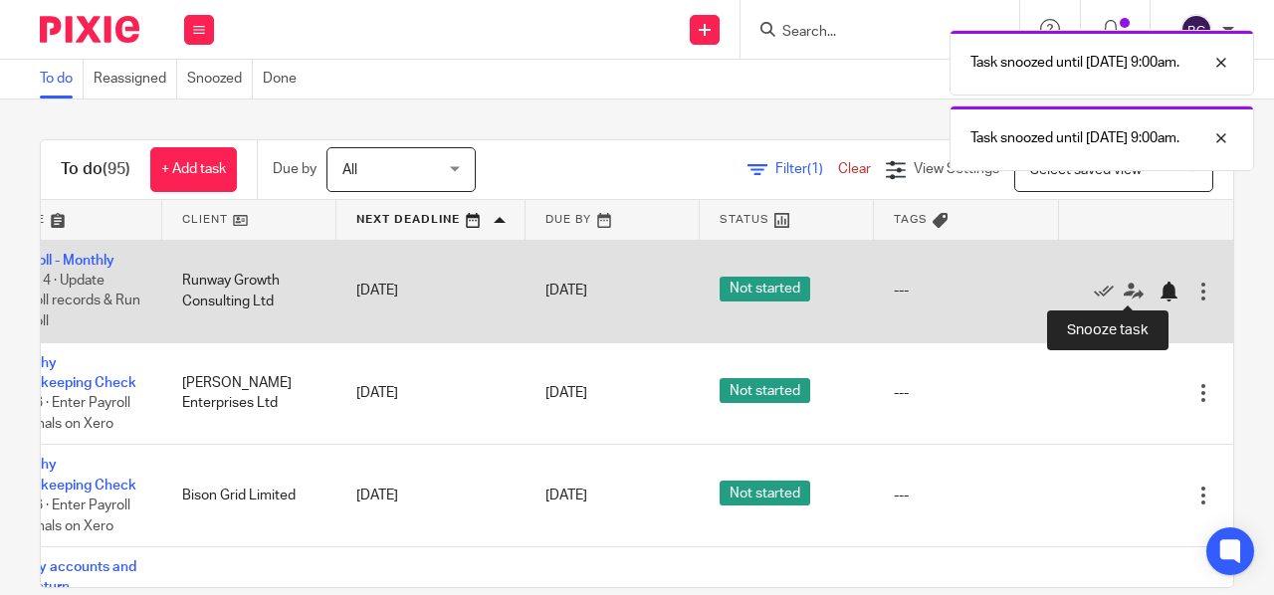
click at [1159, 288] on div at bounding box center [1169, 292] width 20 height 20
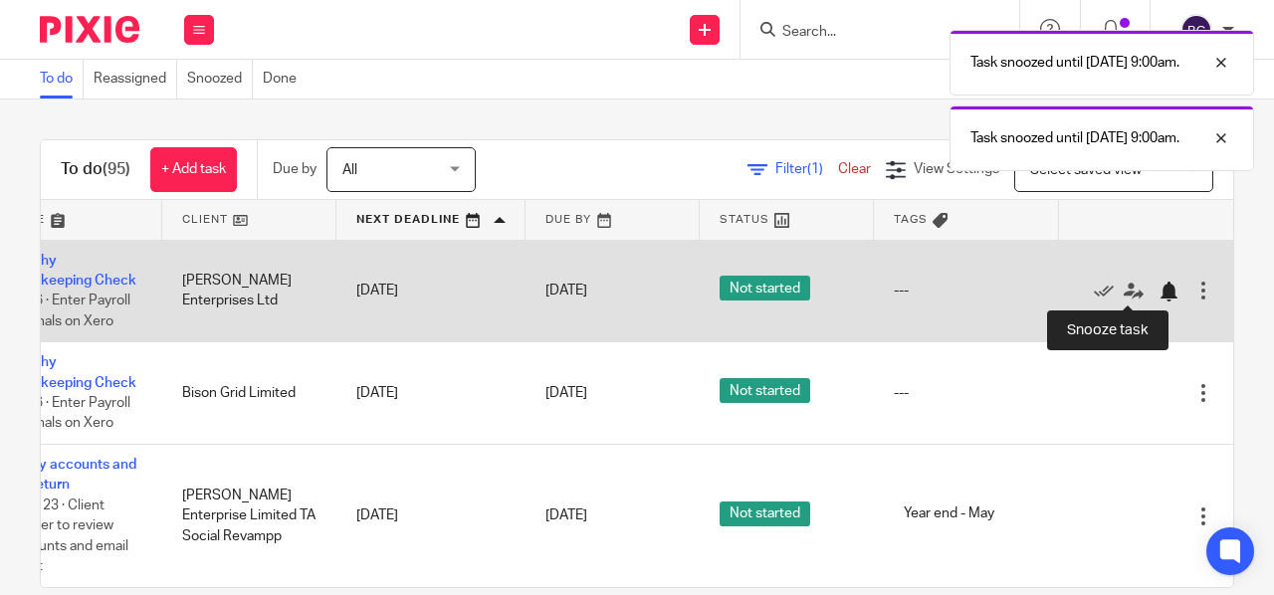
click at [1159, 296] on div at bounding box center [1169, 292] width 20 height 20
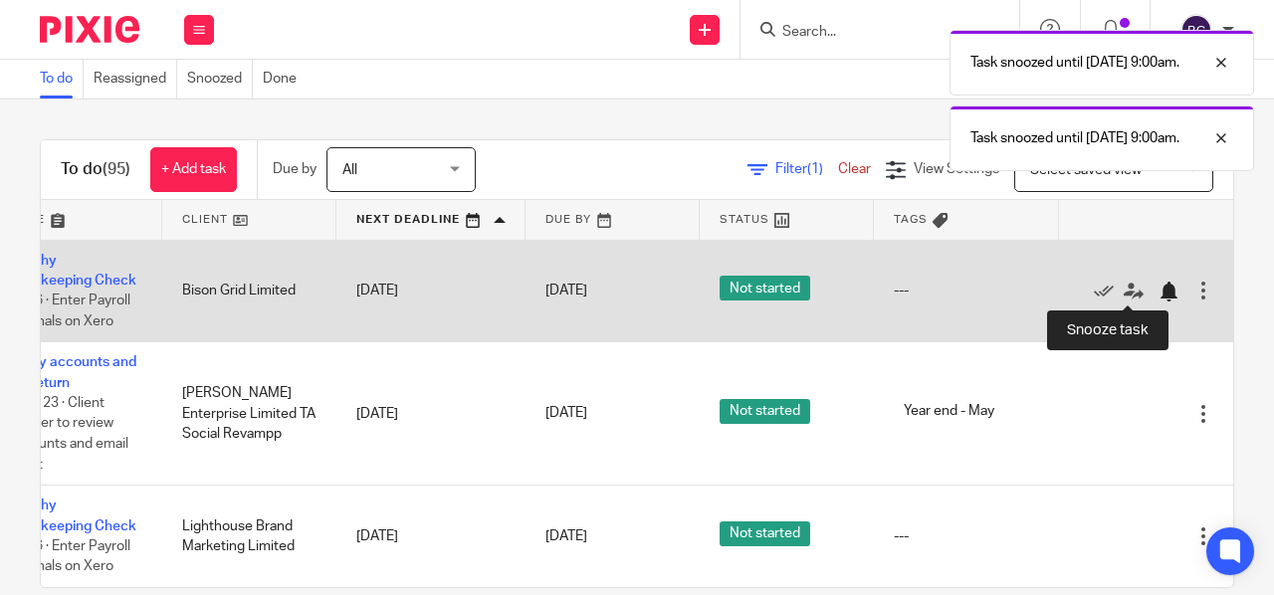
click at [1159, 289] on div at bounding box center [1169, 292] width 20 height 20
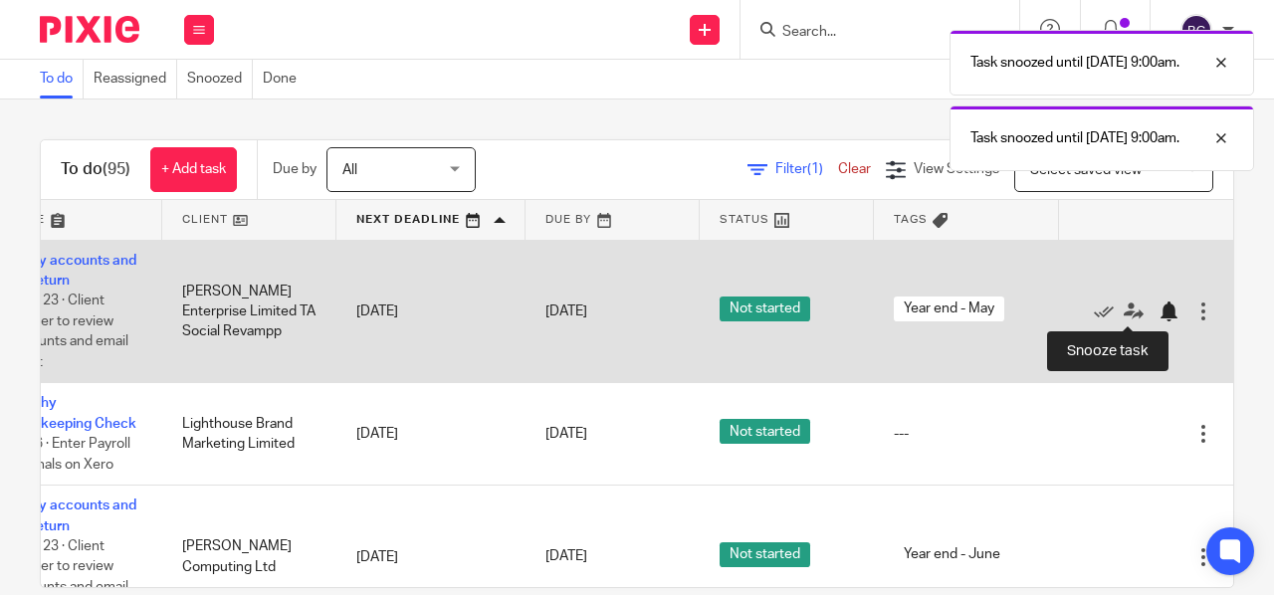
click at [1159, 302] on div at bounding box center [1169, 312] width 20 height 20
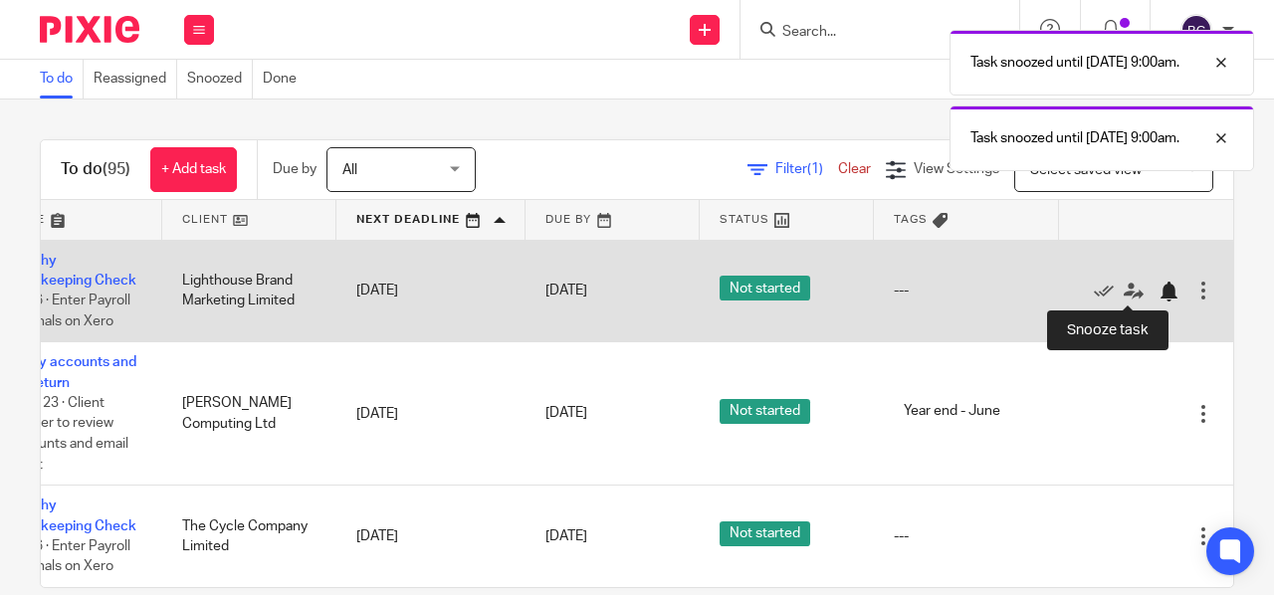
click at [1159, 295] on div at bounding box center [1169, 292] width 20 height 20
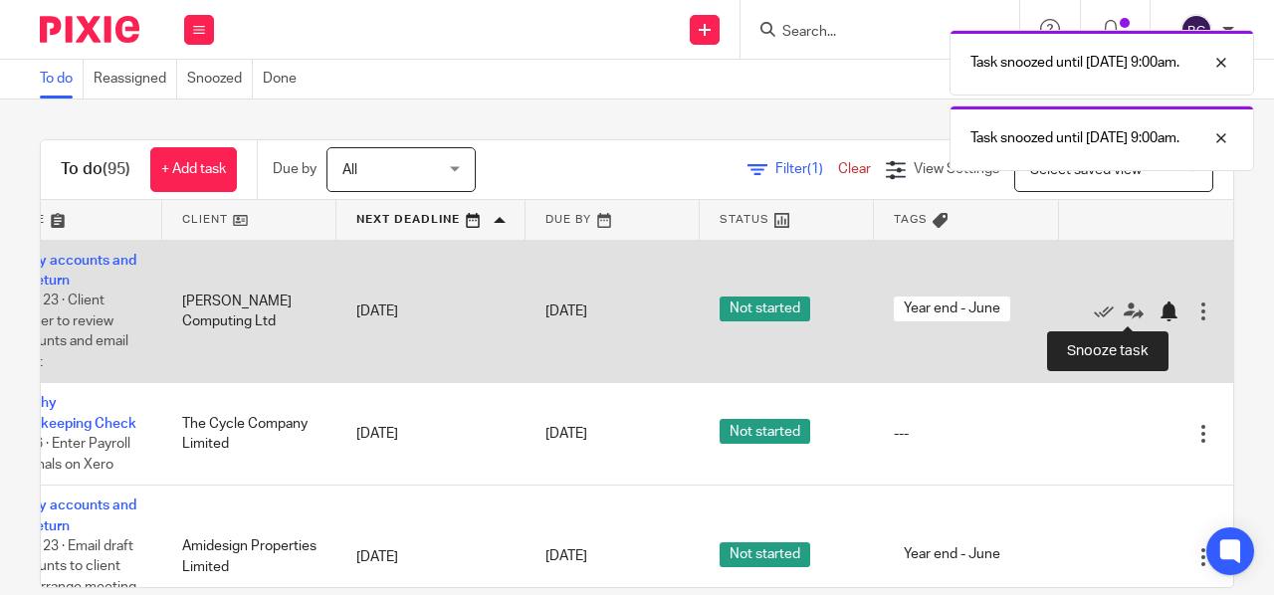
click at [1159, 305] on div at bounding box center [1169, 312] width 20 height 20
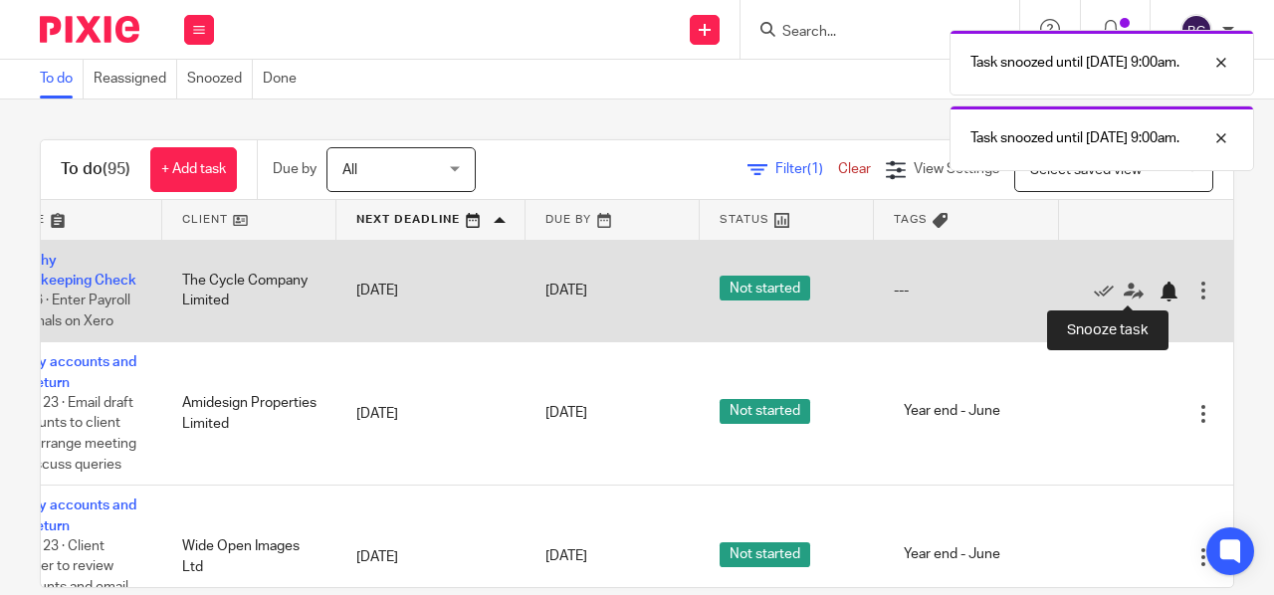
click at [1159, 300] on div at bounding box center [1169, 292] width 20 height 20
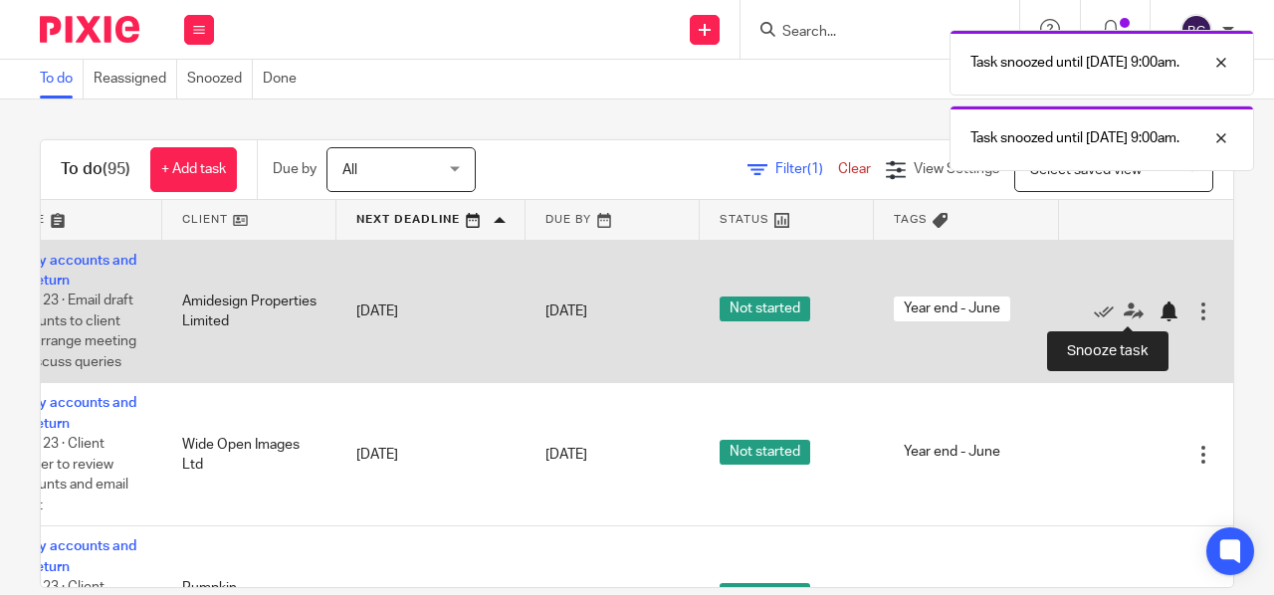
click at [1159, 306] on div at bounding box center [1169, 312] width 20 height 20
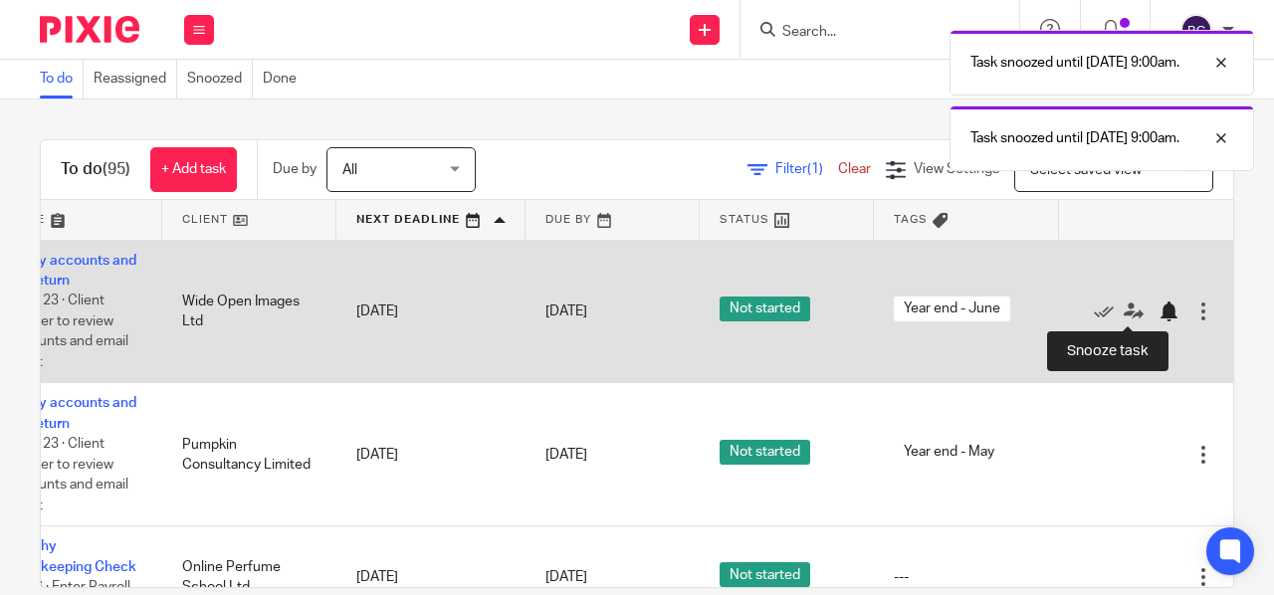
click at [1159, 316] on div at bounding box center [1169, 312] width 20 height 20
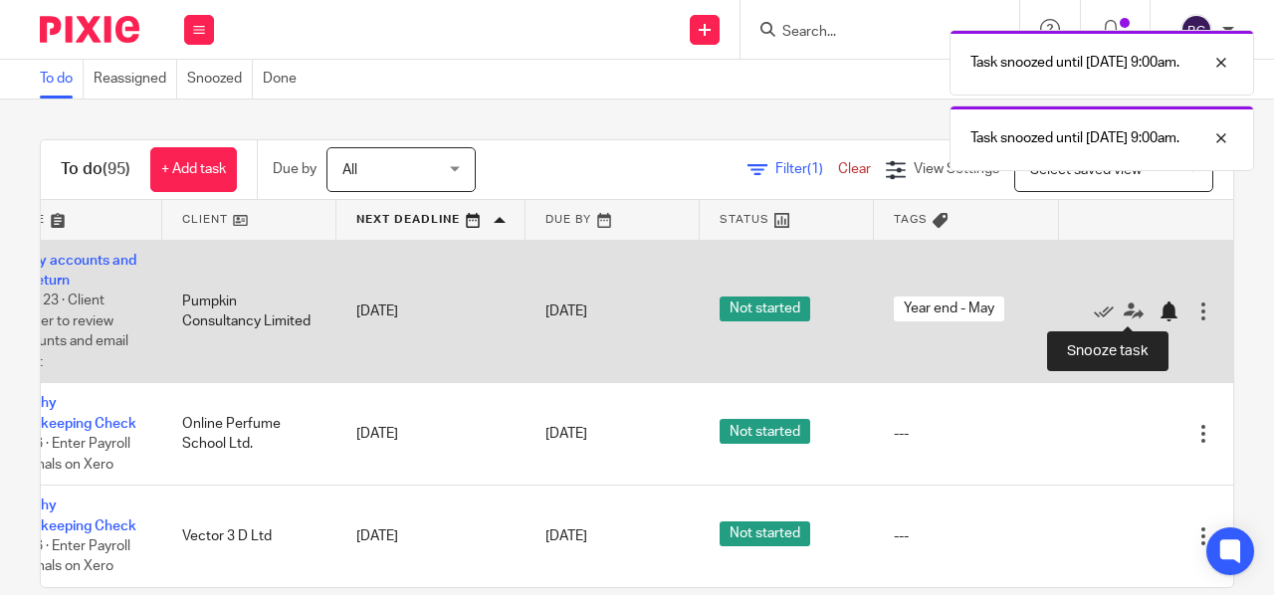
click at [1159, 310] on div at bounding box center [1169, 312] width 20 height 20
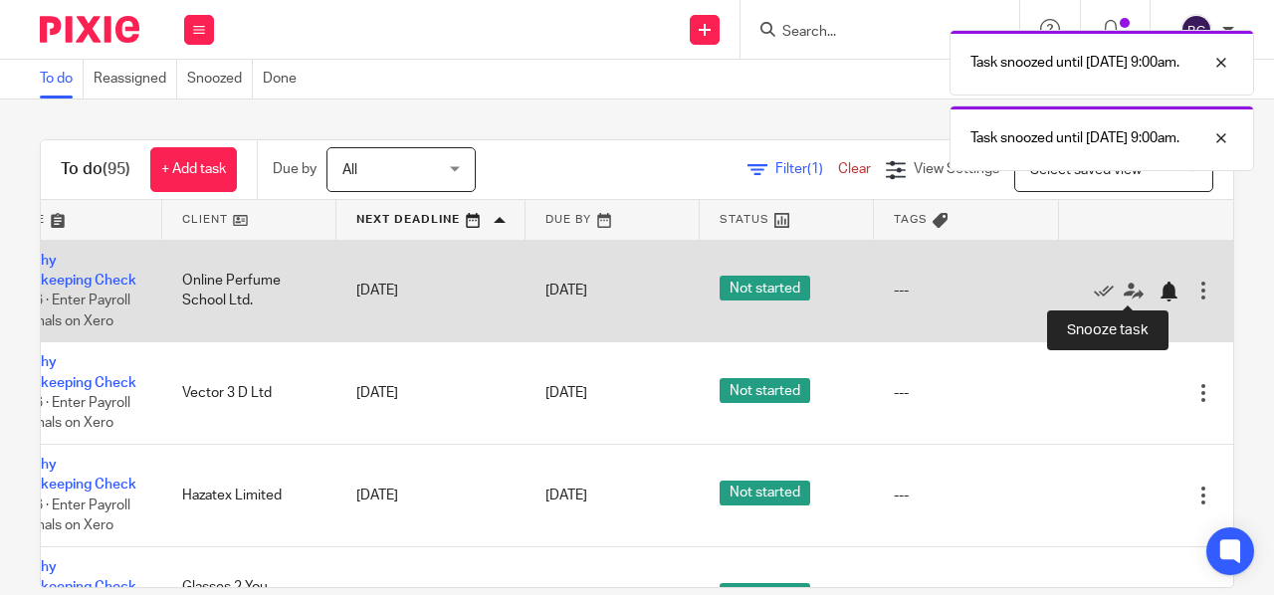
click at [1159, 292] on div at bounding box center [1169, 292] width 20 height 20
click at [1159, 287] on div at bounding box center [1169, 292] width 20 height 20
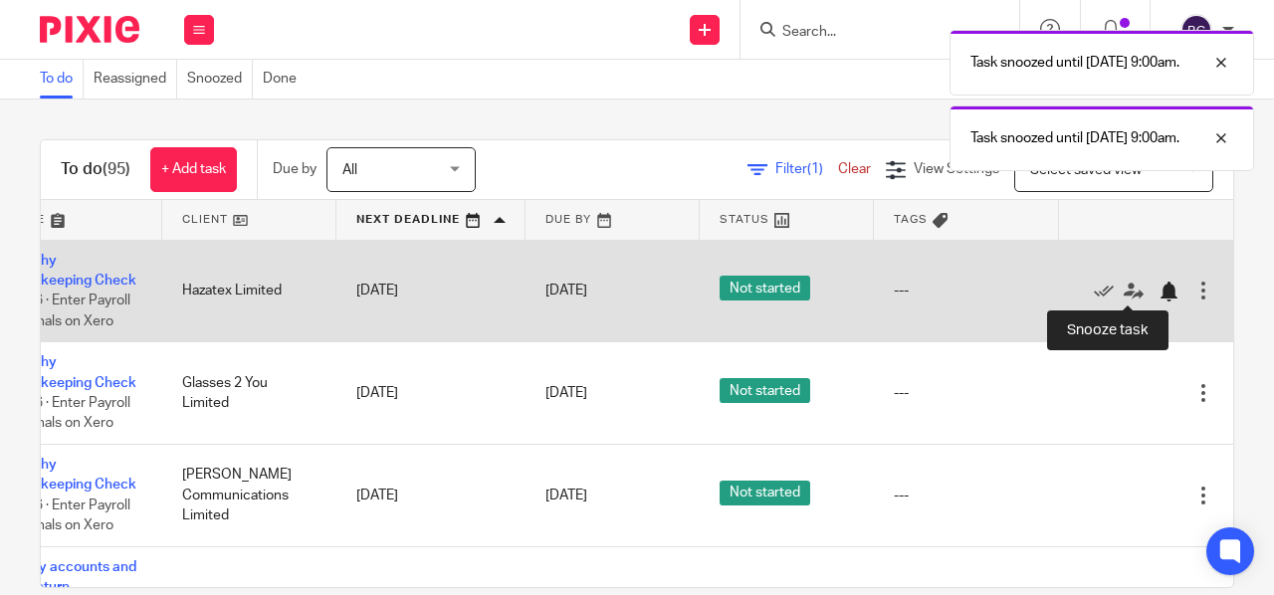
click at [1159, 285] on div at bounding box center [1169, 292] width 20 height 20
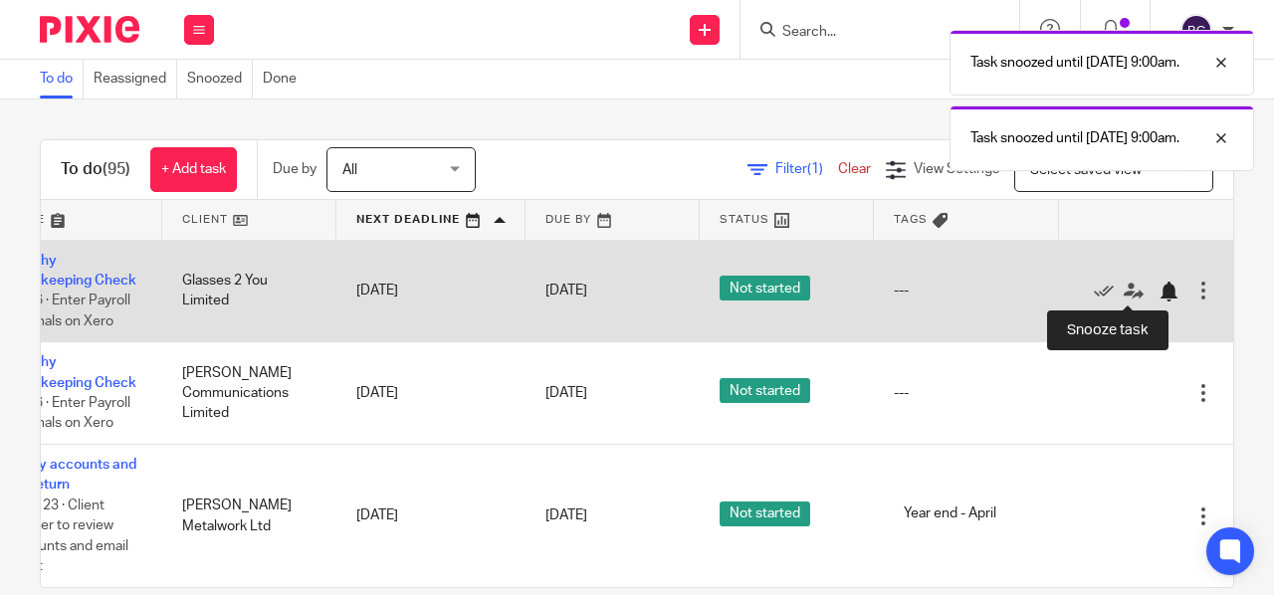
click at [1159, 288] on div at bounding box center [1169, 292] width 20 height 20
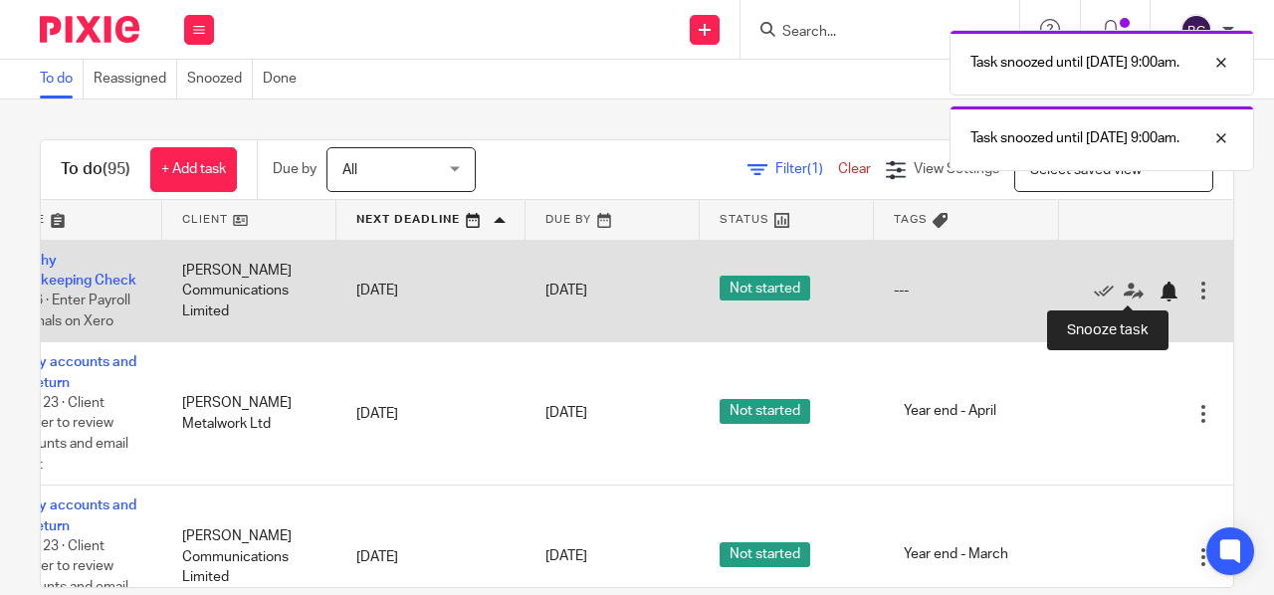
click at [1159, 289] on div at bounding box center [1169, 292] width 20 height 20
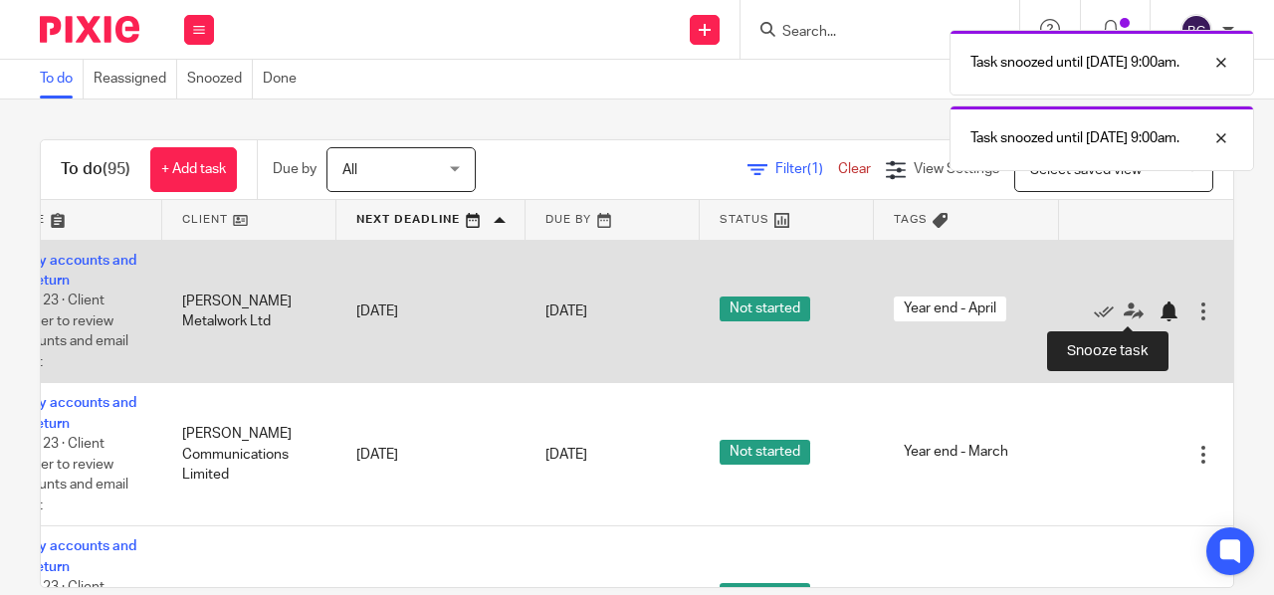
click at [1159, 310] on div at bounding box center [1169, 312] width 20 height 20
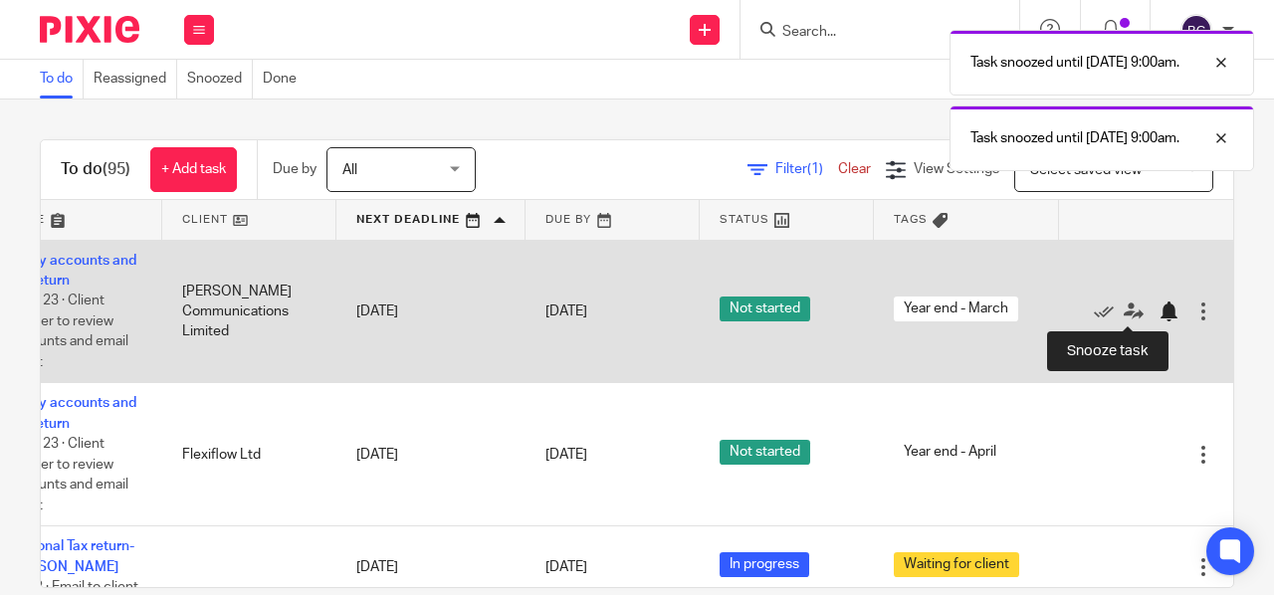
click at [1159, 307] on div at bounding box center [1169, 312] width 20 height 20
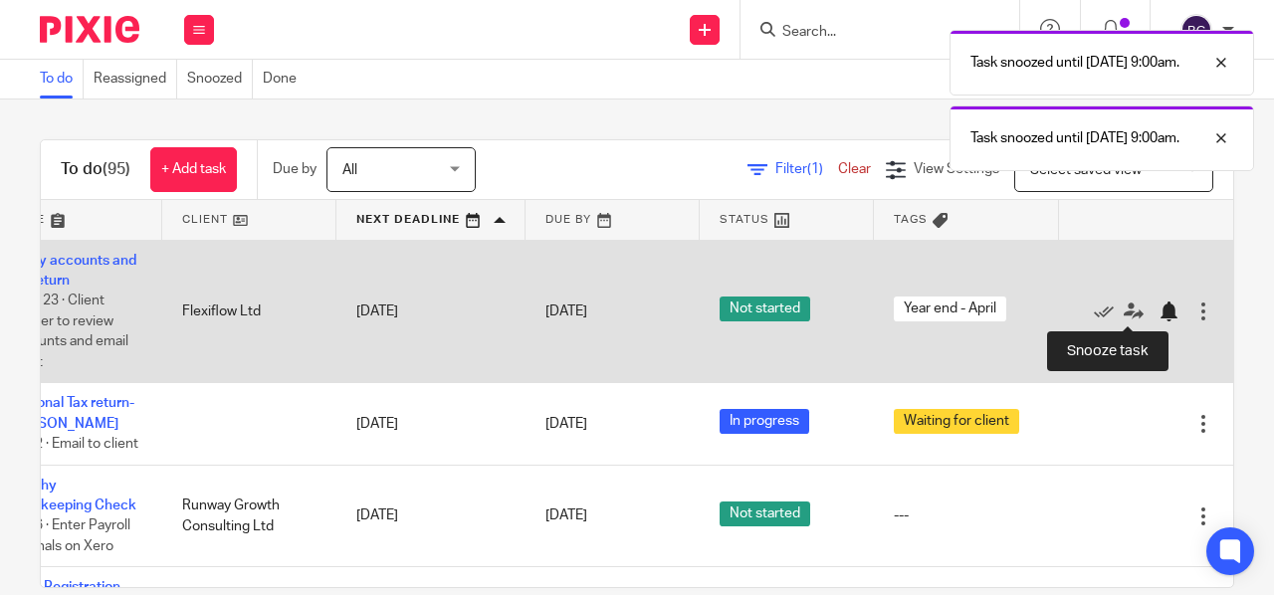
click at [1159, 310] on div at bounding box center [1169, 312] width 20 height 20
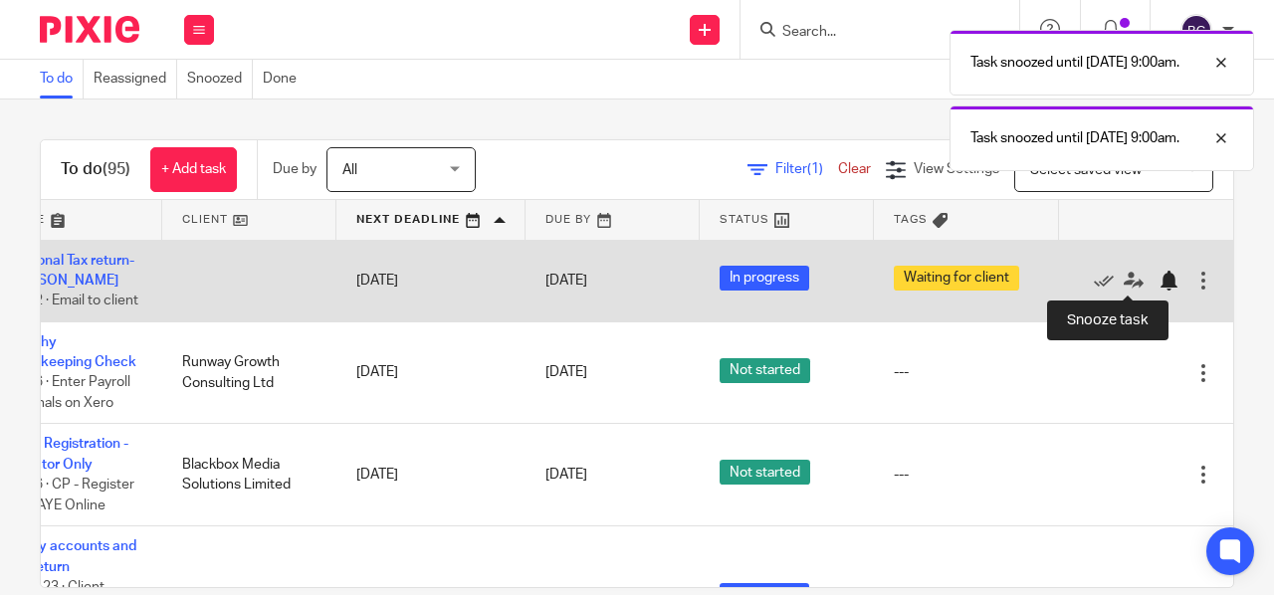
click at [1159, 282] on div at bounding box center [1169, 281] width 20 height 20
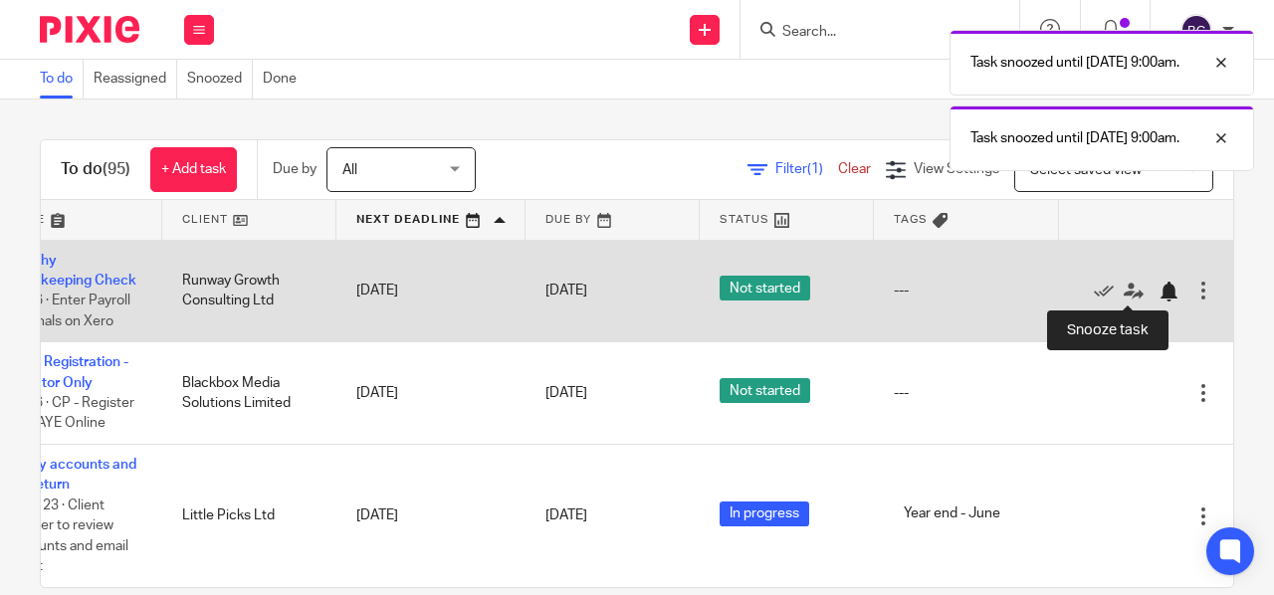
click at [1159, 291] on div at bounding box center [1169, 292] width 20 height 20
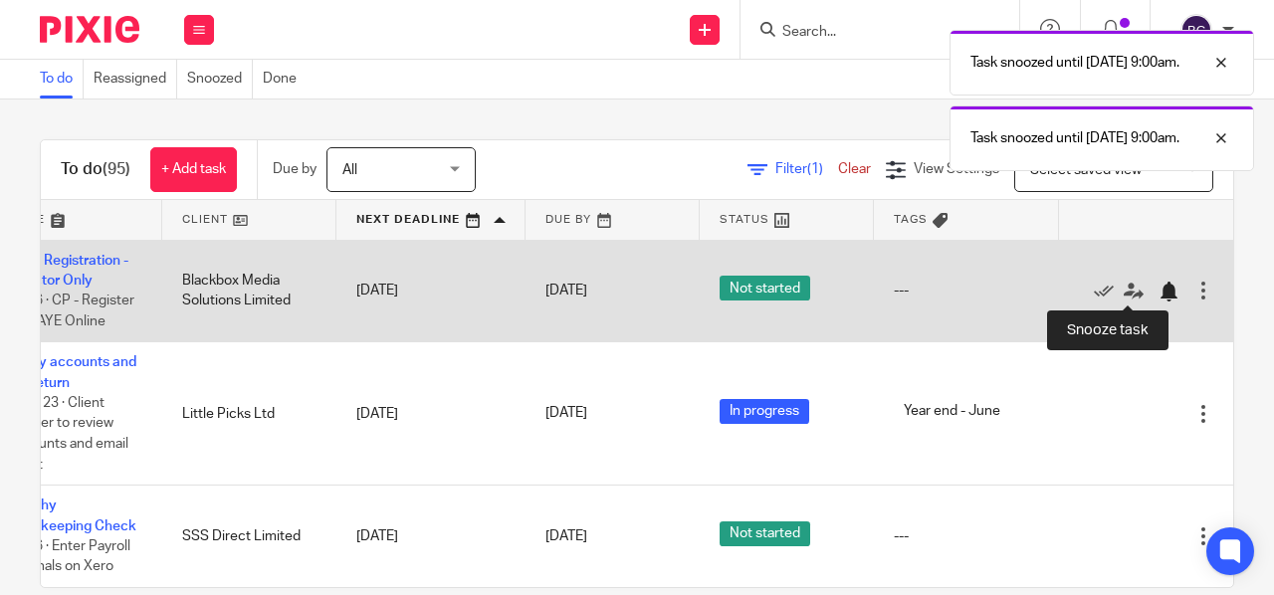
click at [1159, 294] on div at bounding box center [1169, 292] width 20 height 20
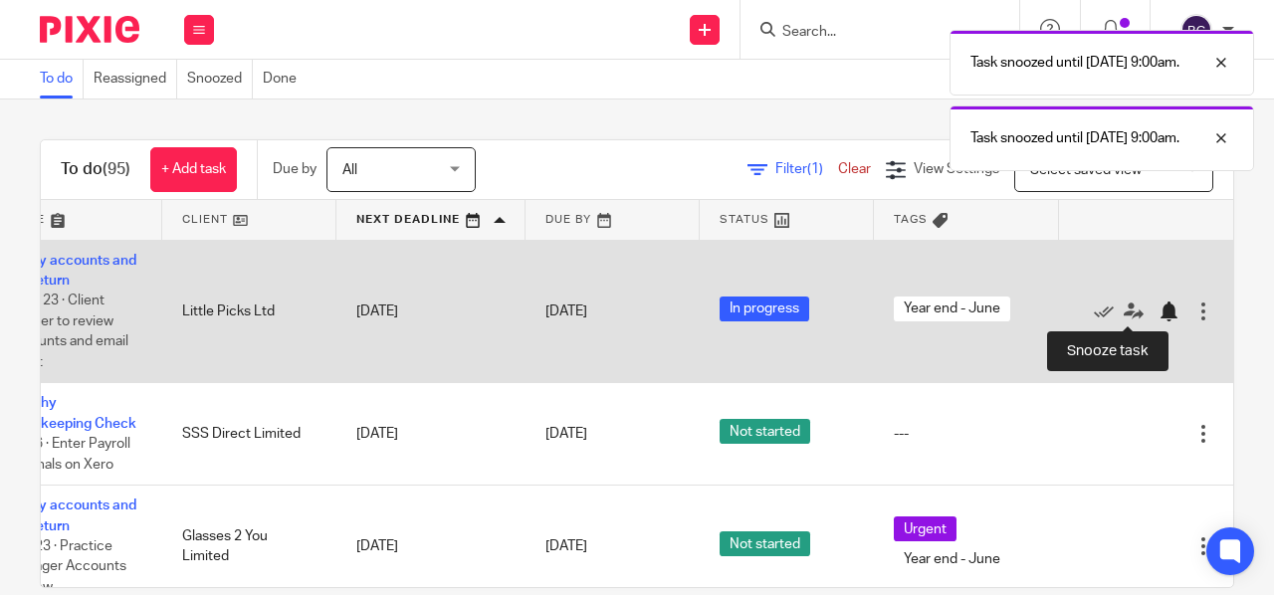
click at [1159, 309] on div at bounding box center [1169, 312] width 20 height 20
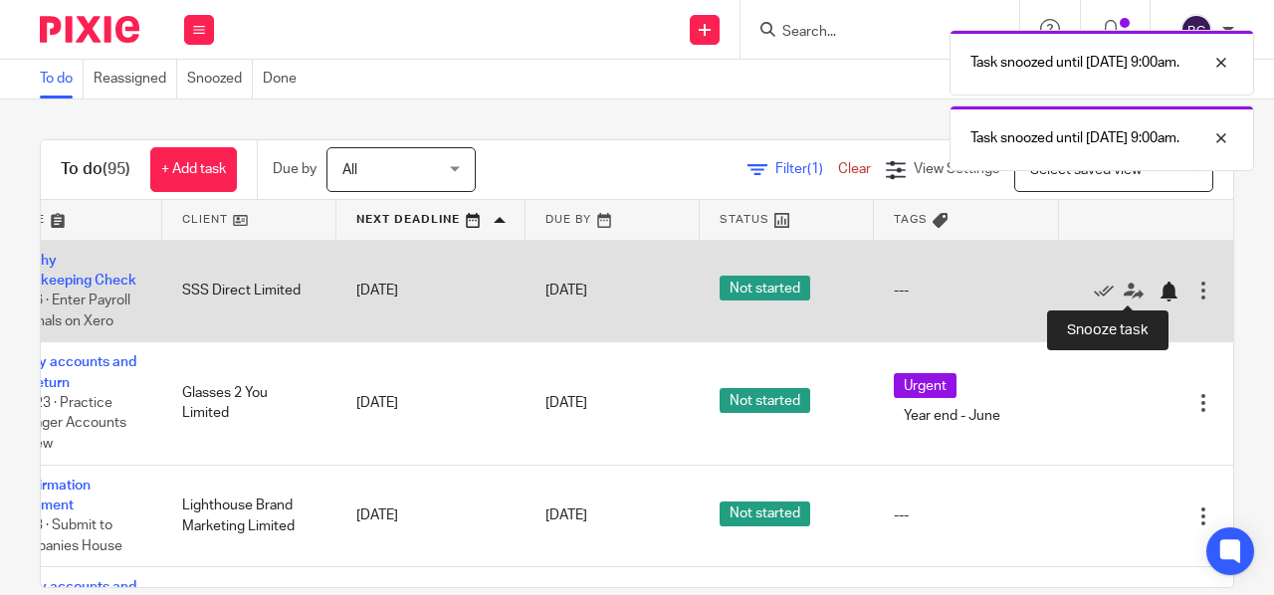
click at [1159, 292] on div at bounding box center [1169, 292] width 20 height 20
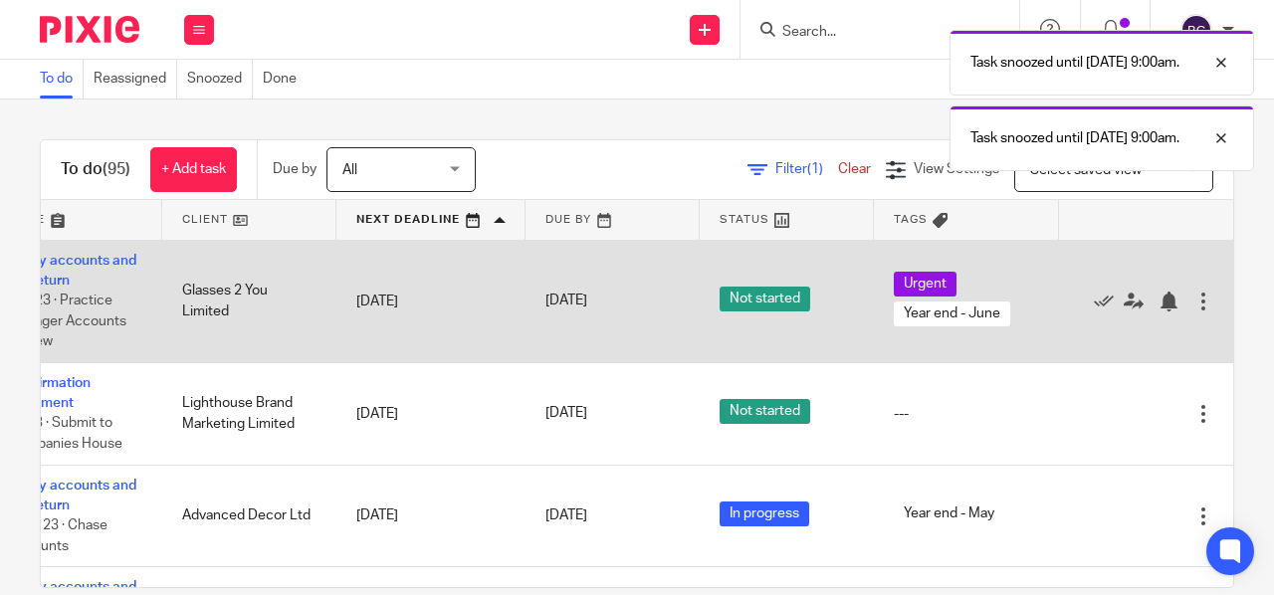
scroll to position [0, 0]
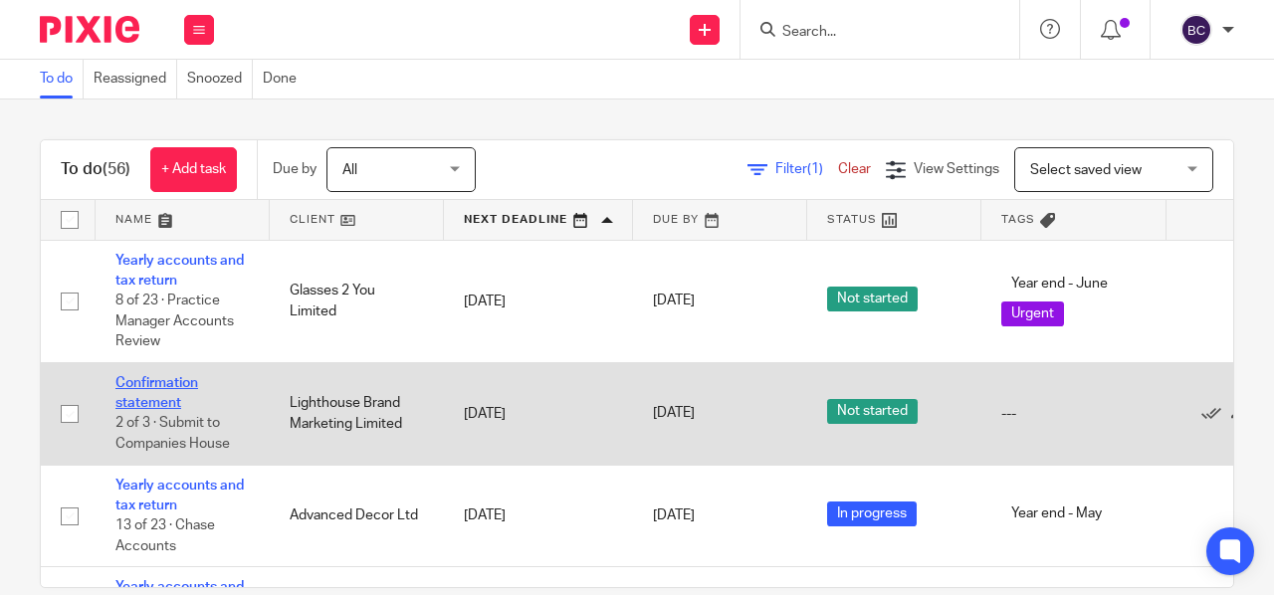
click at [156, 385] on link "Confirmation statement" at bounding box center [156, 393] width 83 height 34
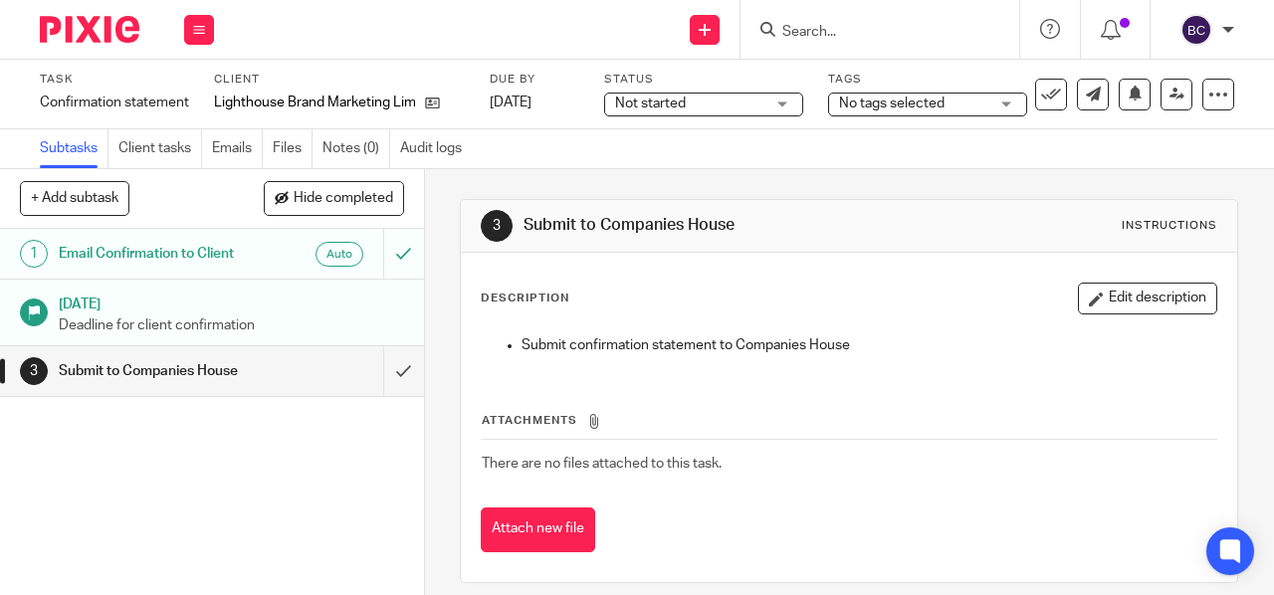
click at [567, 93] on link "[DATE]" at bounding box center [535, 103] width 90 height 21
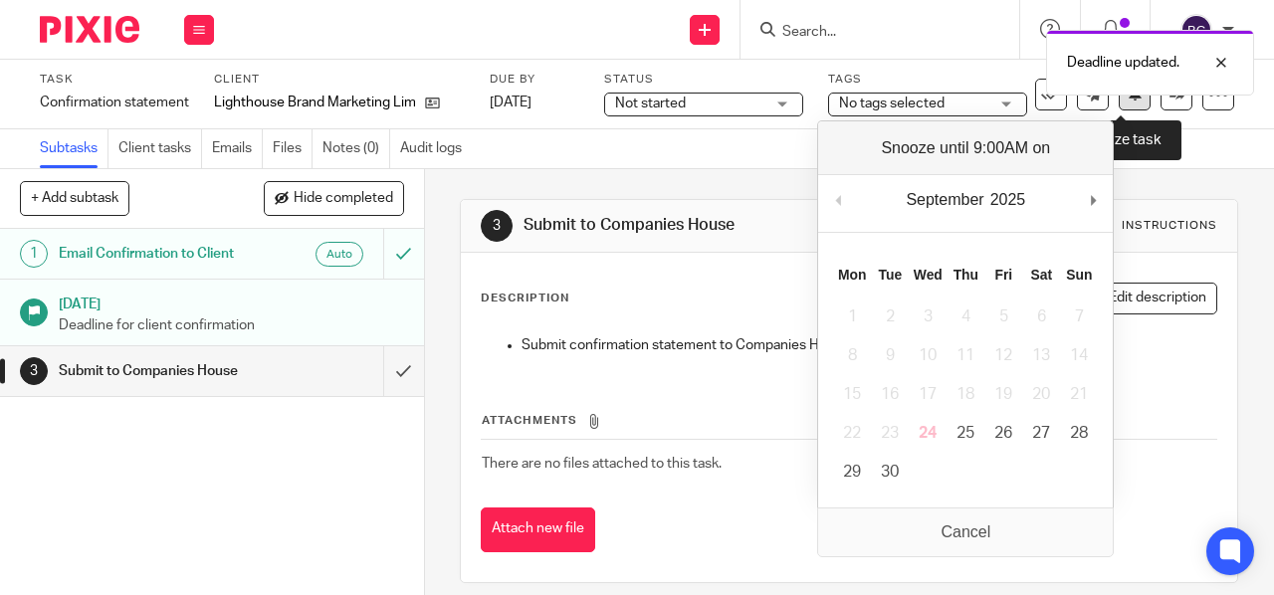
click at [1128, 101] on icon at bounding box center [1135, 93] width 15 height 15
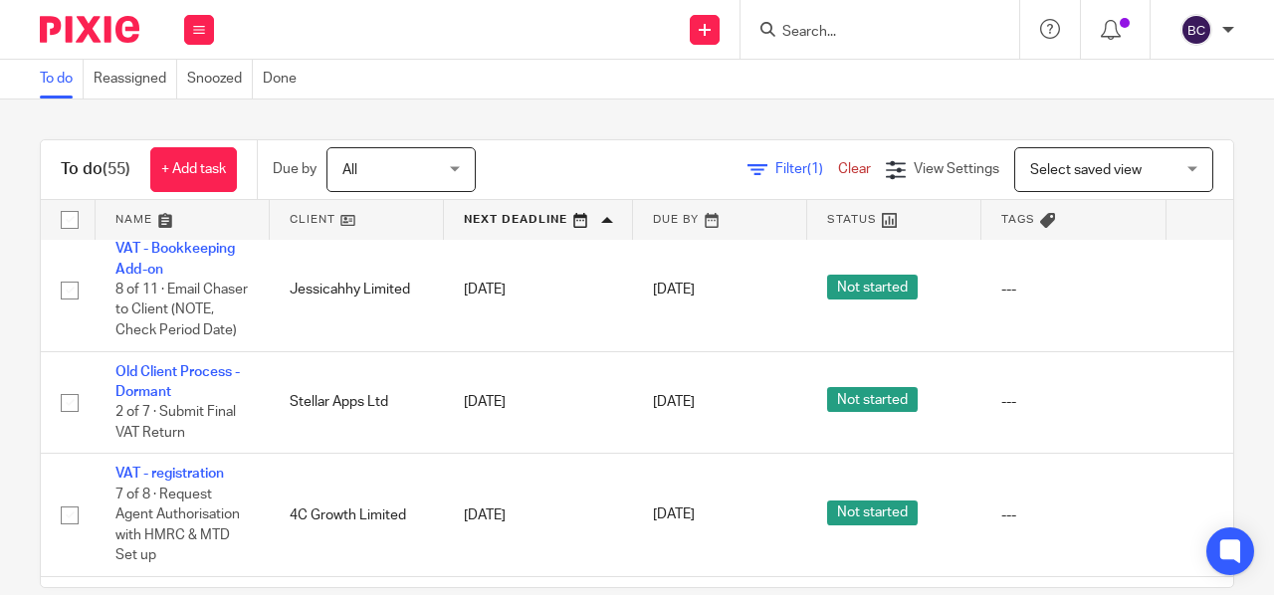
scroll to position [441, 155]
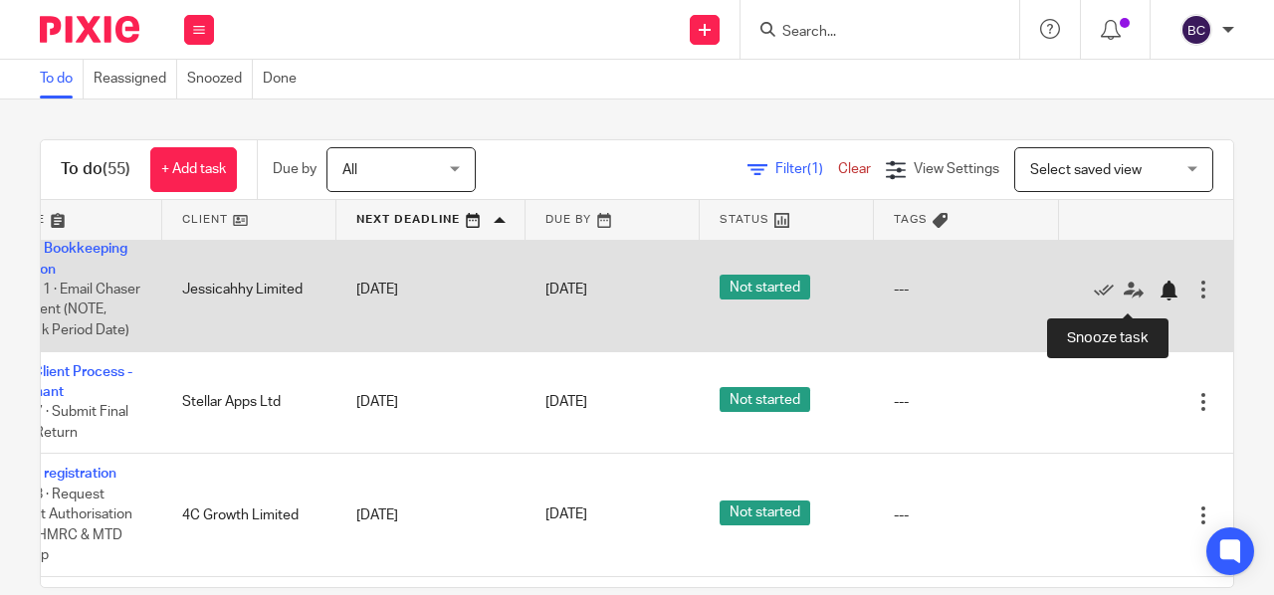
click at [1159, 301] on div at bounding box center [1169, 291] width 20 height 20
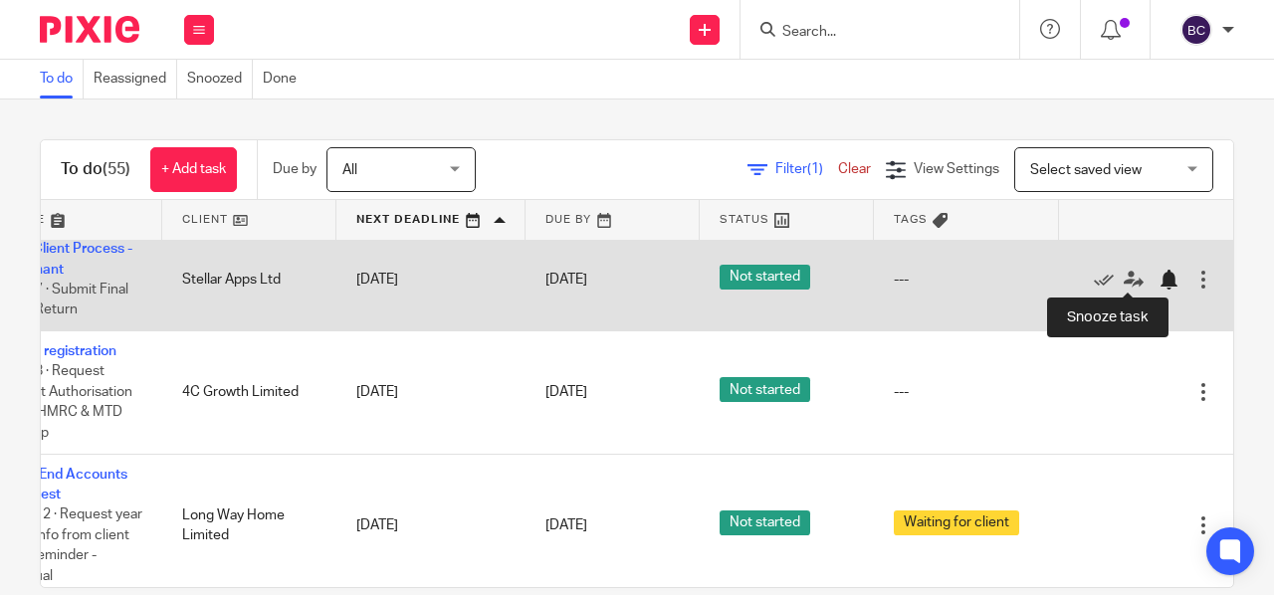
click at [1159, 277] on div at bounding box center [1169, 280] width 20 height 20
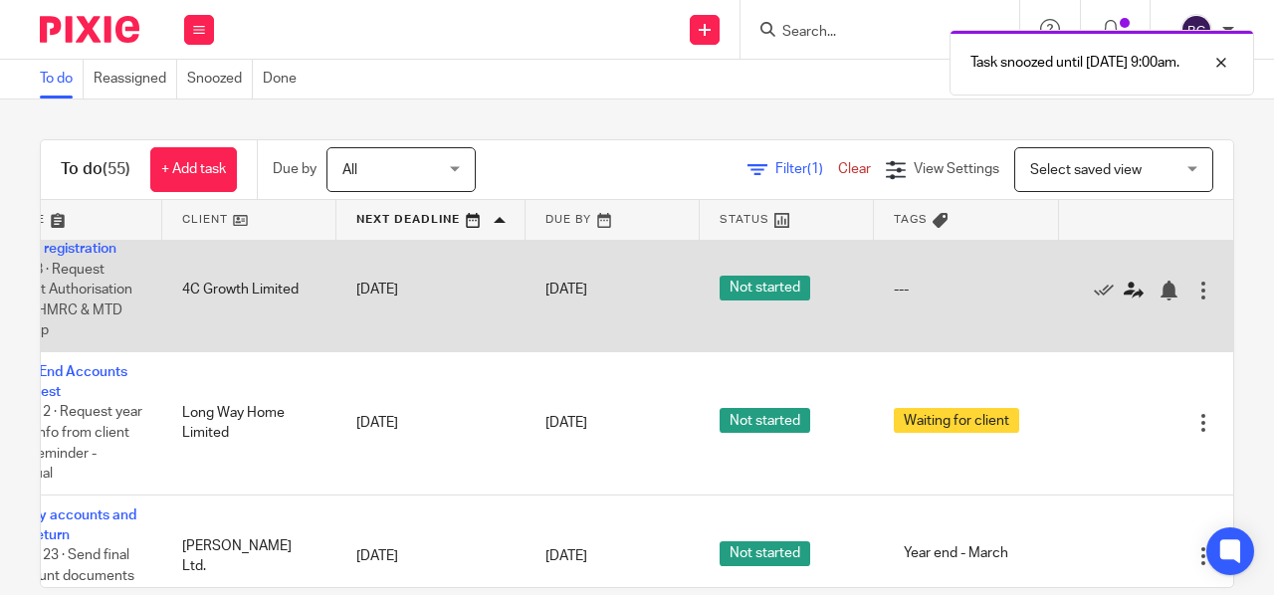
scroll to position [441, 152]
click at [1159, 282] on div at bounding box center [1169, 291] width 20 height 20
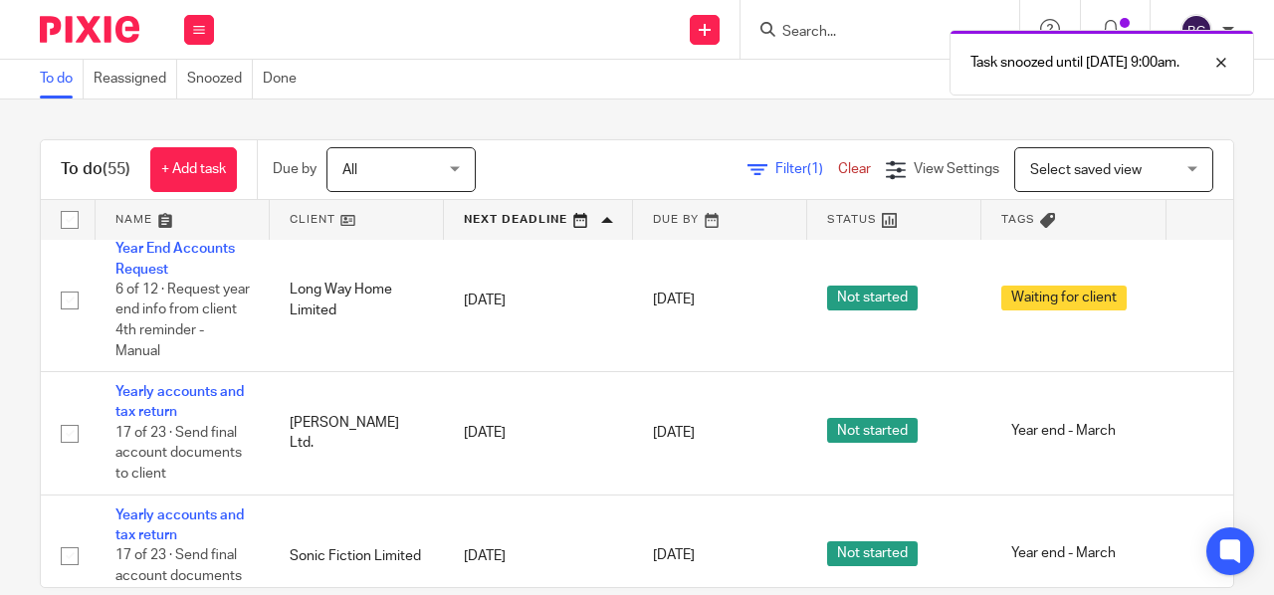
scroll to position [441, 155]
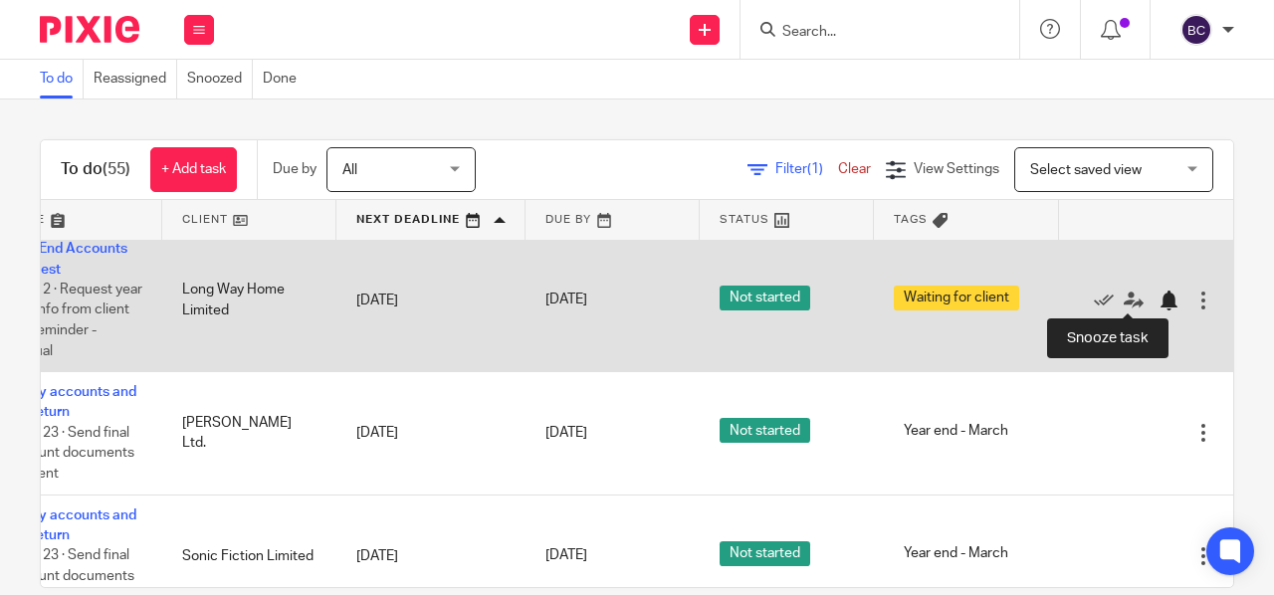
click at [1159, 298] on div at bounding box center [1169, 301] width 20 height 20
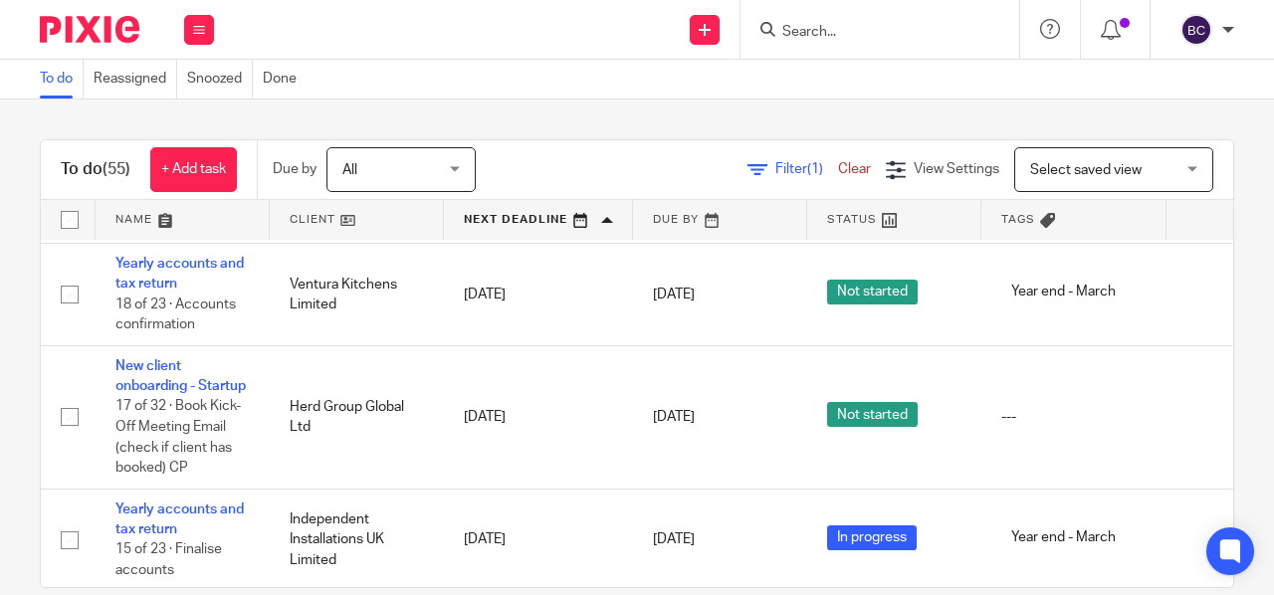
scroll to position [3038, 0]
